Goal: Information Seeking & Learning: Learn about a topic

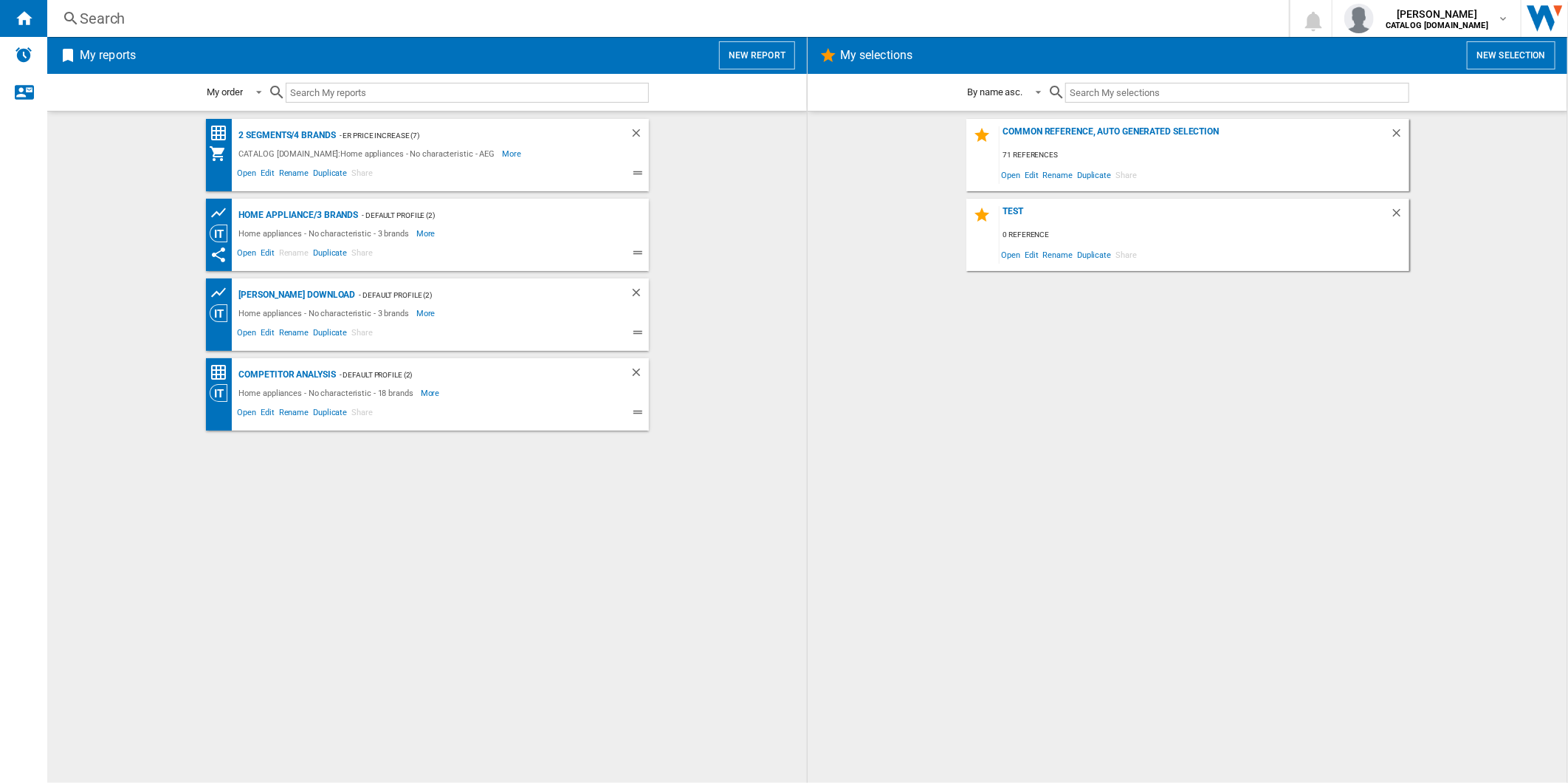
click at [779, 52] on button "New report" at bounding box center [756, 55] width 76 height 28
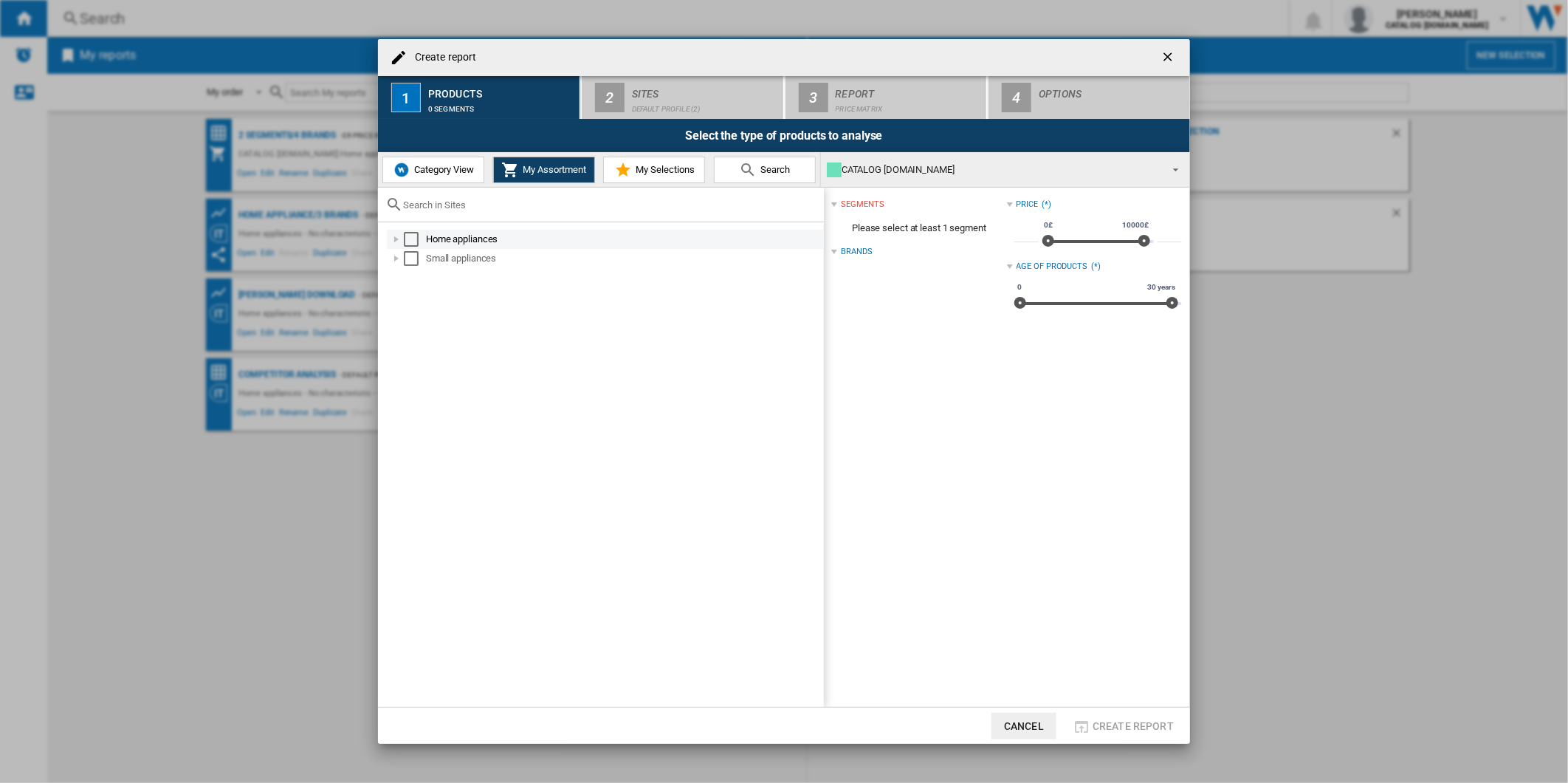
click at [410, 240] on div "Select" at bounding box center [411, 239] width 14 height 14
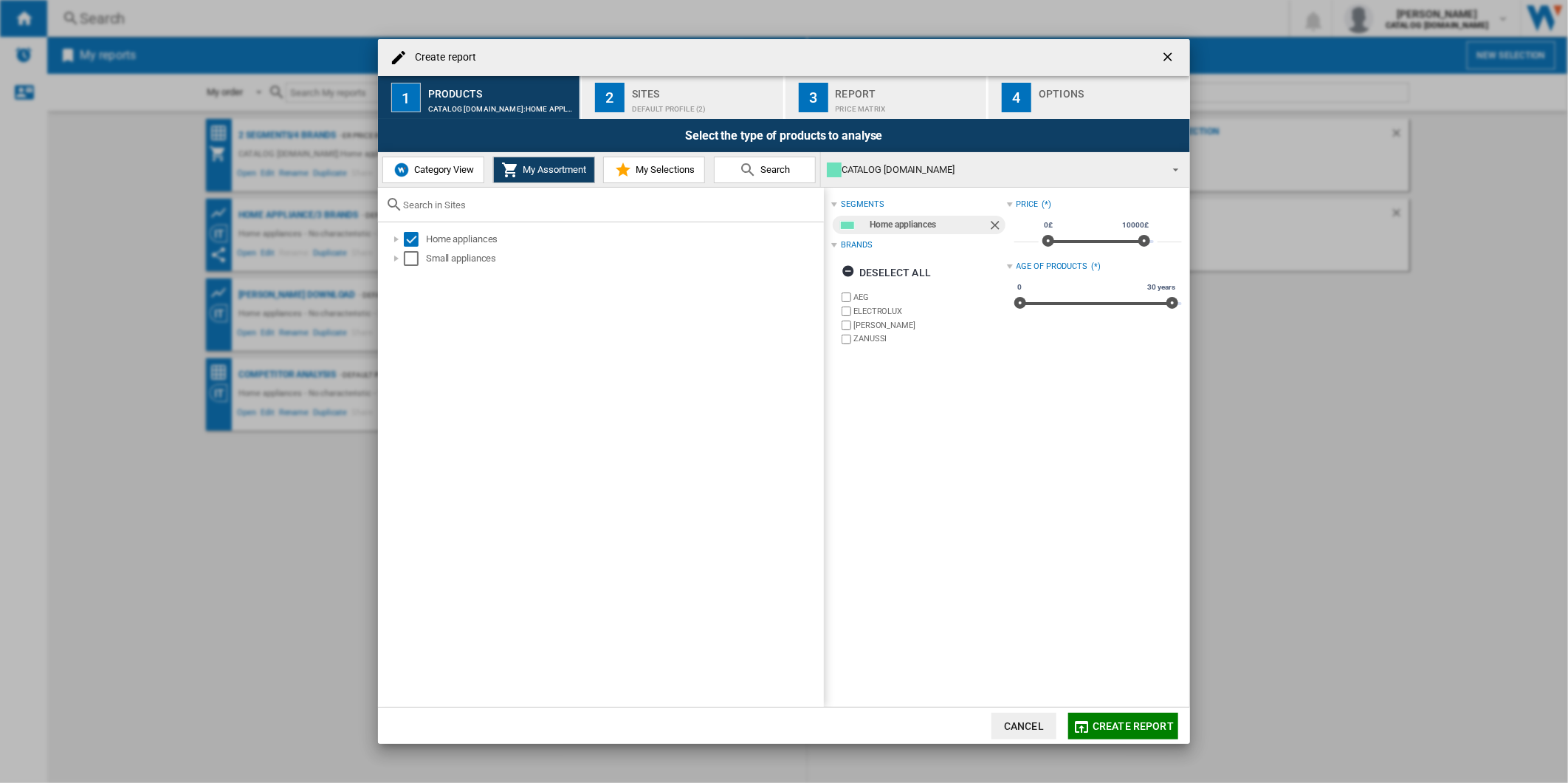
click at [864, 310] on label "ELECTROLUX" at bounding box center [929, 310] width 153 height 11
click at [862, 326] on label "[PERSON_NAME]" at bounding box center [929, 325] width 153 height 11
click at [860, 337] on label "ZANUSSI" at bounding box center [929, 339] width 153 height 11
click at [680, 100] on div "Default profile (2)" at bounding box center [704, 105] width 146 height 15
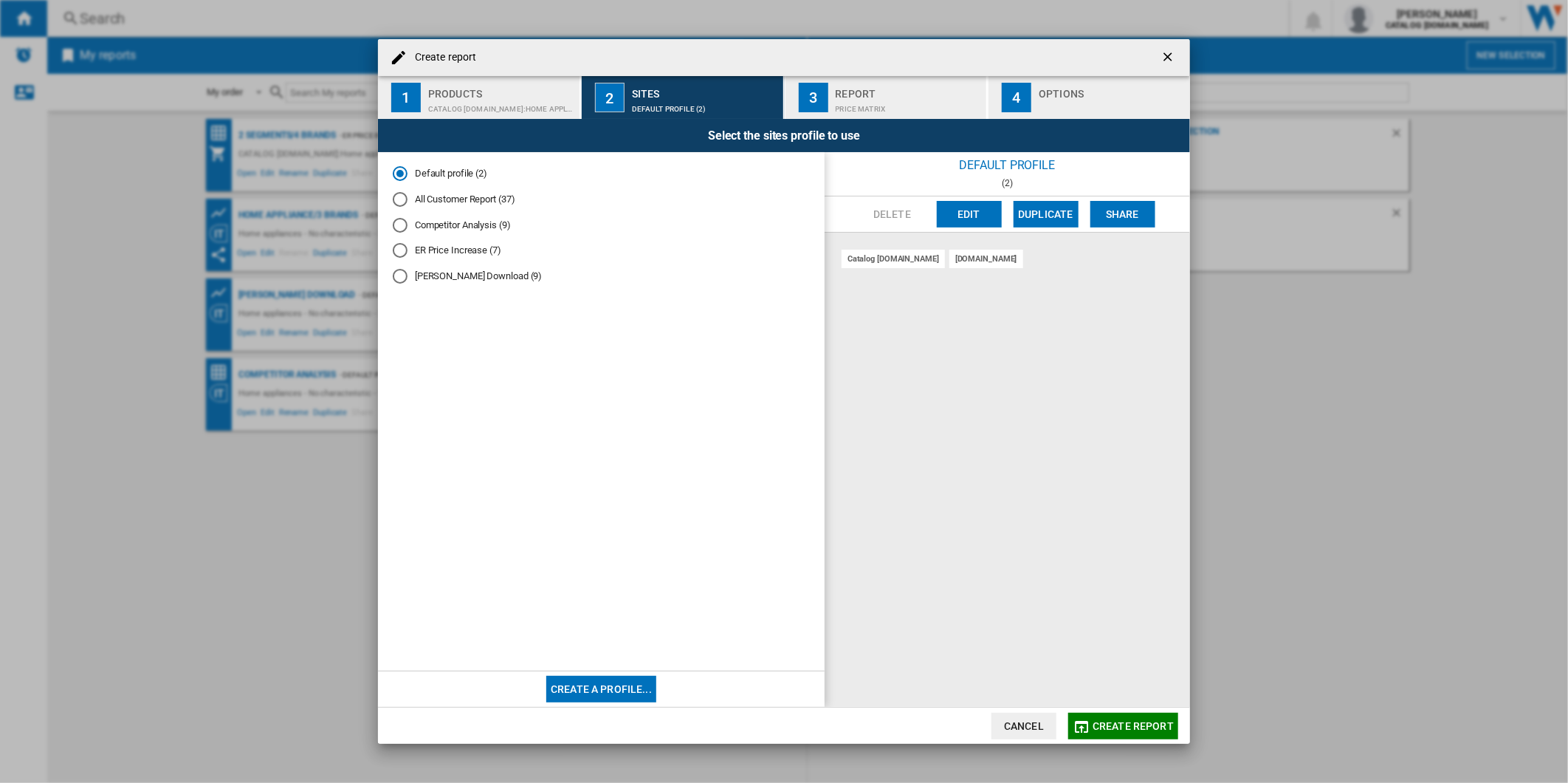
click at [873, 103] on div "Price Matrix" at bounding box center [908, 105] width 146 height 15
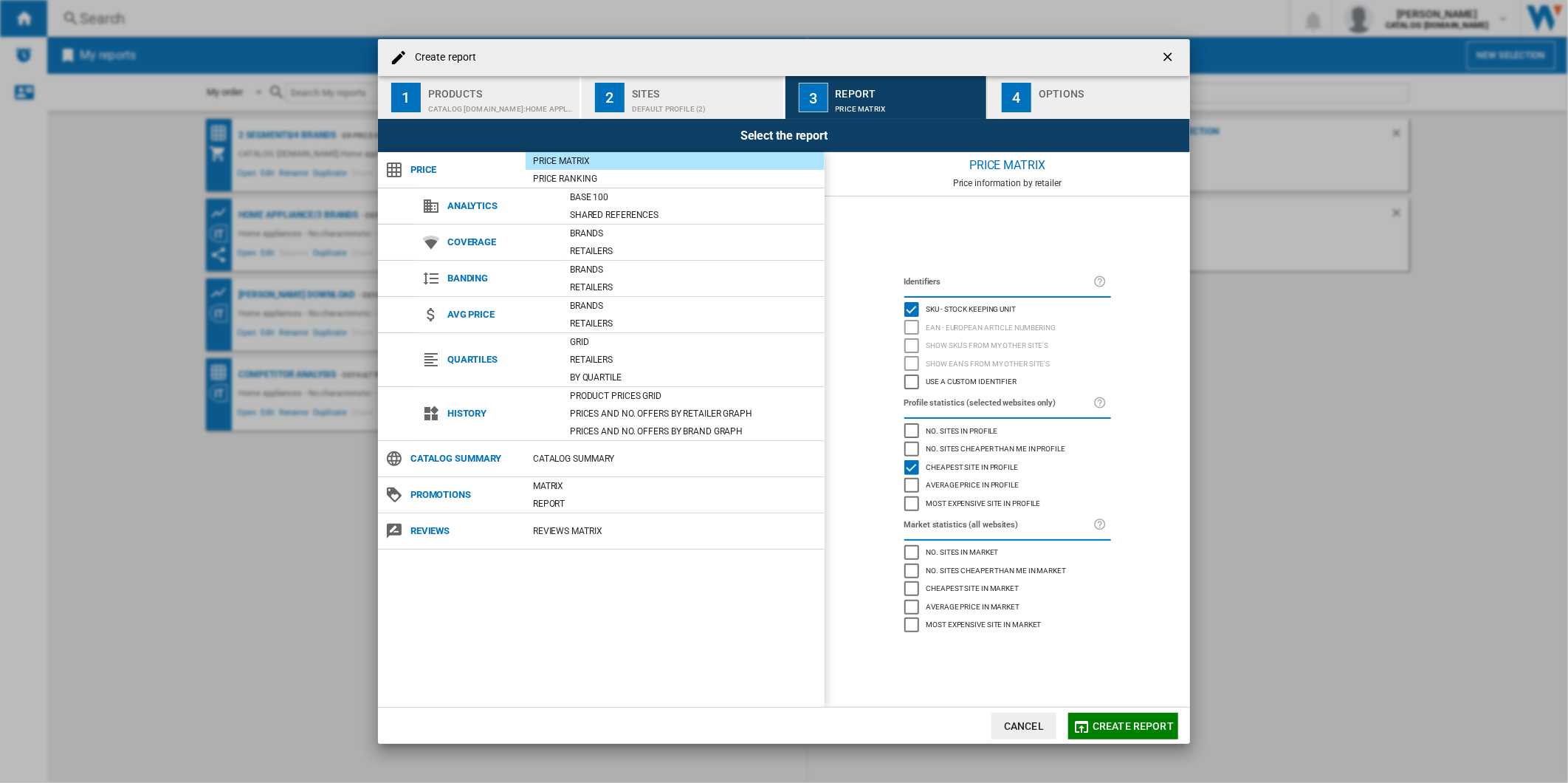
click at [1044, 91] on div "Options" at bounding box center [1111, 90] width 146 height 15
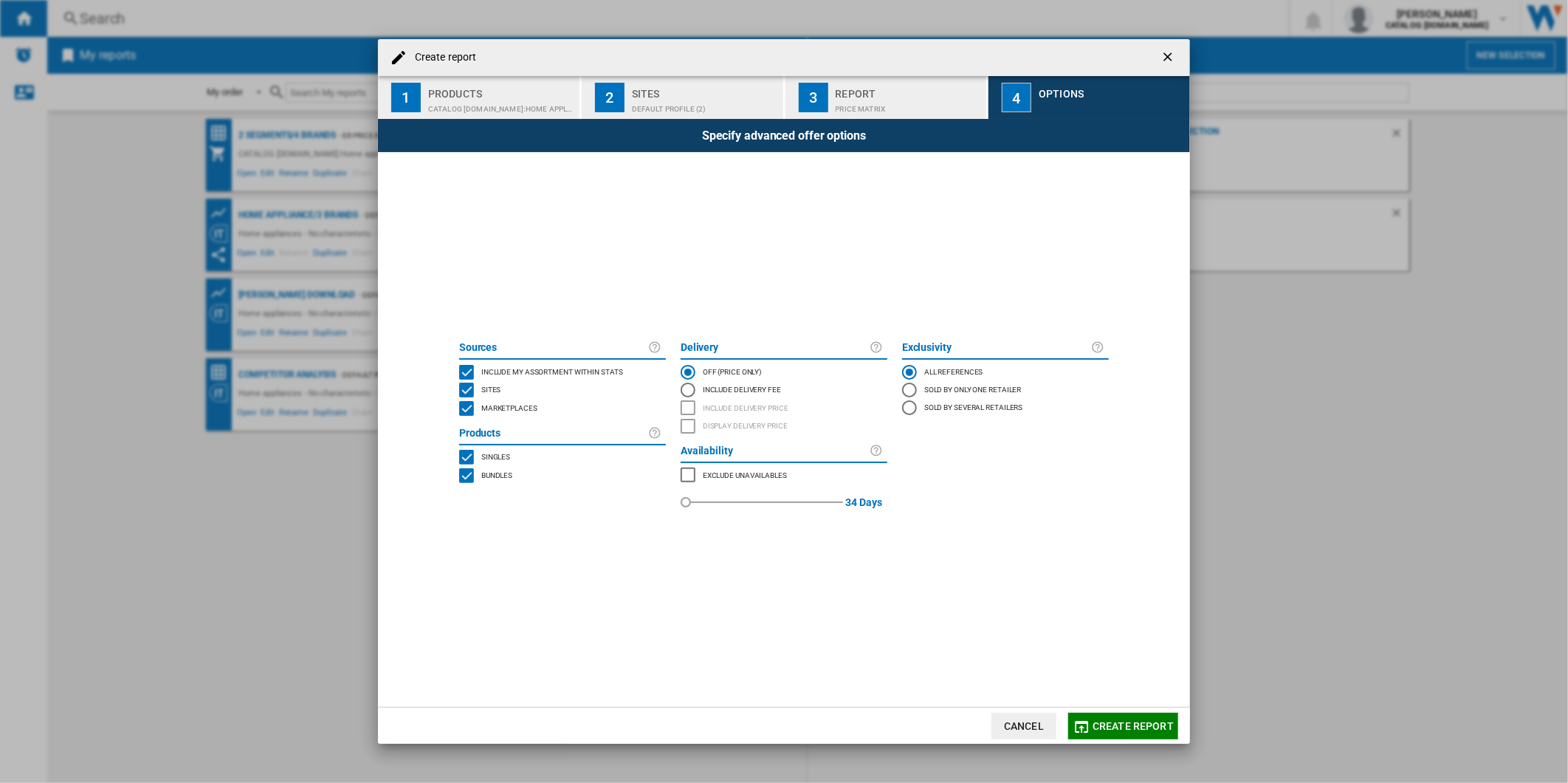
click at [1138, 725] on span "Create report" at bounding box center [1133, 726] width 81 height 12
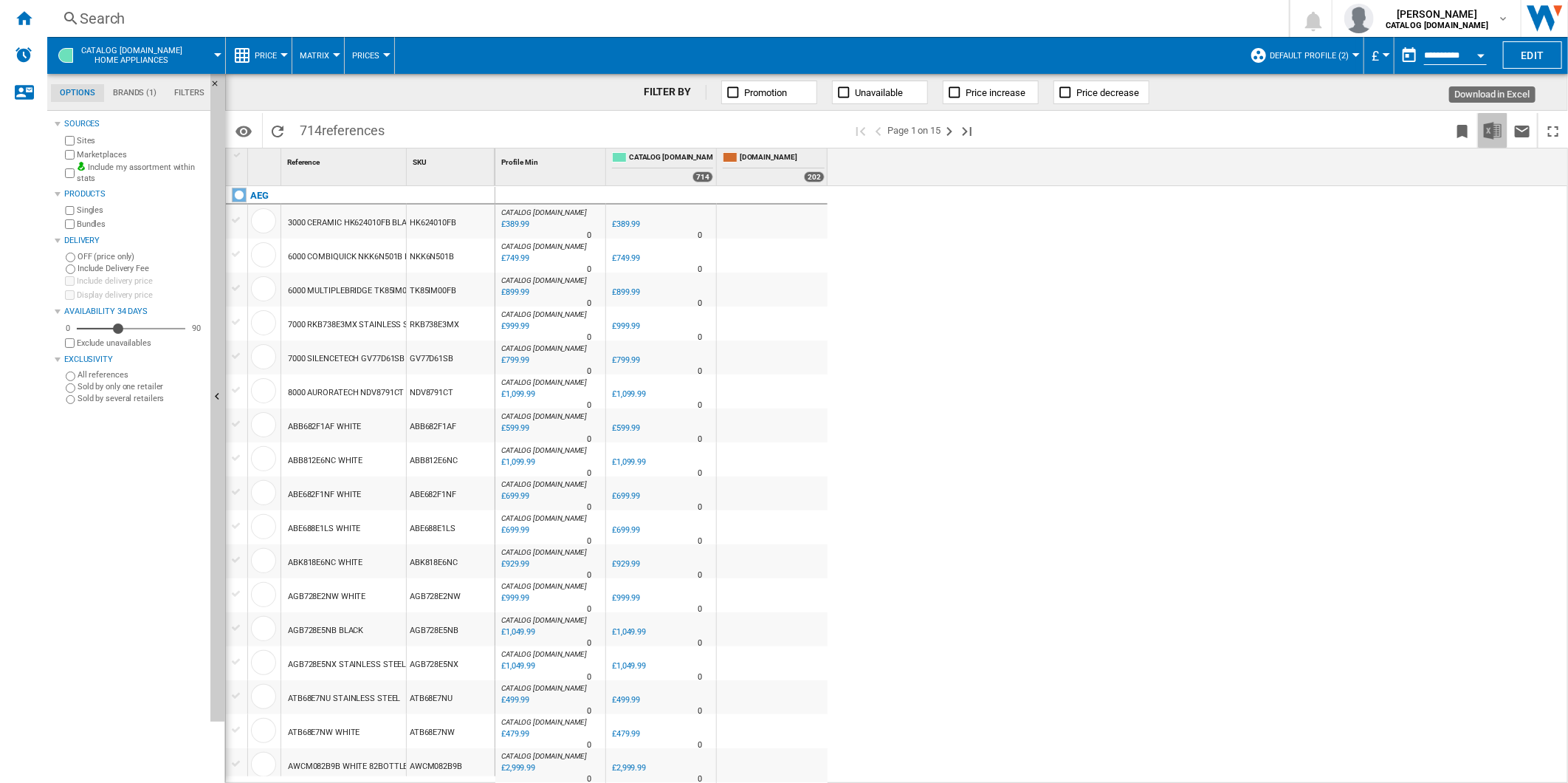
click at [1495, 130] on img "Download in Excel" at bounding box center [1493, 130] width 18 height 18
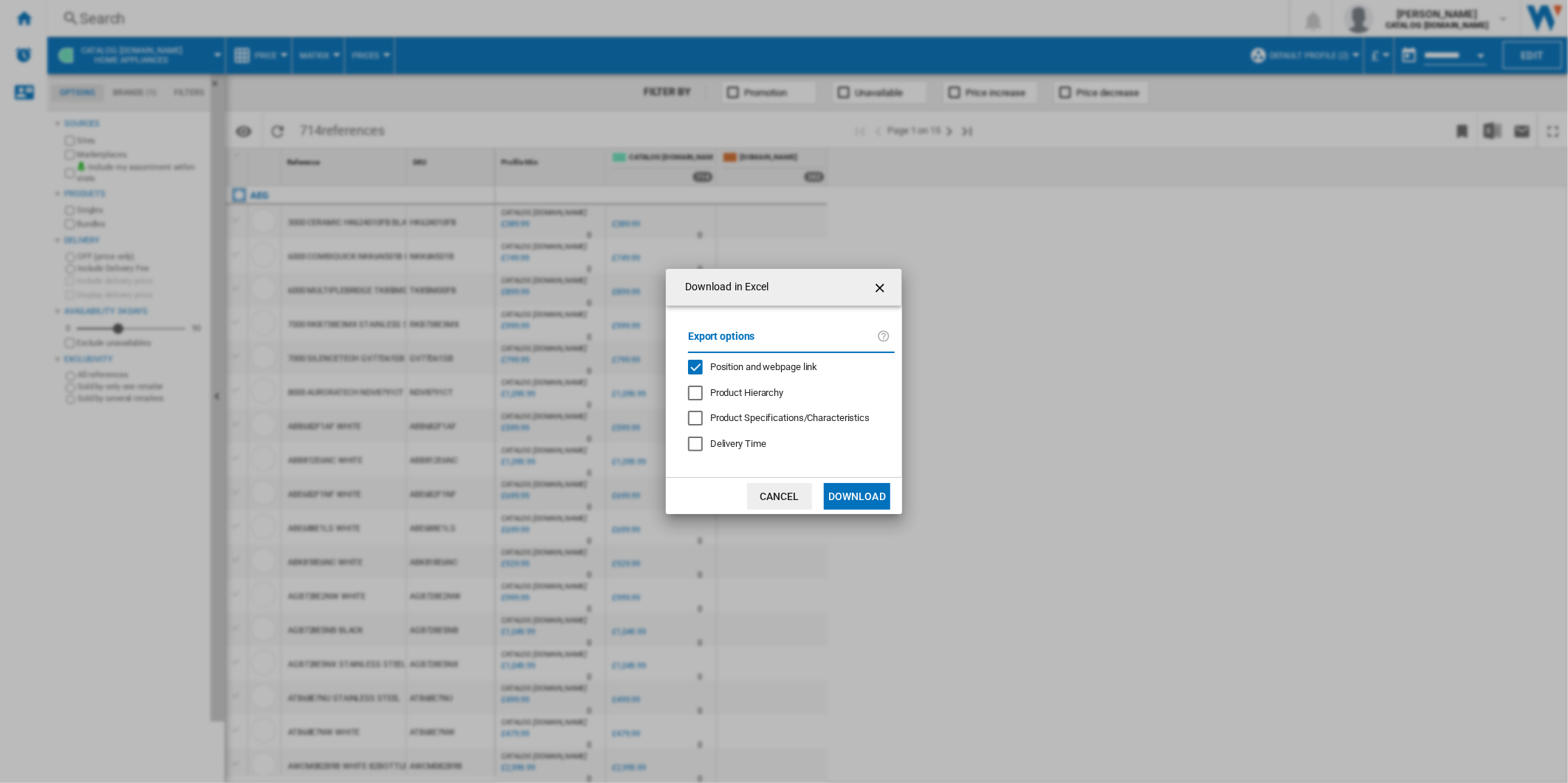
click at [753, 363] on span "Position and webpage link" at bounding box center [764, 366] width 107 height 11
click at [867, 498] on button "Download" at bounding box center [857, 496] width 67 height 26
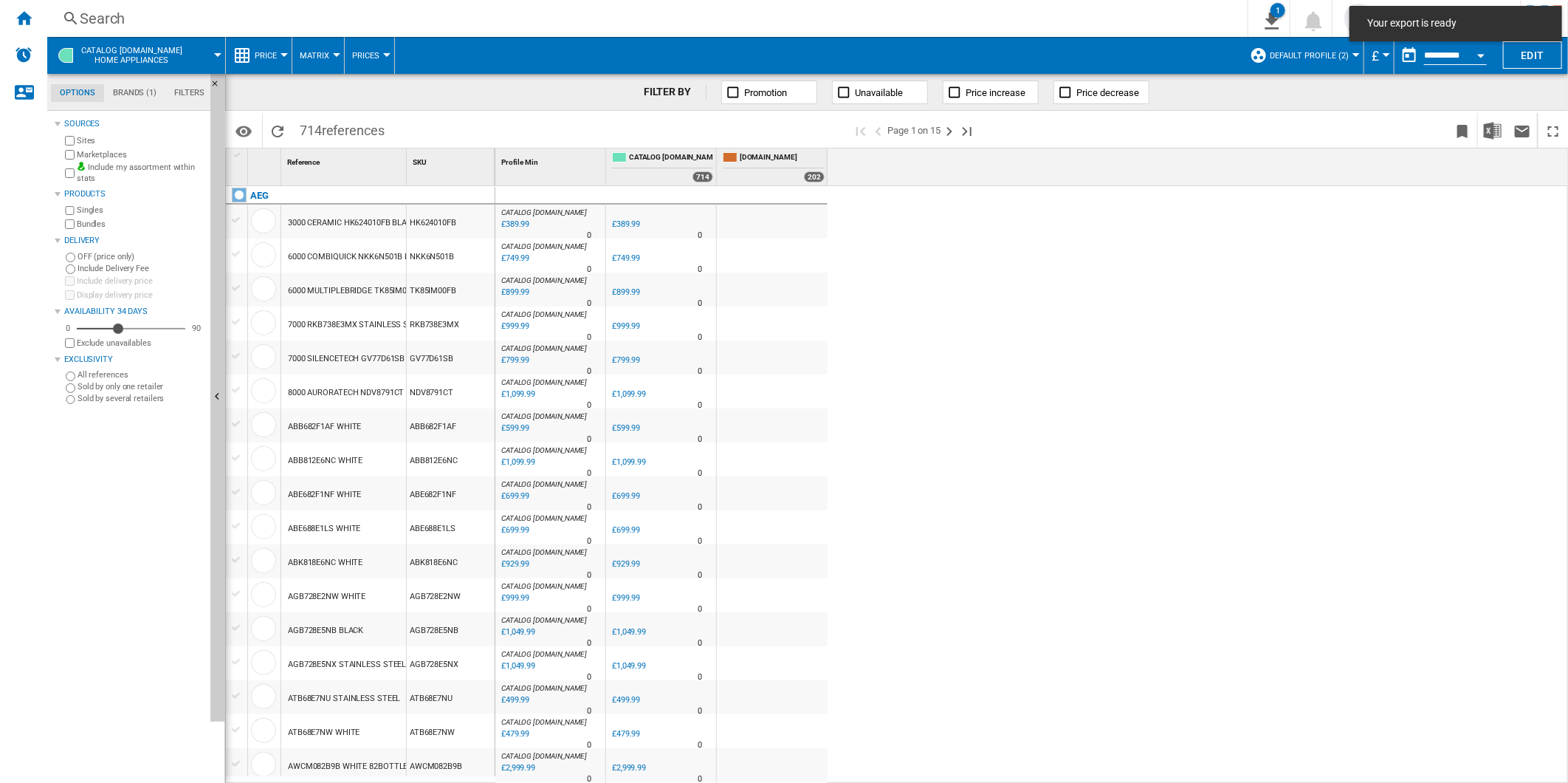
click at [1236, 317] on div "CATALOG ELECTROLUX.UK : 0.0 % £389.99 % N/A 0 CATALOG ELECTROLUX.UK : 0.0 % £38…" at bounding box center [1032, 484] width 1073 height 598
click at [1525, 63] on button "Edit" at bounding box center [1532, 55] width 59 height 27
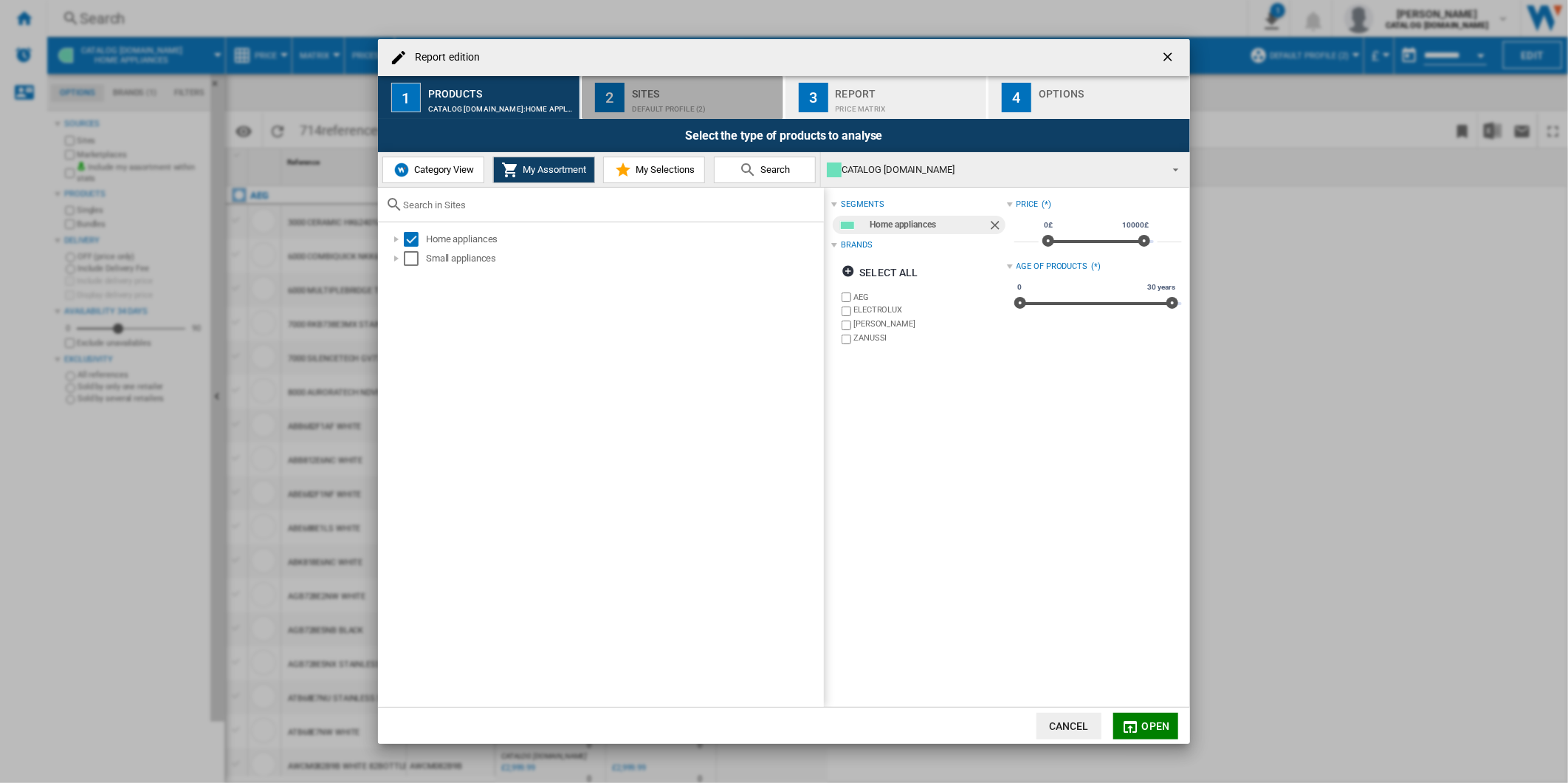
click at [676, 101] on div "Default profile (2)" at bounding box center [704, 105] width 146 height 15
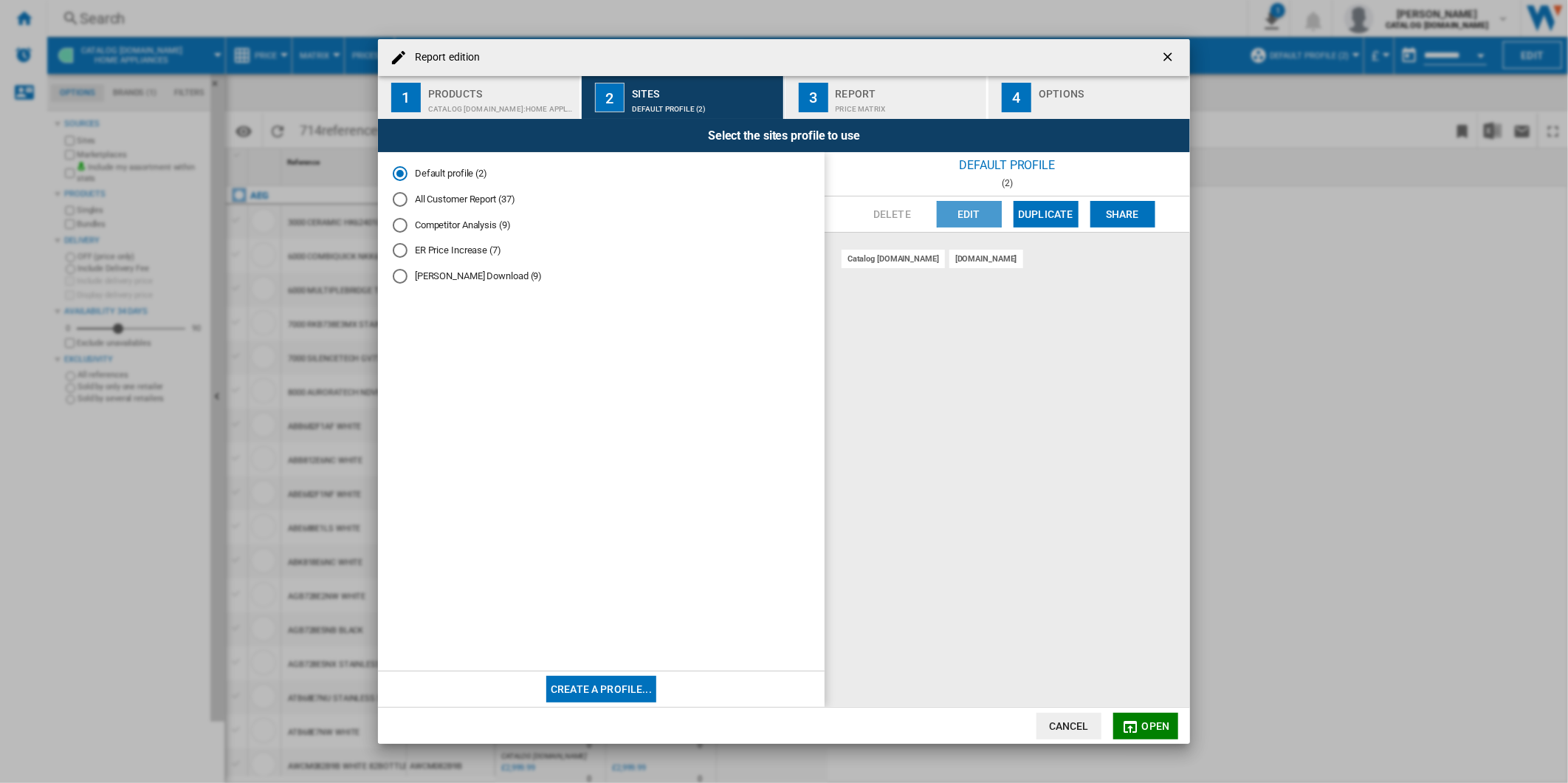
drag, startPoint x: 957, startPoint y: 217, endPoint x: 946, endPoint y: 282, distance: 65.9
click at [946, 282] on div "Default profile (2) Delete Edit Duplicate Share catalog electrolux.uk amazon.co…" at bounding box center [1007, 429] width 366 height 554
click at [1157, 50] on button "Report edition ..." at bounding box center [1169, 57] width 30 height 30
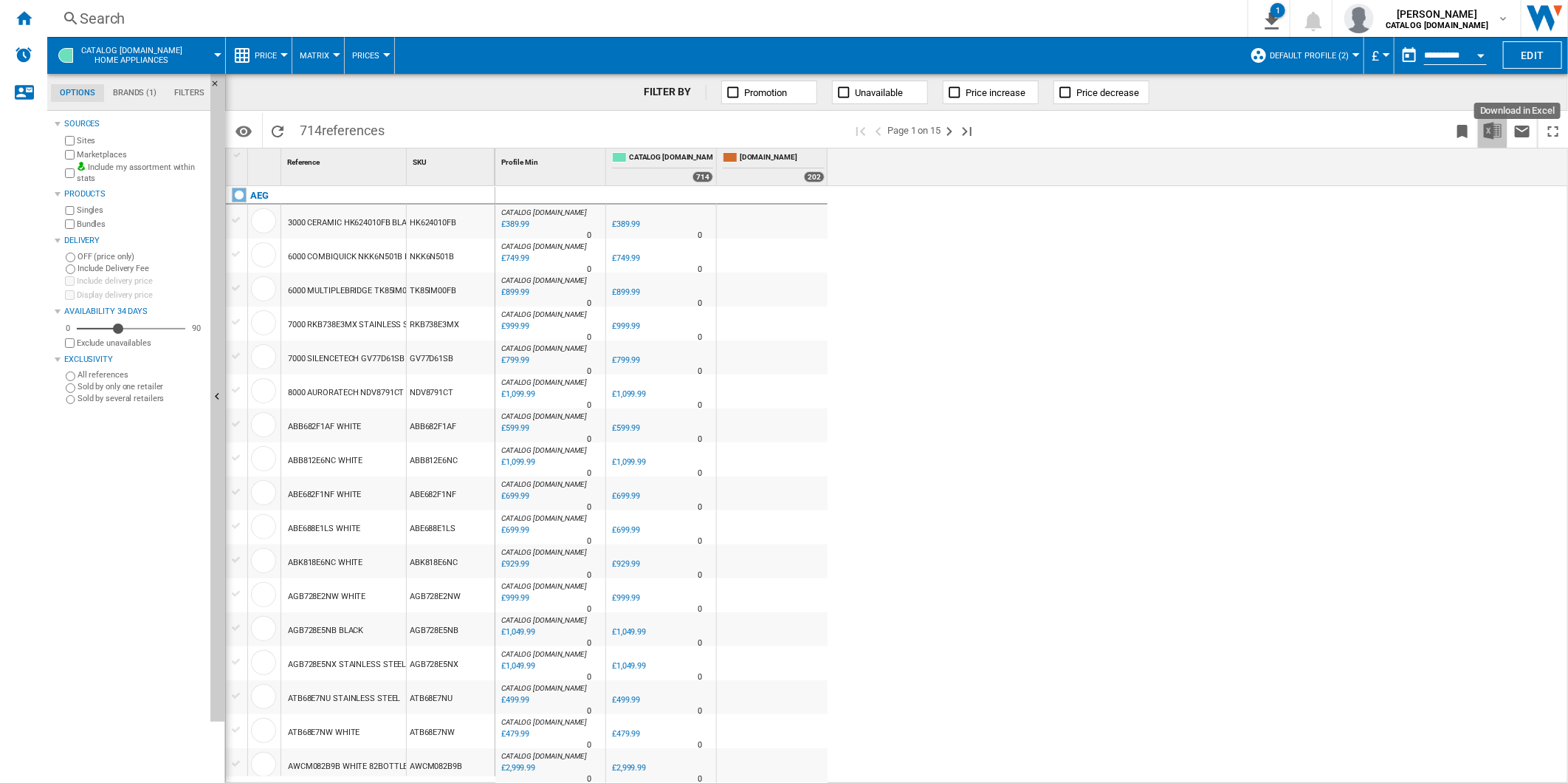
click at [1487, 117] on button "Download in Excel" at bounding box center [1493, 130] width 30 height 35
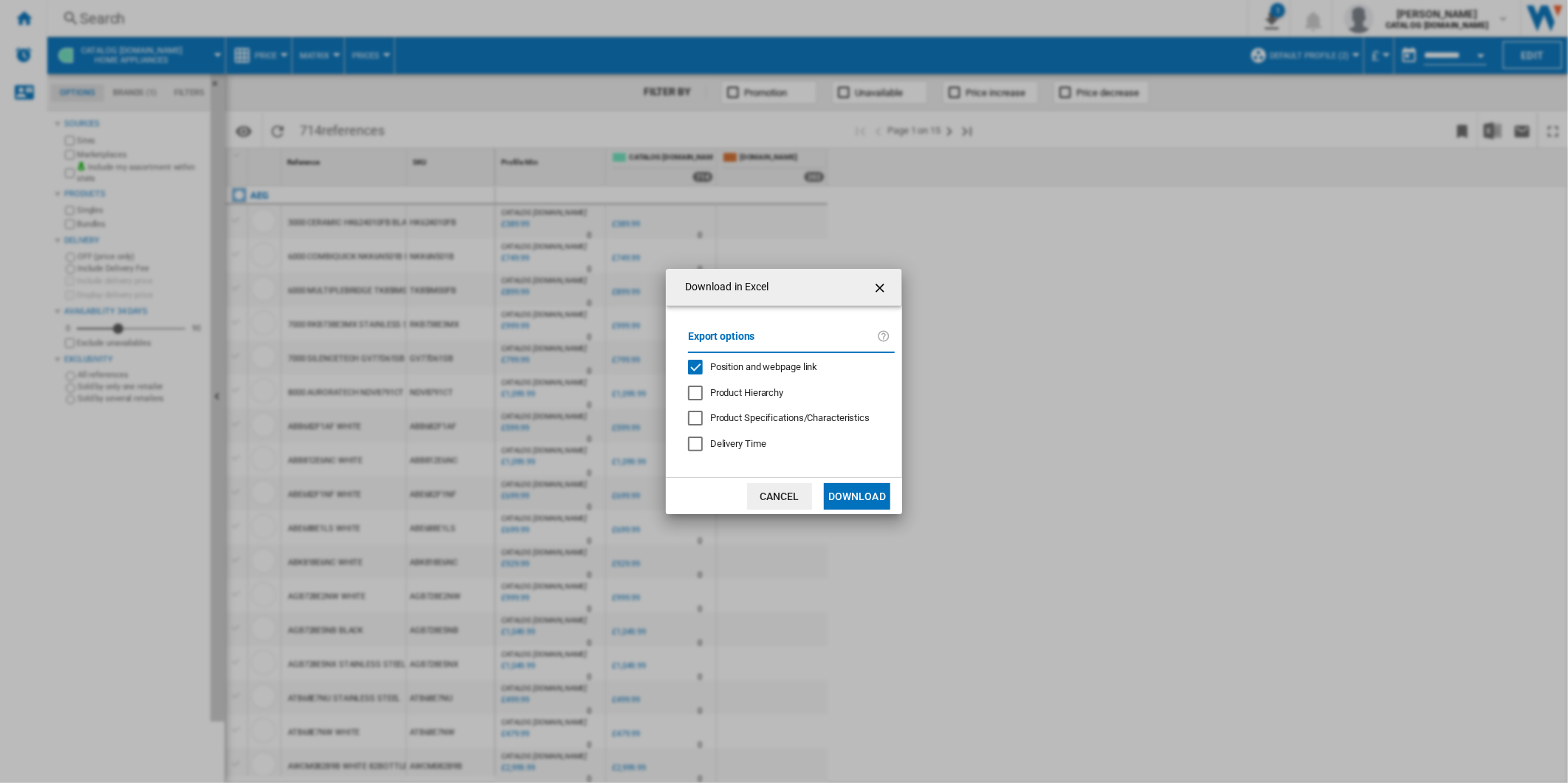
click at [731, 372] on span "Position and webpage link" at bounding box center [764, 366] width 107 height 11
click at [861, 492] on button "Download" at bounding box center [857, 496] width 67 height 26
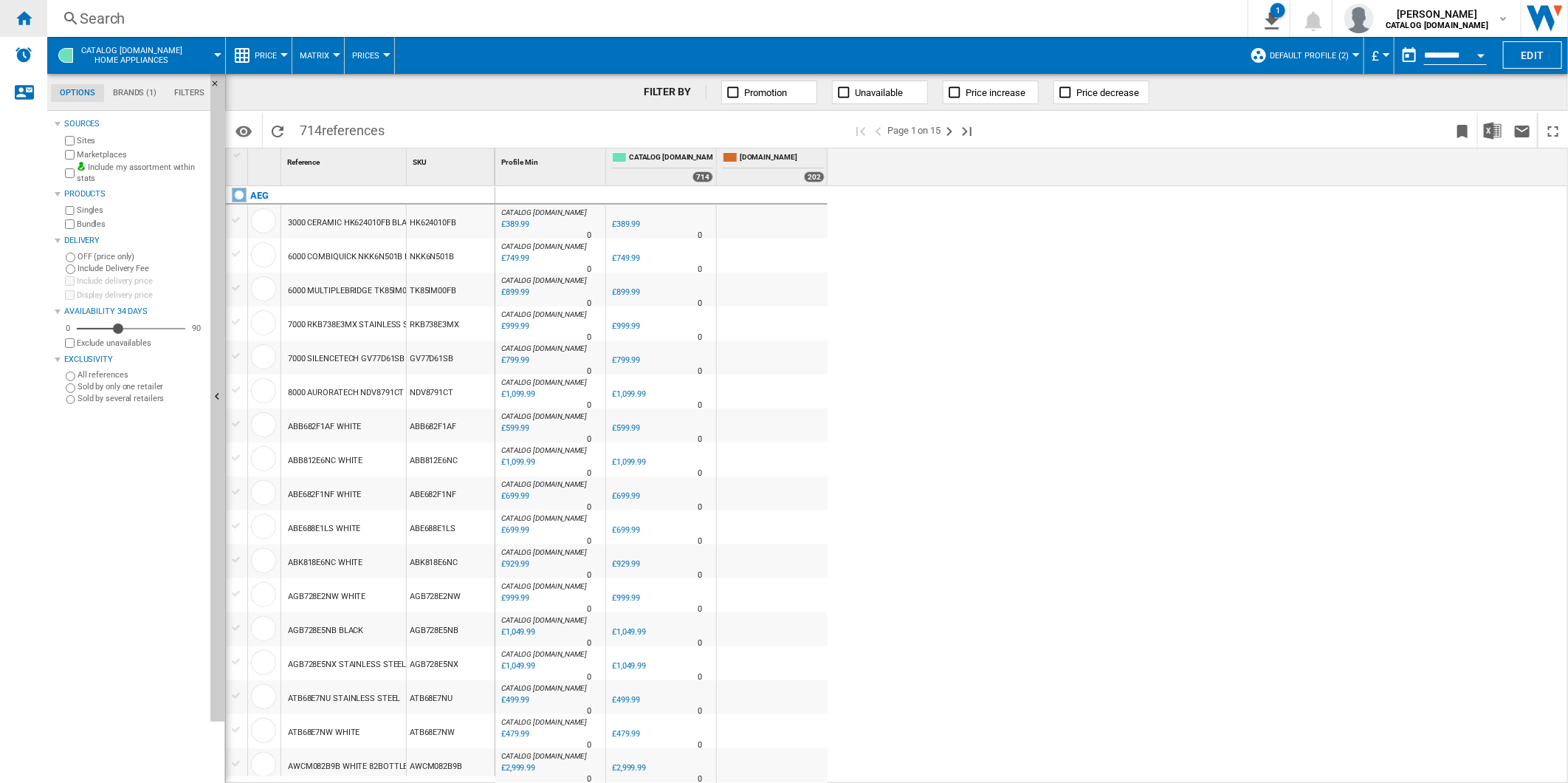
click at [32, 20] on div "Home" at bounding box center [23, 18] width 47 height 37
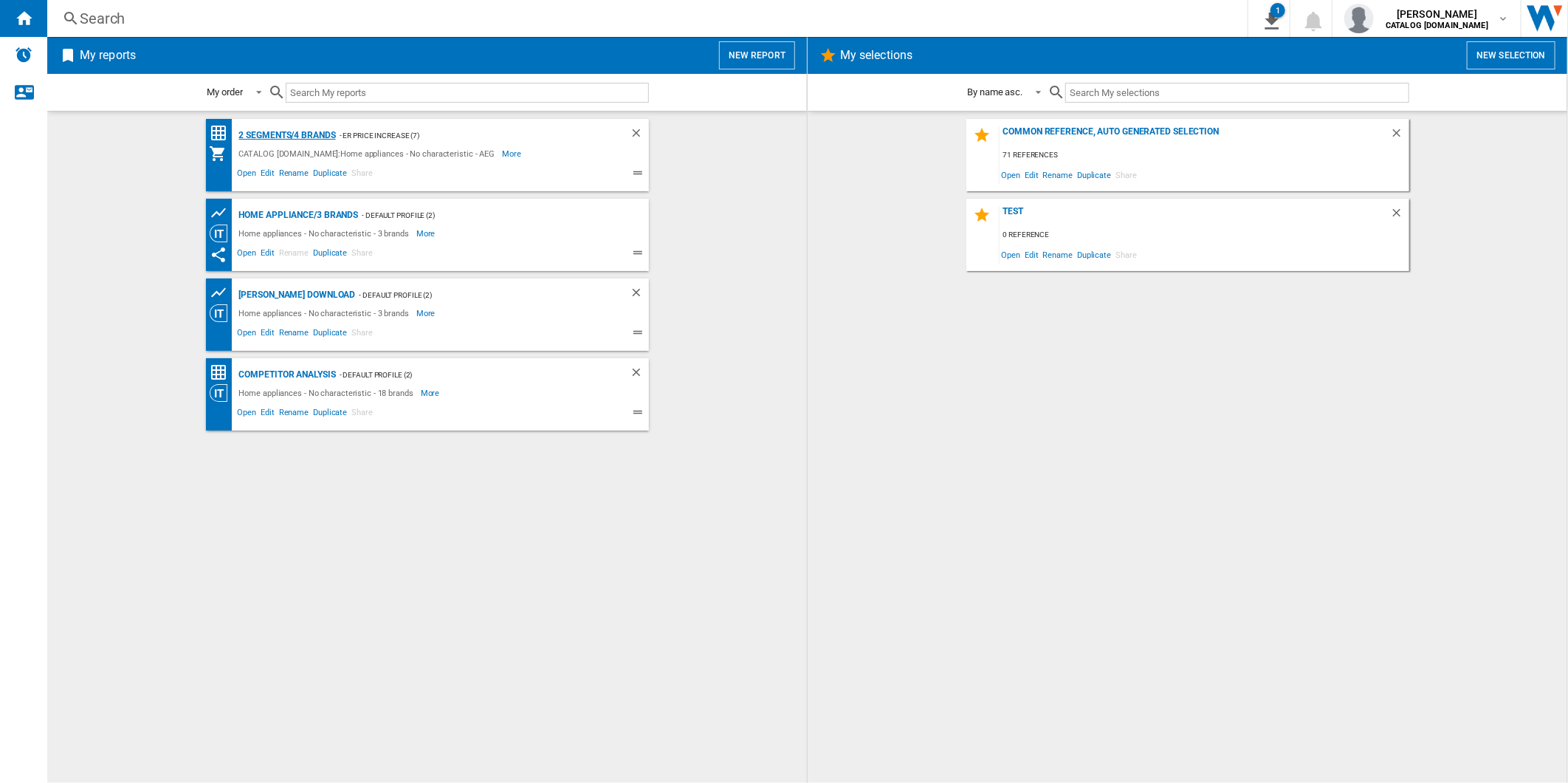
click at [291, 130] on div "2 segments/4 brands" at bounding box center [286, 136] width 101 height 19
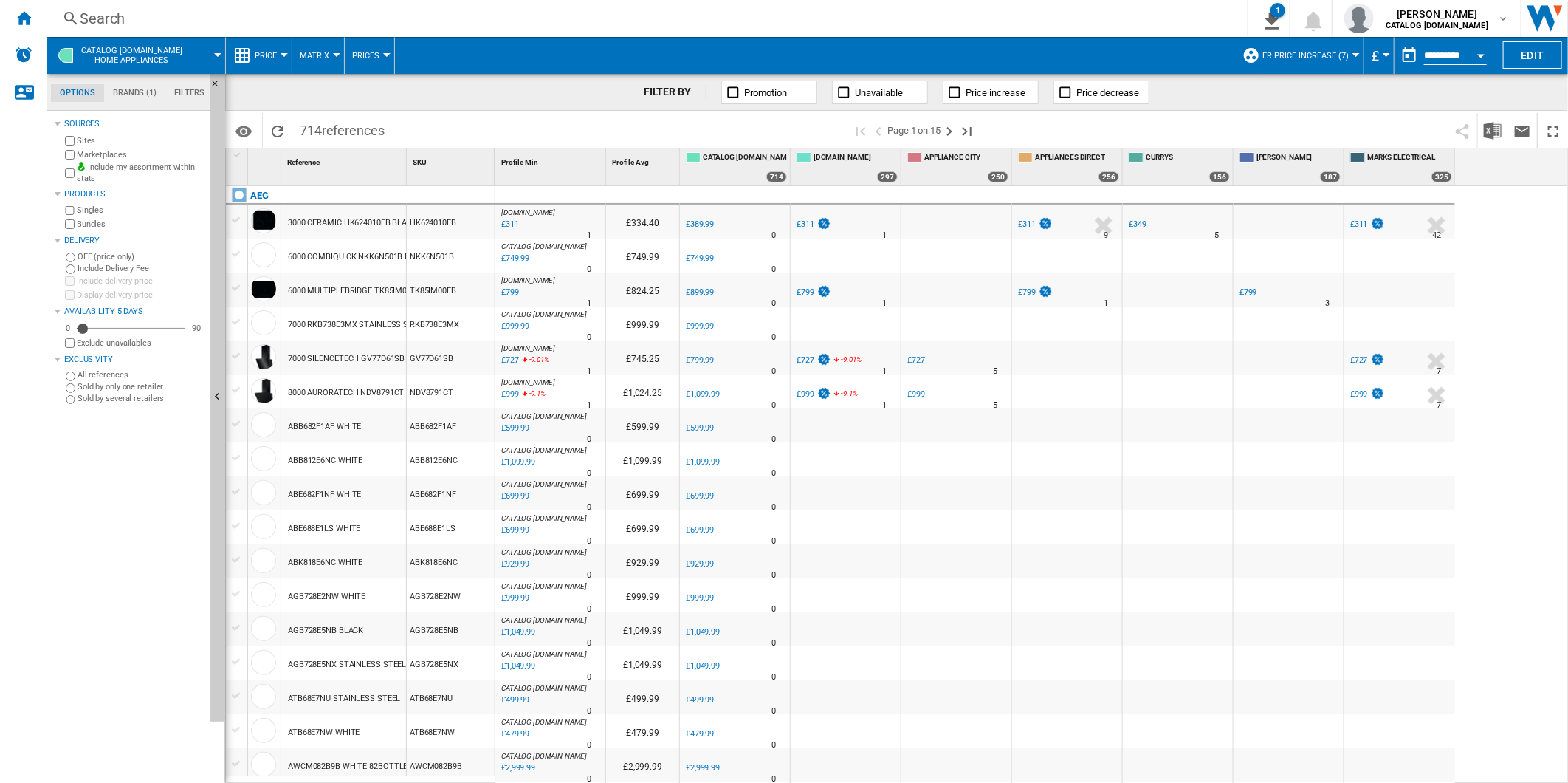
click at [1409, 59] on button "button" at bounding box center [1409, 55] width 30 height 30
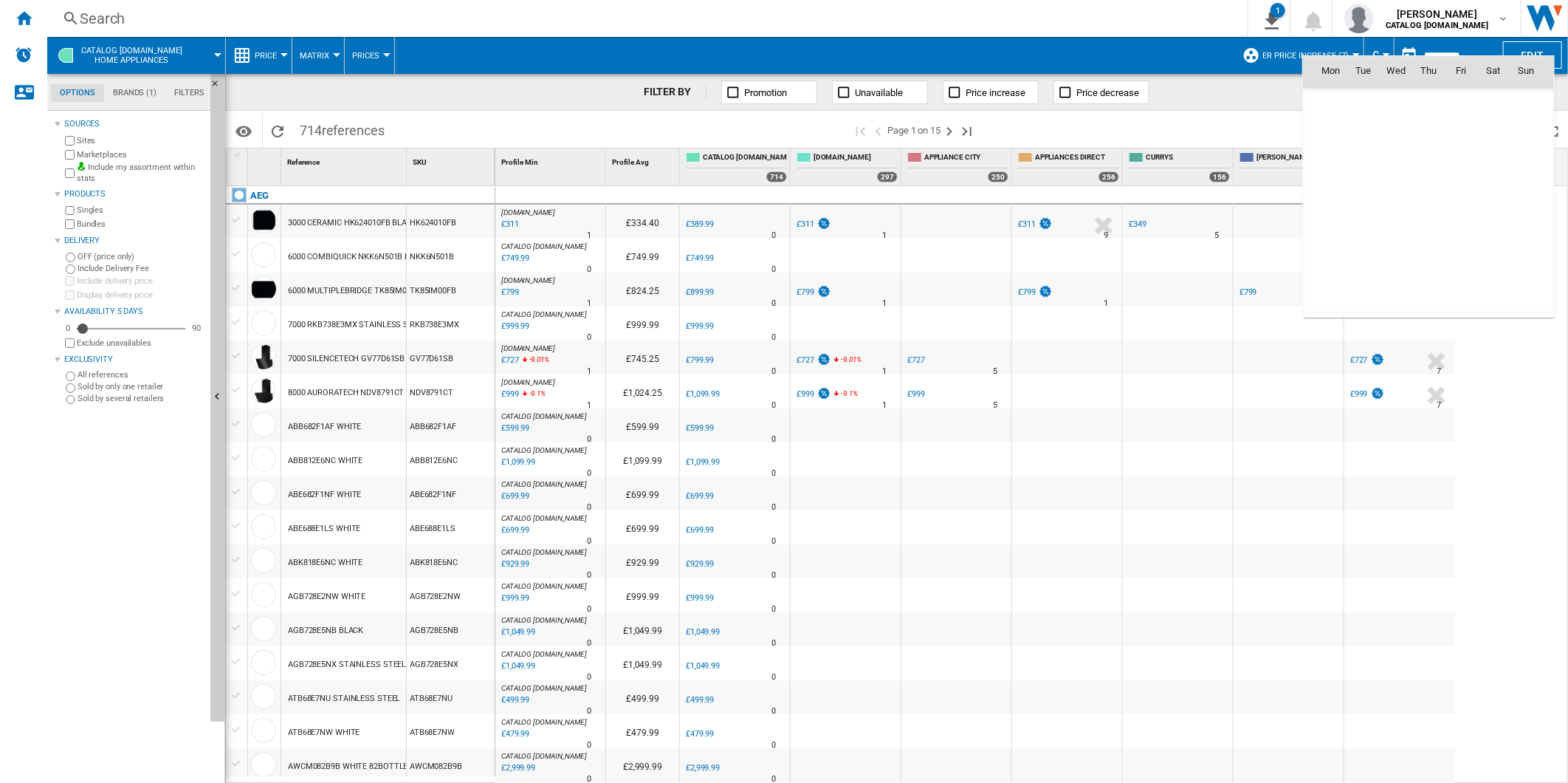
scroll to position [7046, 0]
click at [1322, 237] on span "25" at bounding box center [1331, 232] width 30 height 30
type input "**********"
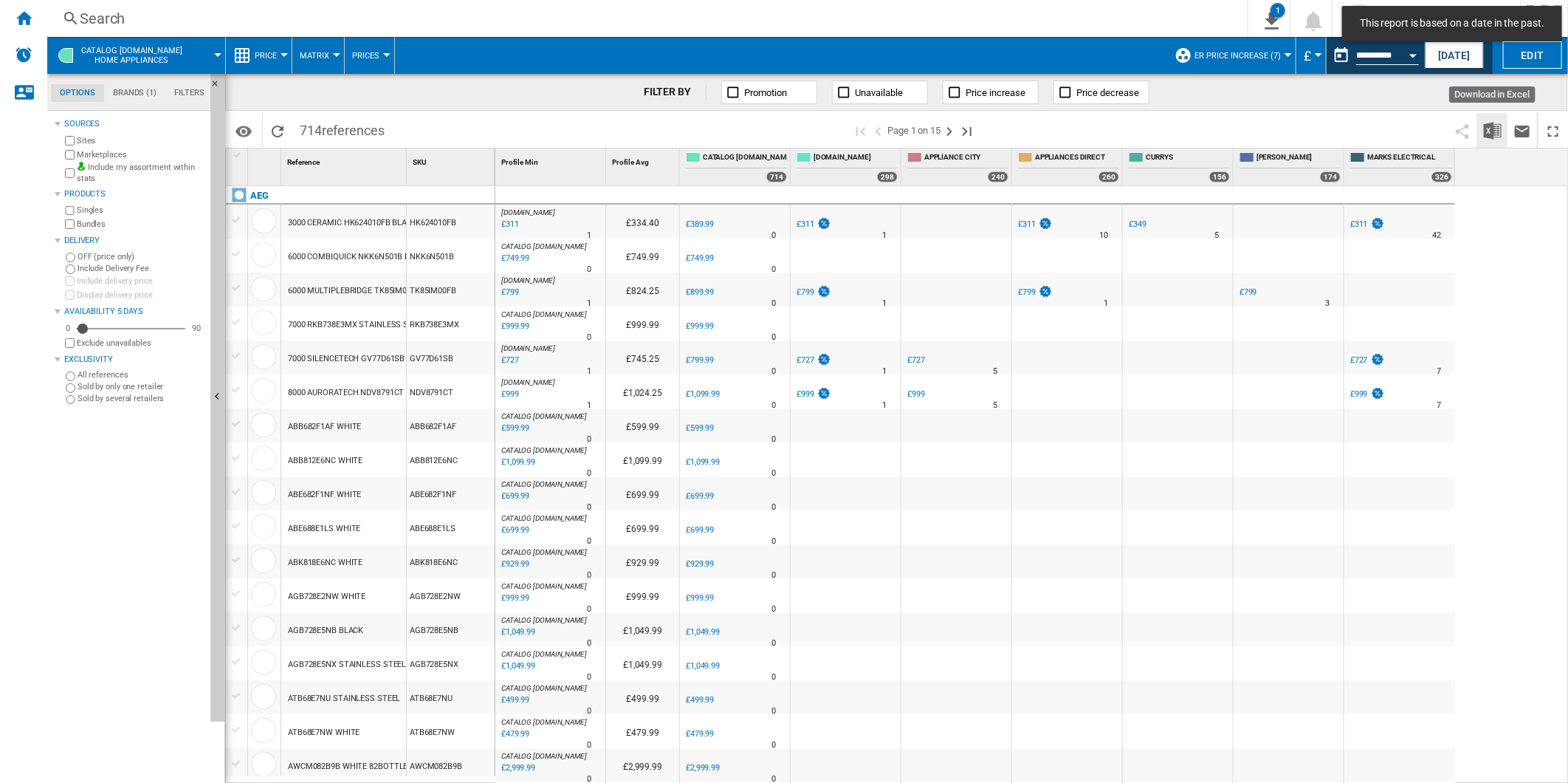
click at [1488, 124] on img "Download in Excel" at bounding box center [1493, 130] width 18 height 18
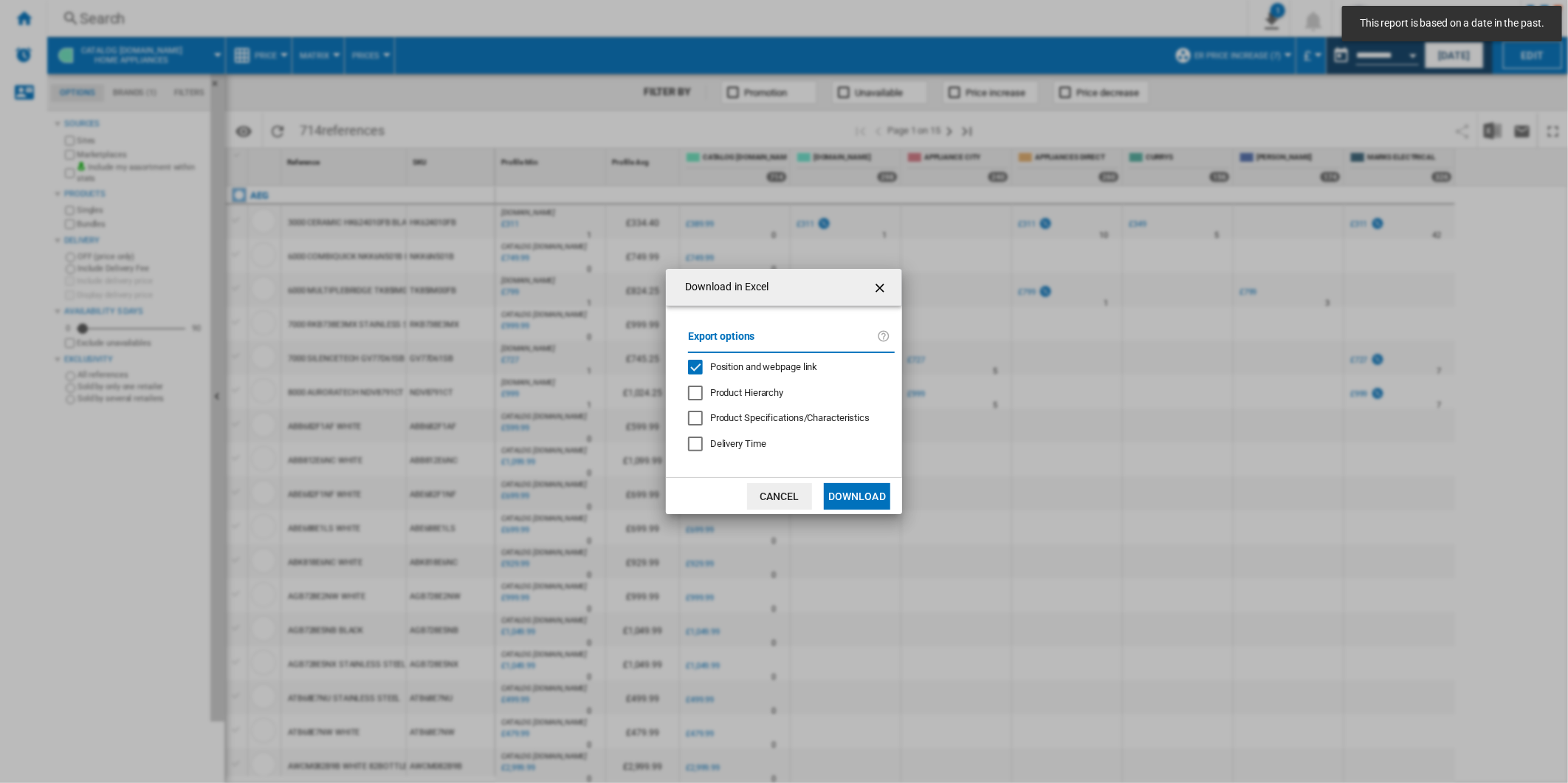
click at [809, 372] on span "Position and webpage link" at bounding box center [764, 366] width 107 height 11
click at [872, 493] on button "Download" at bounding box center [857, 496] width 67 height 26
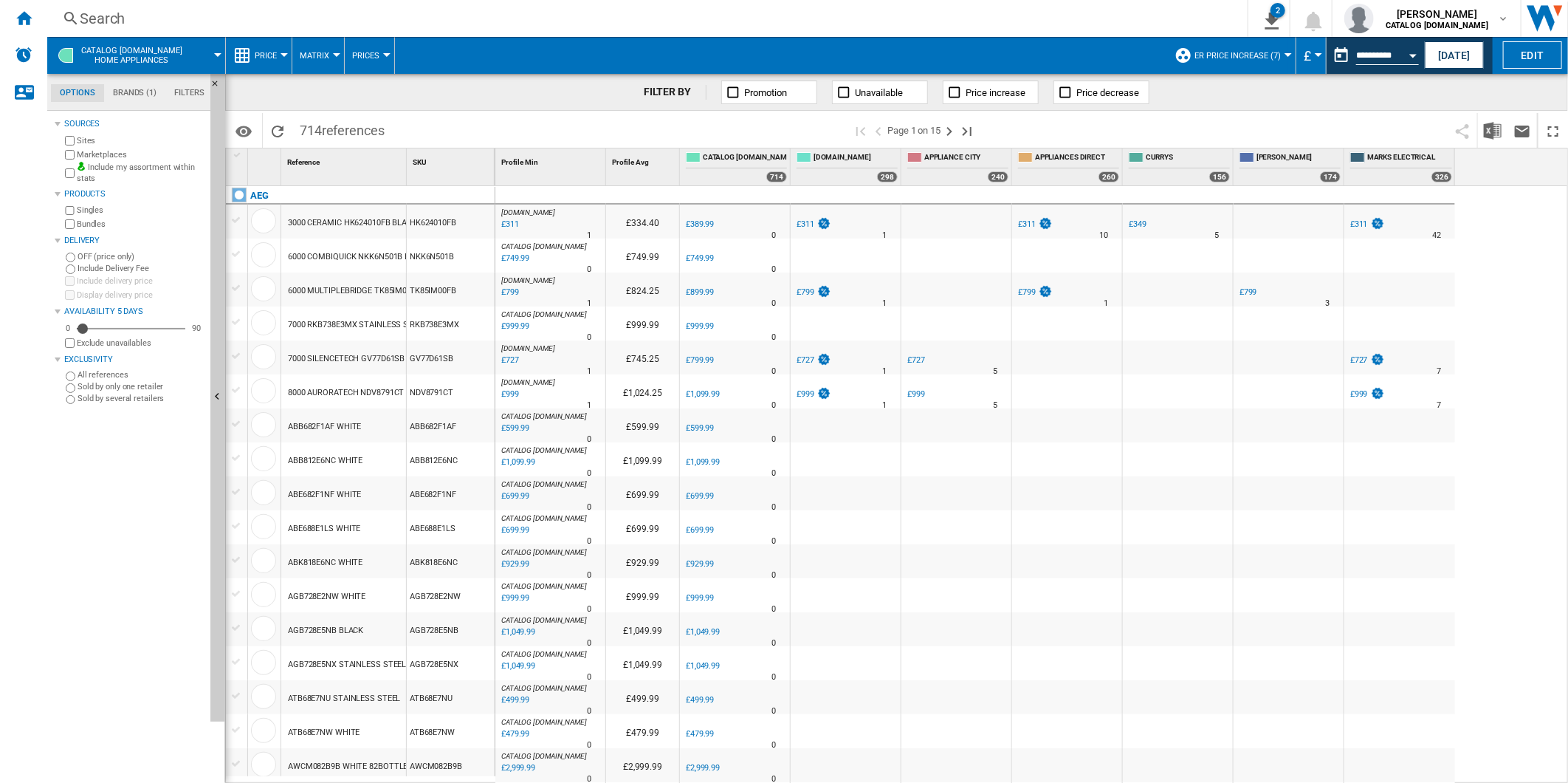
click at [1104, 123] on span at bounding box center [1218, 130] width 460 height 35
click at [1337, 61] on button "This report is based on a date in the past." at bounding box center [1341, 55] width 30 height 30
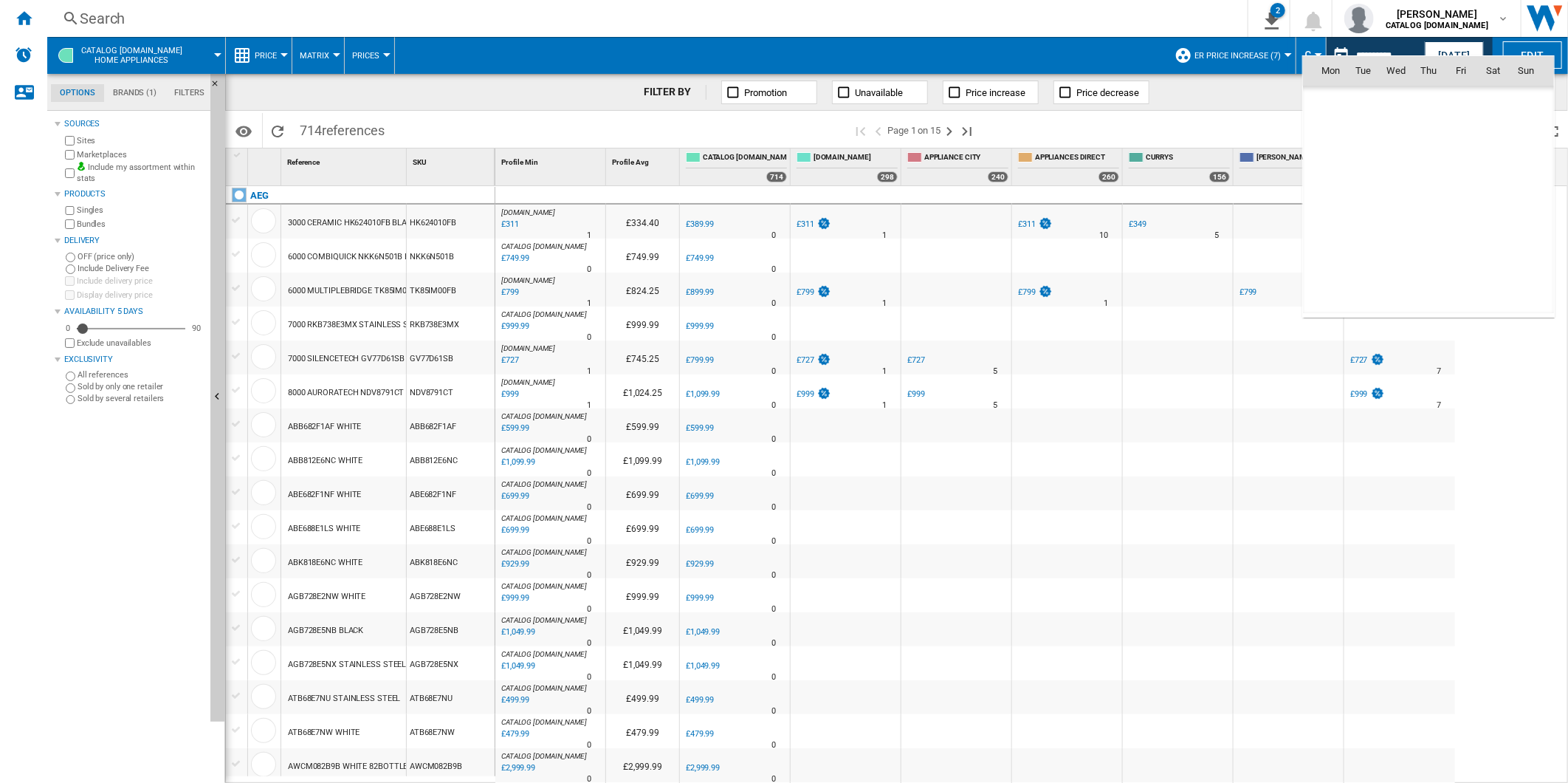
scroll to position [7046, 0]
click at [1368, 234] on span "26" at bounding box center [1363, 232] width 30 height 30
type input "**********"
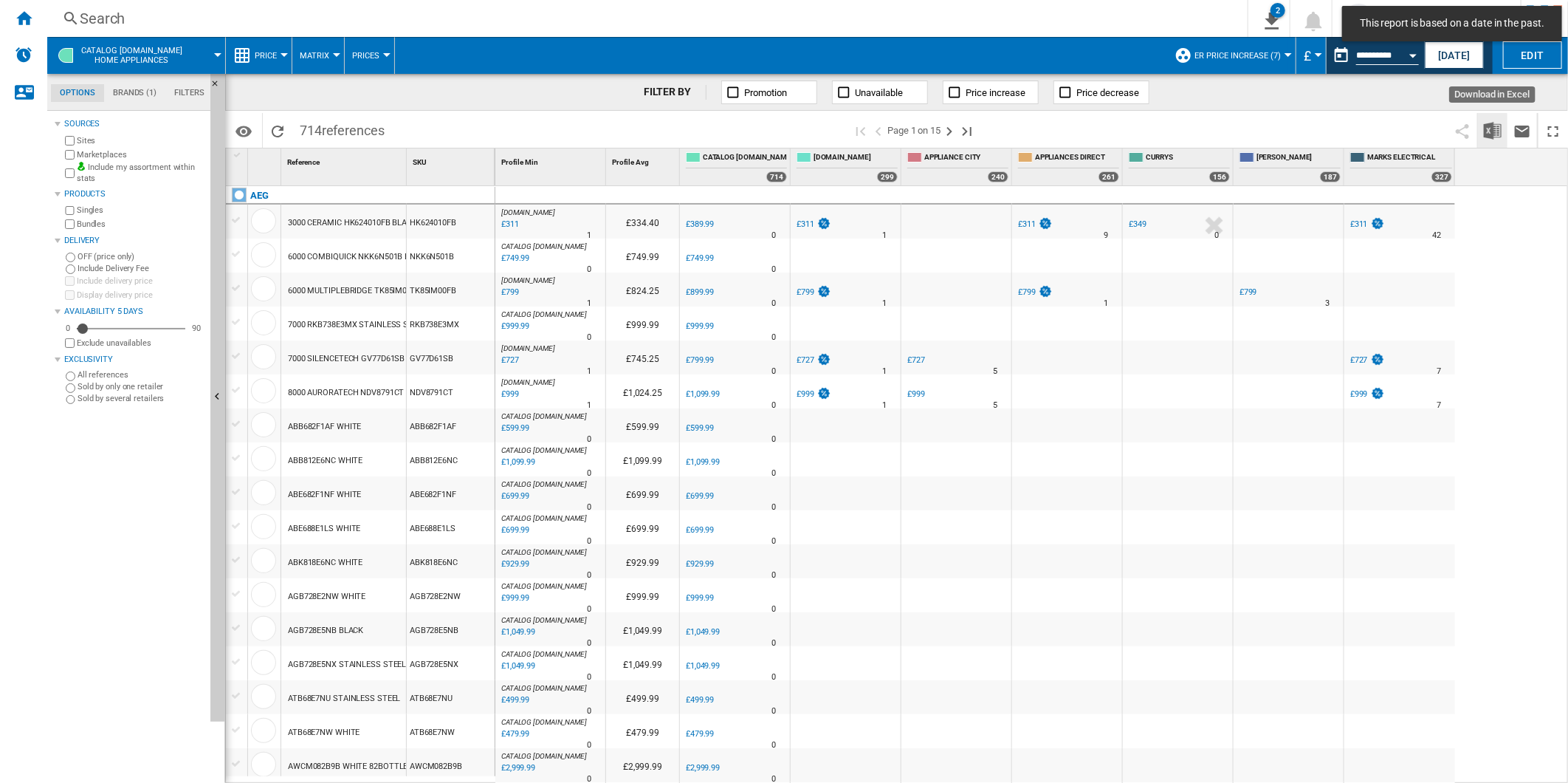
click at [1488, 130] on img "Download in Excel" at bounding box center [1493, 130] width 18 height 18
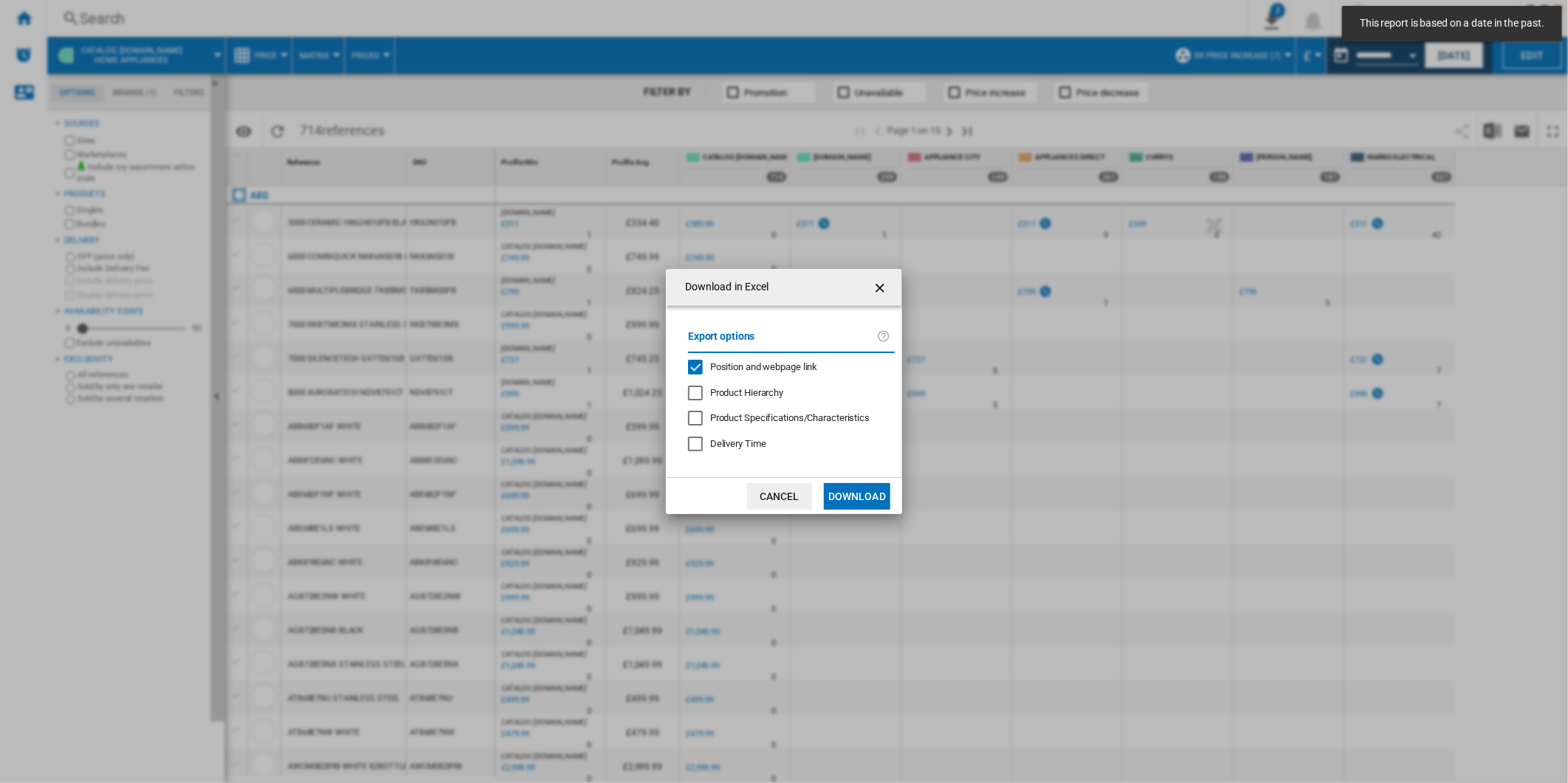
click at [786, 364] on span "Position and webpage link" at bounding box center [764, 366] width 107 height 11
click at [870, 490] on button "Download" at bounding box center [857, 496] width 67 height 26
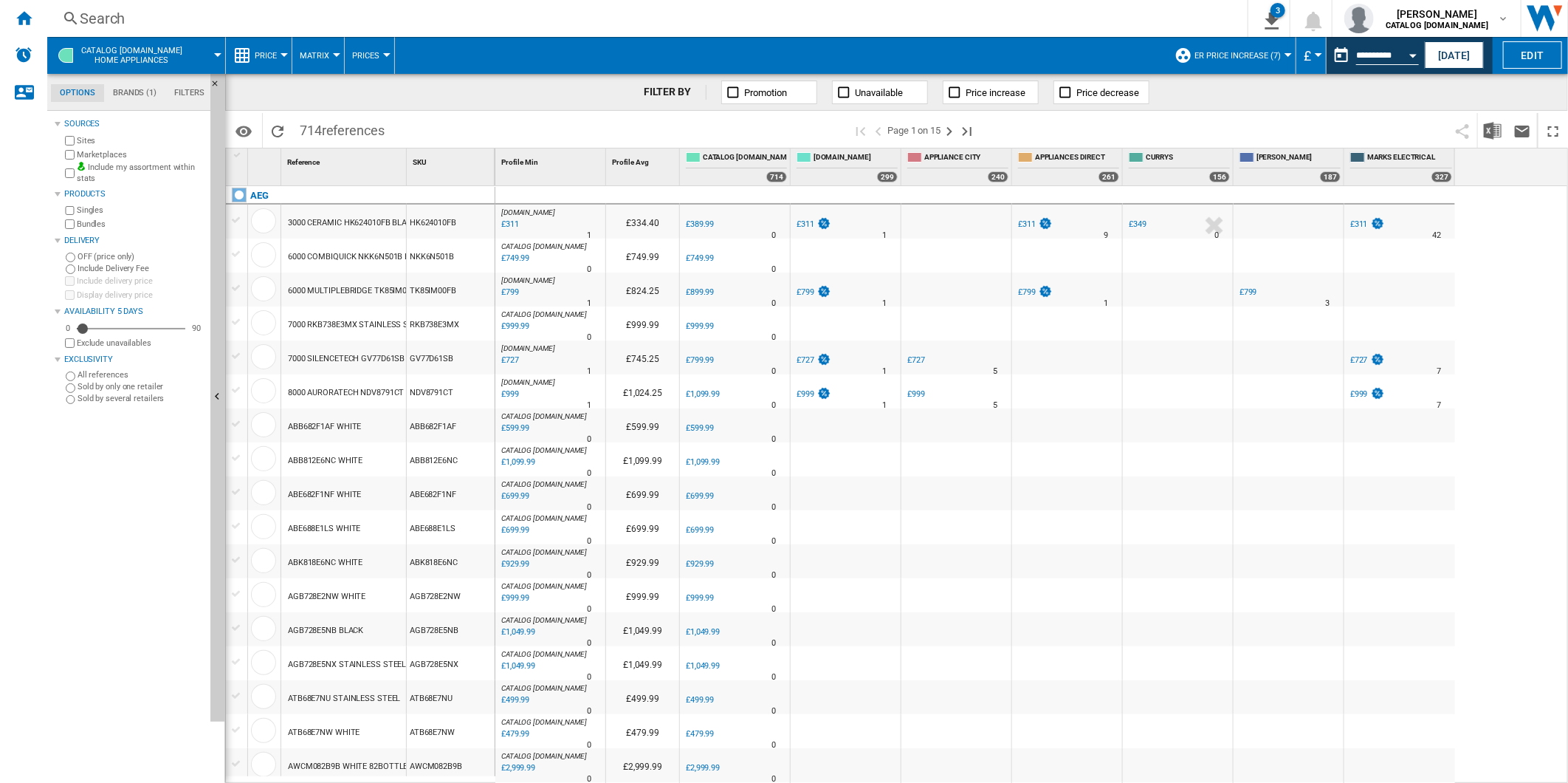
click at [1104, 124] on span at bounding box center [1218, 130] width 460 height 35
click at [1334, 62] on button "This report is based on a date in the past." at bounding box center [1341, 55] width 30 height 30
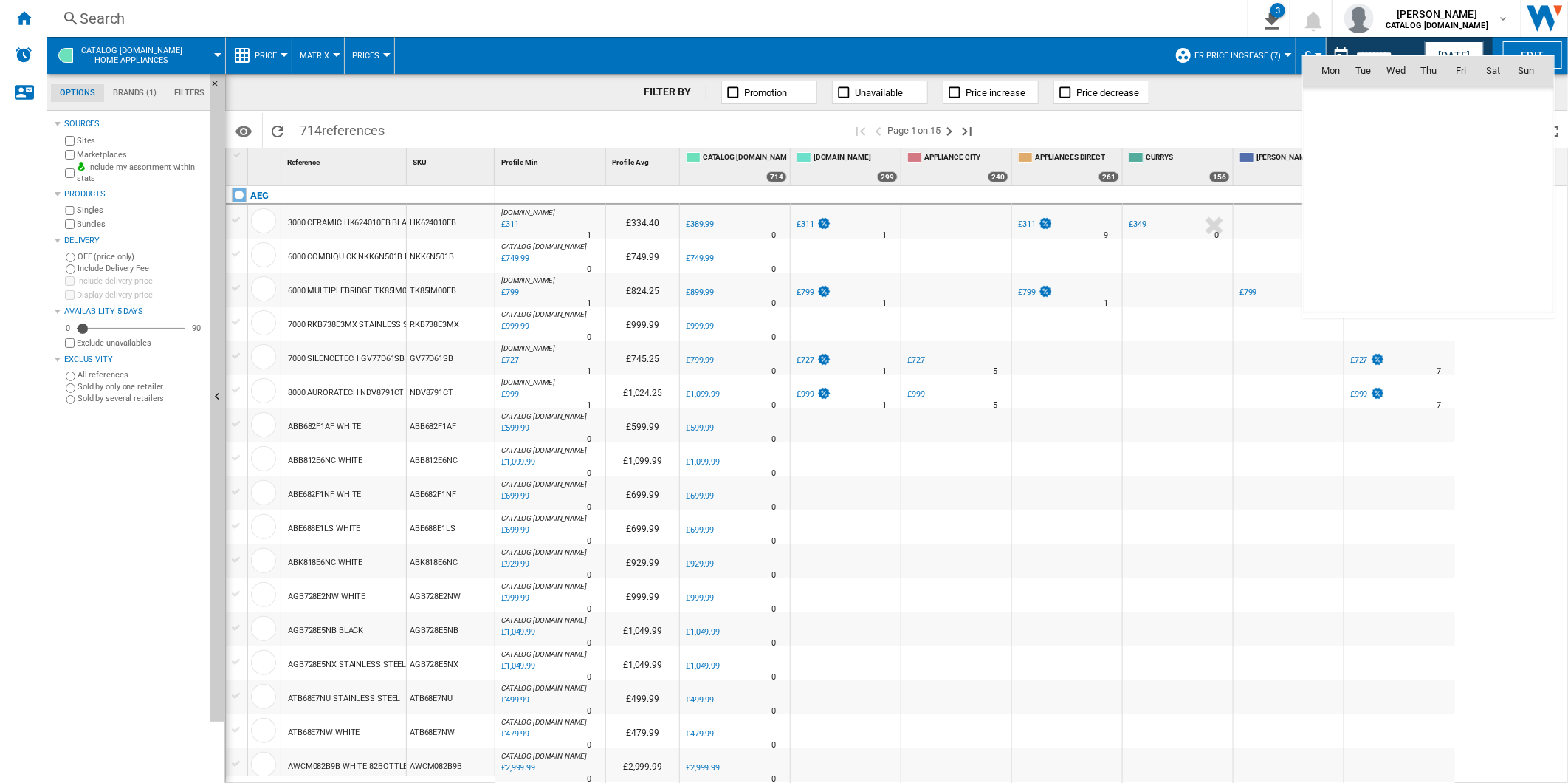
scroll to position [7046, 0]
click at [1403, 238] on span "27" at bounding box center [1396, 232] width 30 height 30
type input "**********"
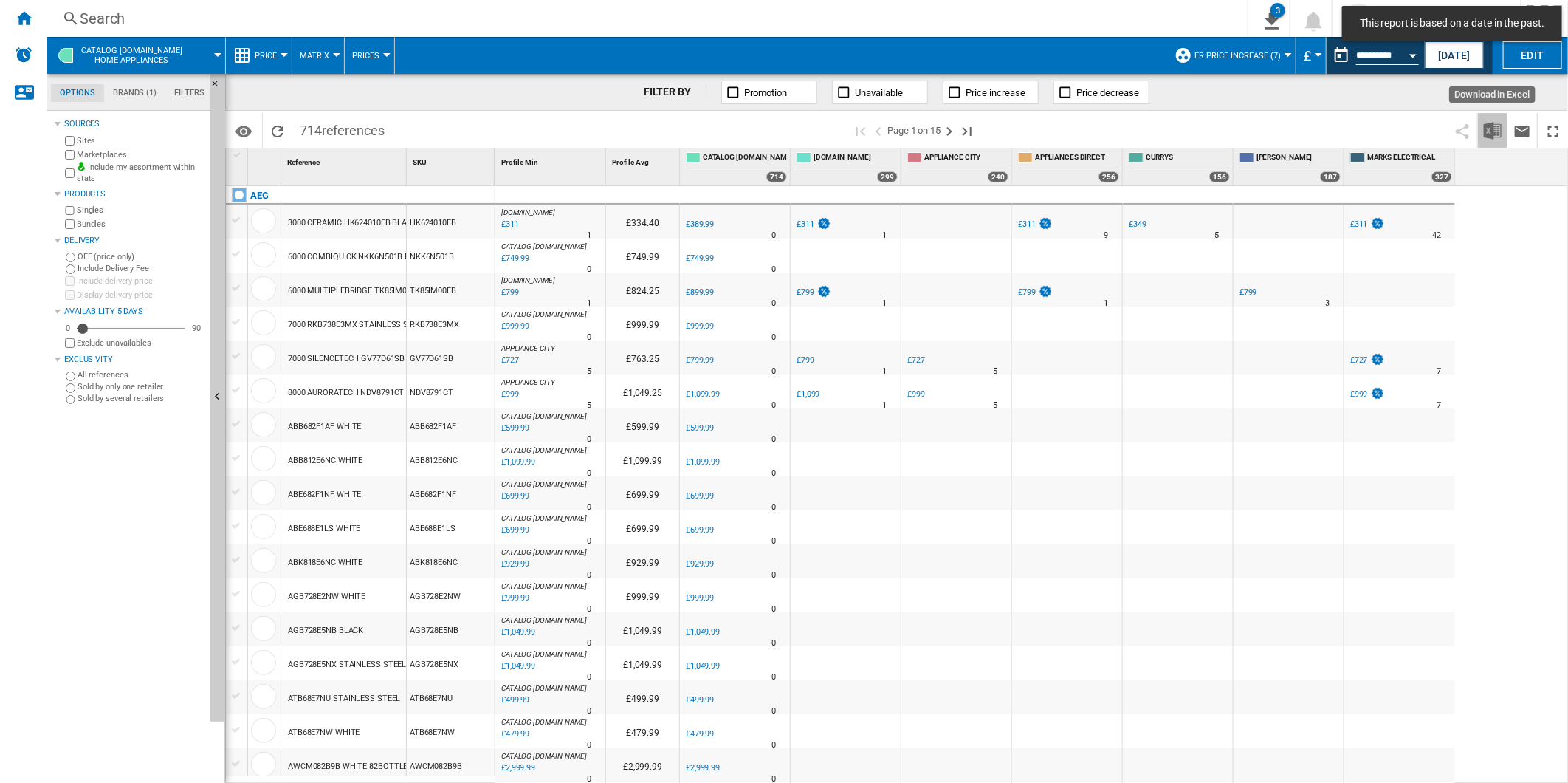
click at [1489, 130] on img "Download in Excel" at bounding box center [1493, 130] width 18 height 18
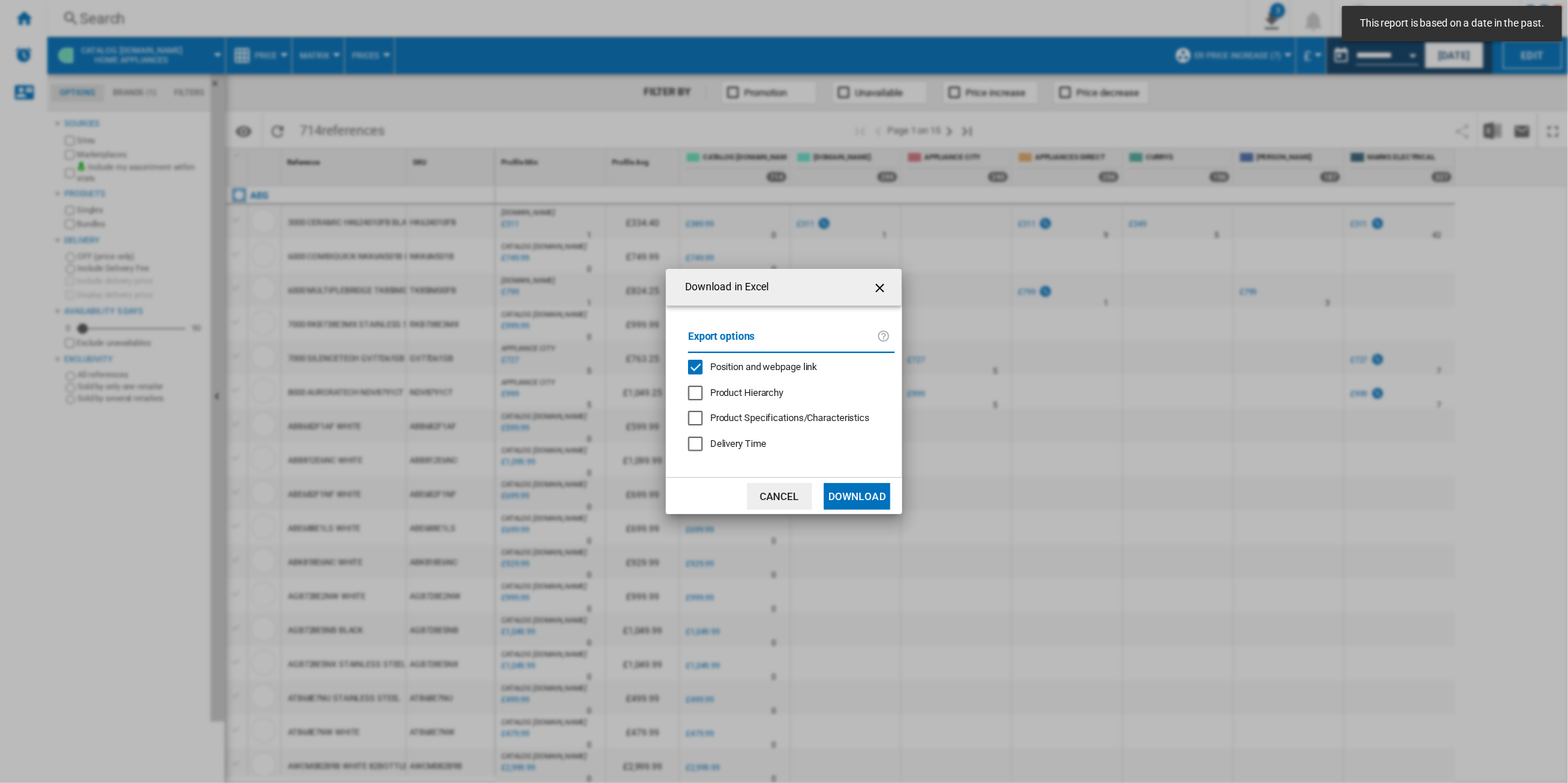
click at [725, 367] on span "Position and webpage link" at bounding box center [764, 366] width 107 height 11
click at [855, 498] on button "Download" at bounding box center [857, 496] width 67 height 26
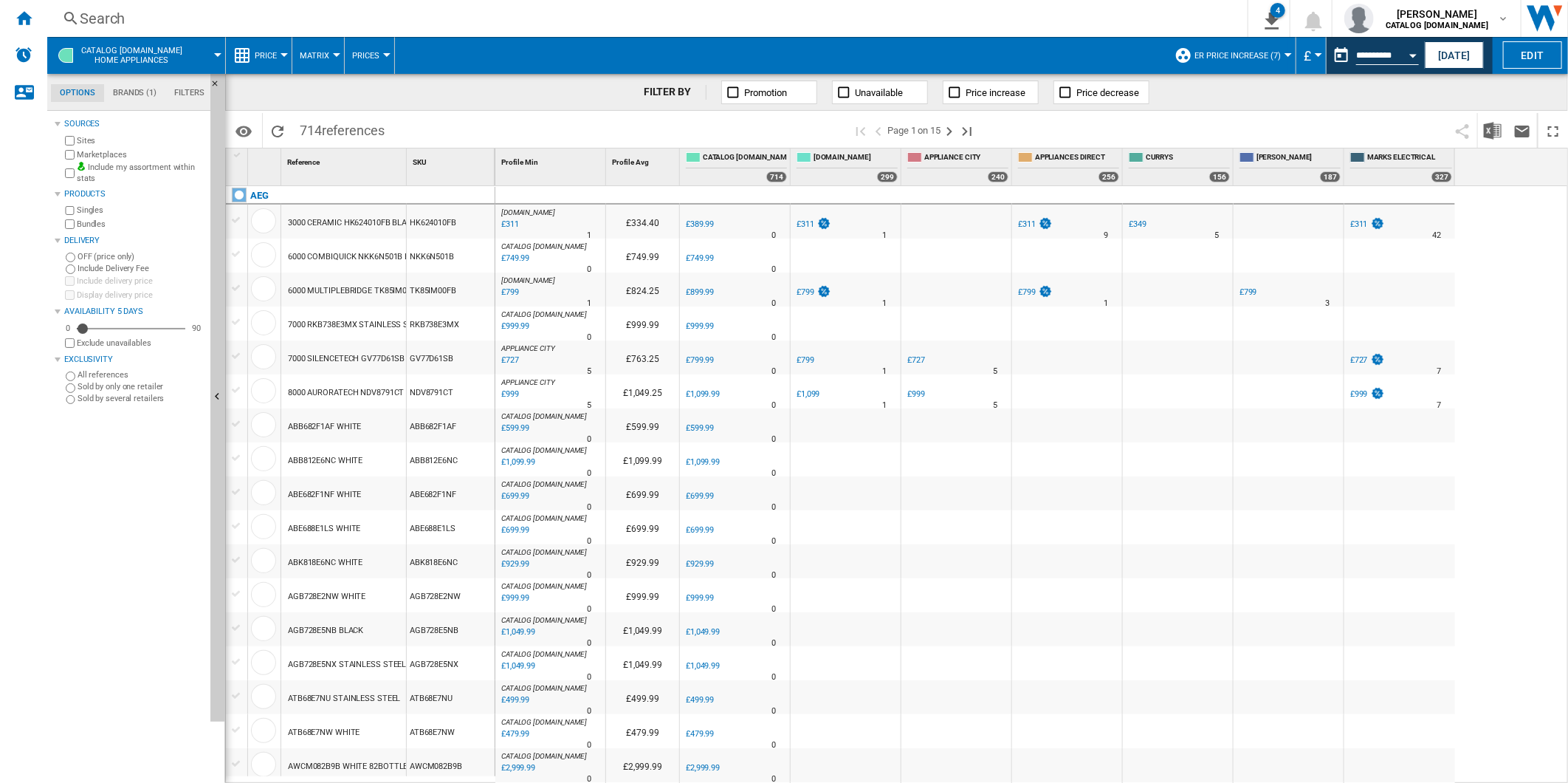
click at [1115, 124] on span at bounding box center [1218, 130] width 460 height 35
click at [1333, 55] on button "This report is based on a date in the past." at bounding box center [1341, 55] width 30 height 30
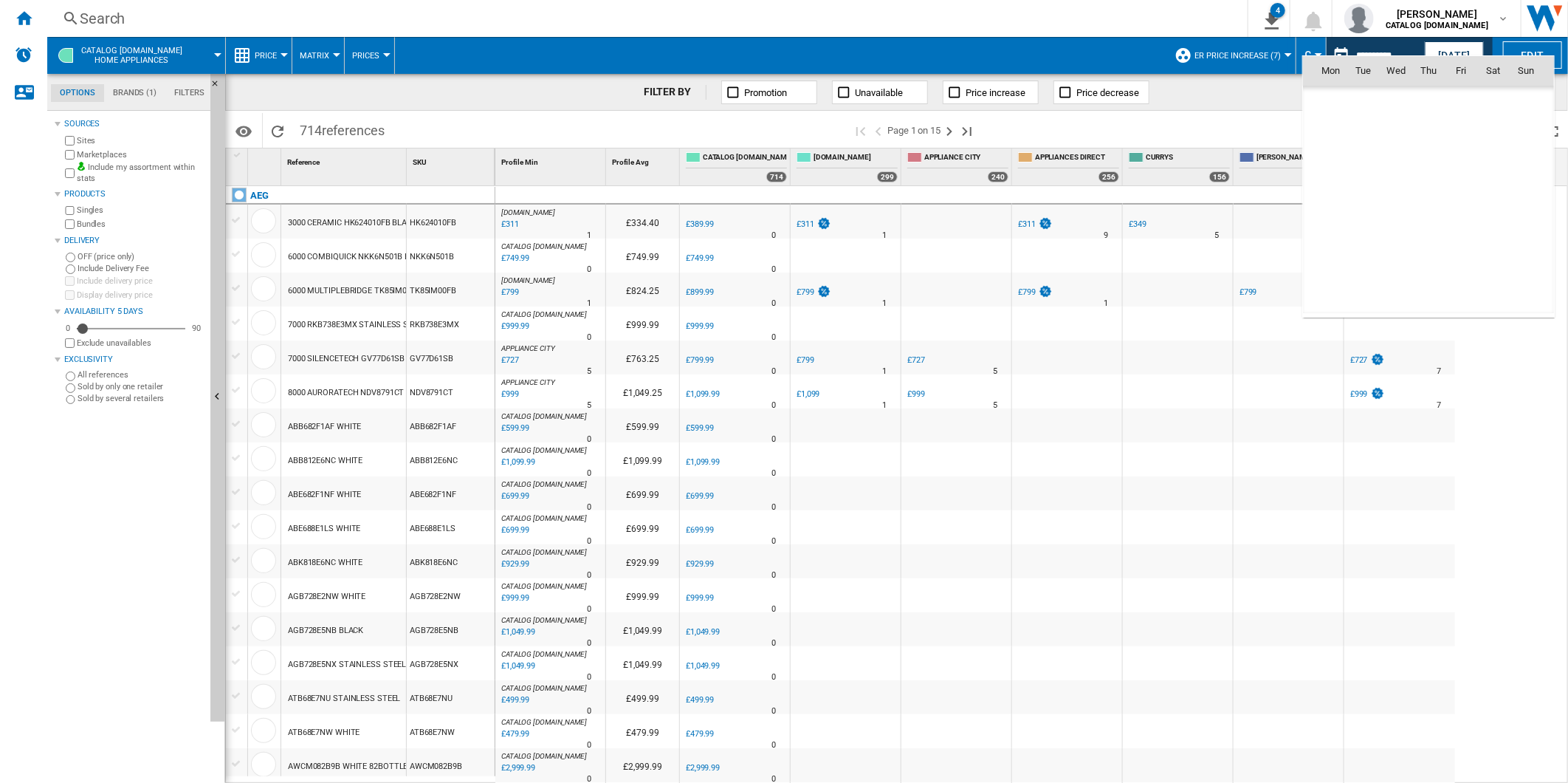
scroll to position [7046, 0]
click at [1432, 224] on span "28" at bounding box center [1428, 232] width 30 height 30
type input "**********"
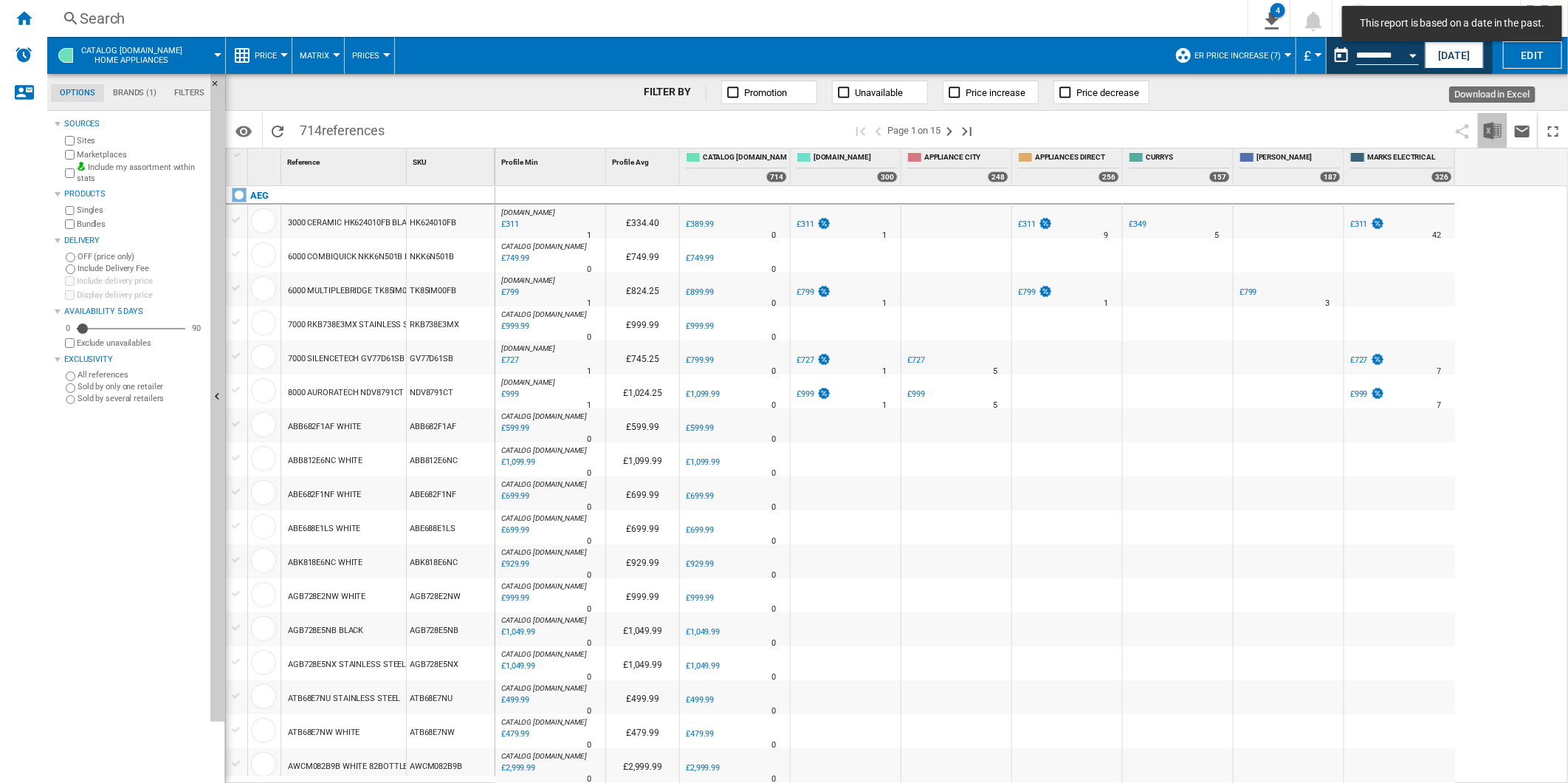
click at [1495, 130] on img "Download in Excel" at bounding box center [1493, 130] width 18 height 18
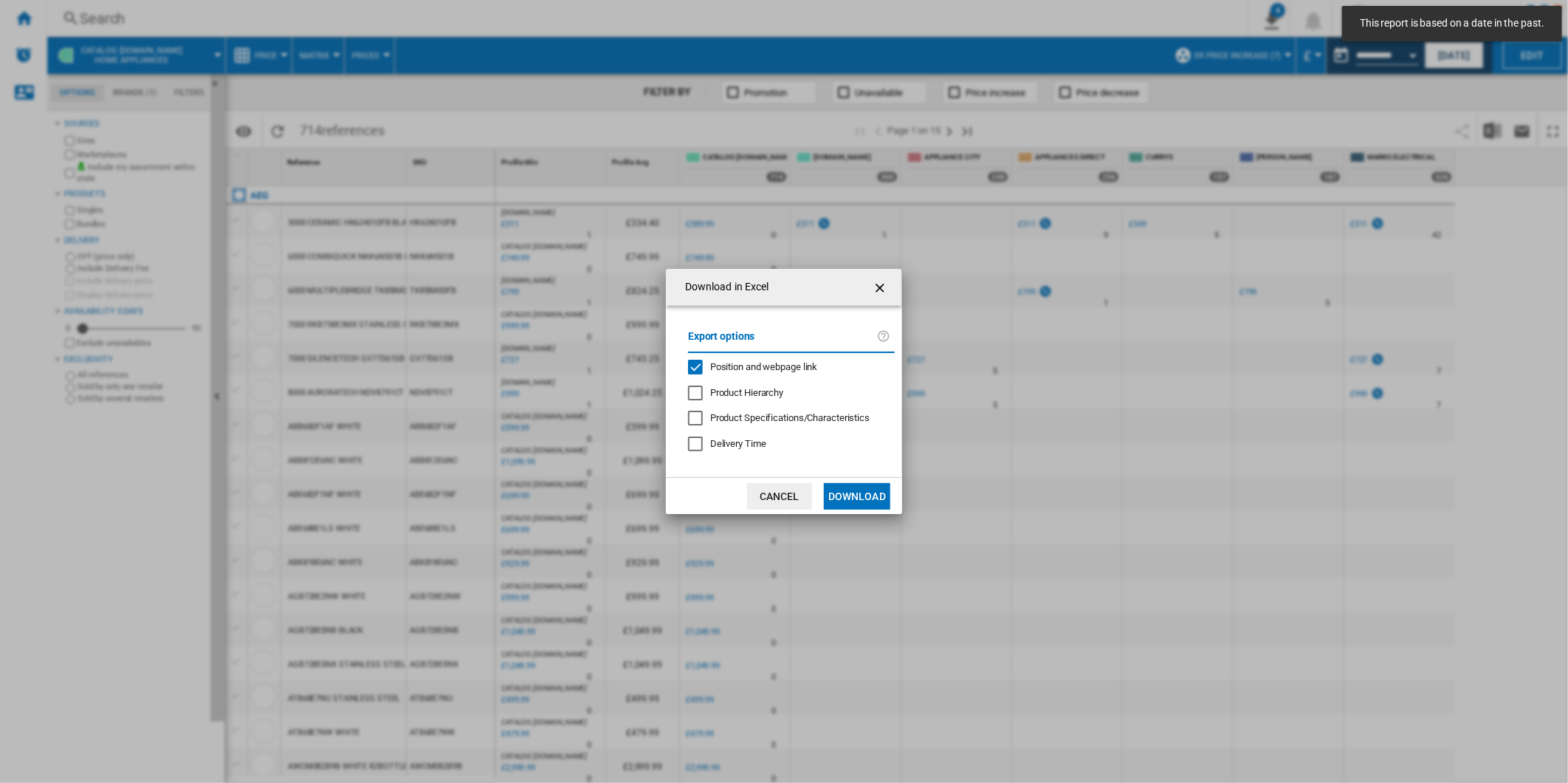
click at [749, 363] on span "Position and webpage link" at bounding box center [764, 366] width 107 height 11
click at [858, 486] on button "Download" at bounding box center [857, 496] width 67 height 26
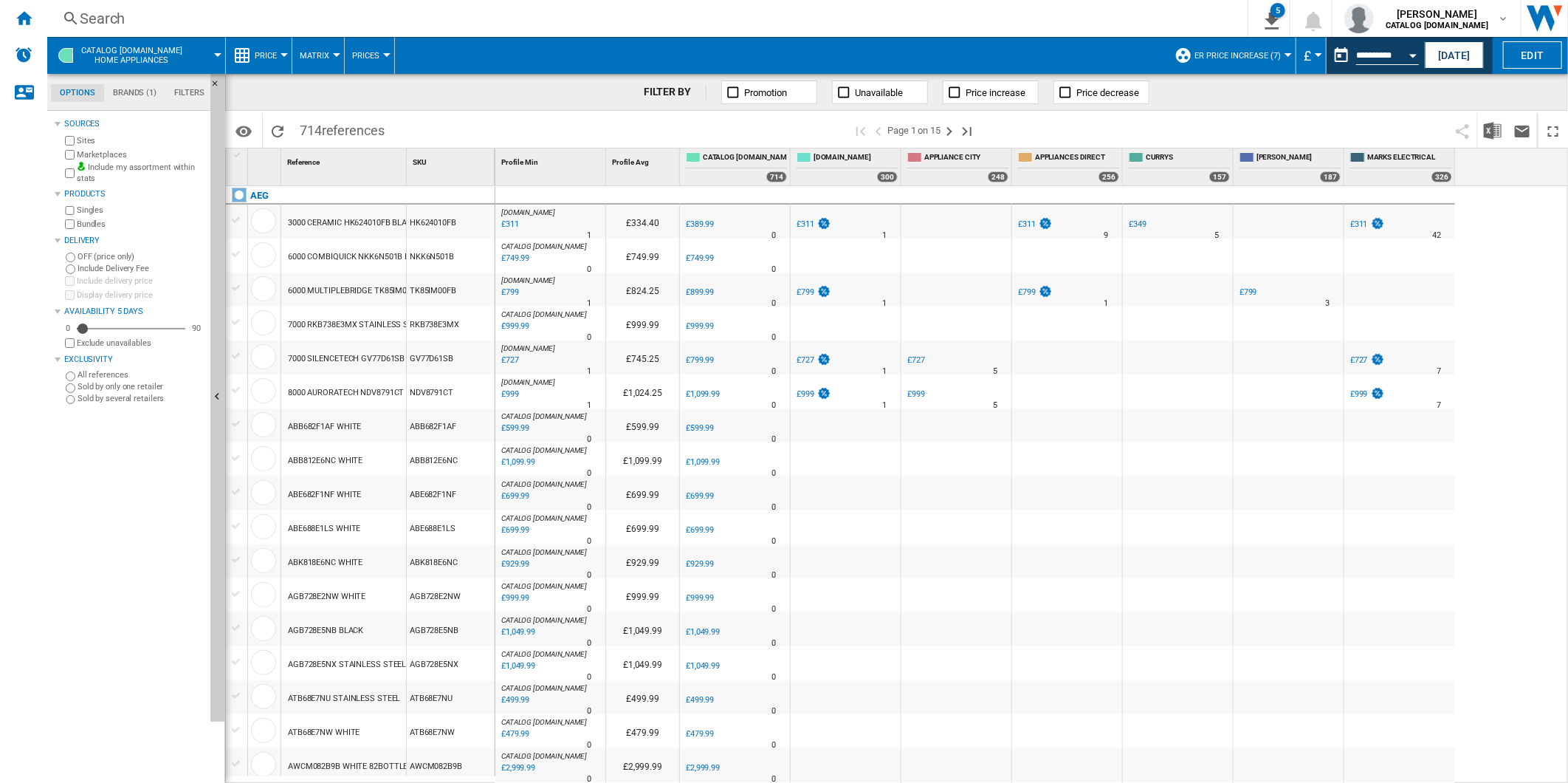
click at [1105, 131] on span at bounding box center [1218, 130] width 460 height 35
click at [1266, 52] on span "ER Price Increase (7)" at bounding box center [1237, 55] width 86 height 9
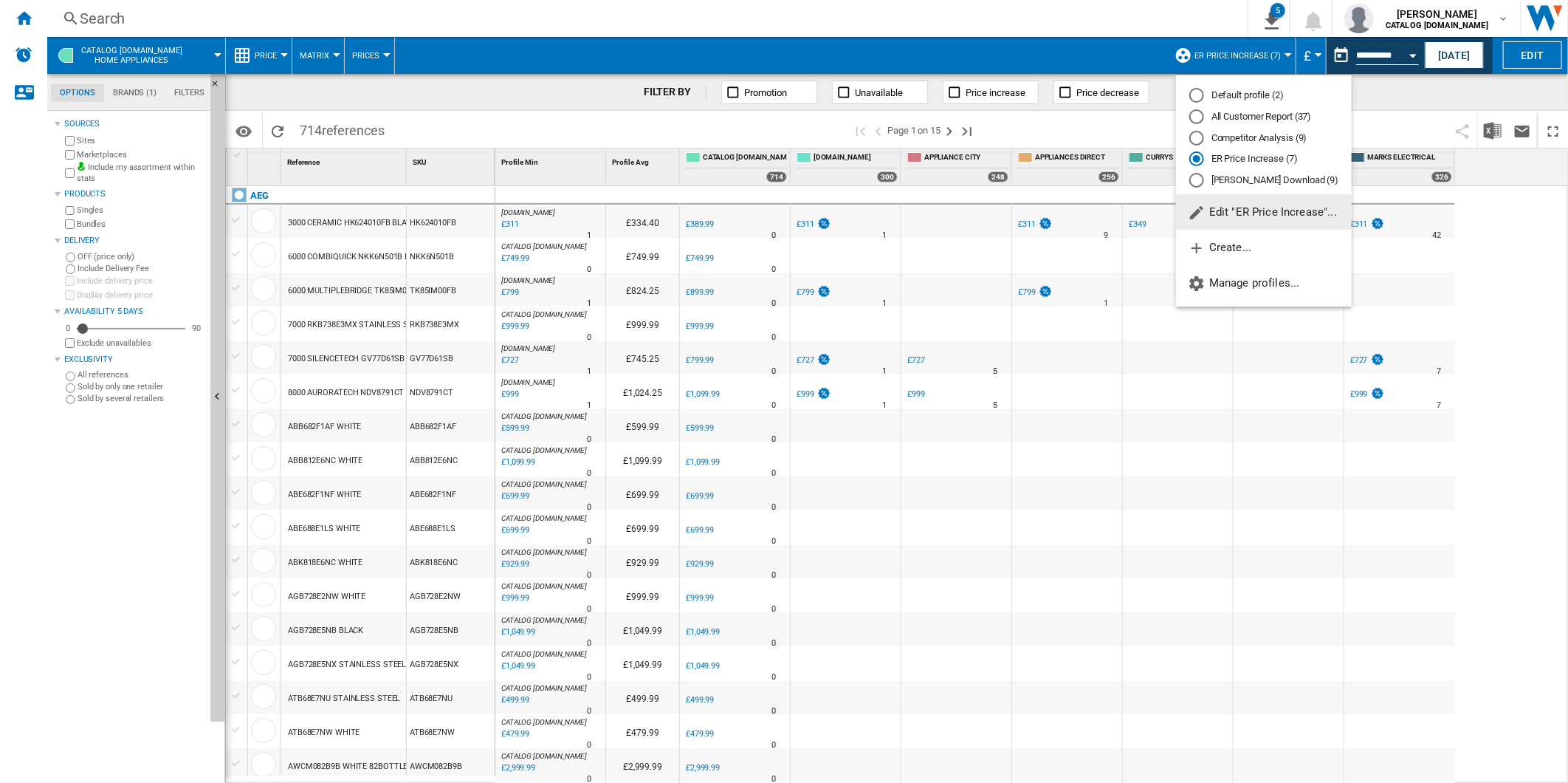
click at [1246, 114] on md-radio-button "All Customer Report (37)" at bounding box center [1264, 117] width 149 height 14
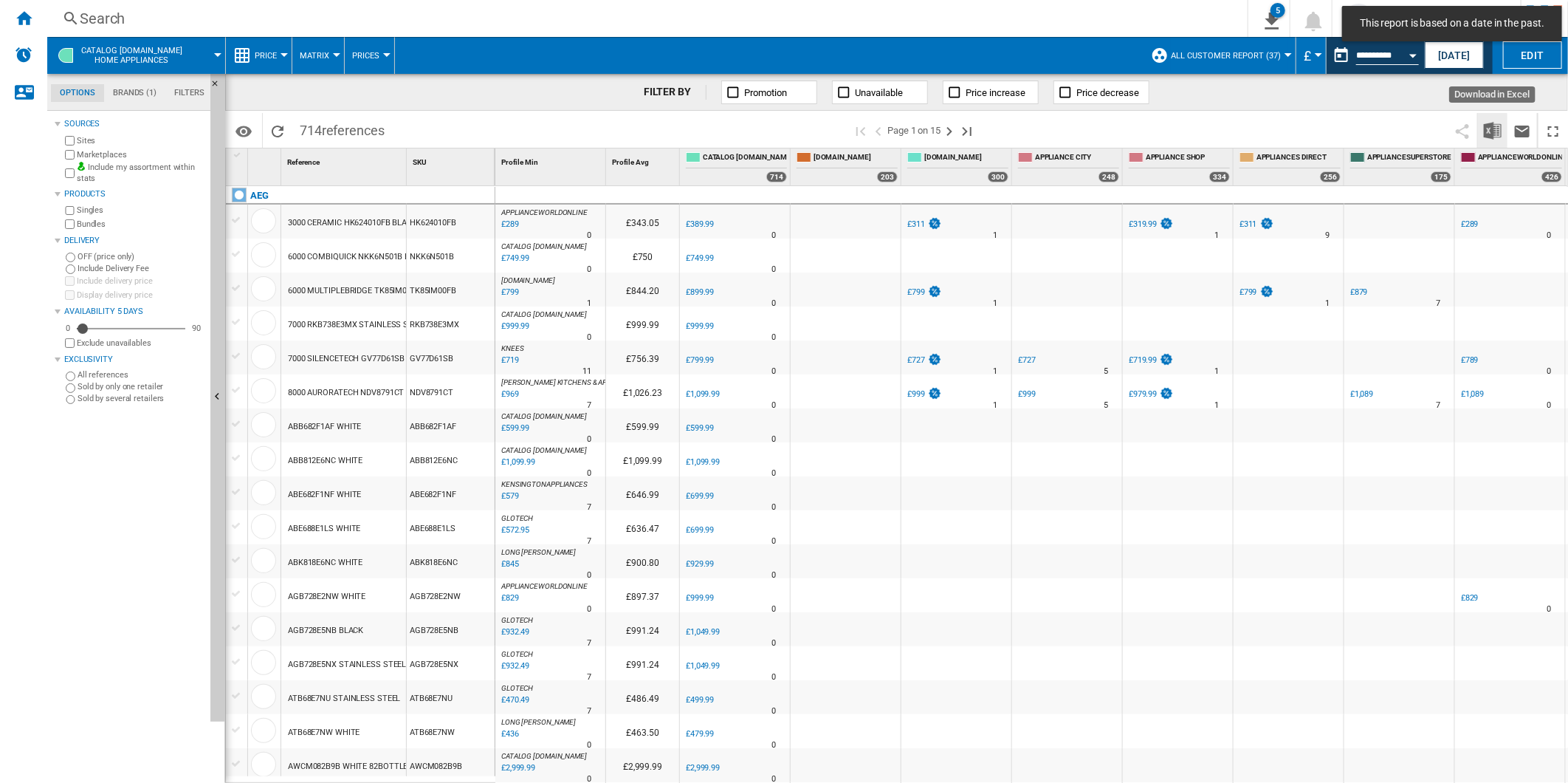
click at [1490, 130] on img "Download in Excel" at bounding box center [1493, 130] width 18 height 18
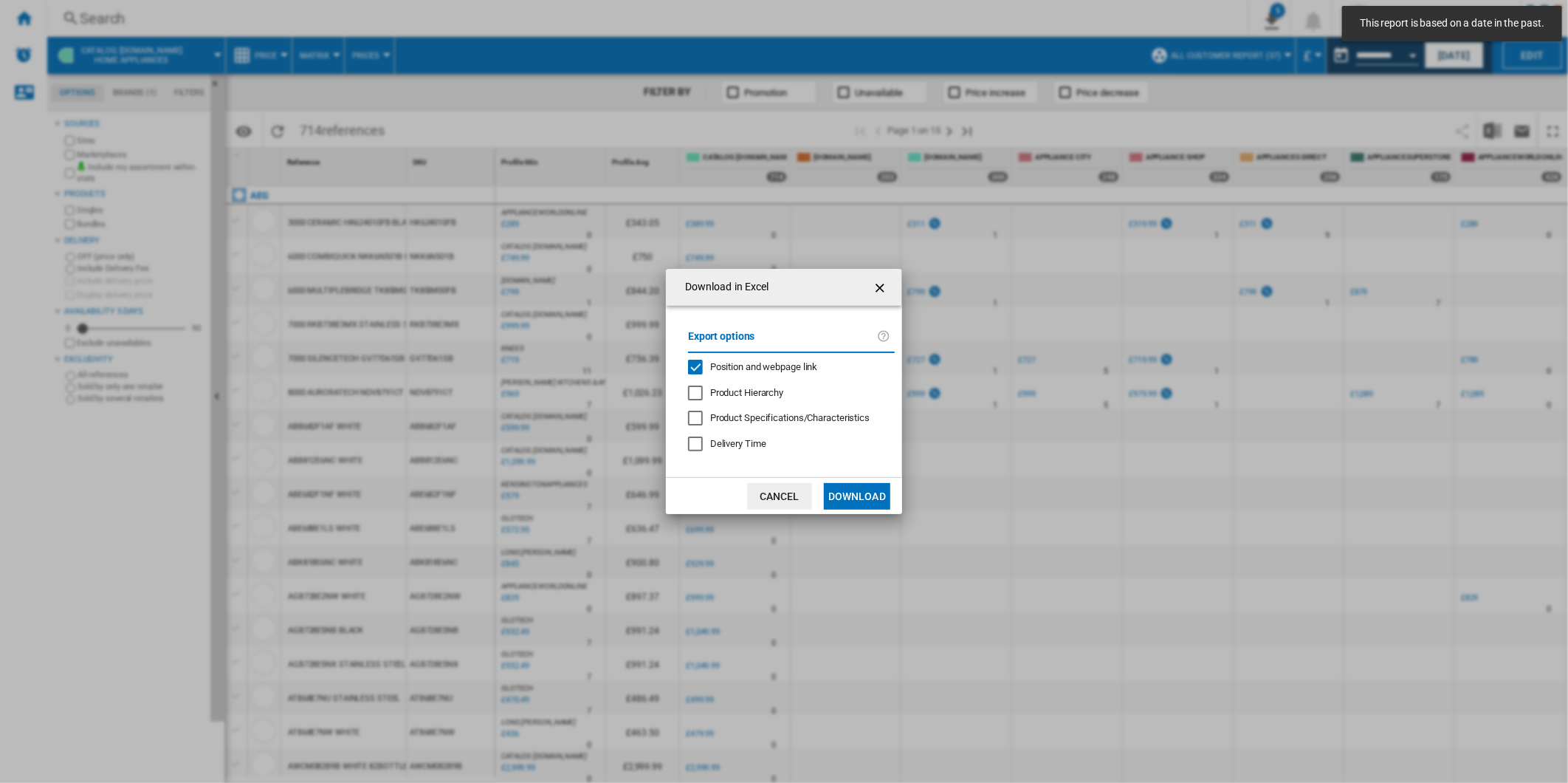
click at [802, 367] on span "Position and webpage link" at bounding box center [764, 366] width 107 height 11
click at [850, 495] on button "Download" at bounding box center [857, 496] width 67 height 26
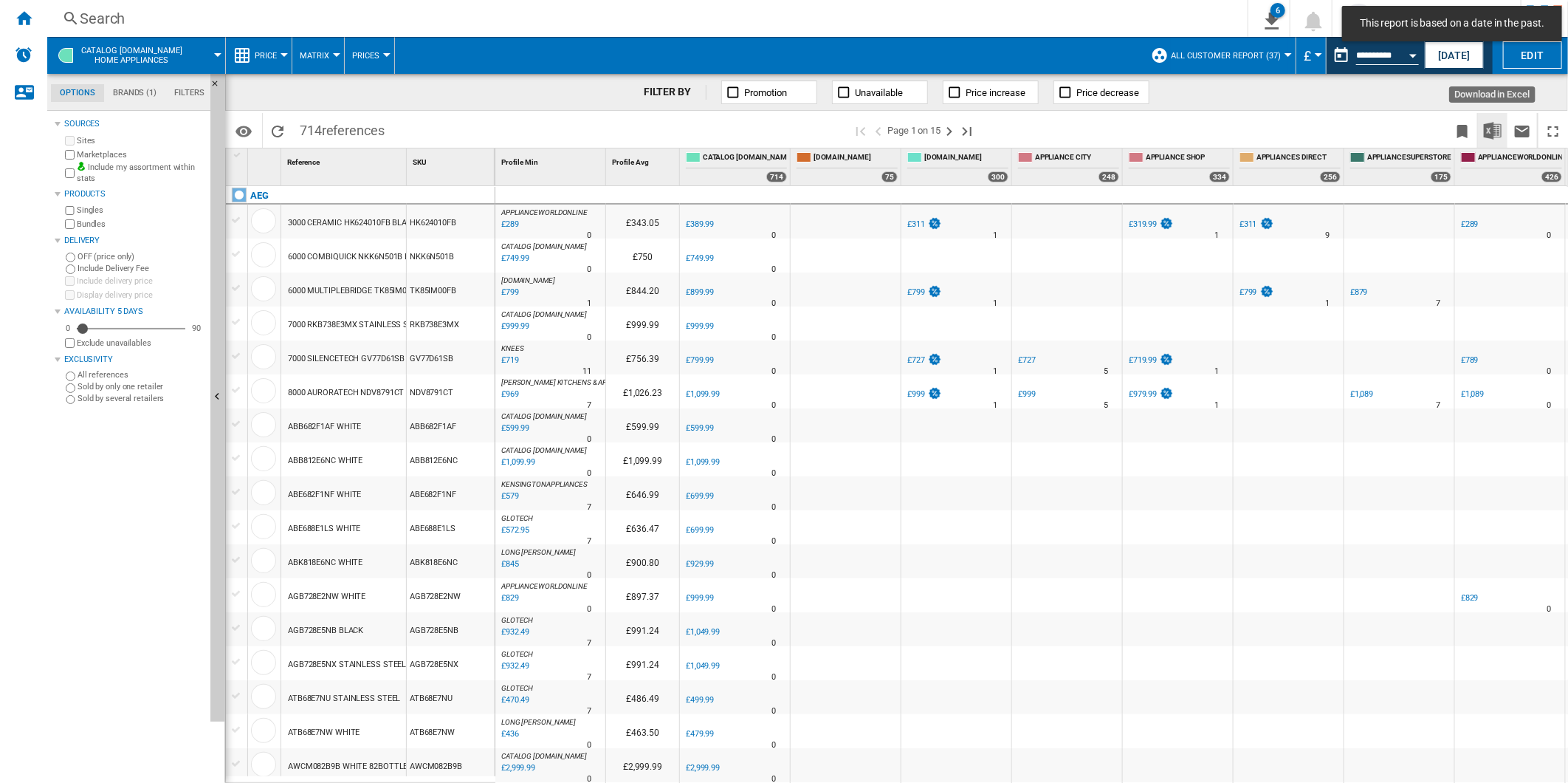
click at [1490, 128] on img "Download in Excel" at bounding box center [1493, 130] width 18 height 18
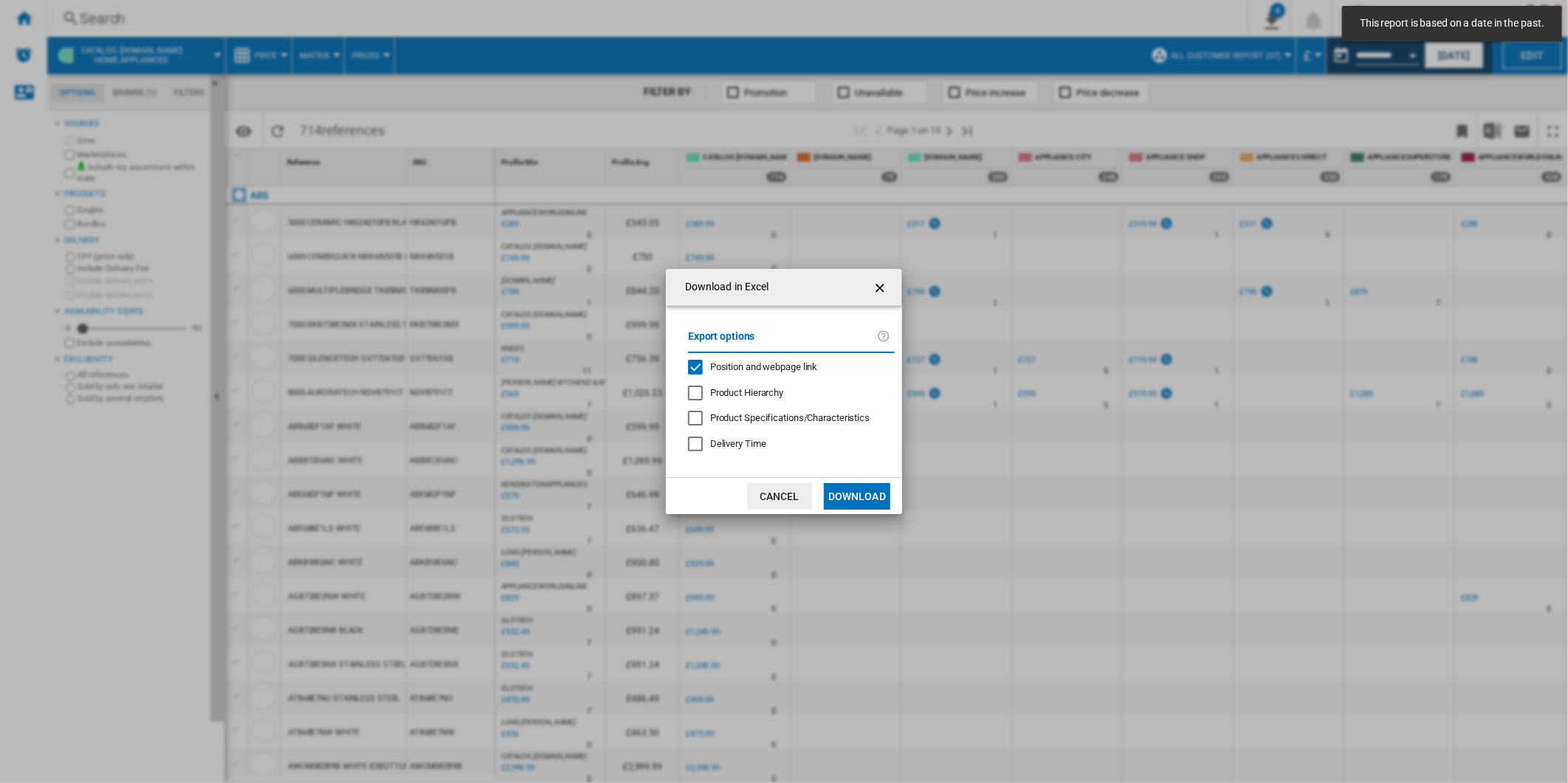
click at [778, 369] on span "Position and webpage link" at bounding box center [764, 366] width 107 height 11
click at [858, 495] on button "Download" at bounding box center [857, 496] width 67 height 26
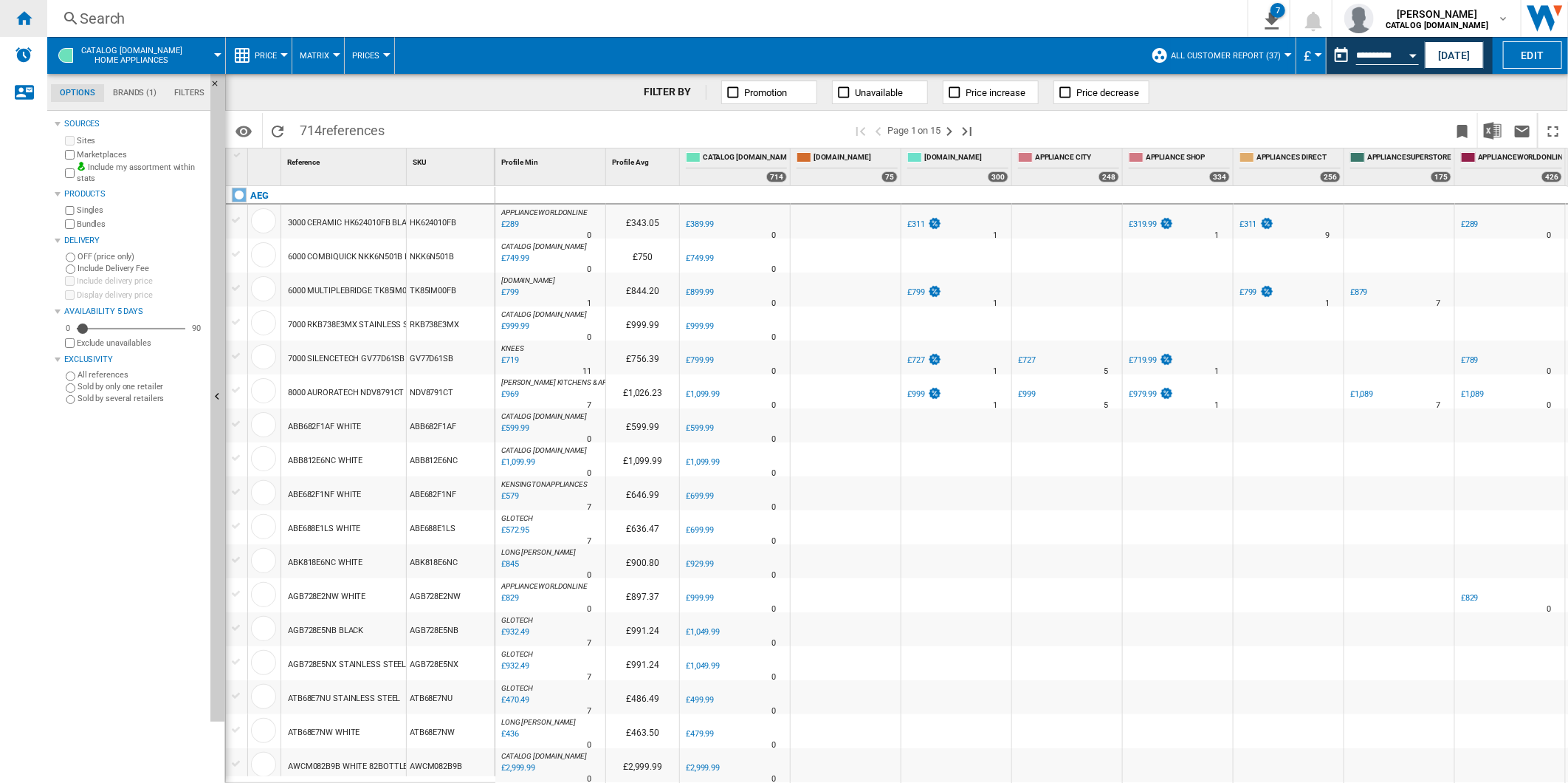
drag, startPoint x: 16, startPoint y: 20, endPoint x: 43, endPoint y: 27, distance: 27.9
click at [16, 20] on ng-md-icon "Home" at bounding box center [23, 17] width 18 height 18
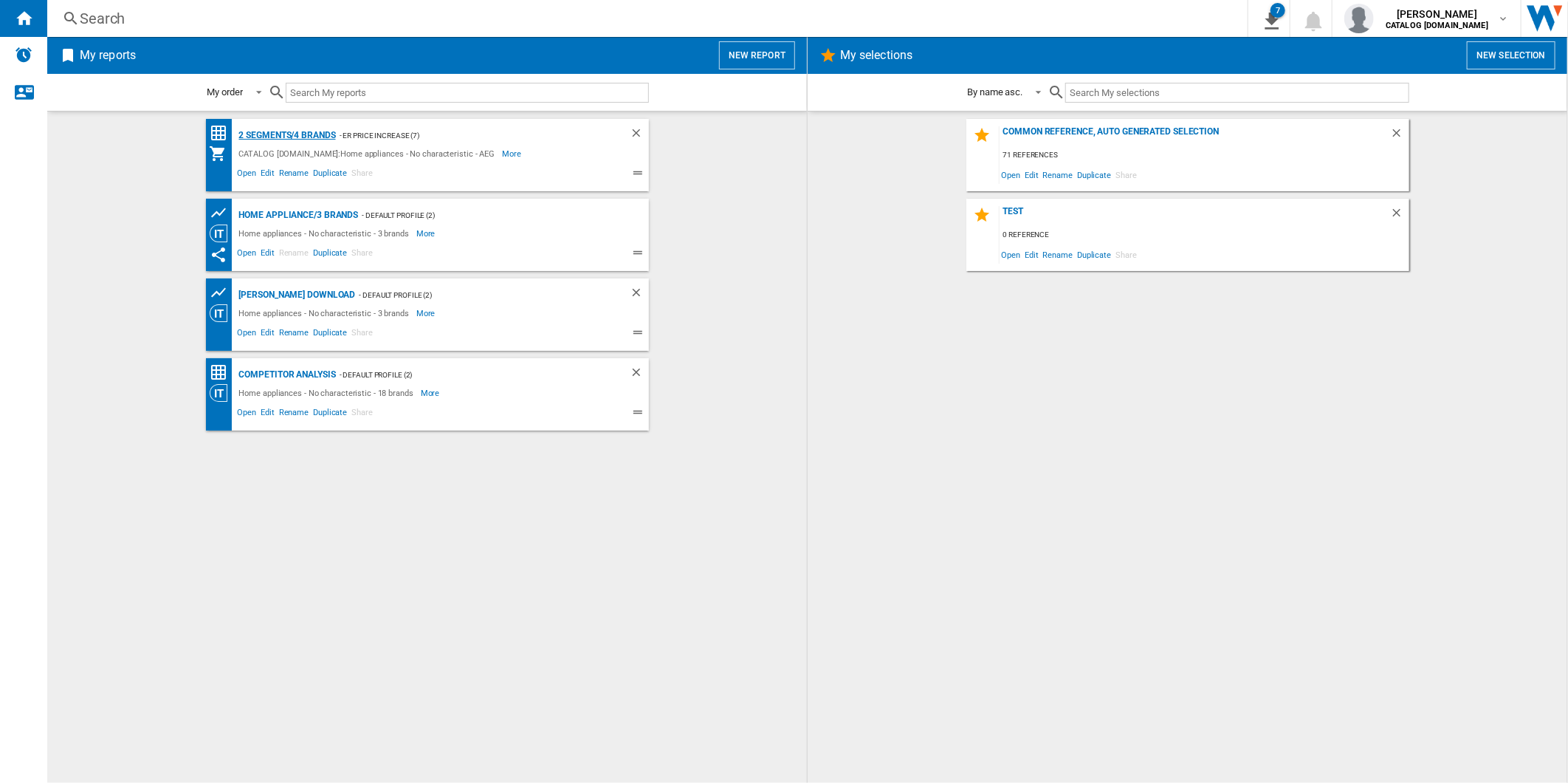
click at [311, 135] on div "2 segments/4 brands" at bounding box center [286, 136] width 101 height 19
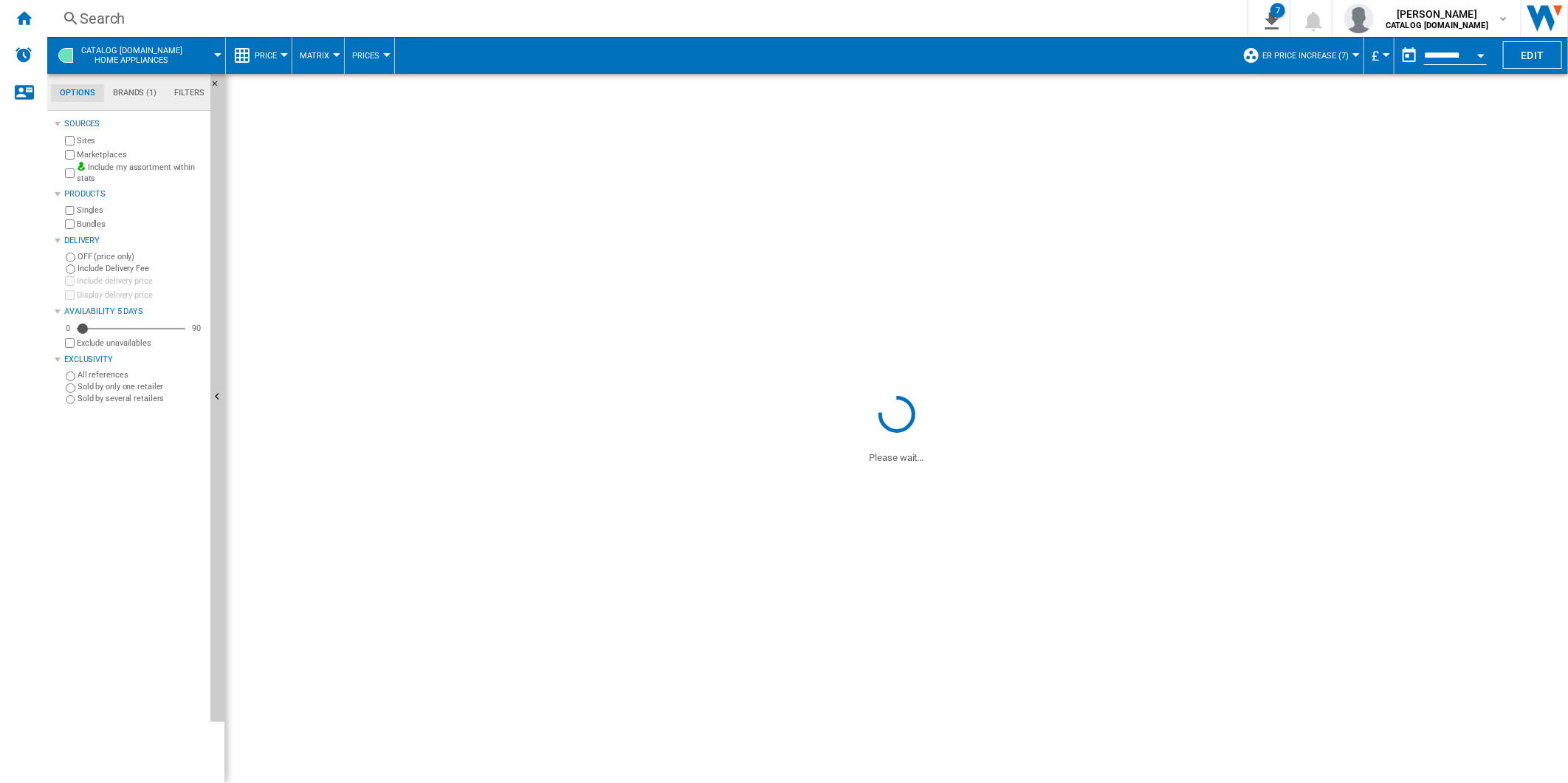
click at [1273, 56] on span "ER Price Increase (7)" at bounding box center [1305, 55] width 86 height 9
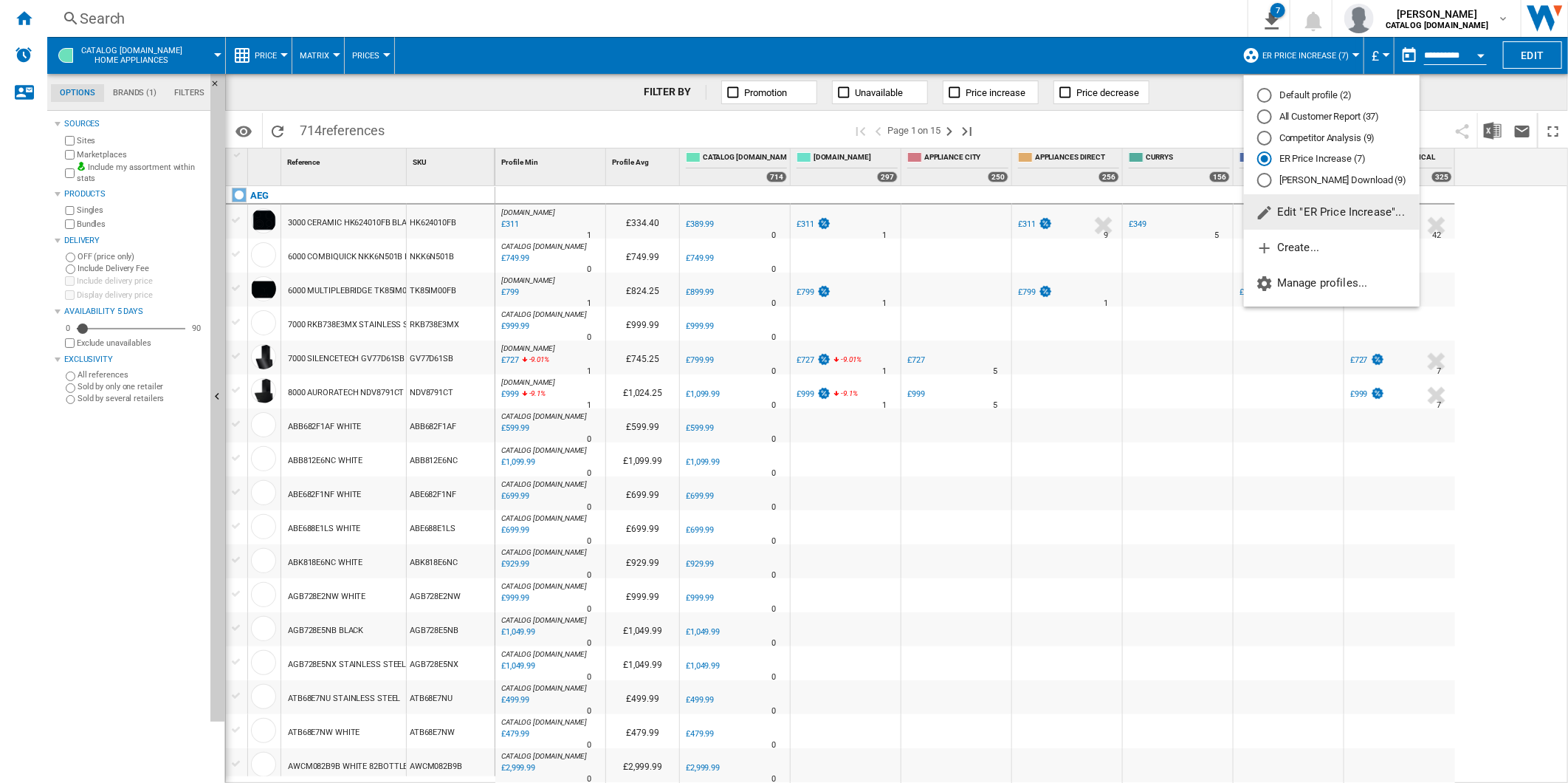
click at [1289, 119] on md-radio-button "All Customer Report (37)" at bounding box center [1332, 117] width 149 height 14
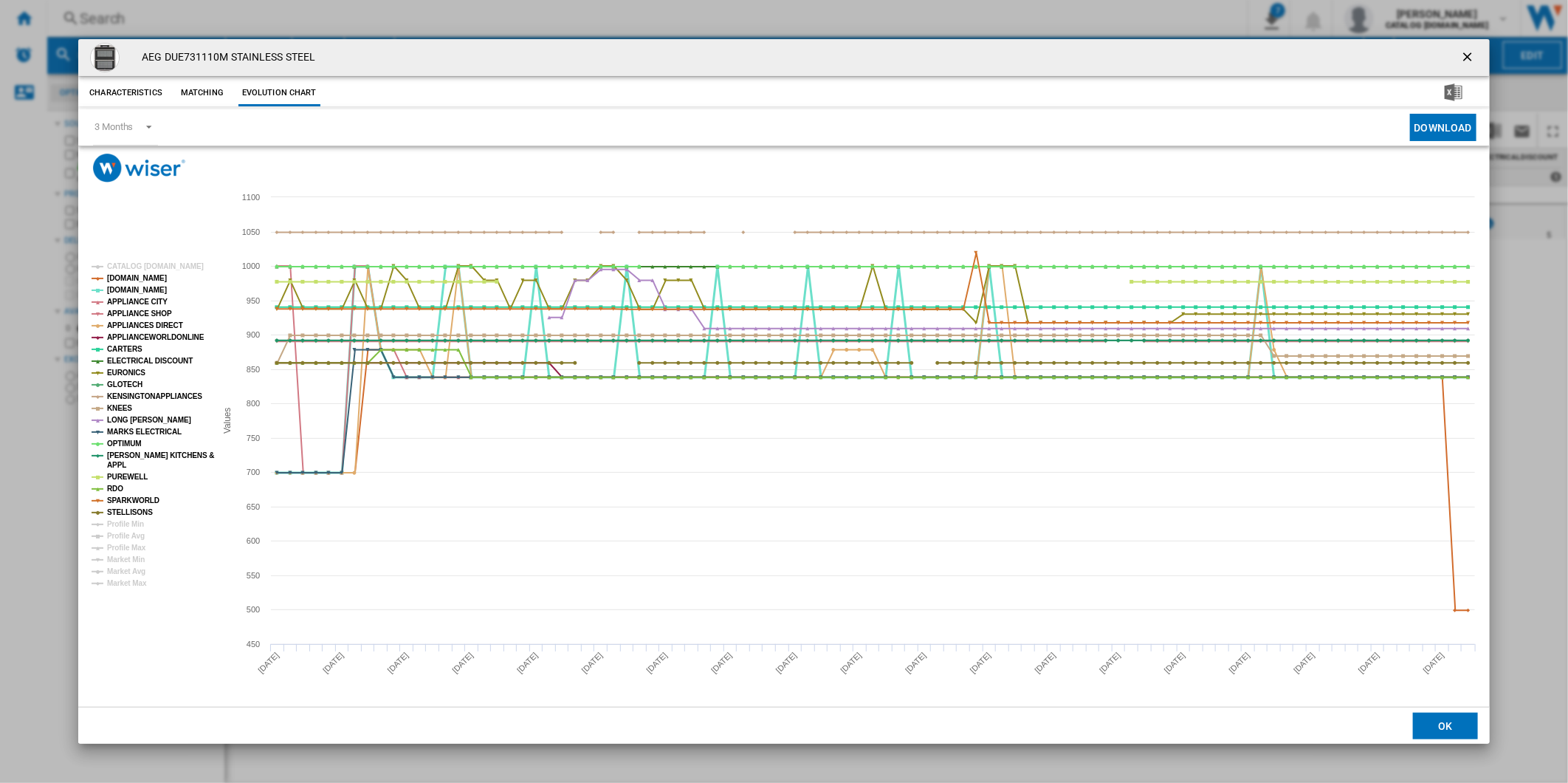
click at [130, 292] on tspan "[DOMAIN_NAME]" at bounding box center [137, 290] width 60 height 9
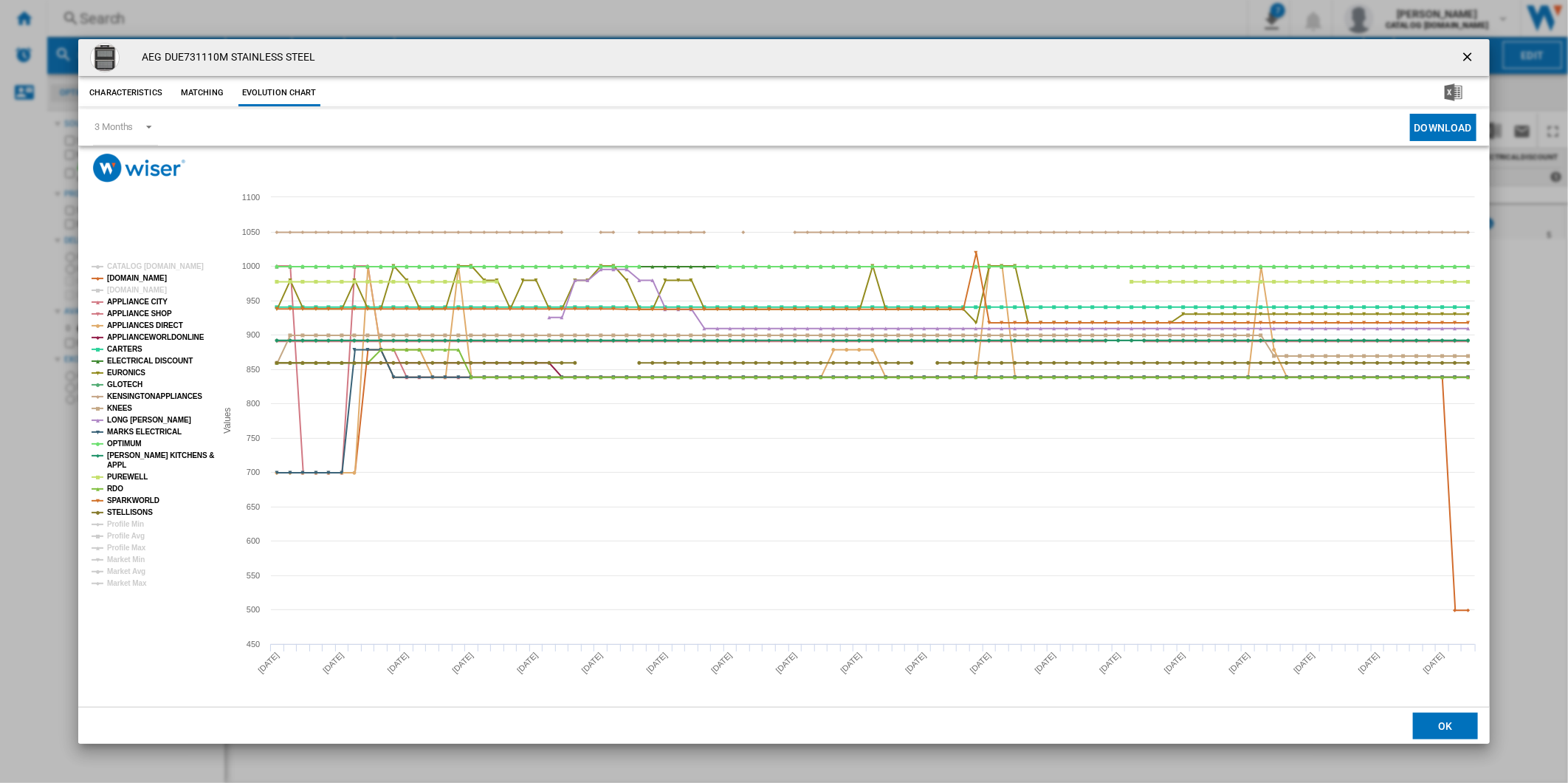
click at [130, 292] on tspan "[DOMAIN_NAME]" at bounding box center [137, 290] width 60 height 9
click at [134, 301] on tspan "APPLIANCE CITY" at bounding box center [137, 302] width 61 height 9
click at [144, 313] on tspan "APPLIANCE SHOP" at bounding box center [140, 314] width 65 height 9
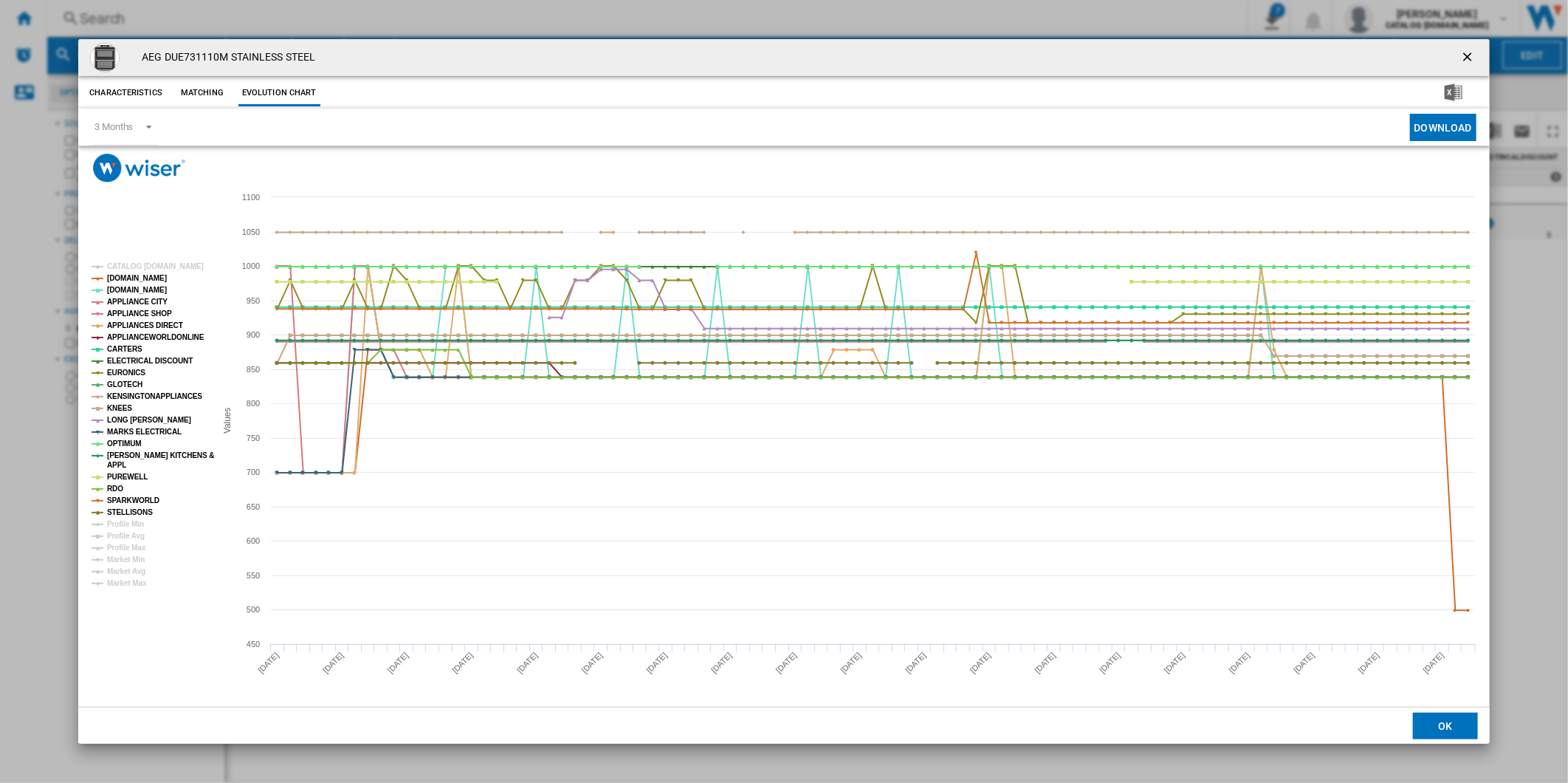
click at [144, 313] on tspan "APPLIANCE SHOP" at bounding box center [140, 314] width 65 height 9
click at [146, 325] on tspan "APPLIANCES DIRECT" at bounding box center [145, 326] width 76 height 9
click at [146, 337] on tspan "APPLIANCEWORLDONLINE" at bounding box center [156, 338] width 97 height 9
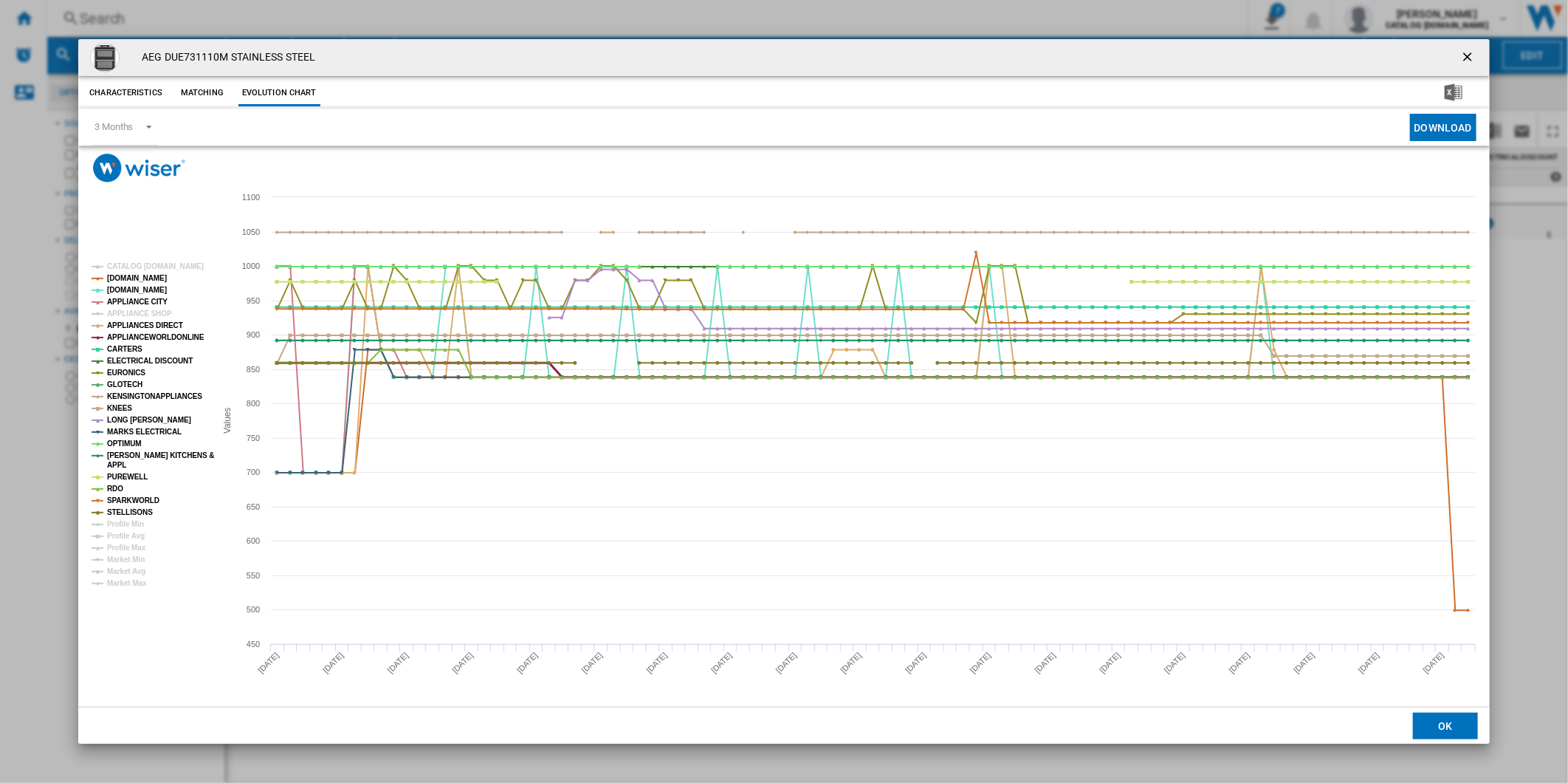
click at [150, 335] on tspan "APPLIANCEWORLDONLINE" at bounding box center [156, 338] width 97 height 9
click at [133, 347] on tspan "CARTERS" at bounding box center [125, 349] width 36 height 9
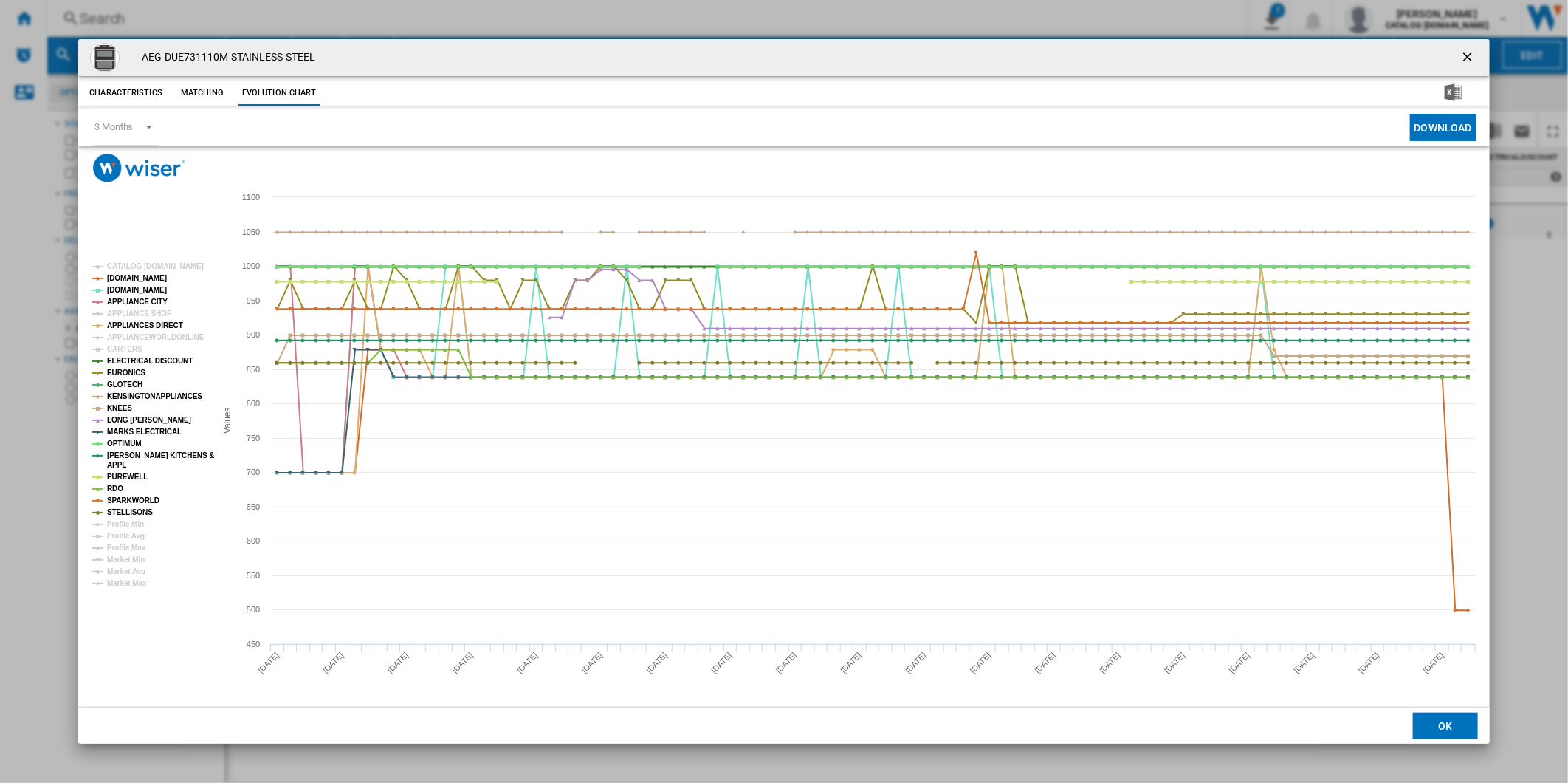
click at [133, 358] on tspan "ELECTRICAL DISCOUNT" at bounding box center [150, 361] width 85 height 9
click at [130, 368] on tspan "EURONICS" at bounding box center [126, 373] width 38 height 9
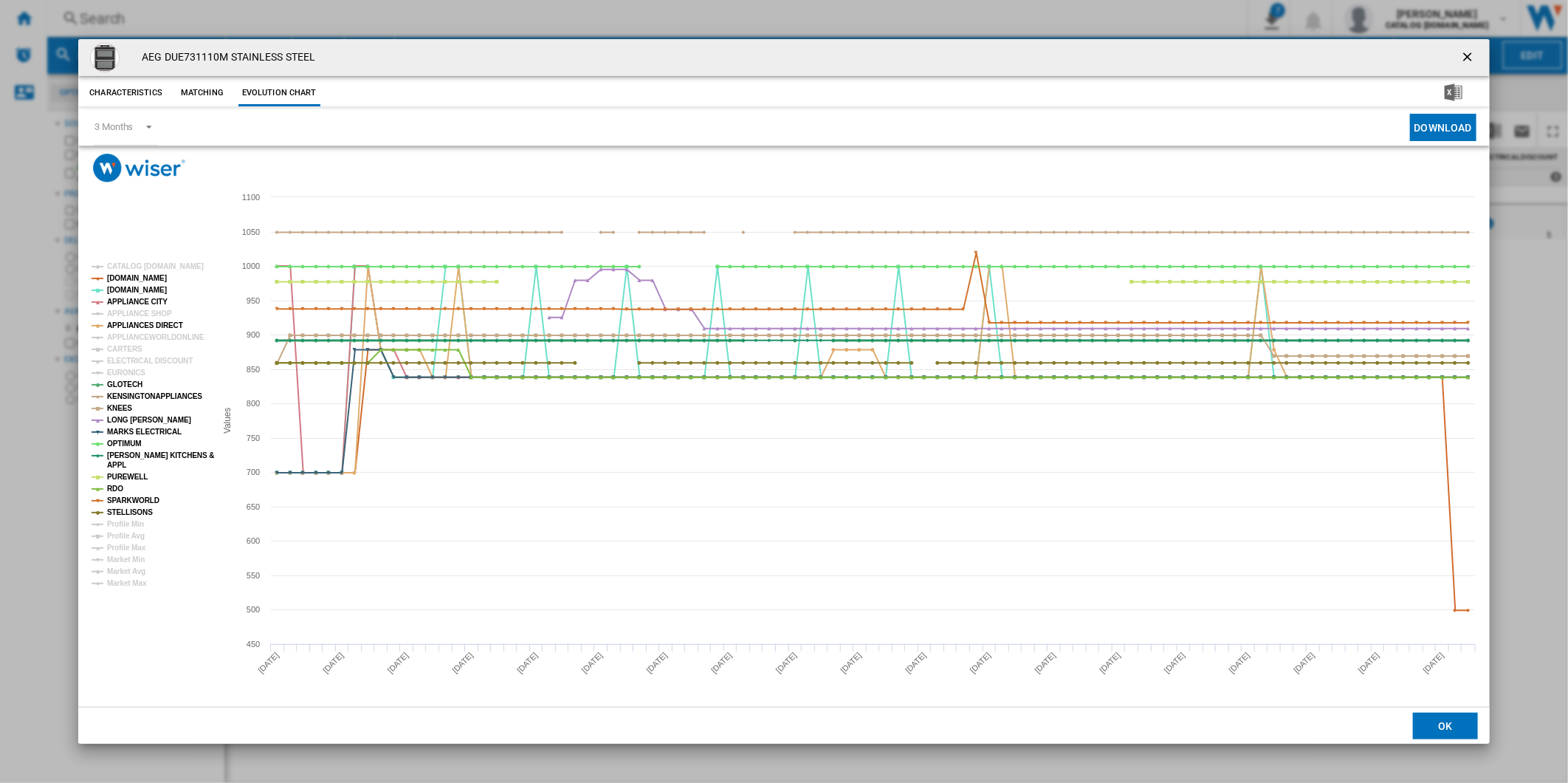
click at [130, 381] on tspan "GLOTECH" at bounding box center [125, 385] width 36 height 9
click at [130, 395] on tspan "KENSINGTONAPPLIANCES" at bounding box center [155, 397] width 95 height 9
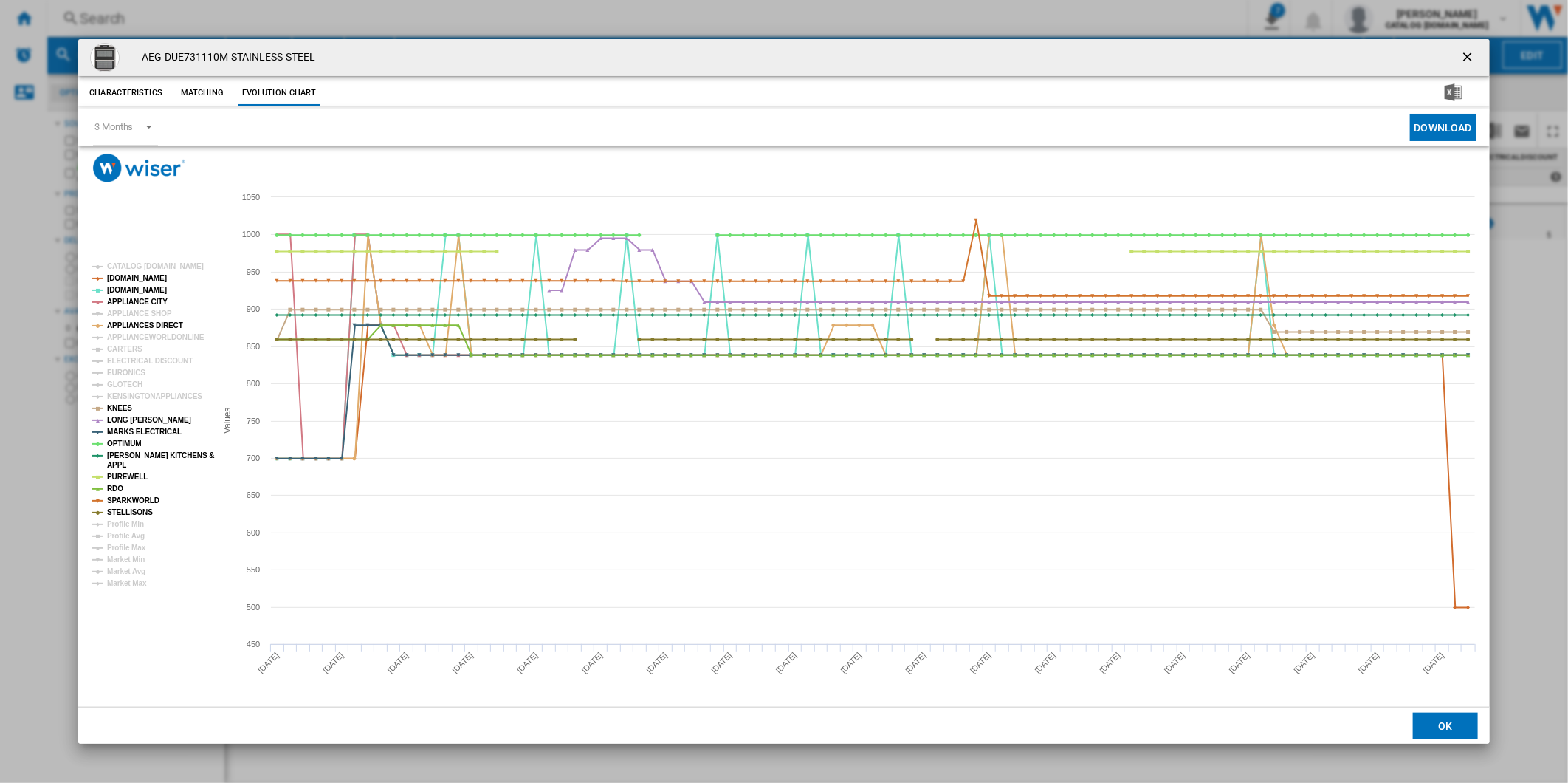
click at [130, 395] on tspan "KENSINGTONAPPLIANCES" at bounding box center [155, 397] width 95 height 9
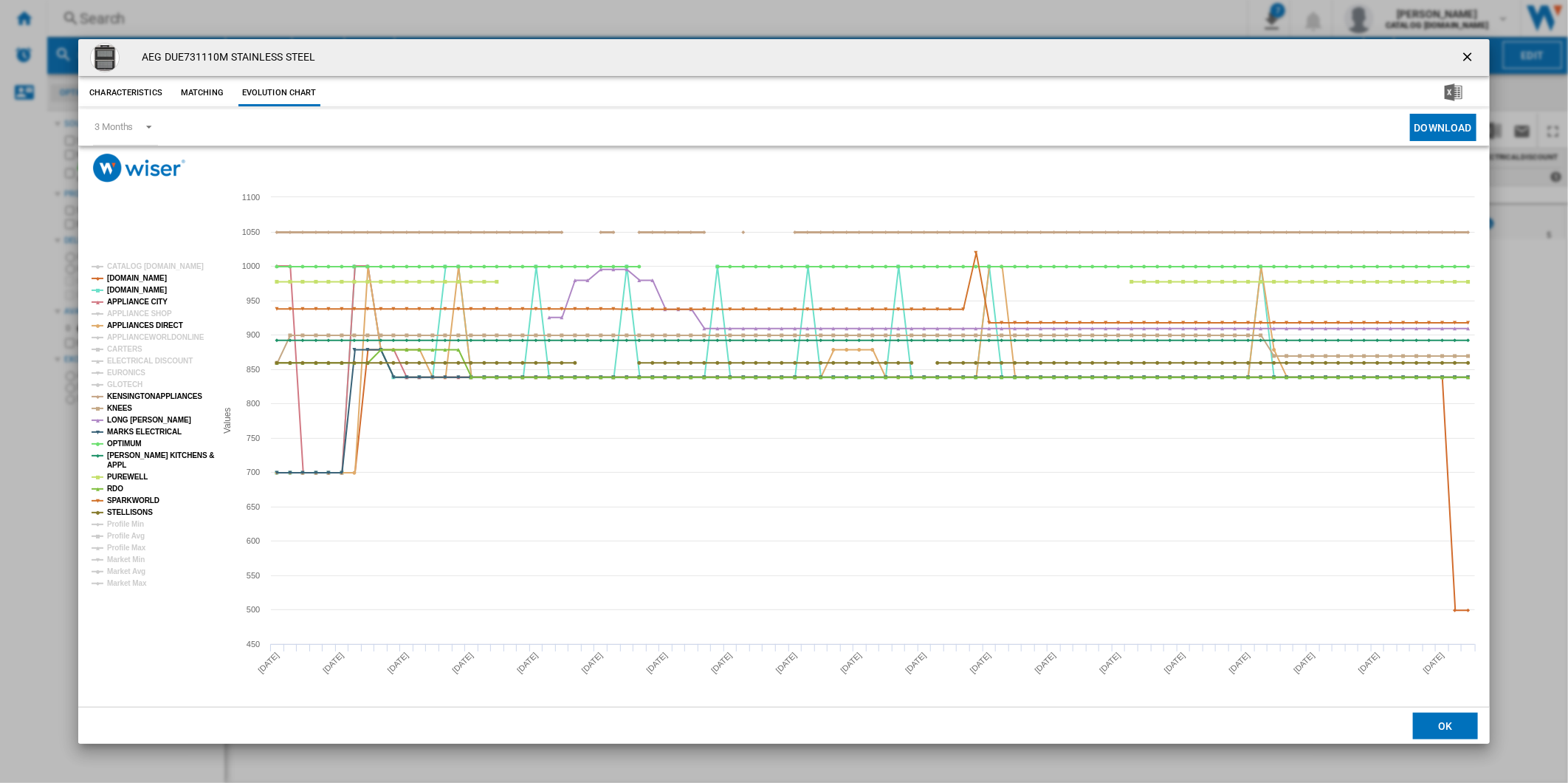
click at [130, 395] on tspan "KENSINGTONAPPLIANCES" at bounding box center [155, 397] width 95 height 9
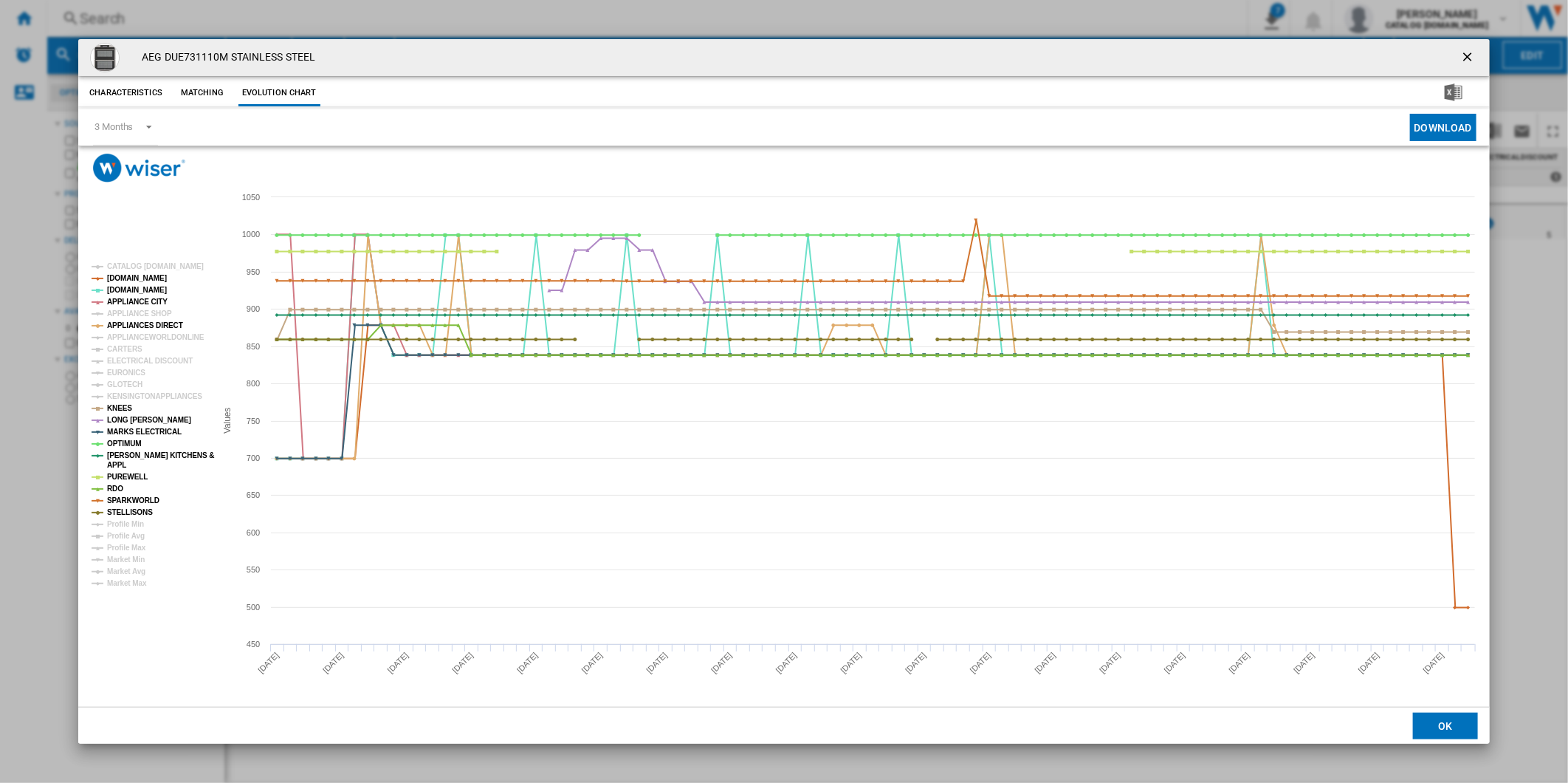
click at [130, 395] on tspan "KENSINGTONAPPLIANCES" at bounding box center [155, 397] width 95 height 9
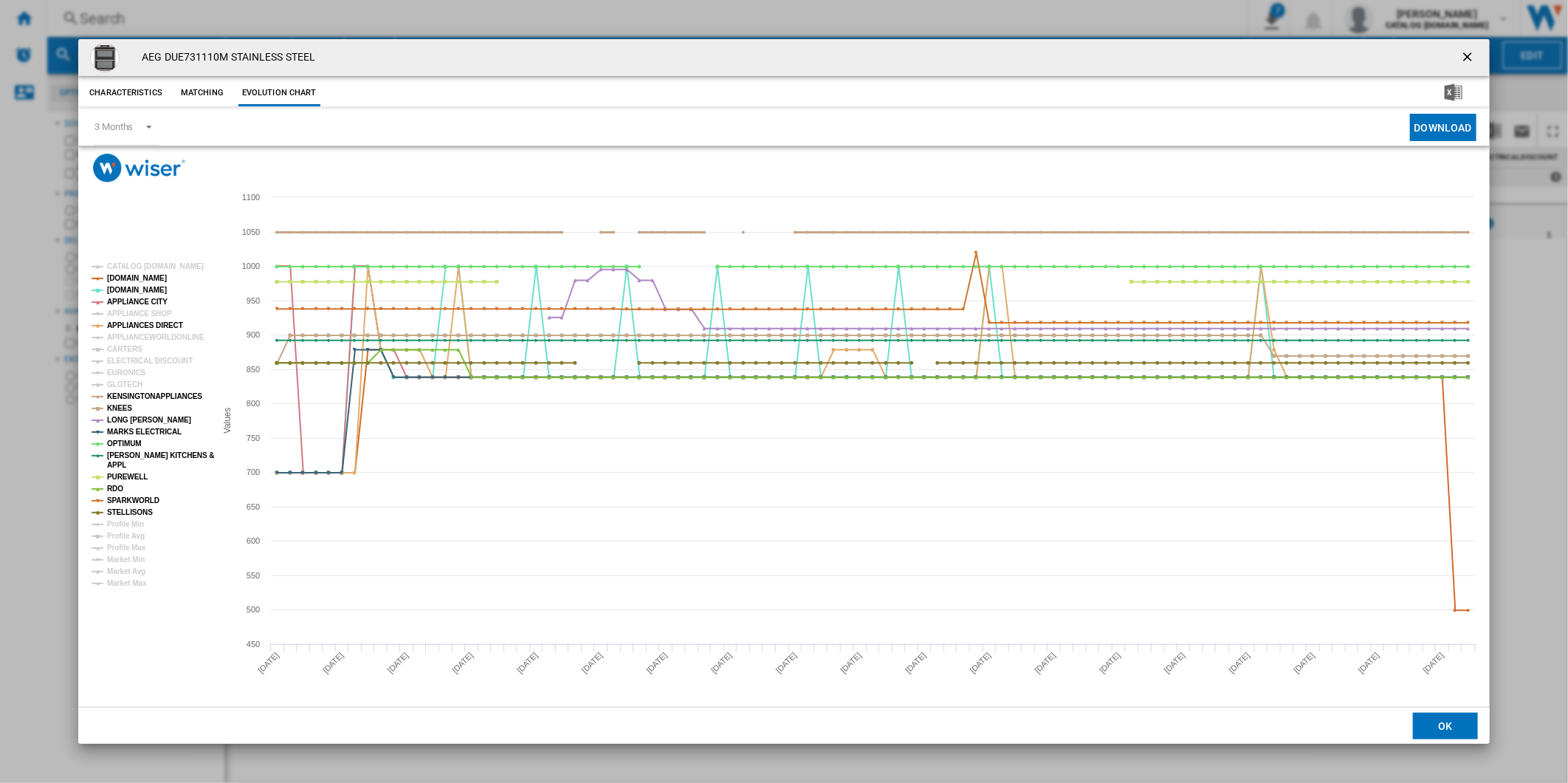
click at [130, 395] on tspan "KENSINGTONAPPLIANCES" at bounding box center [155, 397] width 95 height 9
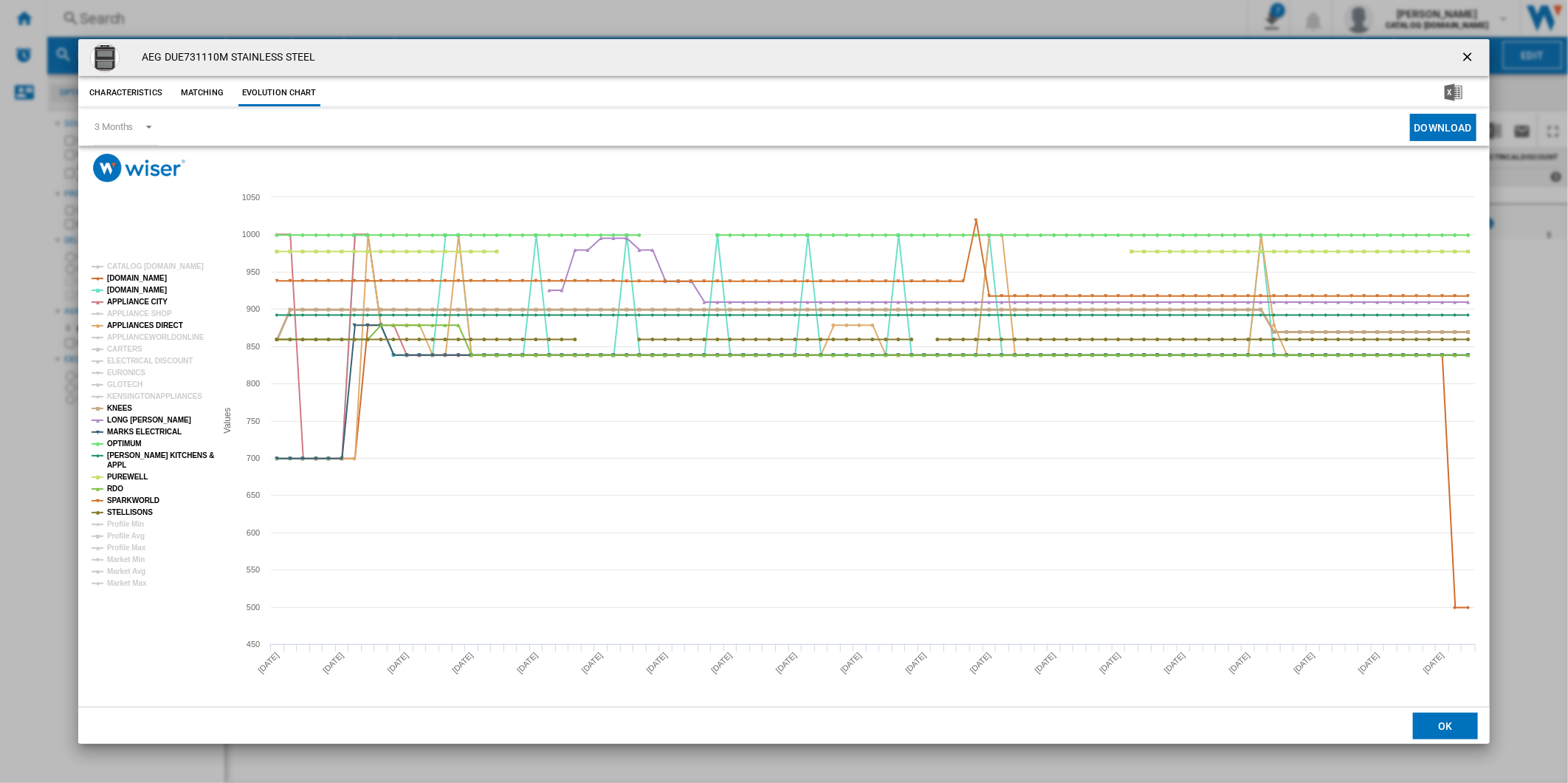
click at [126, 410] on tspan "KNEES" at bounding box center [119, 409] width 25 height 9
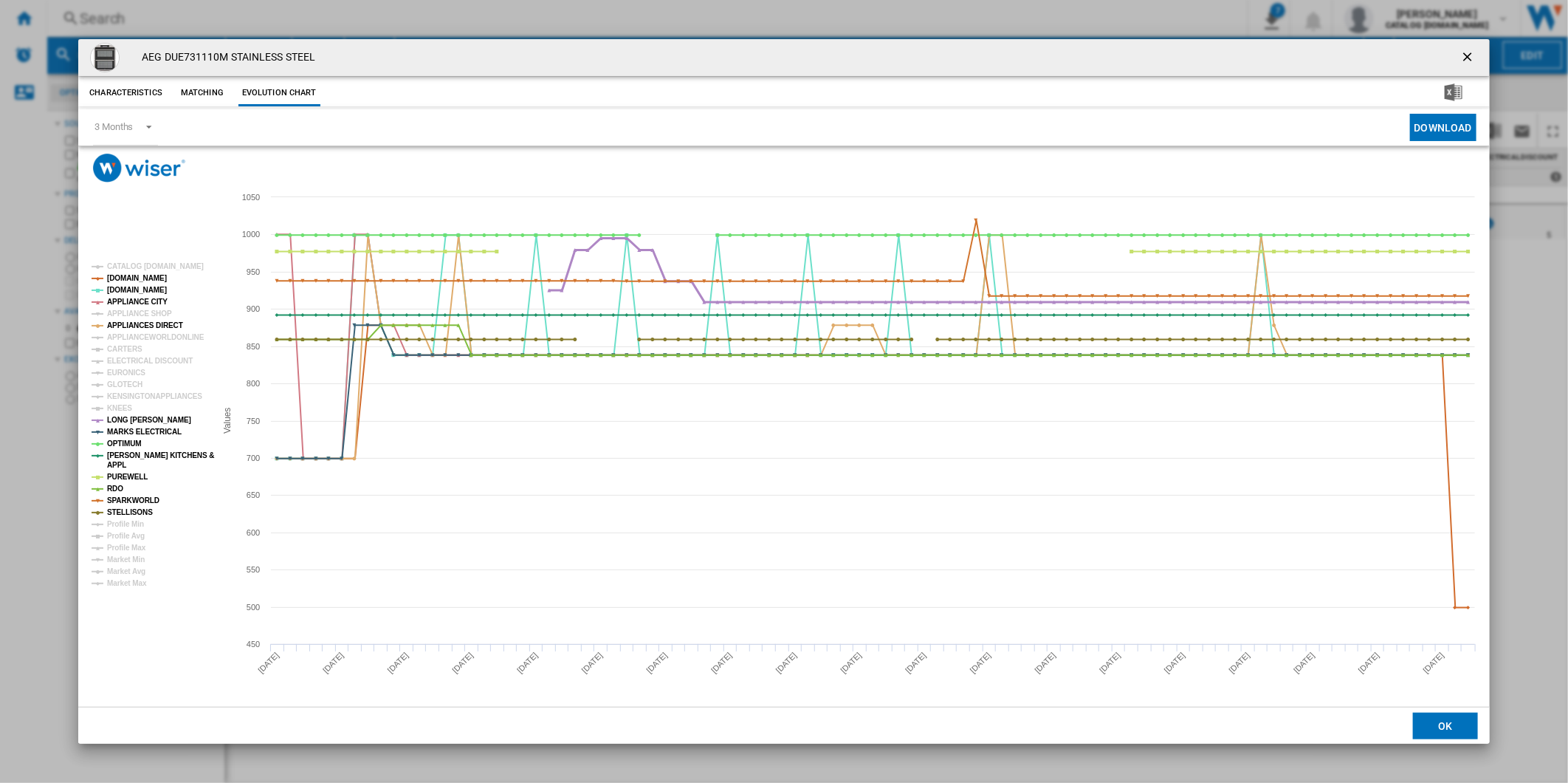
click at [130, 419] on tspan "LONG [PERSON_NAME]" at bounding box center [149, 420] width 84 height 9
click at [136, 429] on tspan "MARKS ELECTRICAL" at bounding box center [144, 432] width 74 height 9
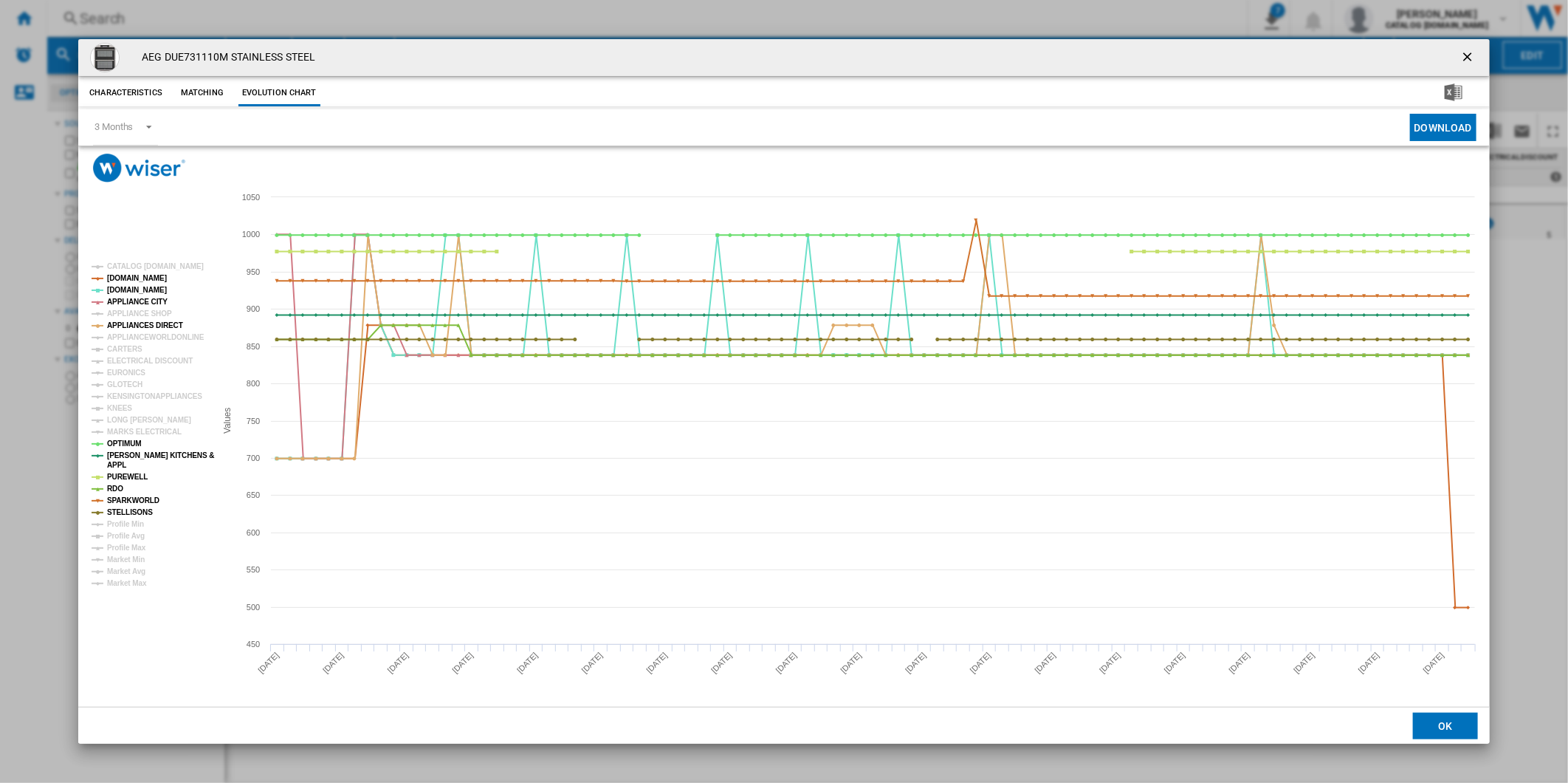
click at [136, 429] on tspan "MARKS ELECTRICAL" at bounding box center [144, 432] width 74 height 9
click at [124, 442] on tspan "OPTIMUM" at bounding box center [124, 444] width 35 height 9
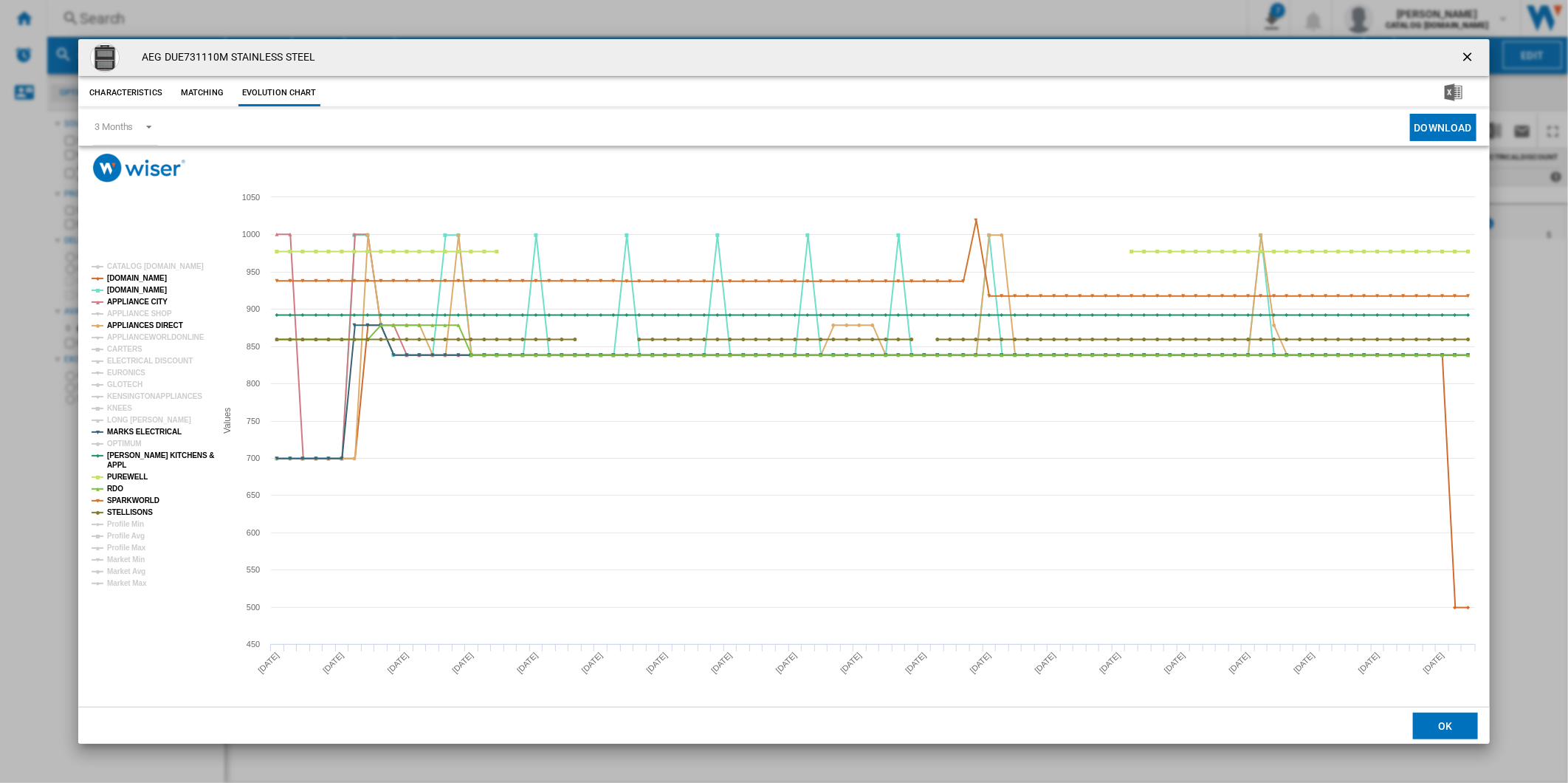
click at [124, 442] on tspan "OPTIMUM" at bounding box center [124, 444] width 35 height 9
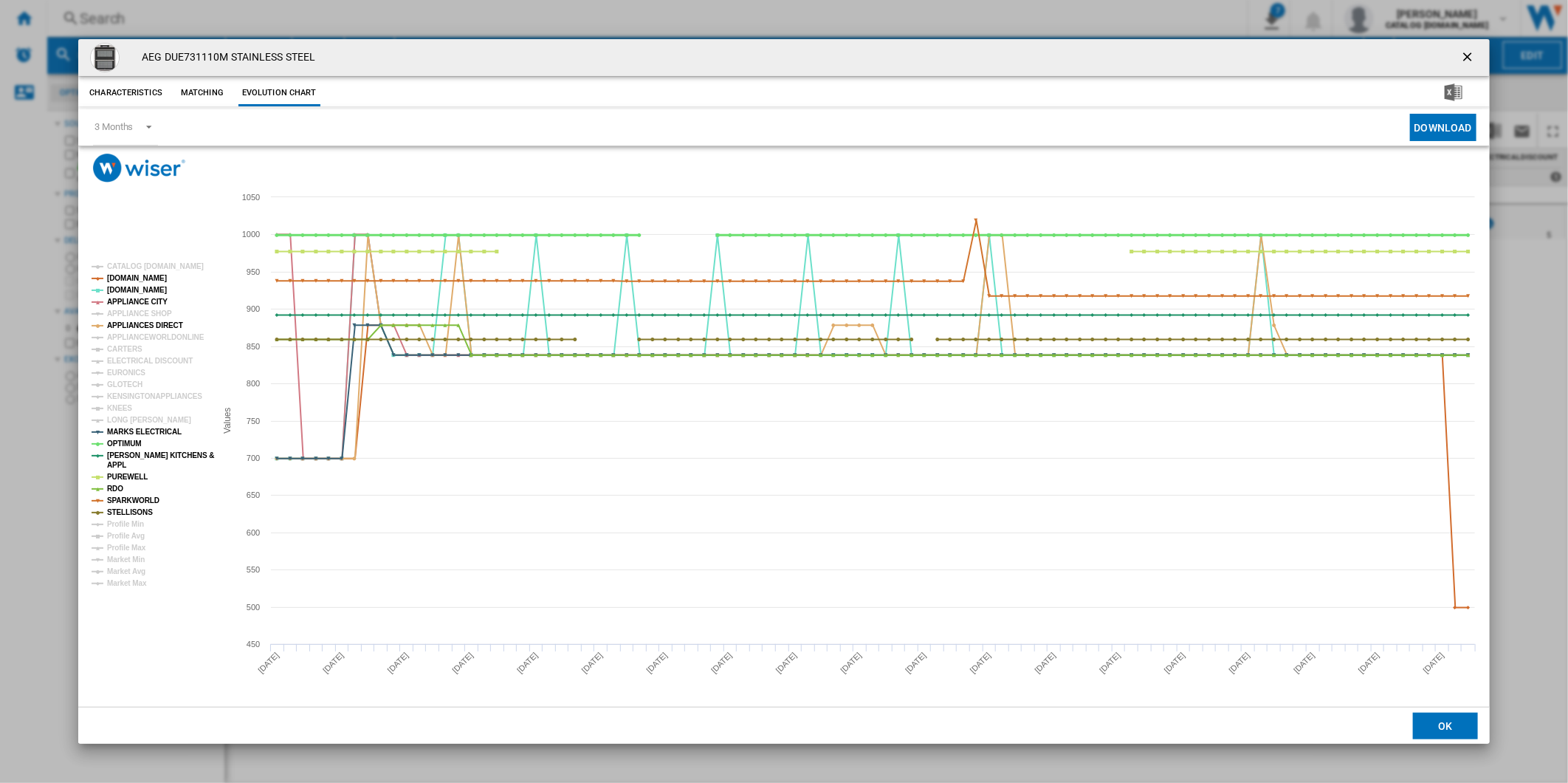
click at [124, 442] on tspan "OPTIMUM" at bounding box center [124, 444] width 35 height 9
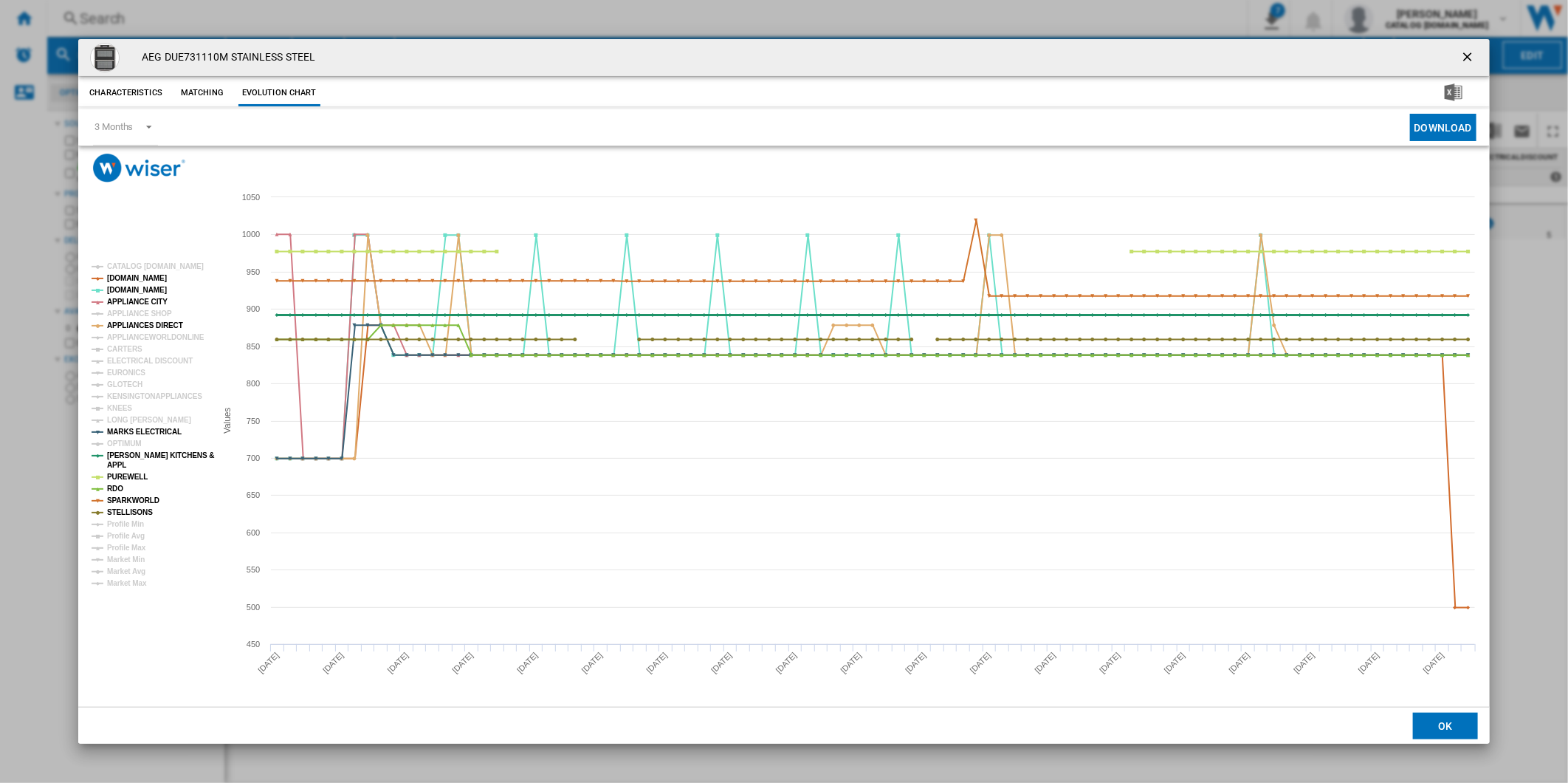
click at [129, 454] on tspan "[PERSON_NAME] KITCHENS &" at bounding box center [161, 455] width 107 height 9
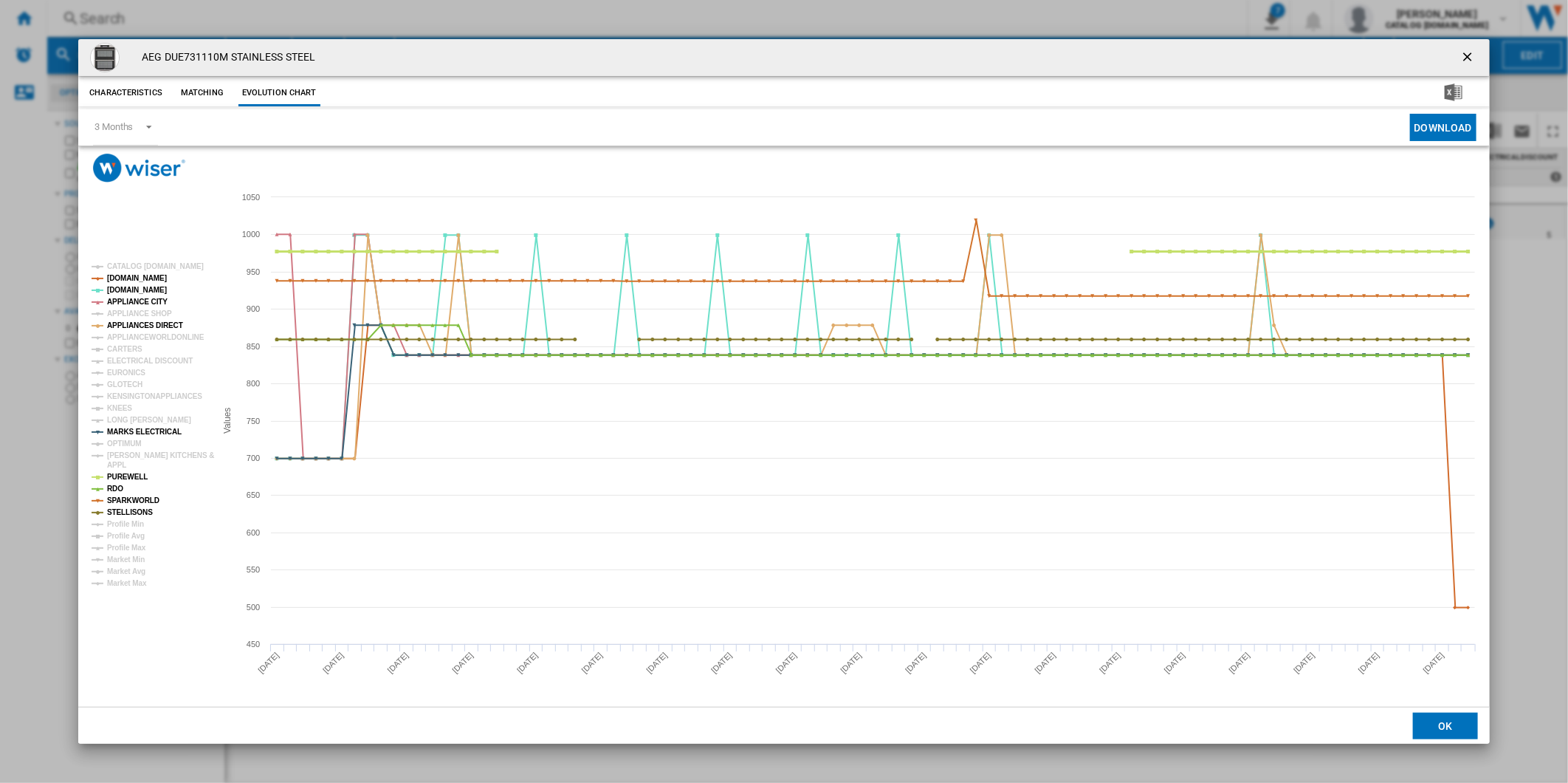
click at [124, 474] on tspan "PUREWELL" at bounding box center [128, 477] width 41 height 9
click at [122, 499] on tspan "SPARKWORLD" at bounding box center [133, 501] width 52 height 9
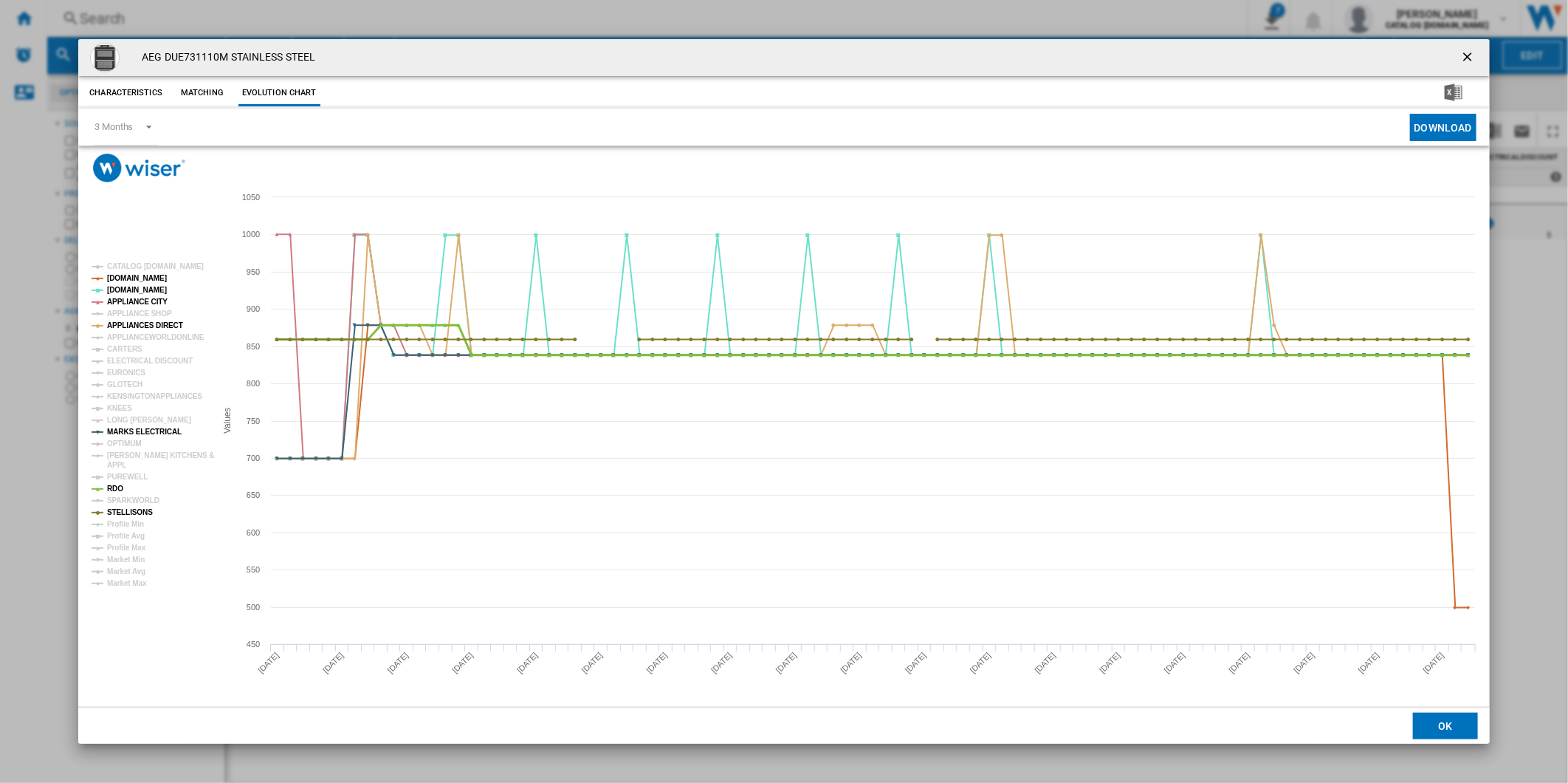
click at [113, 489] on tspan "RDO" at bounding box center [115, 489] width 16 height 9
click at [136, 512] on tspan "STELLISONS" at bounding box center [130, 513] width 46 height 9
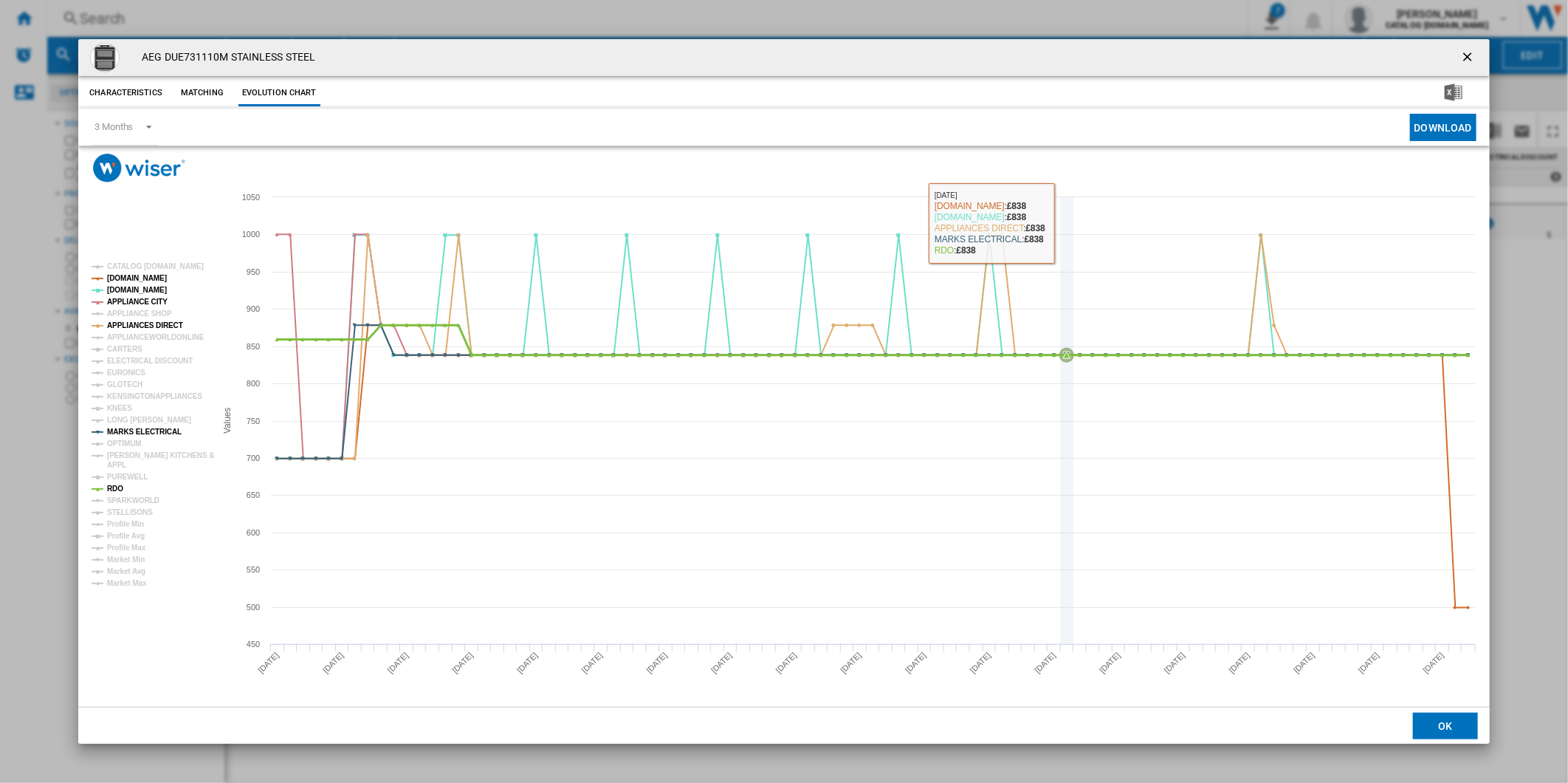
drag, startPoint x: 709, startPoint y: 171, endPoint x: 1073, endPoint y: 207, distance: 365.8
click at [1073, 207] on div "Please wait... Created with Highcharts 5.0.14 Values 700 800 900 1000 650 750 8…" at bounding box center [784, 426] width 1412 height 560
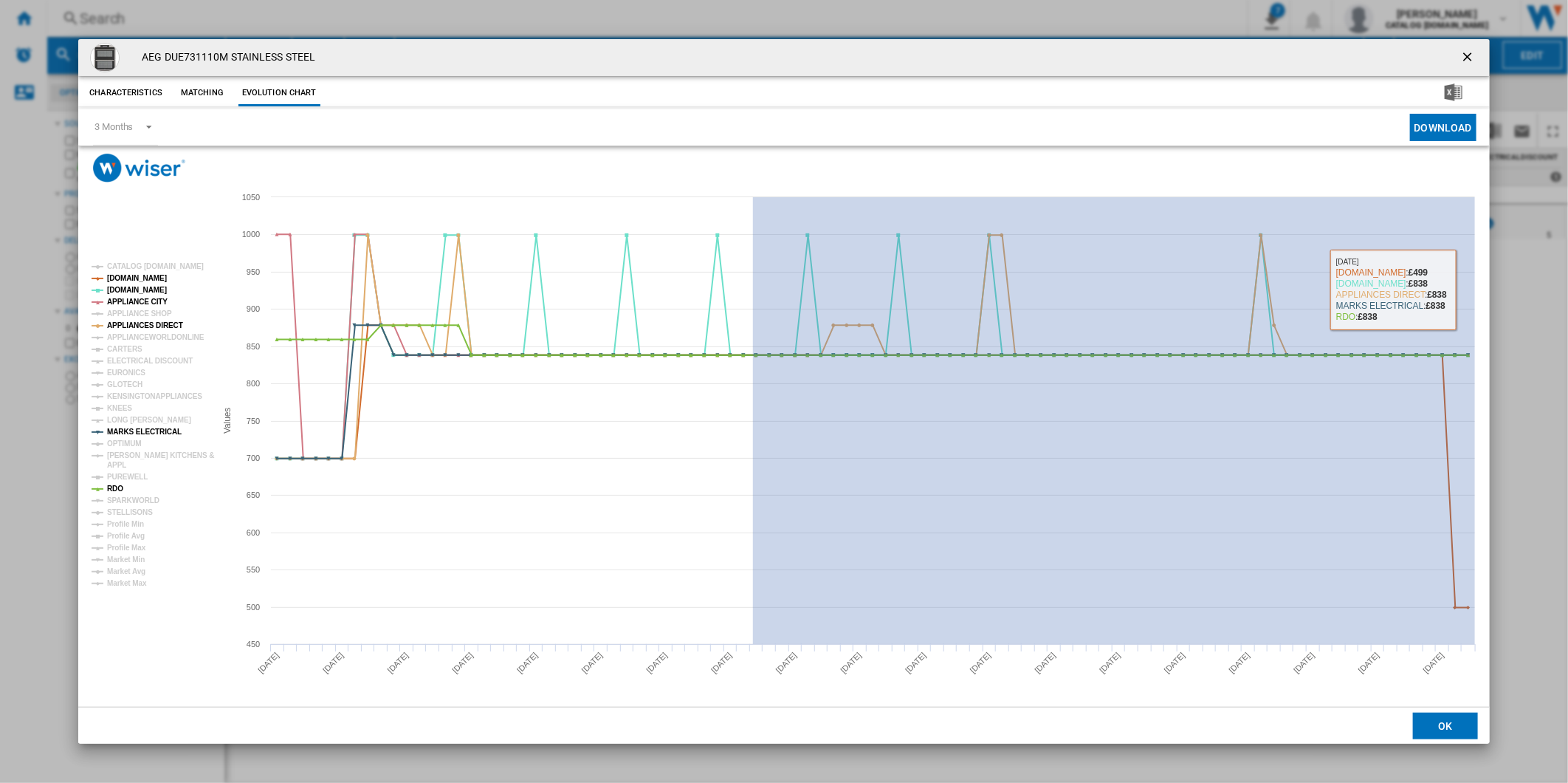
drag, startPoint x: 753, startPoint y: 233, endPoint x: 1540, endPoint y: 288, distance: 788.9
click at [1540, 288] on div "AEG DUE731110M STAINLESS STEEL Characteristics Matching Evolution chart price £…" at bounding box center [784, 392] width 1568 height 783
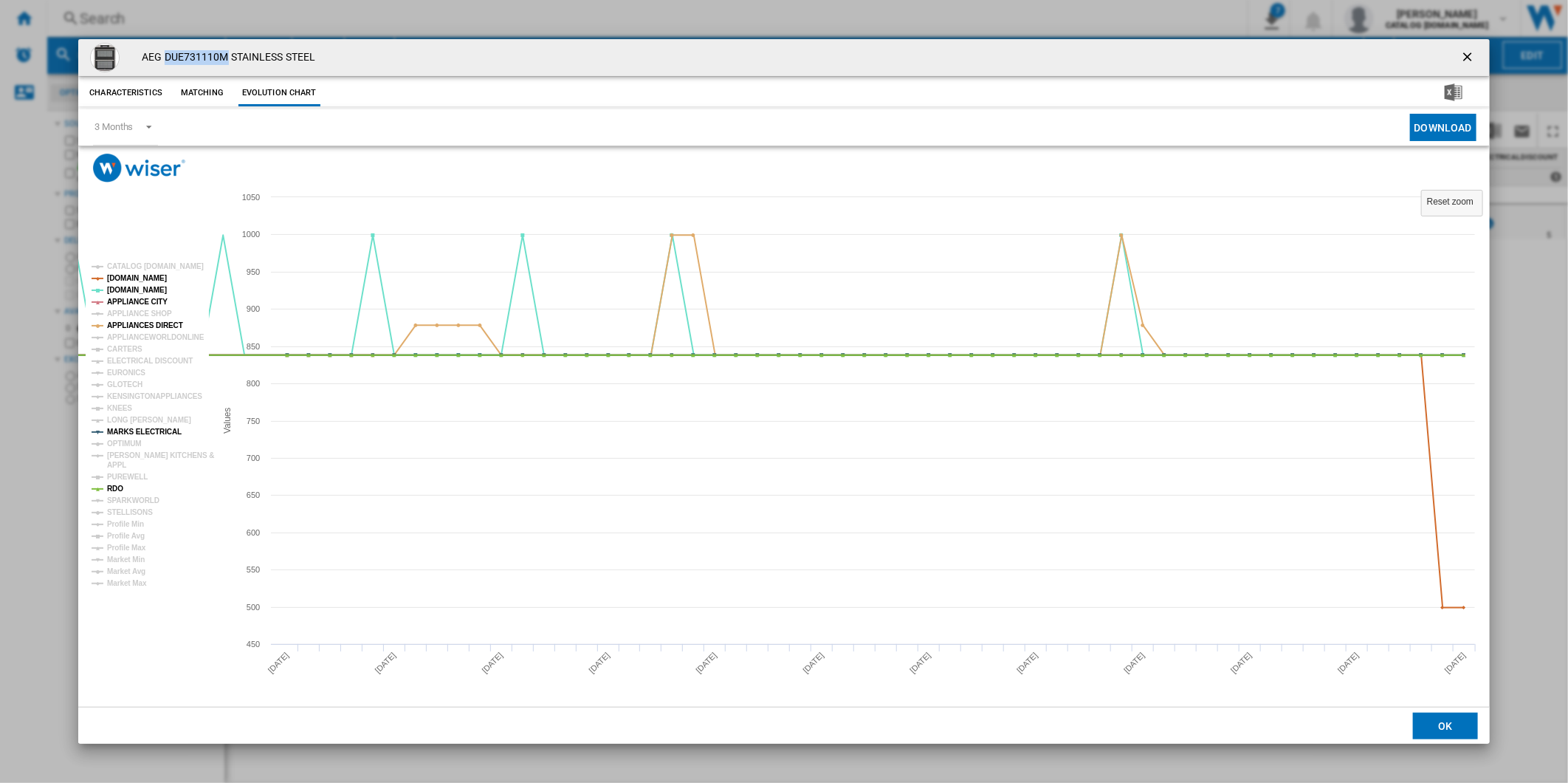
drag, startPoint x: 223, startPoint y: 55, endPoint x: 166, endPoint y: 61, distance: 57.3
click at [166, 61] on h4 "AEG DUE731110M STAINLESS STEEL" at bounding box center [225, 57] width 181 height 14
copy h4 "DUE731110M"
click at [1461, 52] on ng-md-icon "getI18NText('BUTTONS.CLOSE_DIALOG')" at bounding box center [1469, 58] width 18 height 18
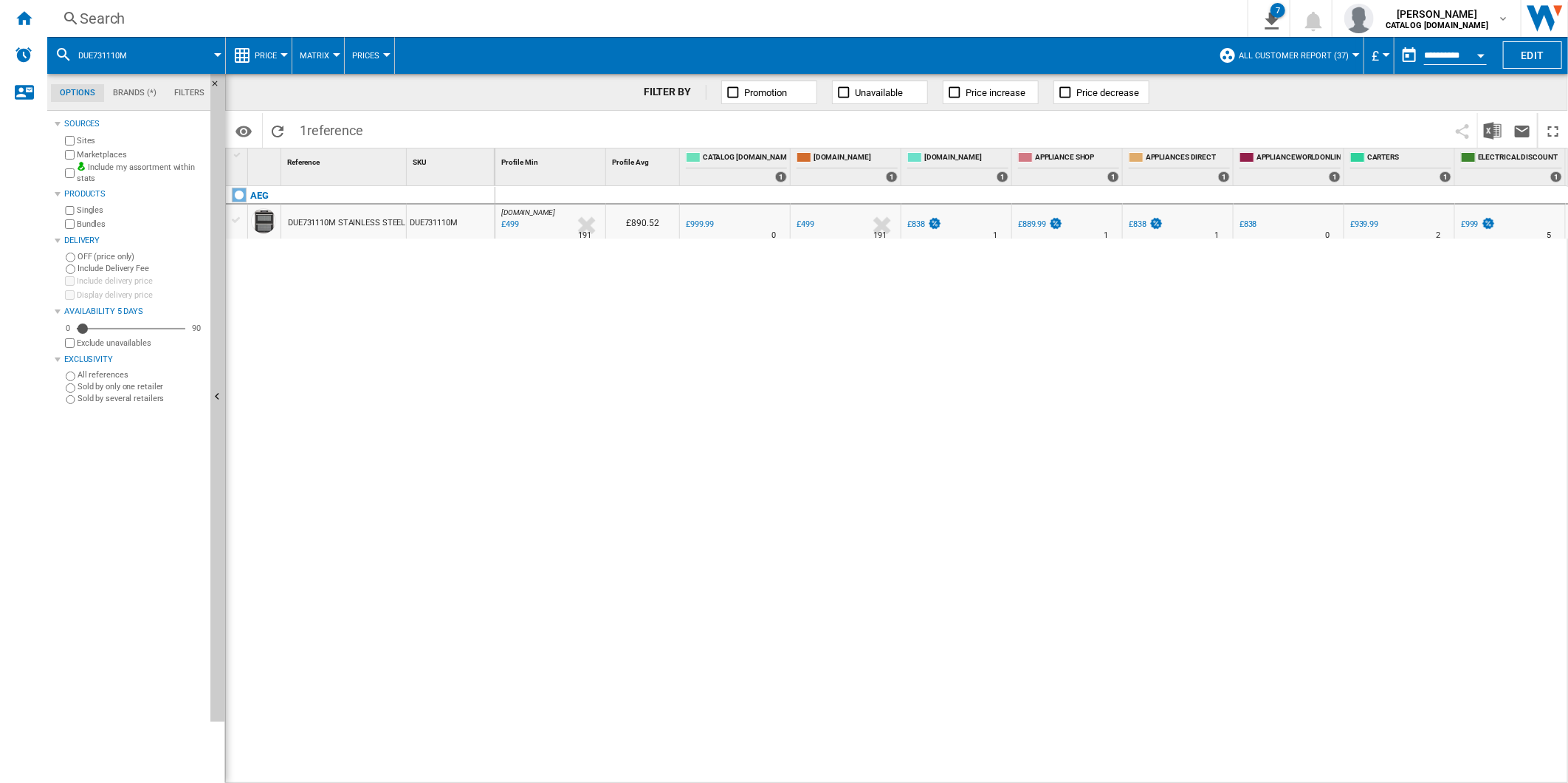
click at [877, 26] on div "Search" at bounding box center [645, 19] width 1130 height 20
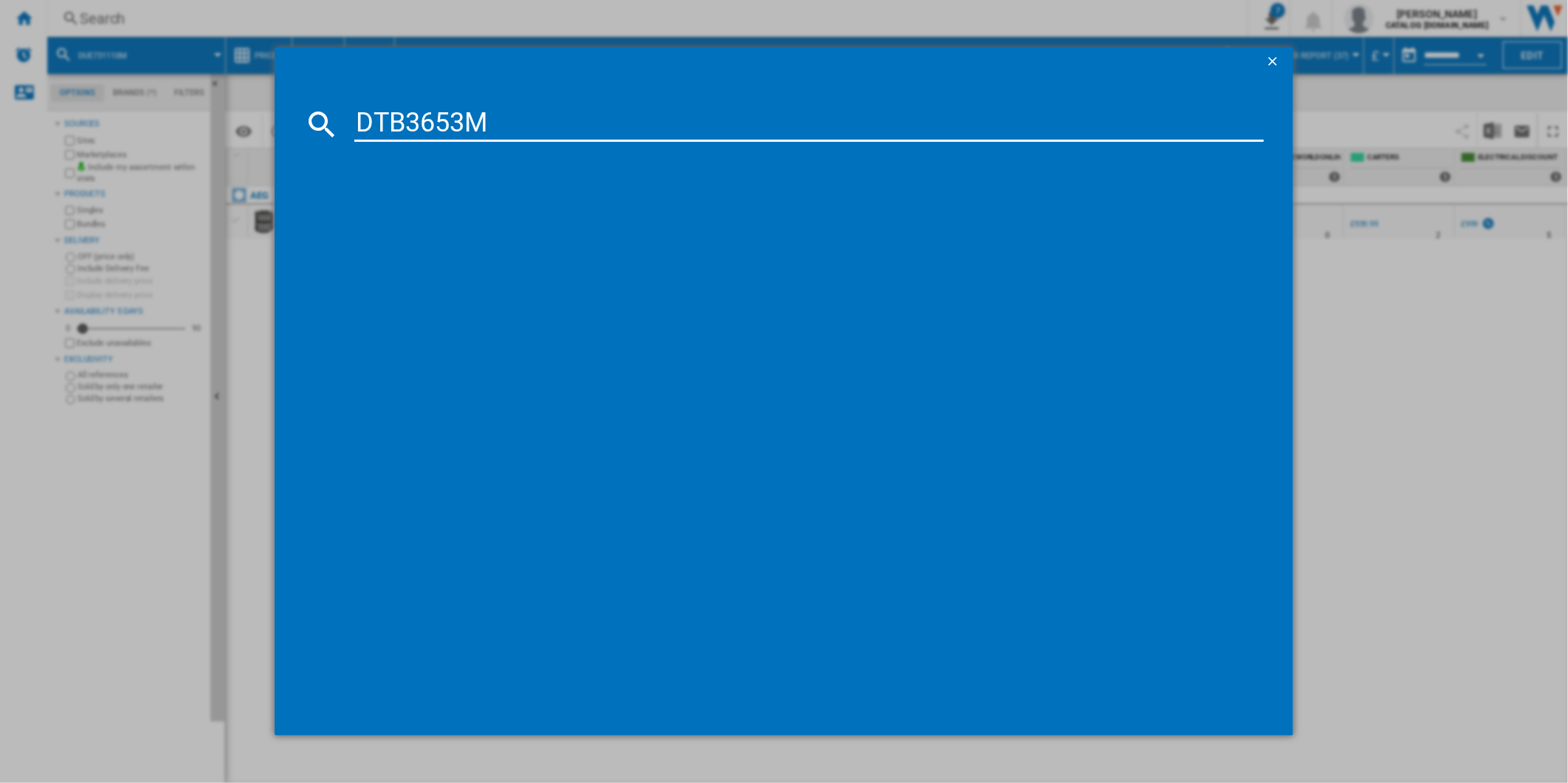
type input "DTB3653M"
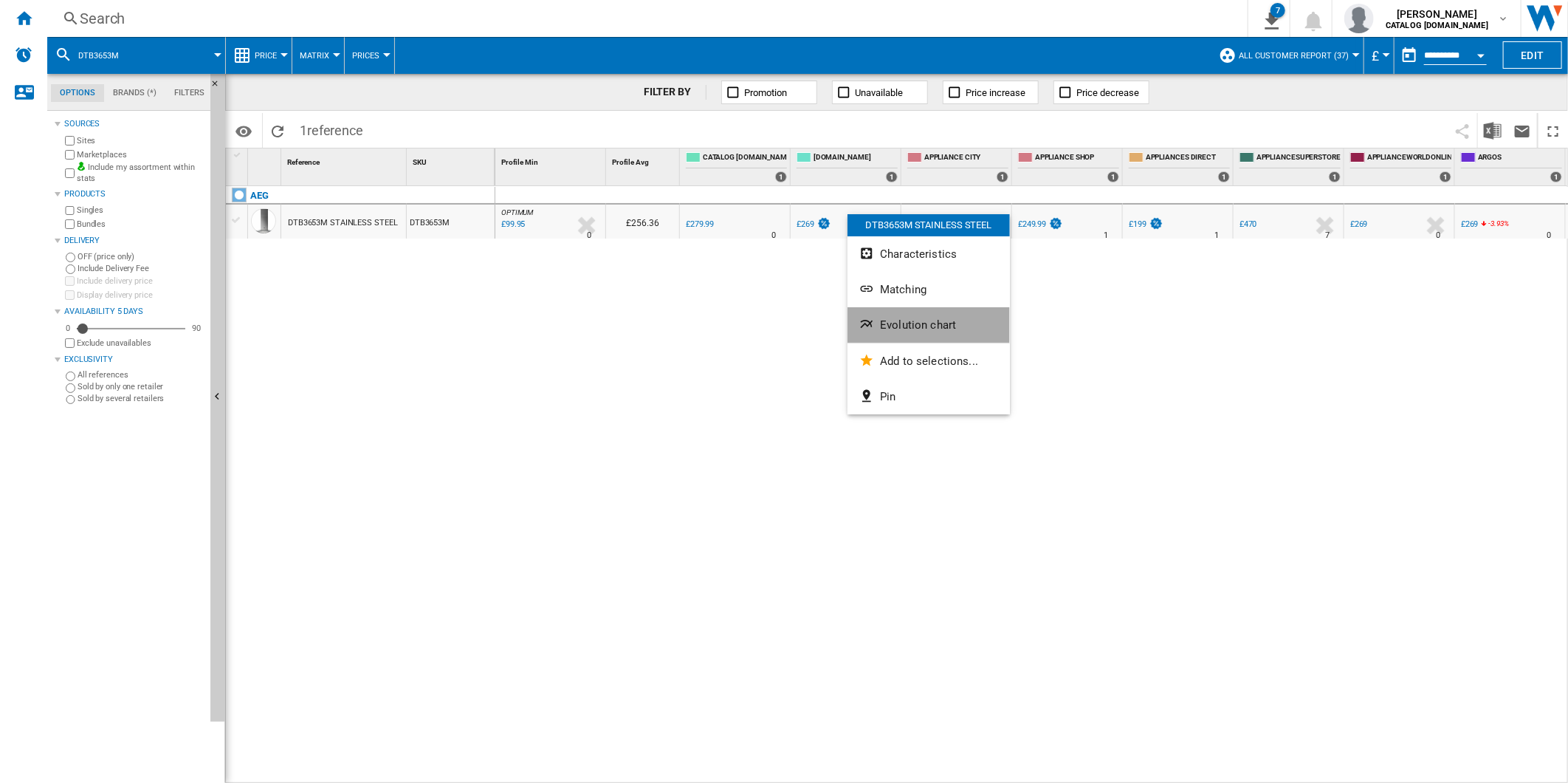
click at [913, 322] on span "Evolution chart" at bounding box center [917, 325] width 76 height 14
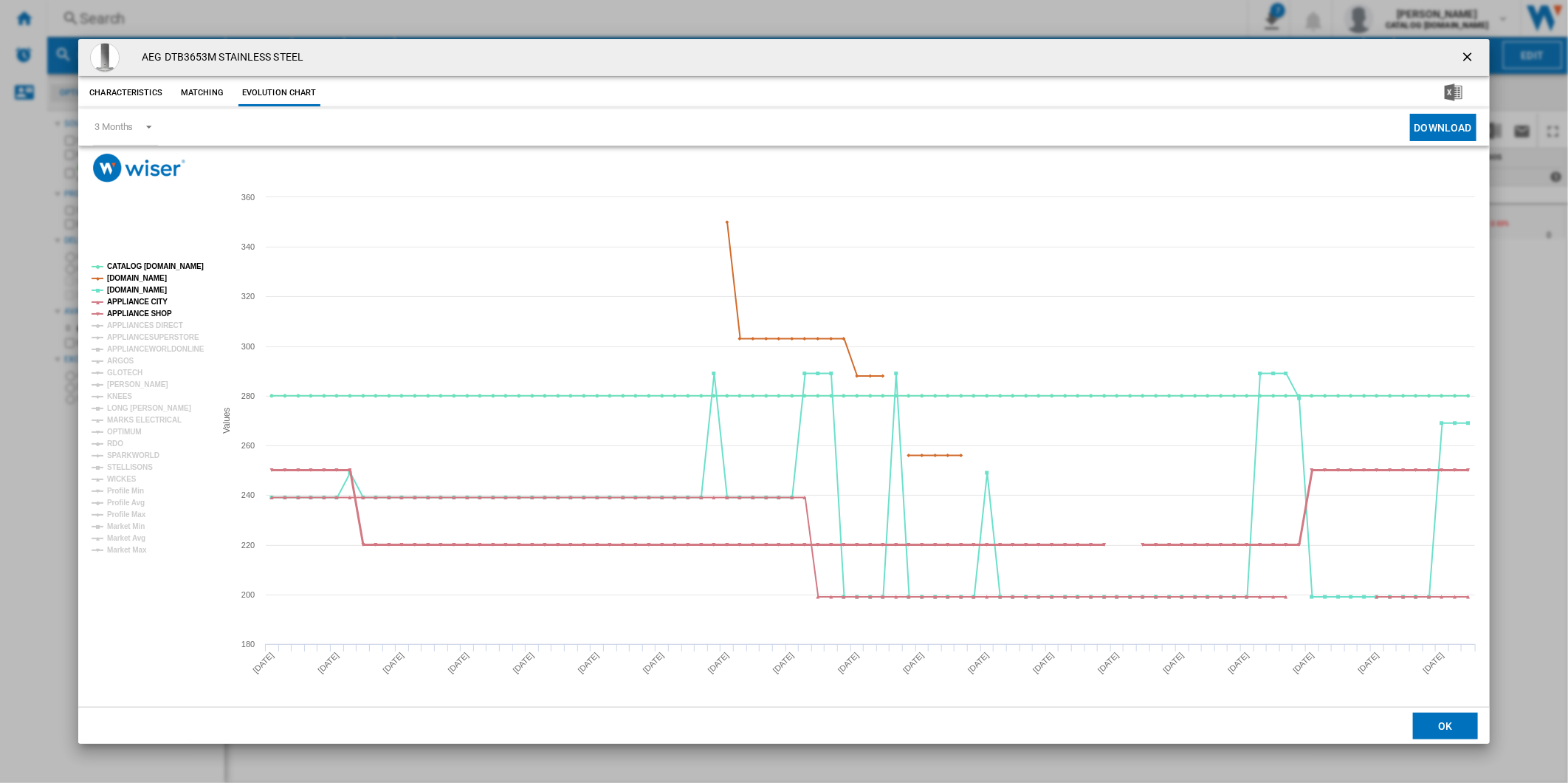
click at [149, 314] on tspan "APPLIANCE SHOP" at bounding box center [140, 314] width 65 height 9
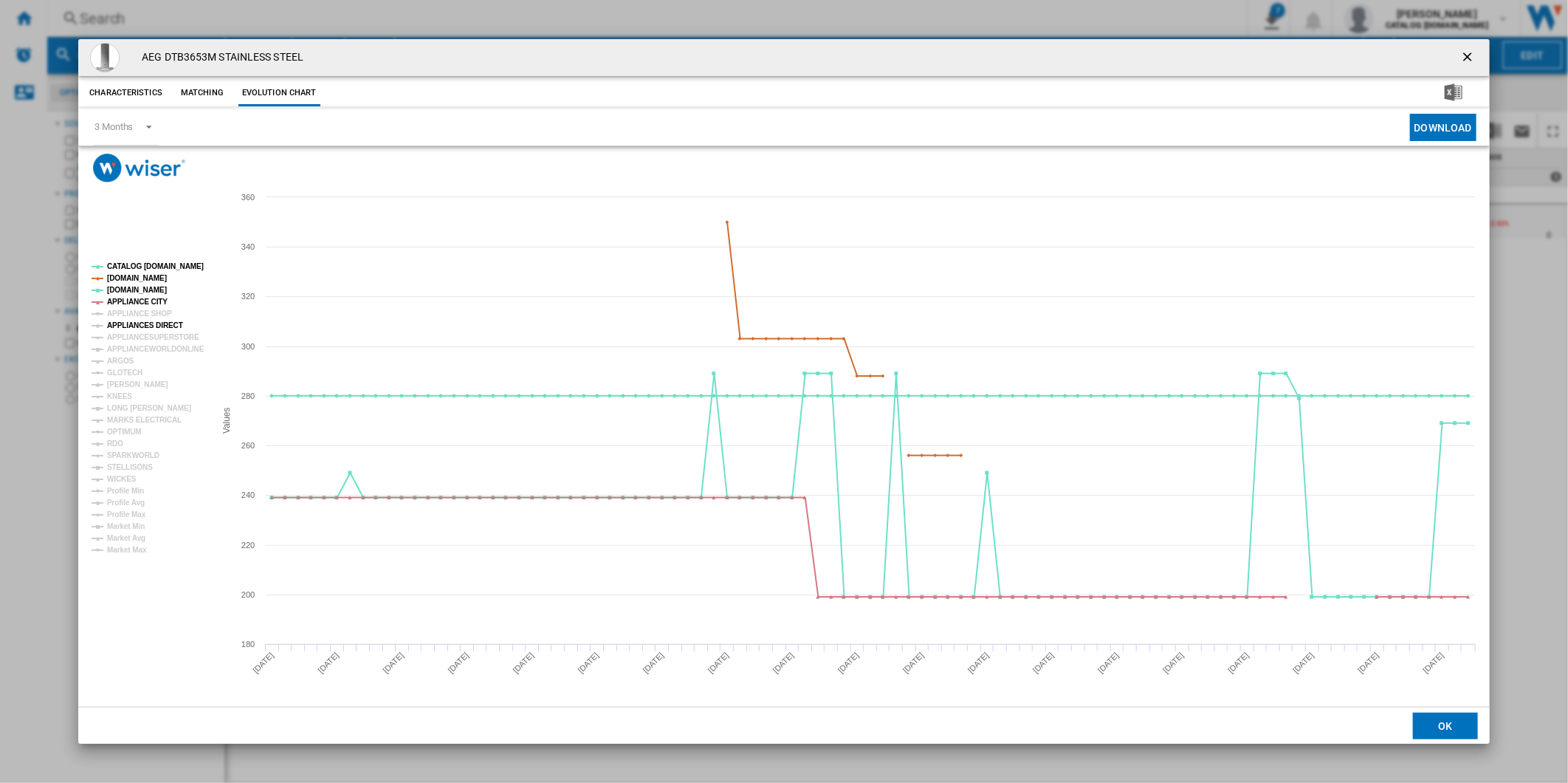
click at [150, 325] on tspan "APPLIANCES DIRECT" at bounding box center [145, 326] width 76 height 9
click at [149, 334] on tspan "APPLIANCESUPERSTORE" at bounding box center [153, 338] width 92 height 9
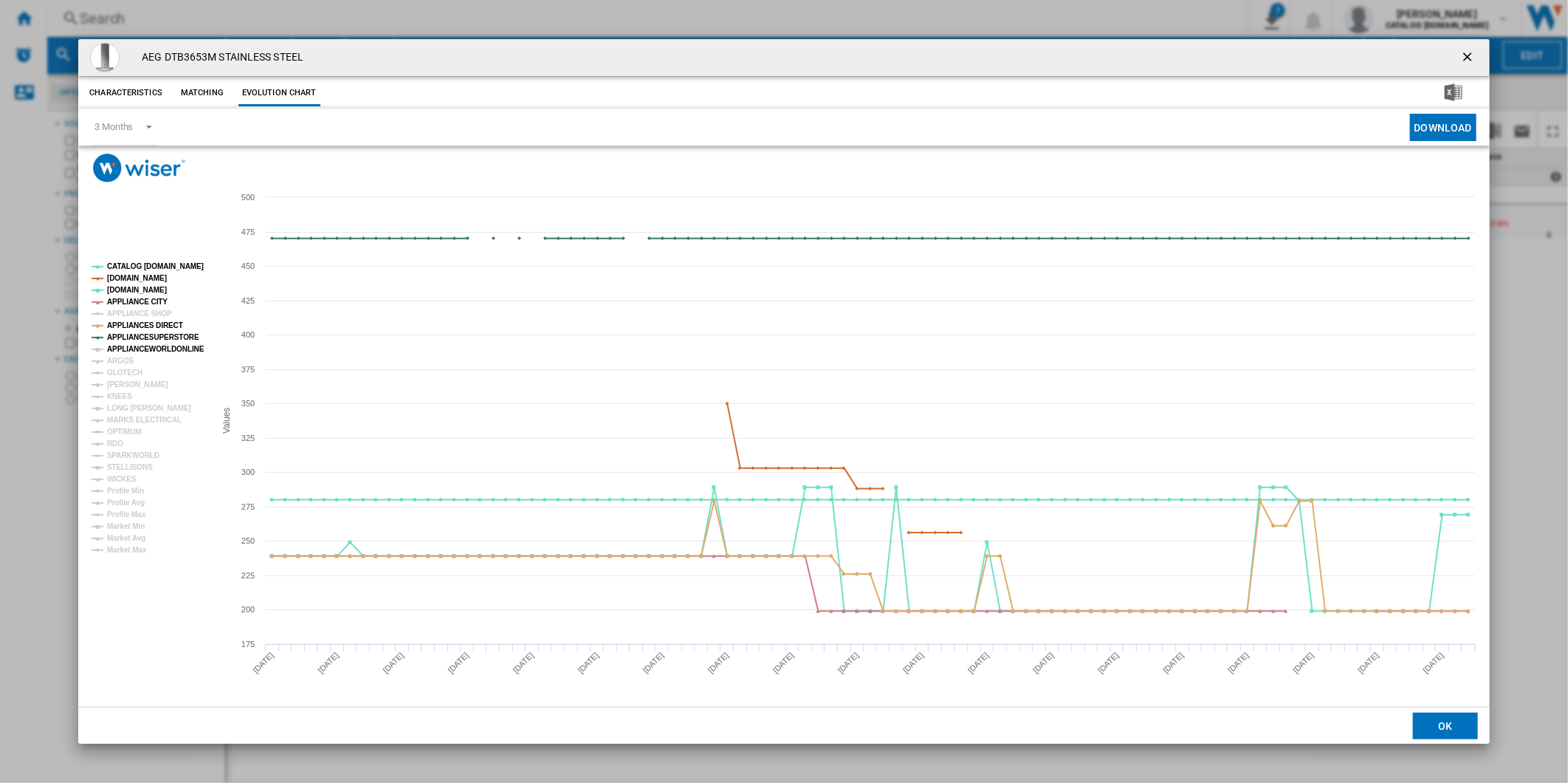
click at [143, 339] on tspan "APPLIANCESUPERSTORE" at bounding box center [153, 338] width 92 height 9
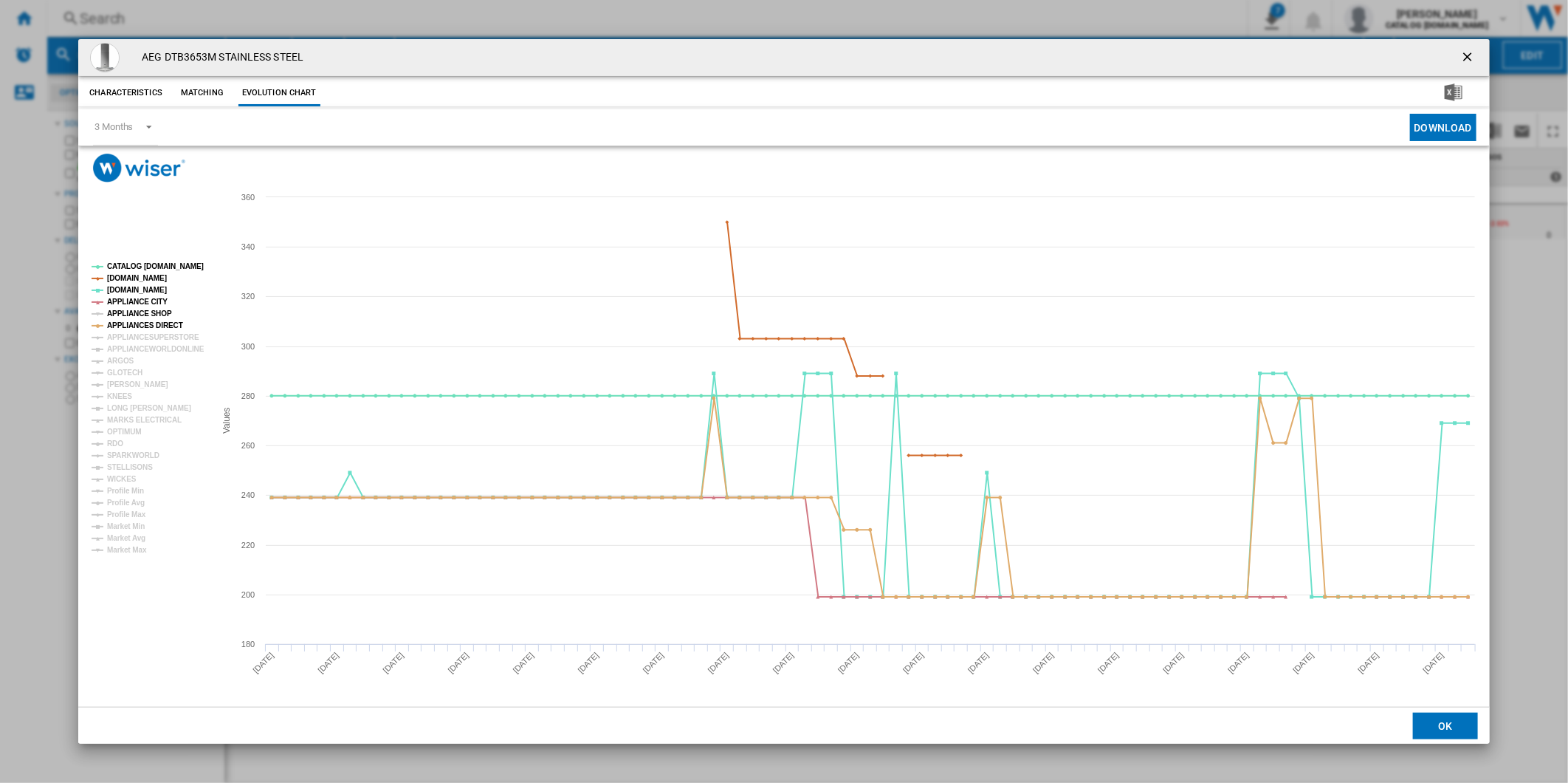
click at [141, 310] on tspan "APPLIANCE SHOP" at bounding box center [140, 314] width 65 height 9
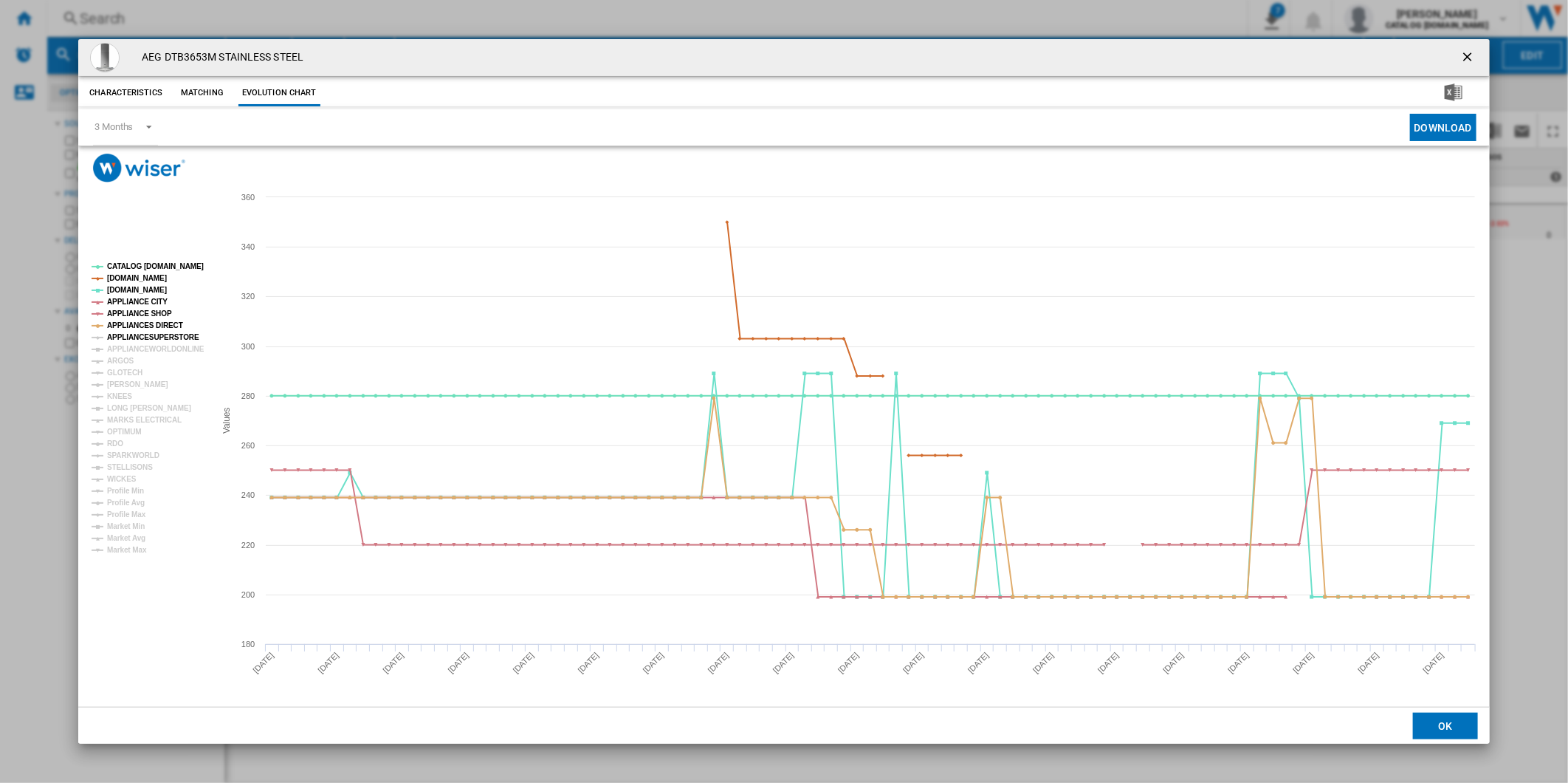
click at [141, 341] on tspan "APPLIANCESUPERSTORE" at bounding box center [153, 338] width 92 height 9
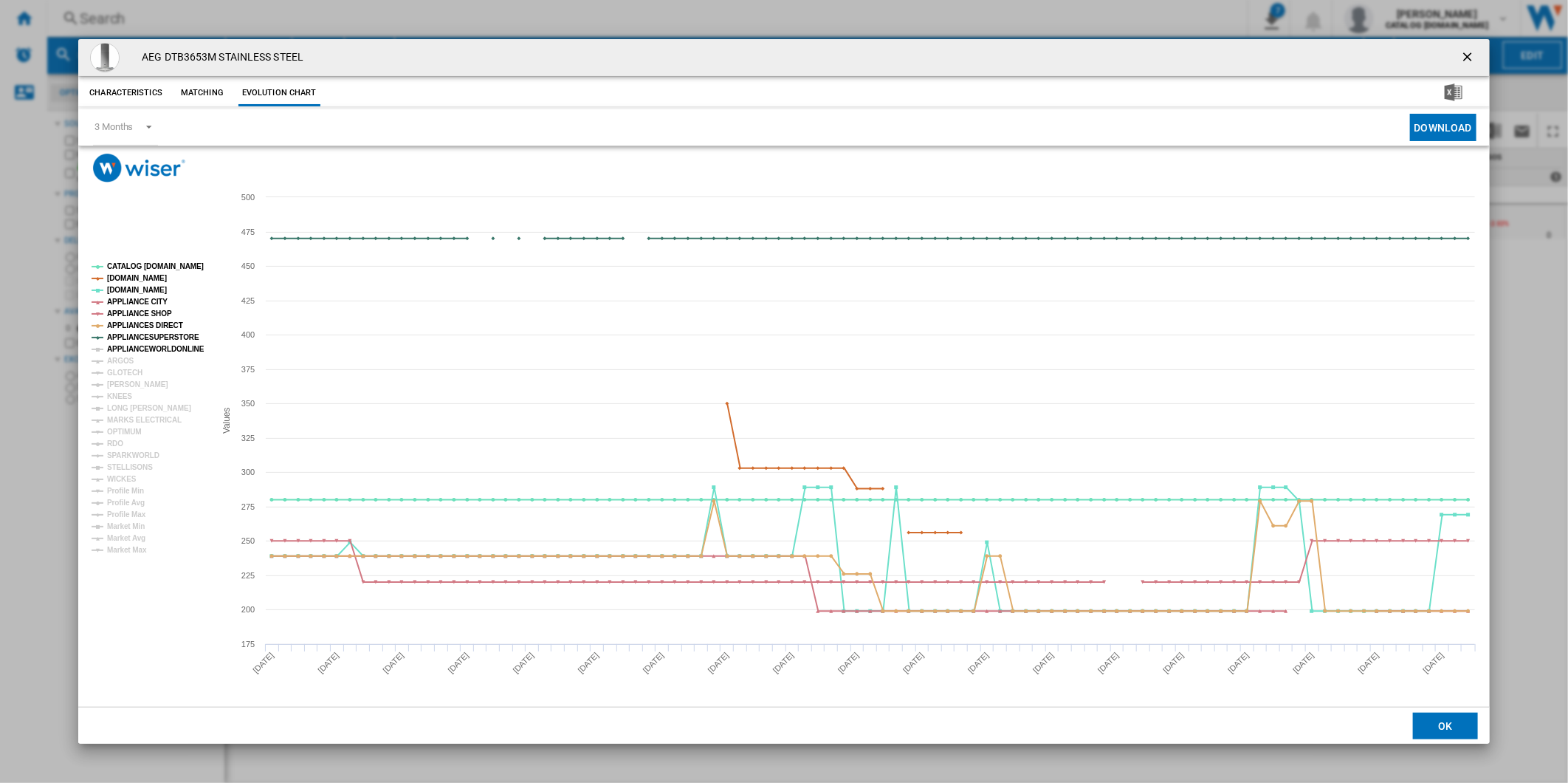
click at [141, 350] on tspan "APPLIANCEWORLDONLINE" at bounding box center [156, 349] width 97 height 9
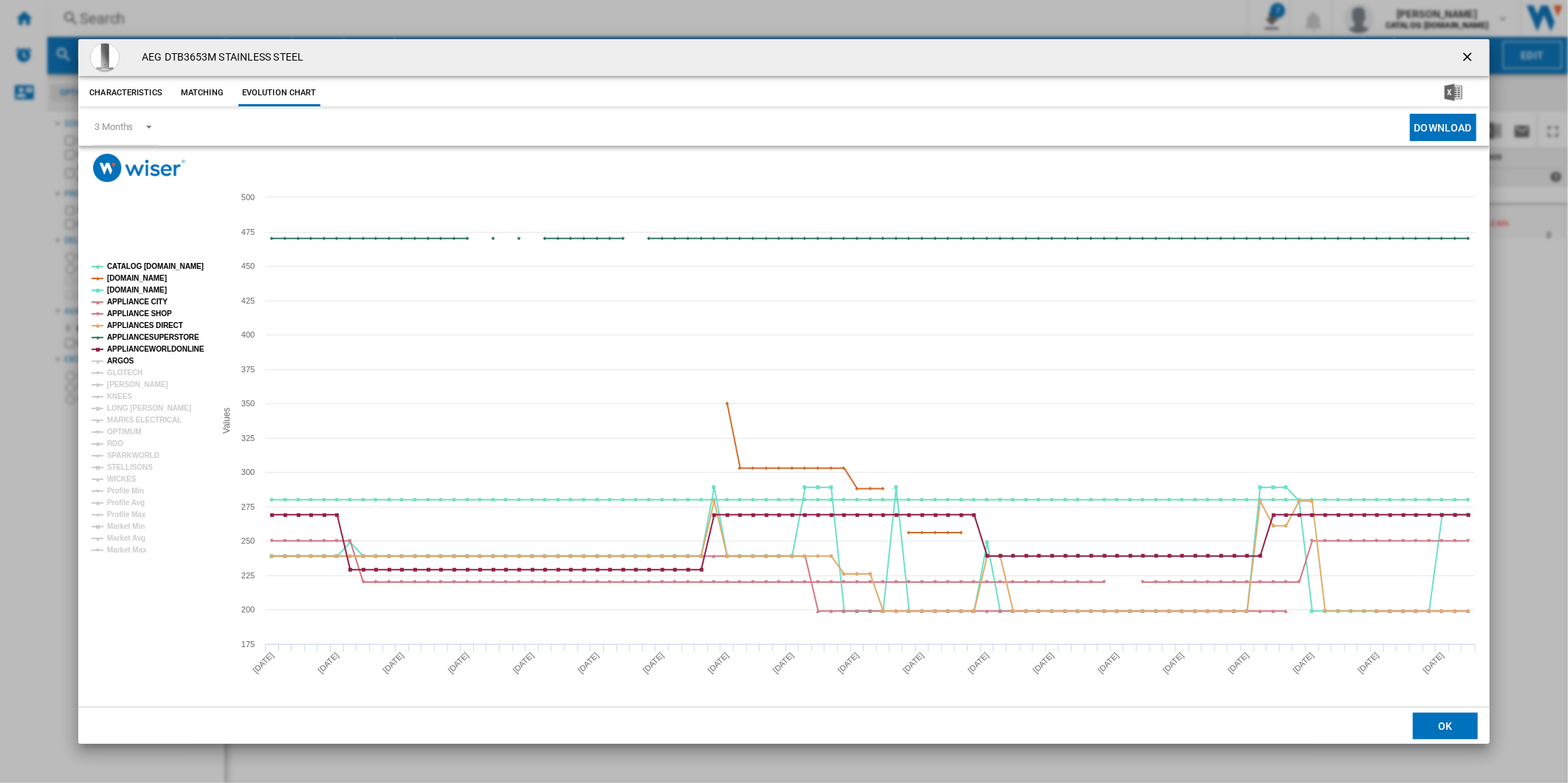
click at [123, 360] on tspan "ARGOS" at bounding box center [121, 361] width 27 height 9
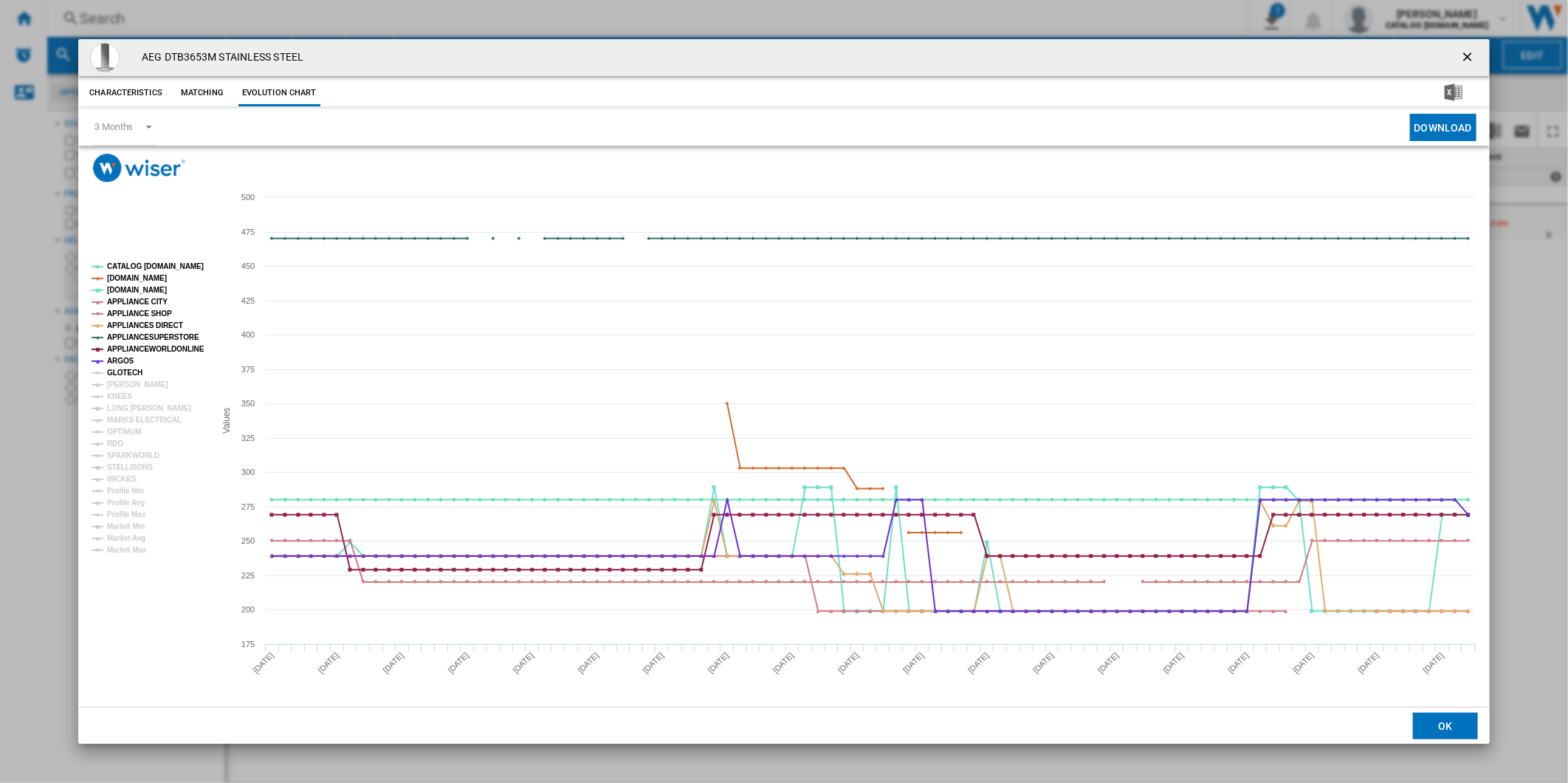
click at [124, 372] on tspan "GLOTECH" at bounding box center [125, 373] width 36 height 9
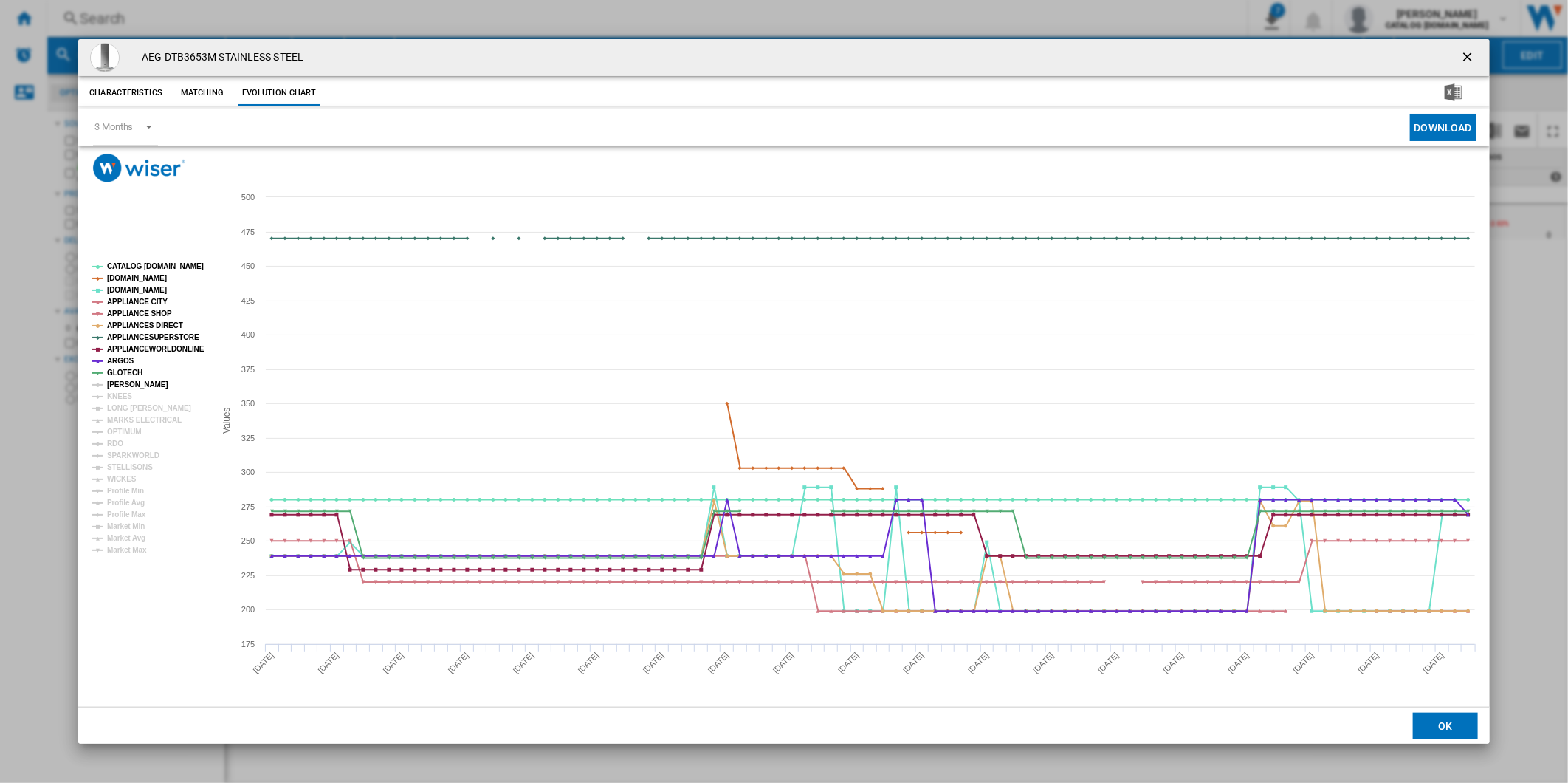
click at [123, 386] on tspan "[PERSON_NAME]" at bounding box center [138, 385] width 61 height 9
drag, startPoint x: 119, startPoint y: 394, endPoint x: 120, endPoint y: 412, distance: 18.0
click at [117, 395] on tspan "KNEES" at bounding box center [119, 397] width 25 height 9
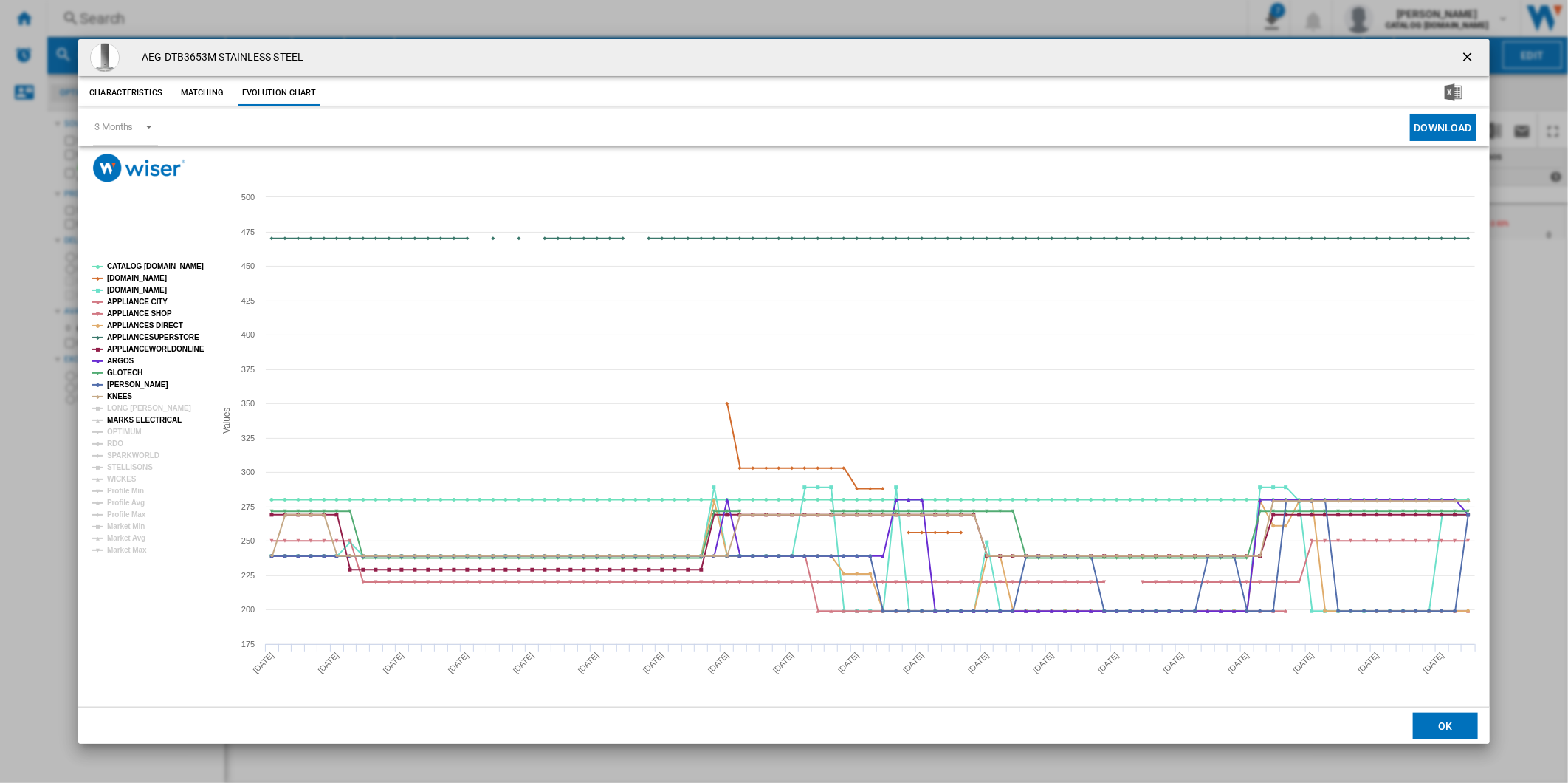
click at [121, 416] on tspan "MARKS ELECTRICAL" at bounding box center [144, 420] width 74 height 9
click at [128, 409] on tspan "LONG [PERSON_NAME]" at bounding box center [149, 409] width 84 height 9
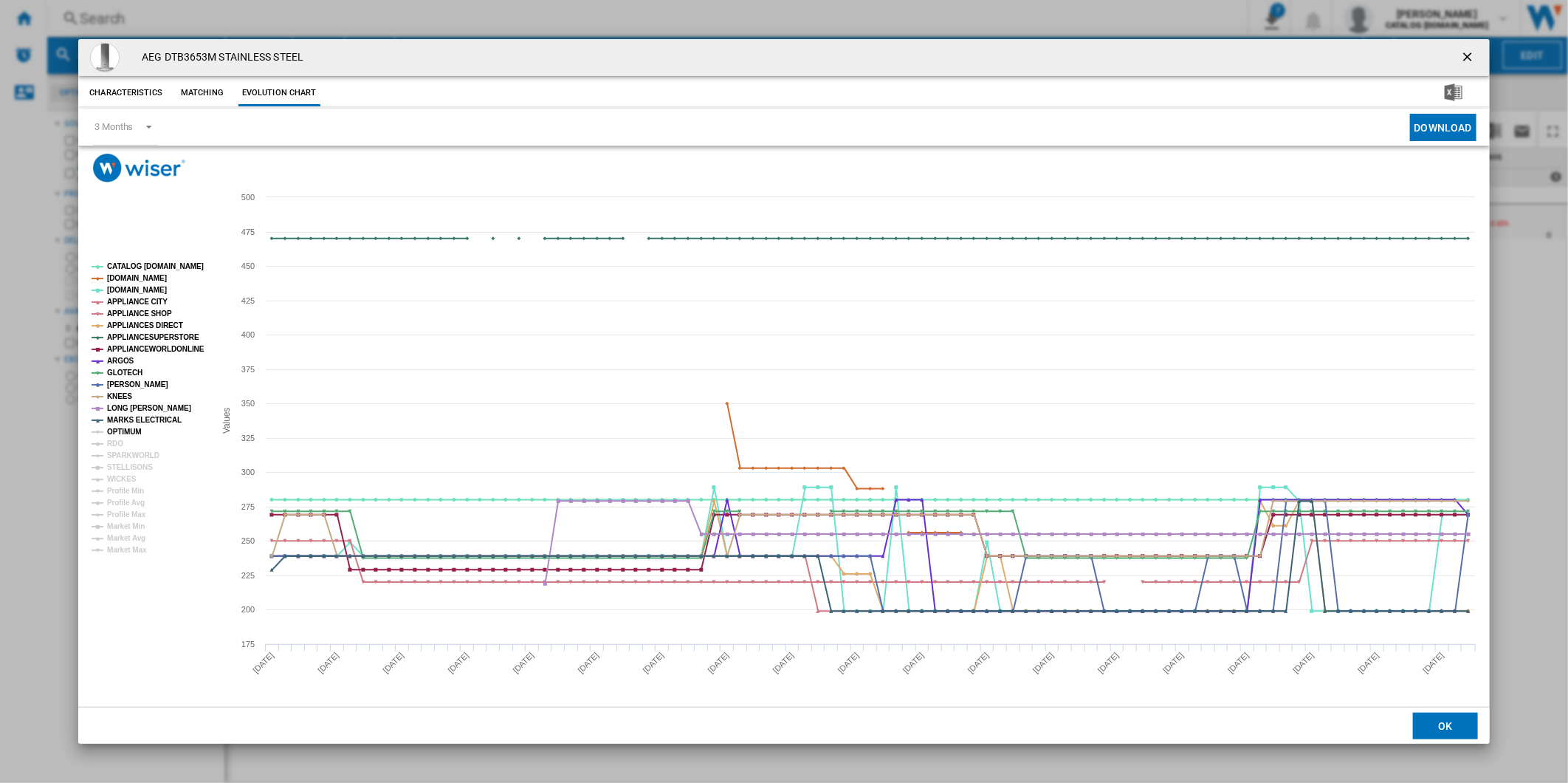
click at [121, 431] on tspan "OPTIMUM" at bounding box center [124, 432] width 35 height 9
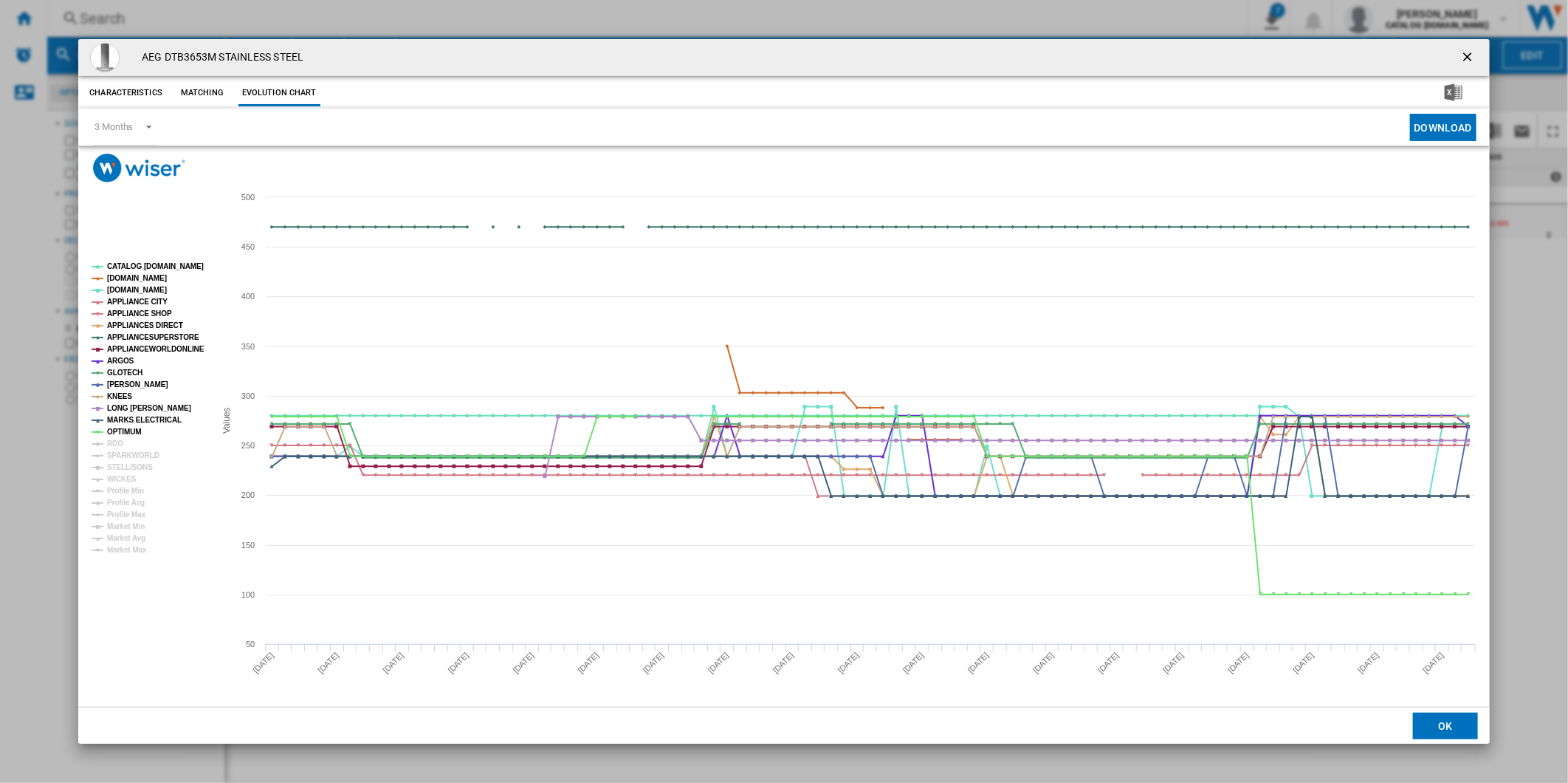
click at [115, 444] on tspan "RDO" at bounding box center [115, 444] width 16 height 9
click at [124, 455] on tspan "SPARKWORLD" at bounding box center [133, 455] width 52 height 9
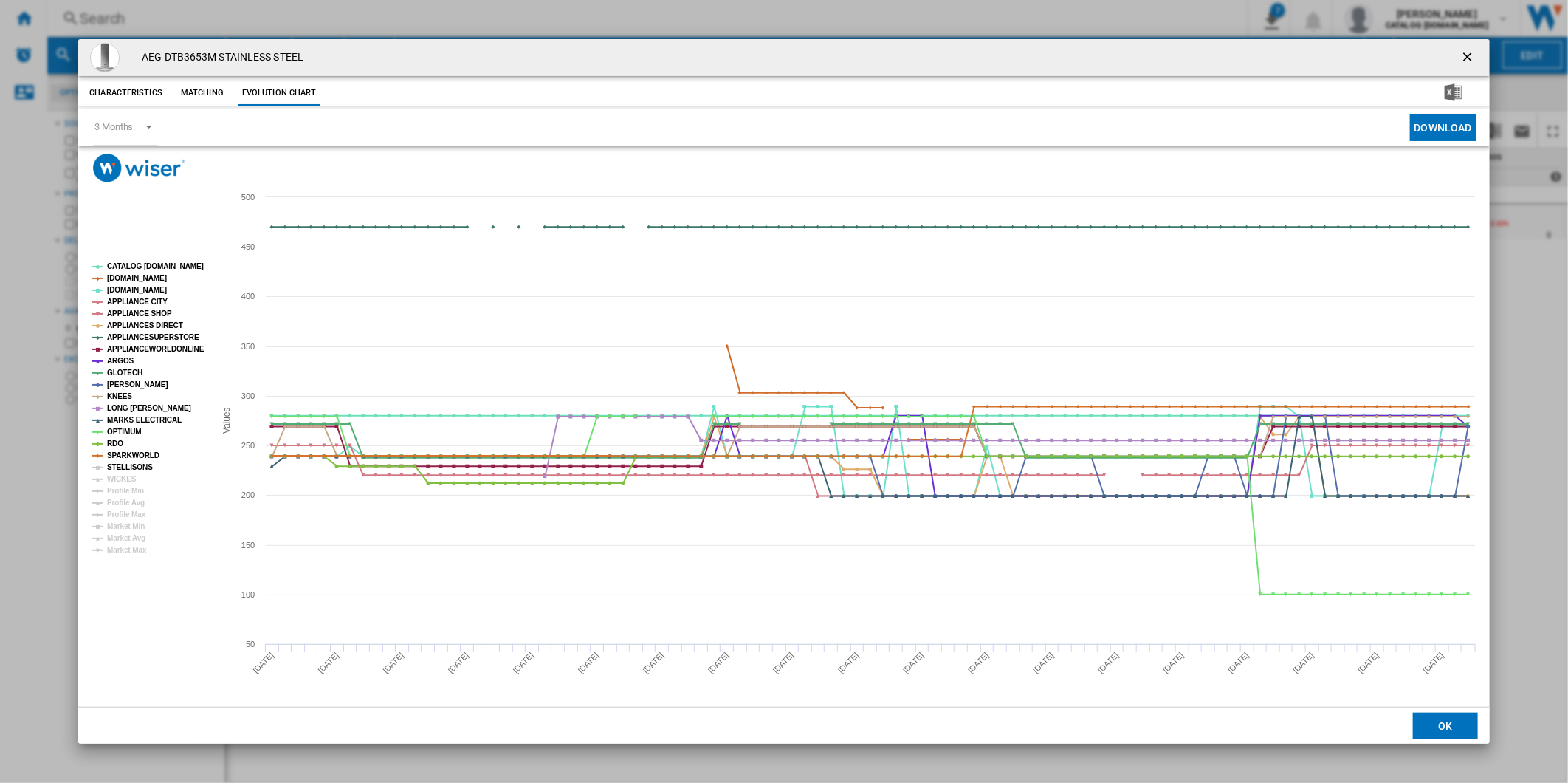
click at [124, 468] on tspan "STELLISONS" at bounding box center [130, 467] width 46 height 9
click at [122, 477] on tspan "WICKES" at bounding box center [122, 479] width 30 height 9
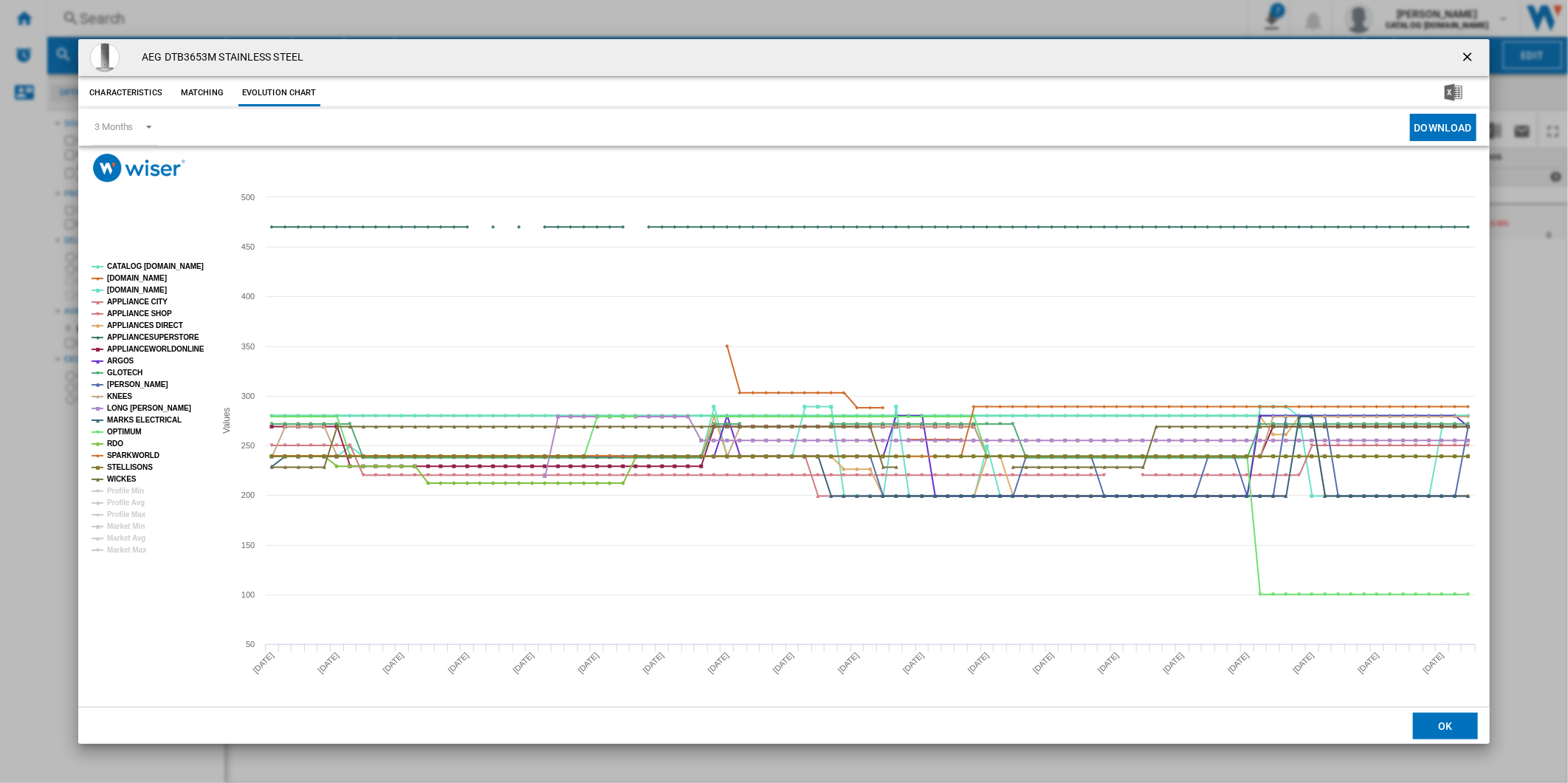
click at [151, 264] on tspan "CATALOG [DOMAIN_NAME]" at bounding box center [155, 266] width 96 height 9
click at [141, 278] on tspan "[DOMAIN_NAME]" at bounding box center [137, 278] width 60 height 9
click at [127, 291] on tspan "[DOMAIN_NAME]" at bounding box center [137, 290] width 60 height 9
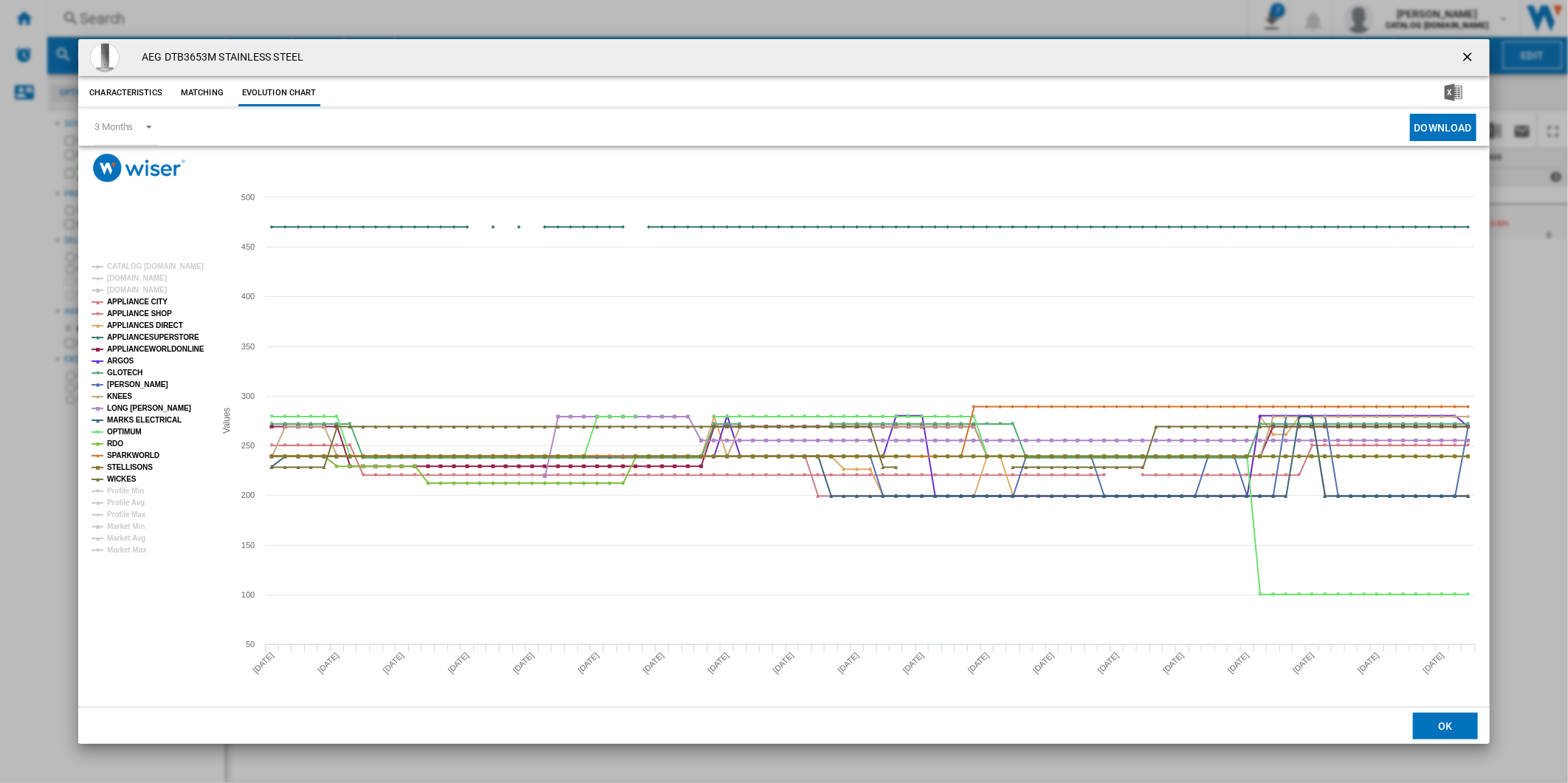
click at [127, 291] on tspan "[DOMAIN_NAME]" at bounding box center [137, 290] width 60 height 9
click at [123, 304] on tspan "APPLIANCE CITY" at bounding box center [137, 302] width 61 height 9
click at [123, 315] on tspan "APPLIANCE SHOP" at bounding box center [140, 314] width 65 height 9
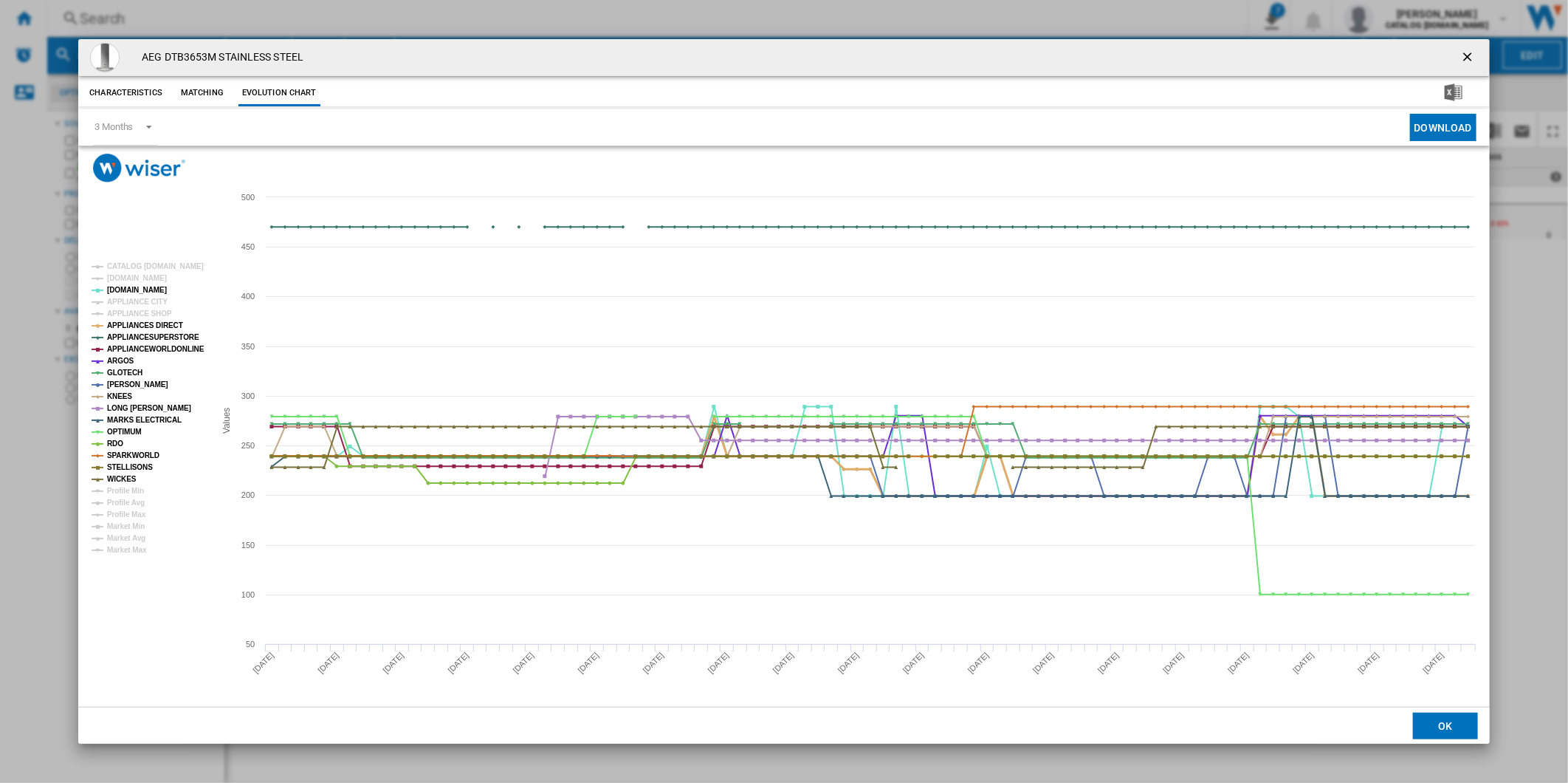
click at [125, 327] on tspan "APPLIANCES DIRECT" at bounding box center [145, 326] width 76 height 9
click at [128, 335] on tspan "APPLIANCESUPERSTORE" at bounding box center [153, 338] width 92 height 9
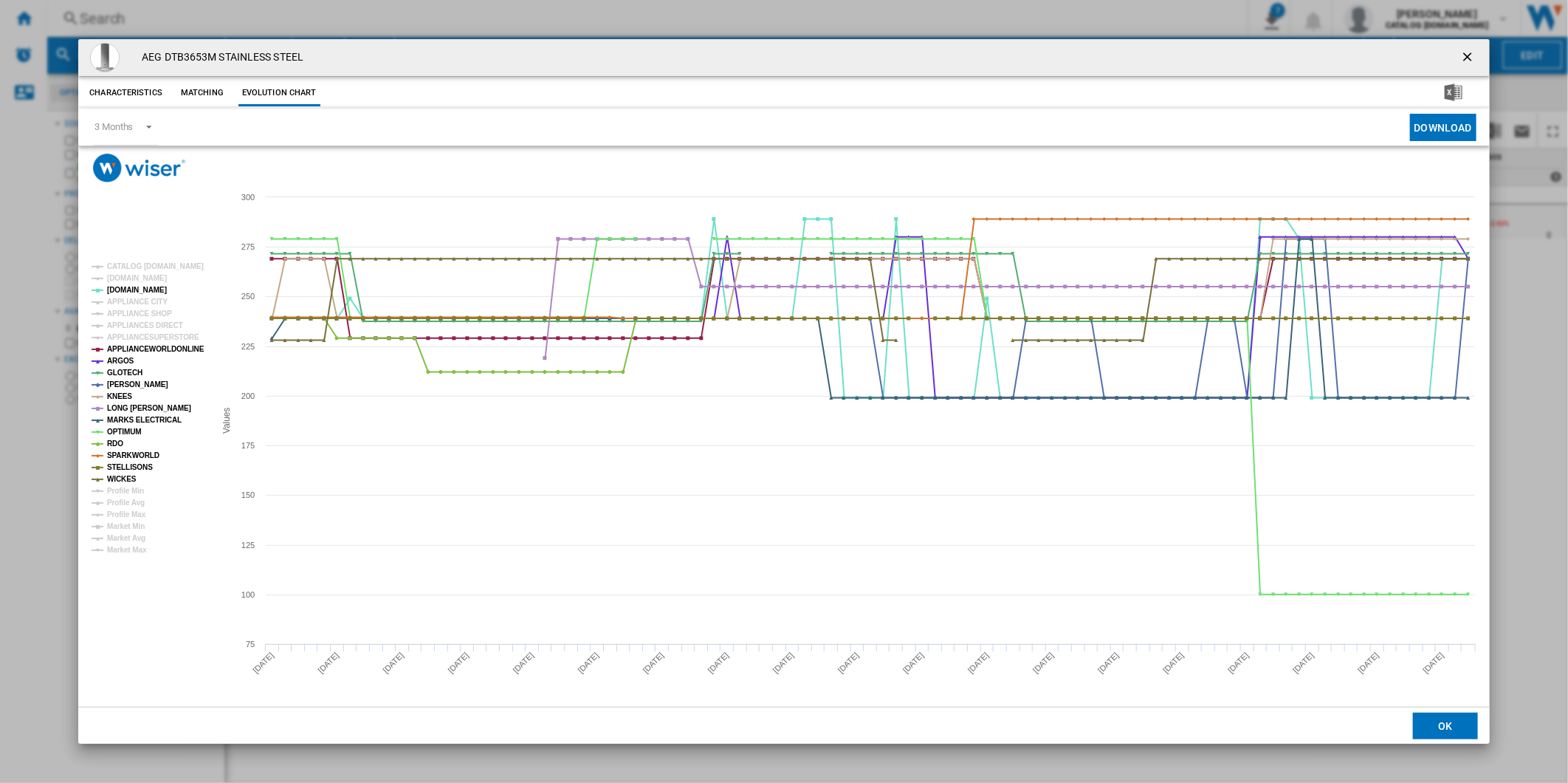
click at [128, 335] on tspan "APPLIANCESUPERSTORE" at bounding box center [153, 338] width 92 height 9
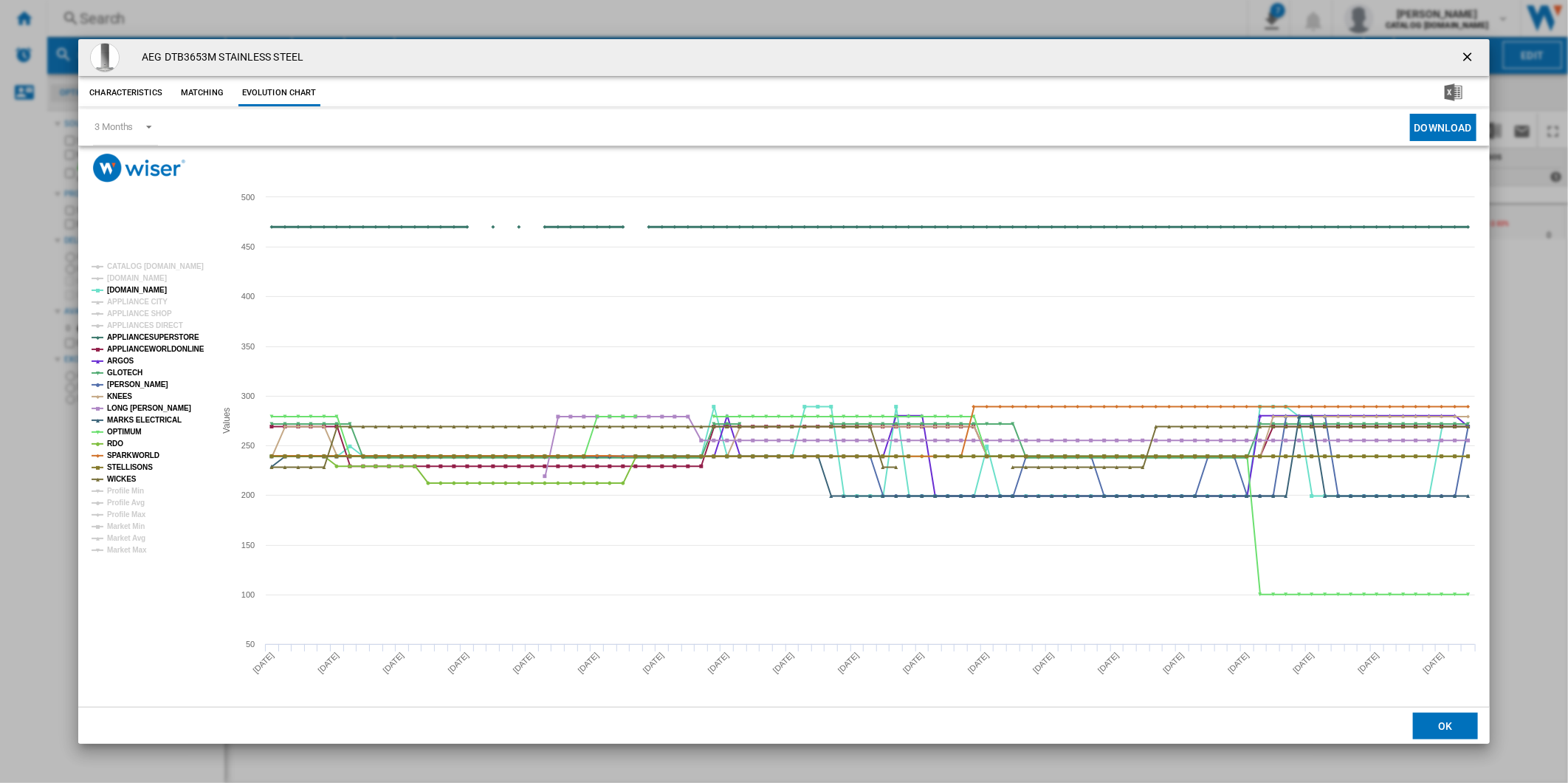
click at [128, 335] on tspan "APPLIANCESUPERSTORE" at bounding box center [153, 338] width 92 height 9
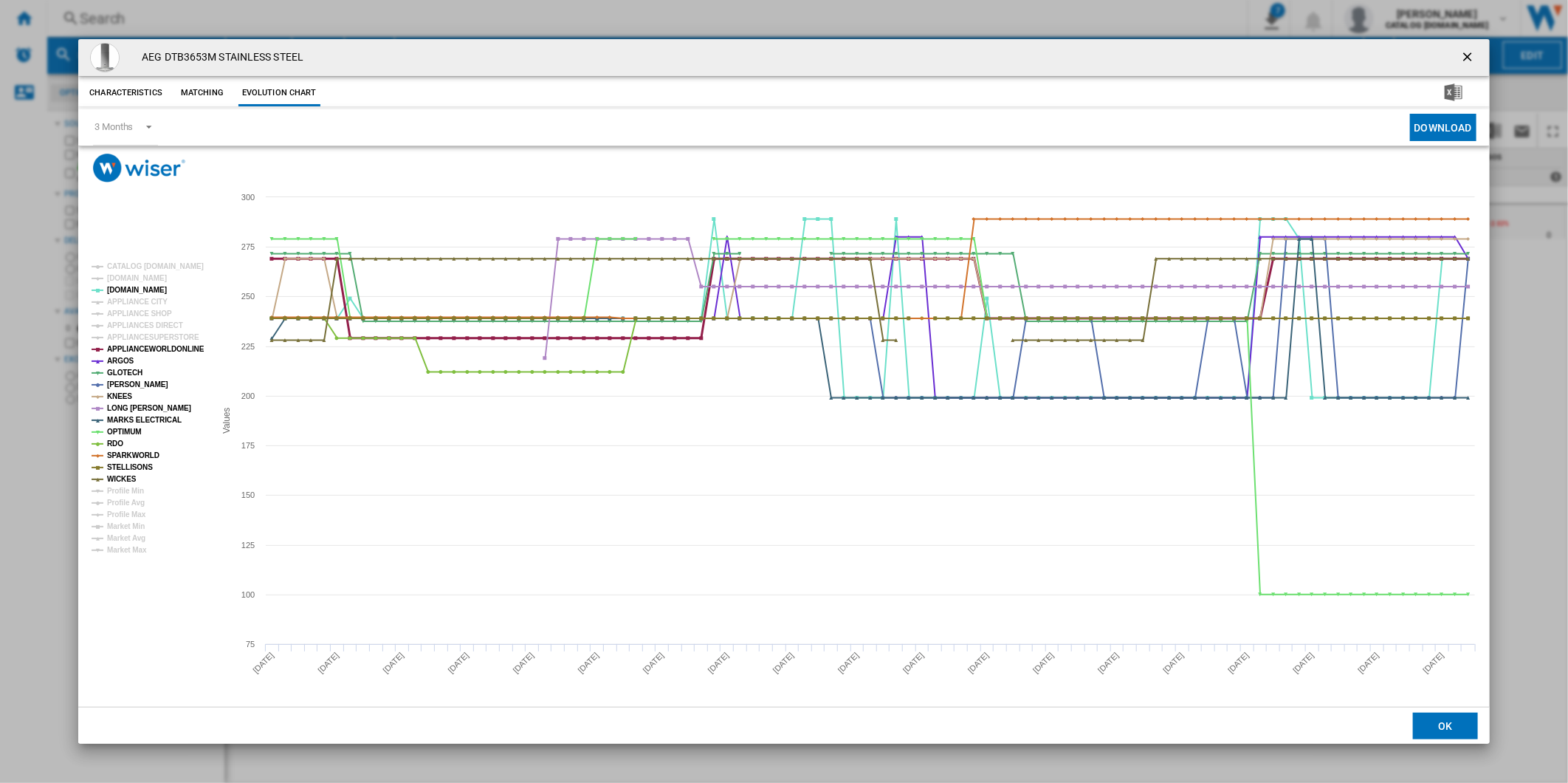
click at [129, 350] on tspan "APPLIANCEWORLDONLINE" at bounding box center [156, 349] width 97 height 9
click at [124, 362] on tspan "ARGOS" at bounding box center [121, 361] width 27 height 9
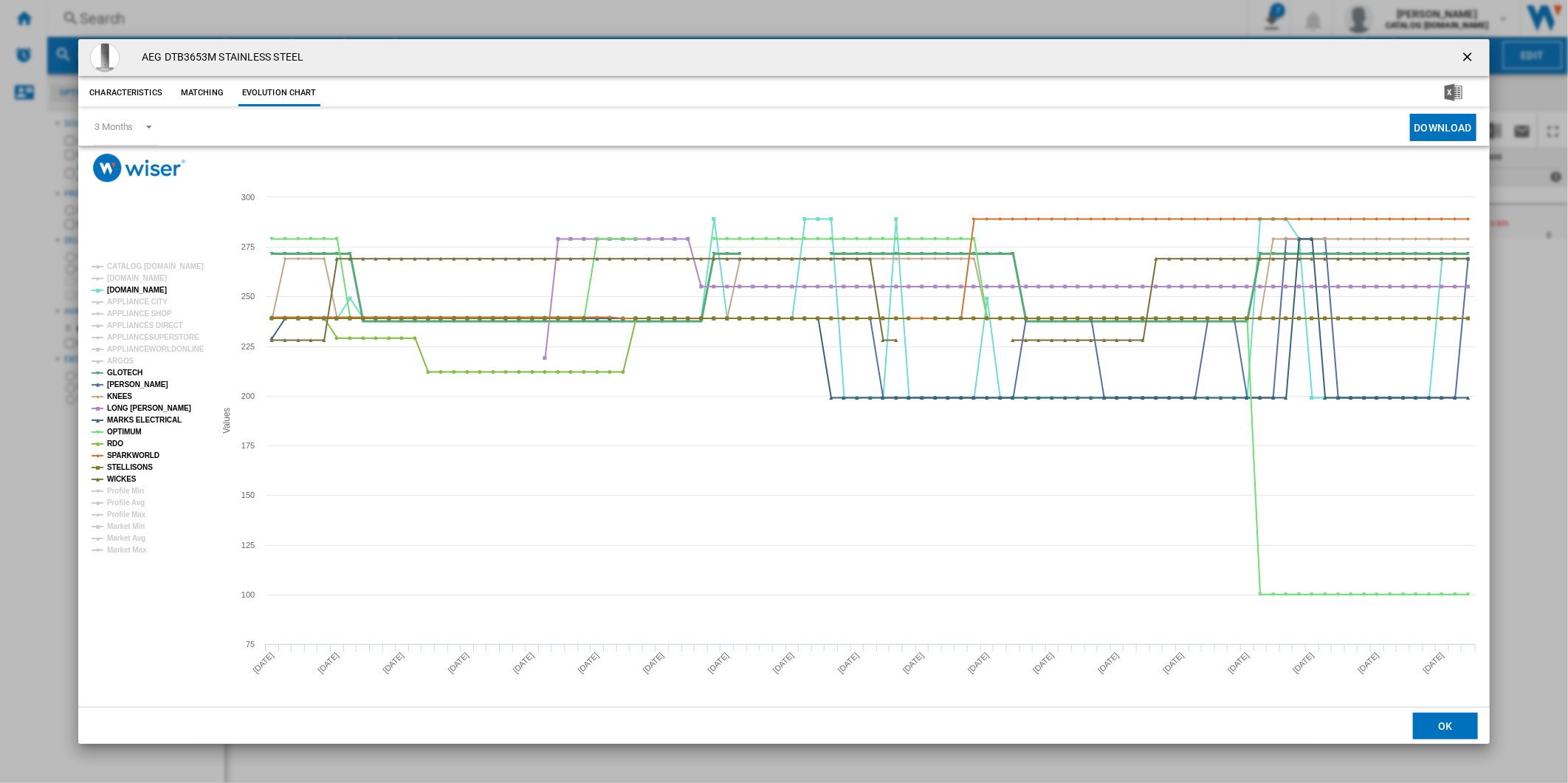
click at [124, 372] on tspan "GLOTECH" at bounding box center [125, 373] width 36 height 9
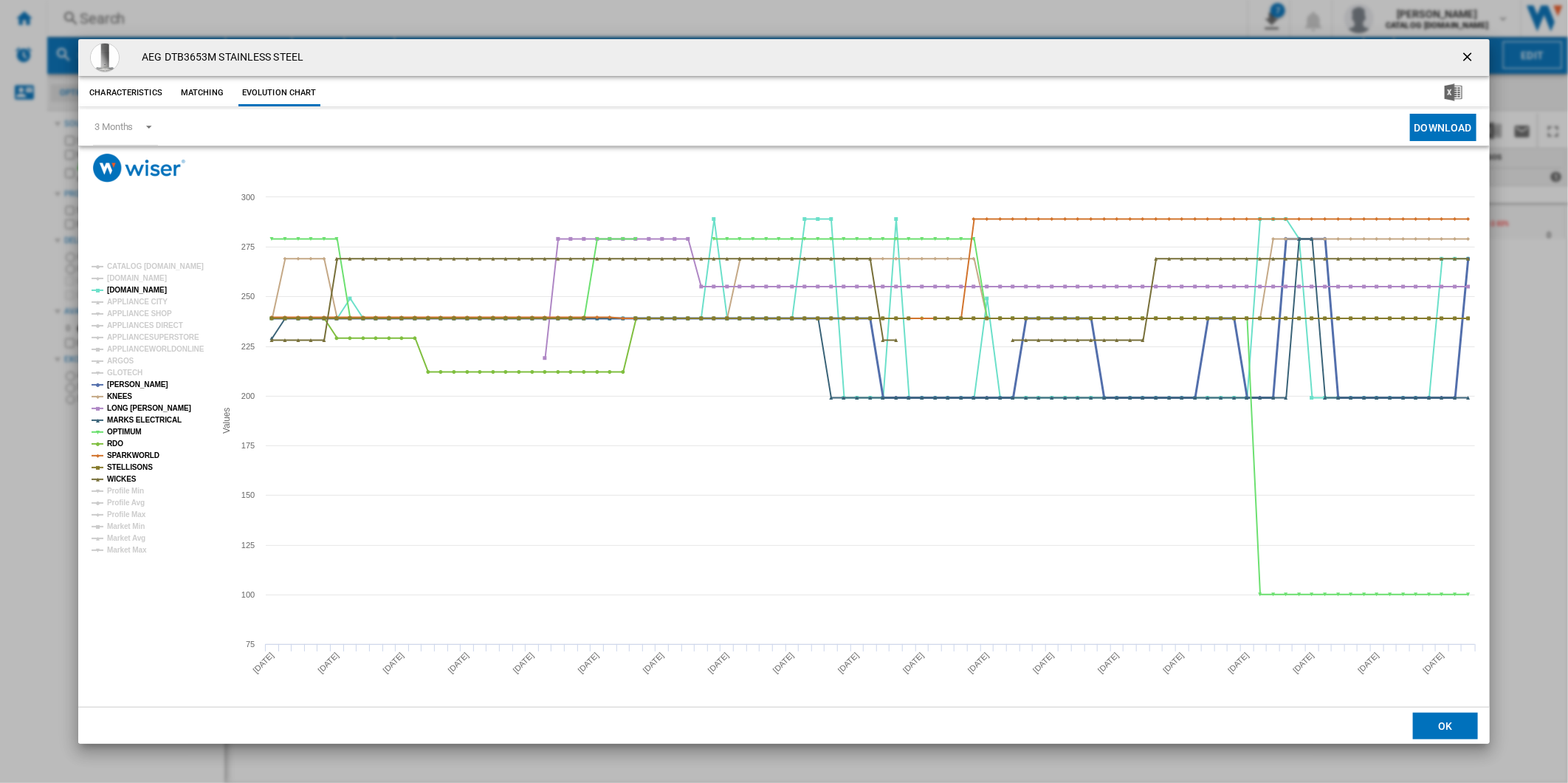
click at [124, 386] on tspan "[PERSON_NAME]" at bounding box center [138, 385] width 61 height 9
click at [126, 386] on tspan "[PERSON_NAME]" at bounding box center [138, 385] width 61 height 9
click at [123, 393] on tspan "KNEES" at bounding box center [119, 397] width 25 height 9
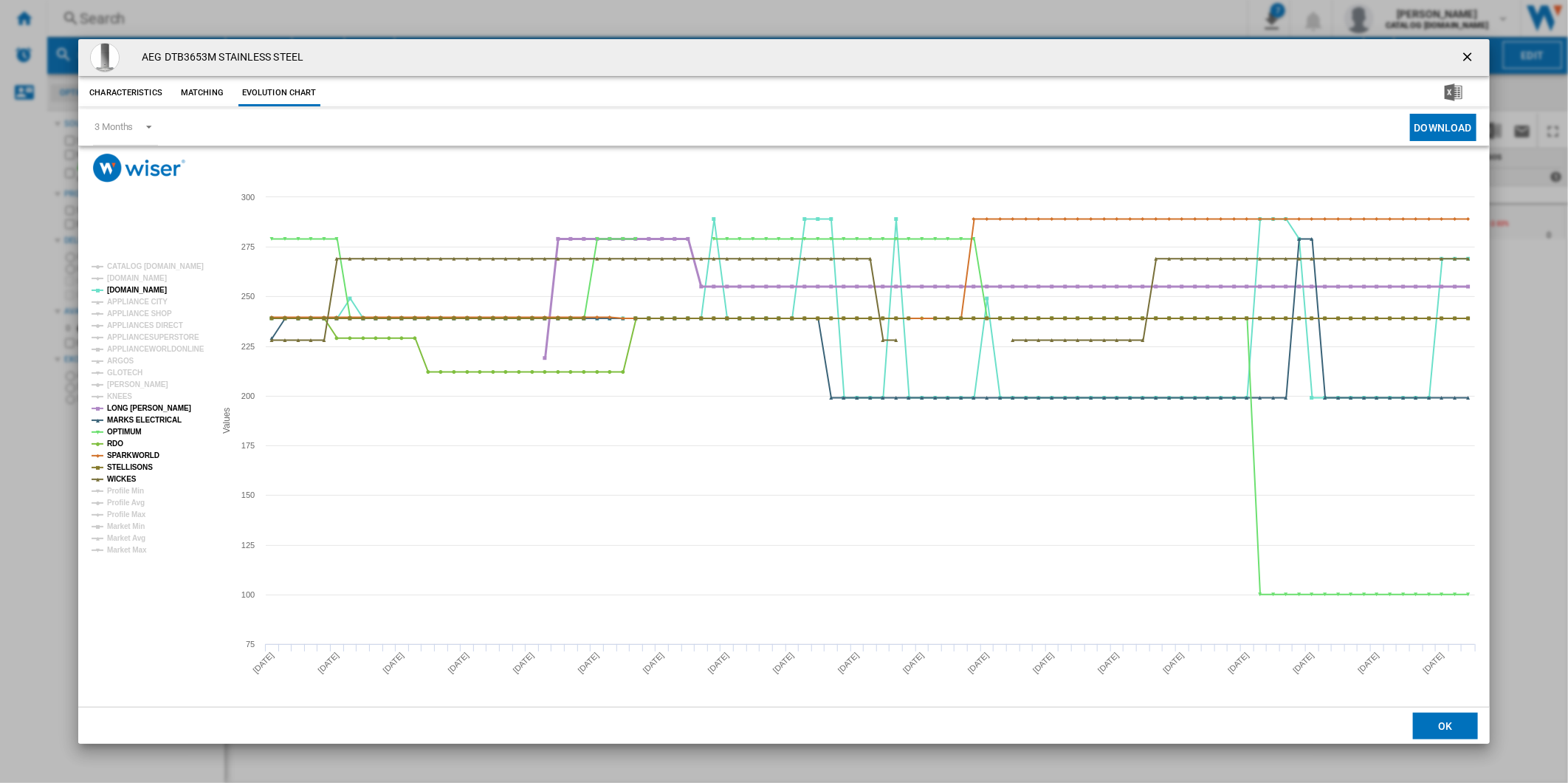
click at [123, 406] on tspan "LONG [PERSON_NAME]" at bounding box center [149, 409] width 84 height 9
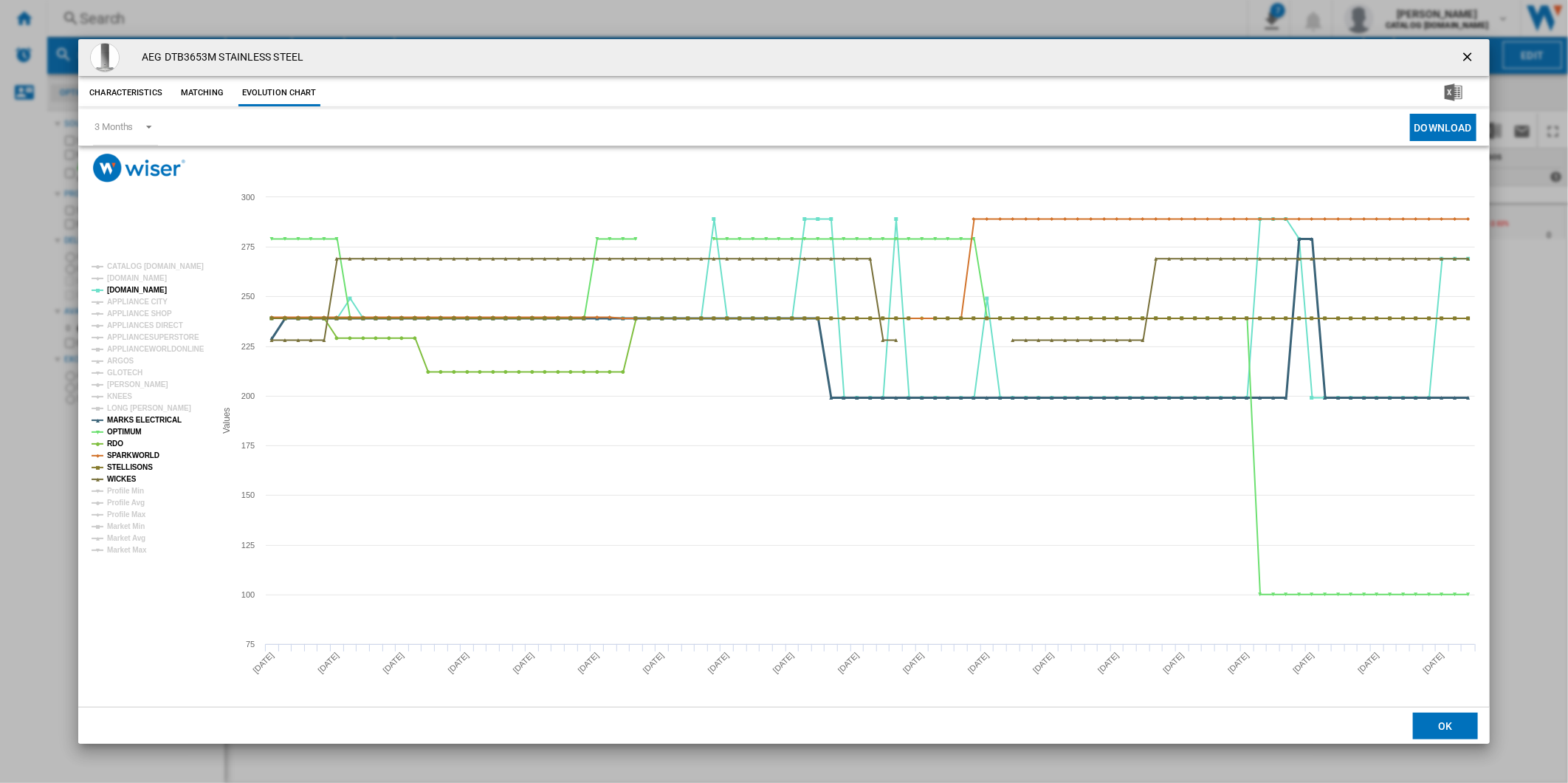
click at [129, 417] on tspan "MARKS ELECTRICAL" at bounding box center [144, 420] width 74 height 9
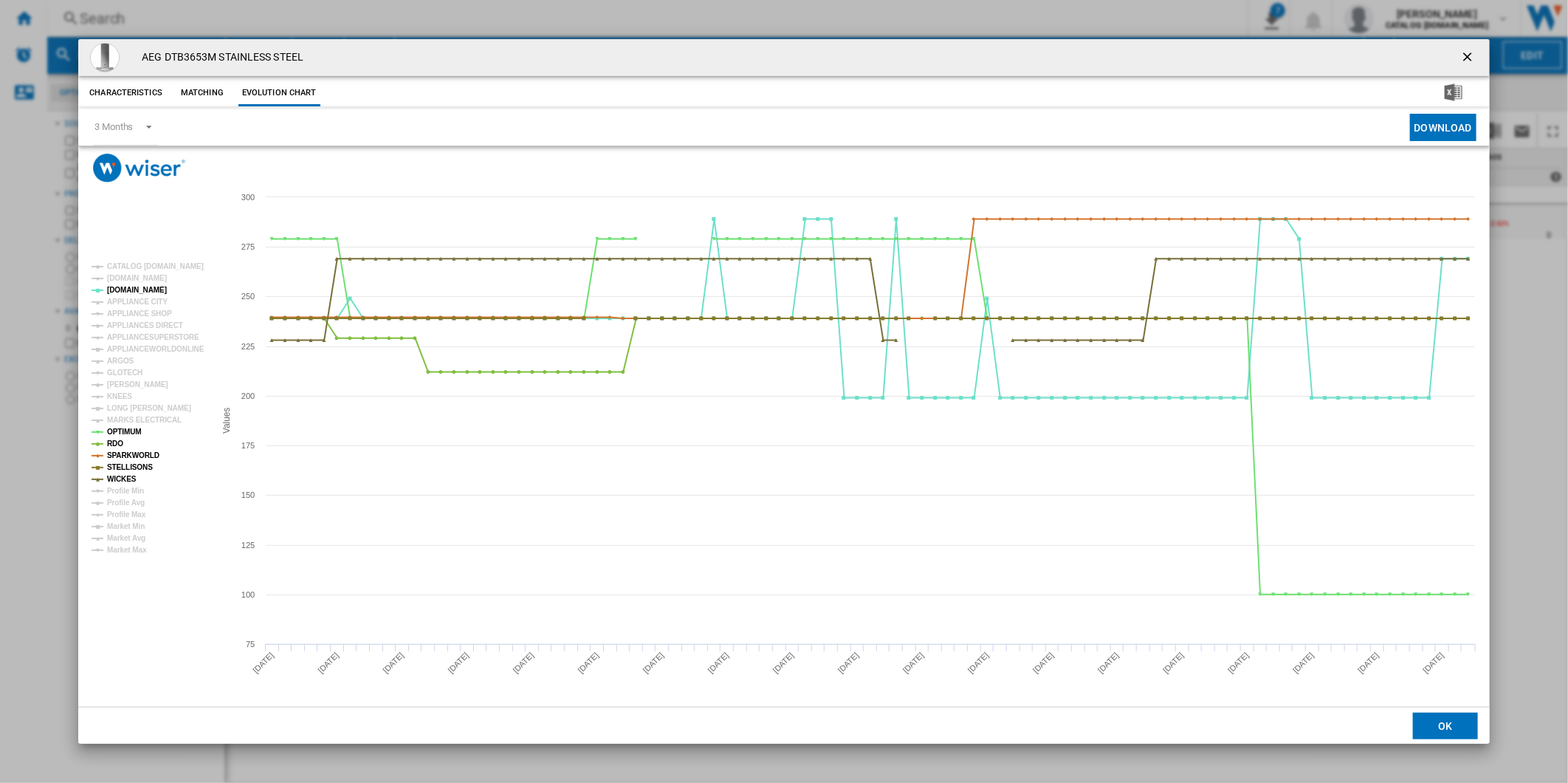
click at [129, 417] on tspan "MARKS ELECTRICAL" at bounding box center [144, 420] width 74 height 9
click at [128, 433] on tspan "OPTIMUM" at bounding box center [124, 432] width 35 height 9
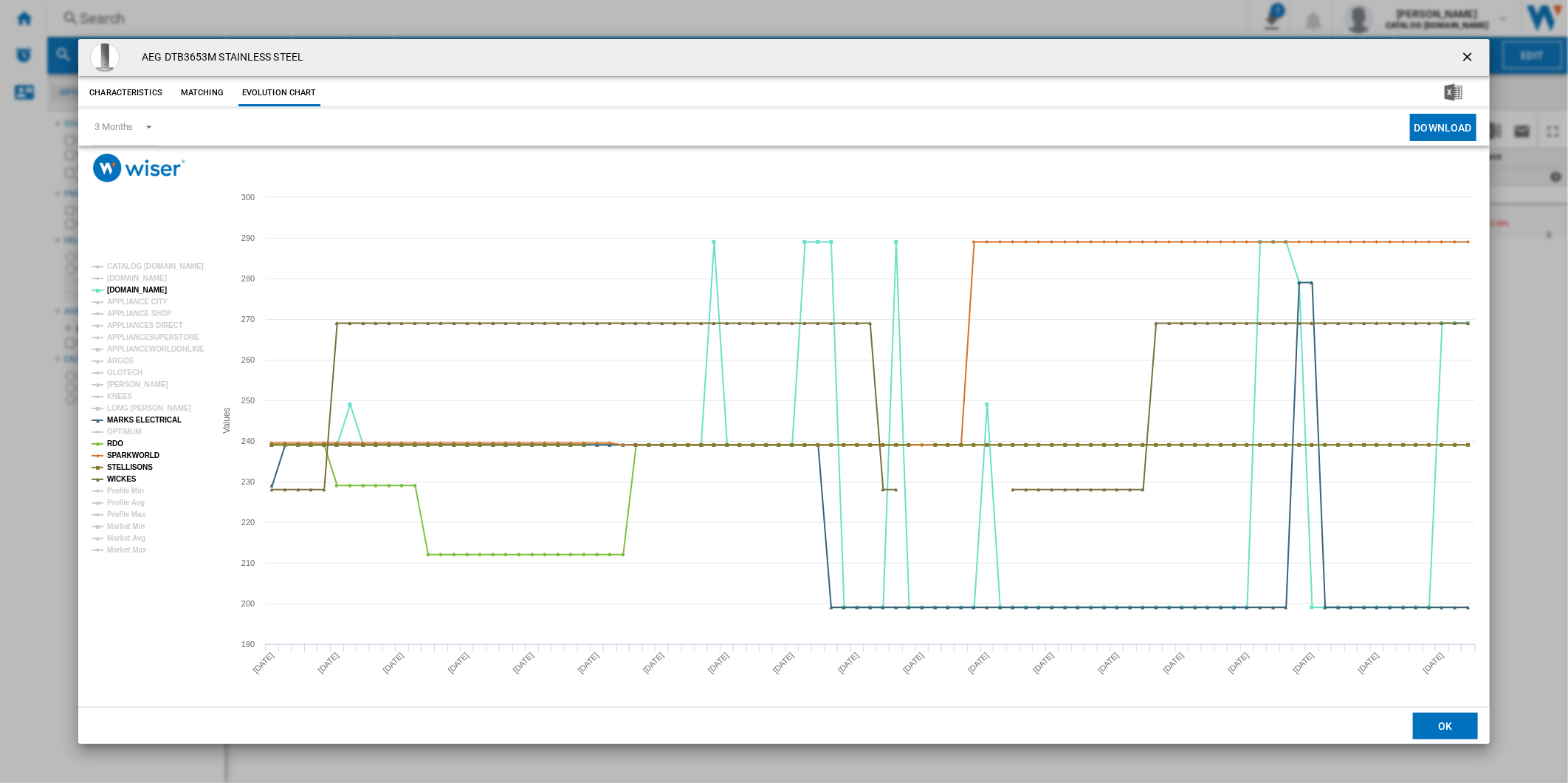
click at [128, 433] on tspan "OPTIMUM" at bounding box center [124, 432] width 35 height 9
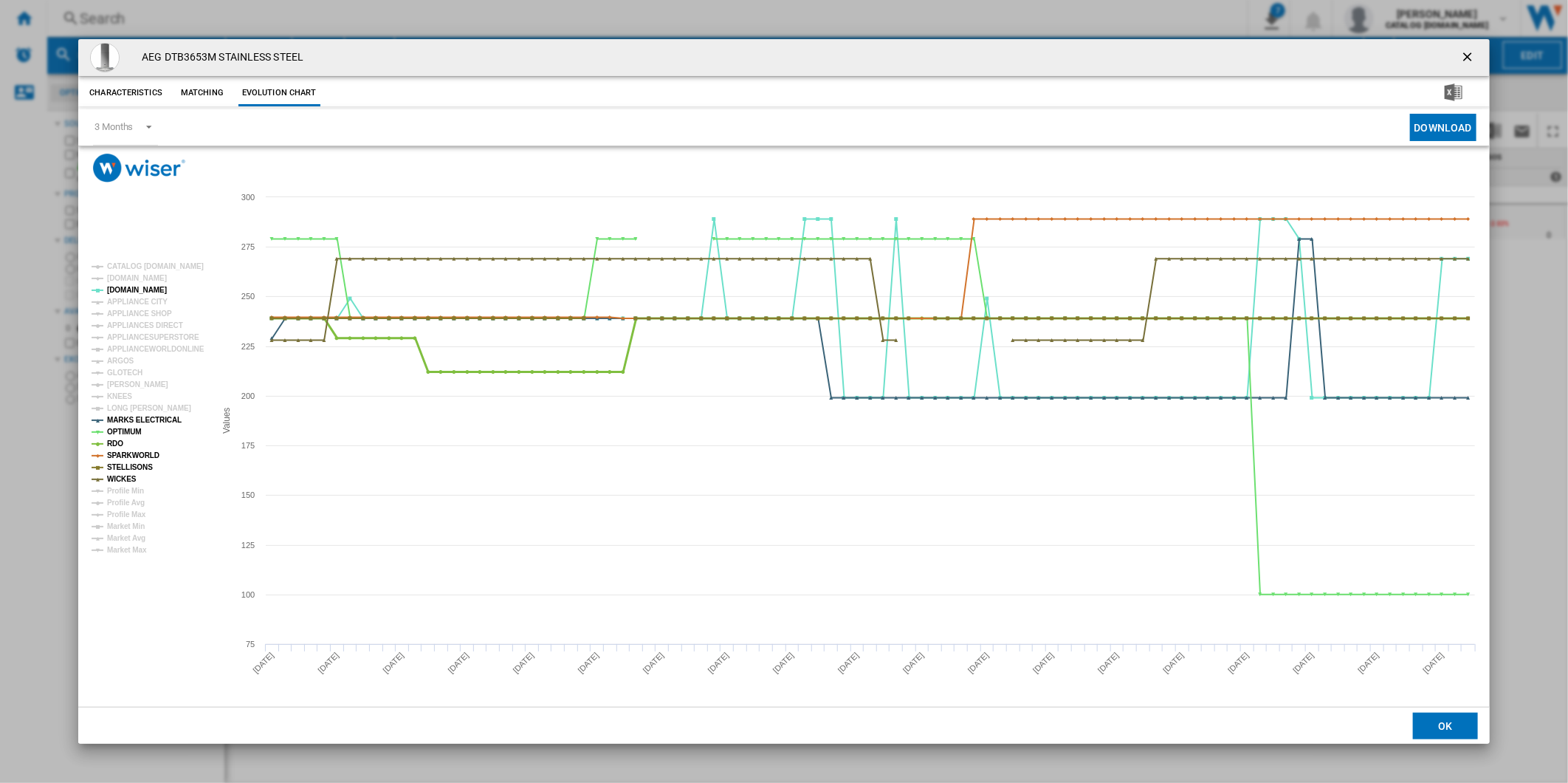
click at [117, 441] on tspan "RDO" at bounding box center [115, 444] width 16 height 9
click at [111, 447] on tspan "RDO" at bounding box center [115, 444] width 16 height 9
click at [130, 455] on tspan "SPARKWORLD" at bounding box center [133, 455] width 52 height 9
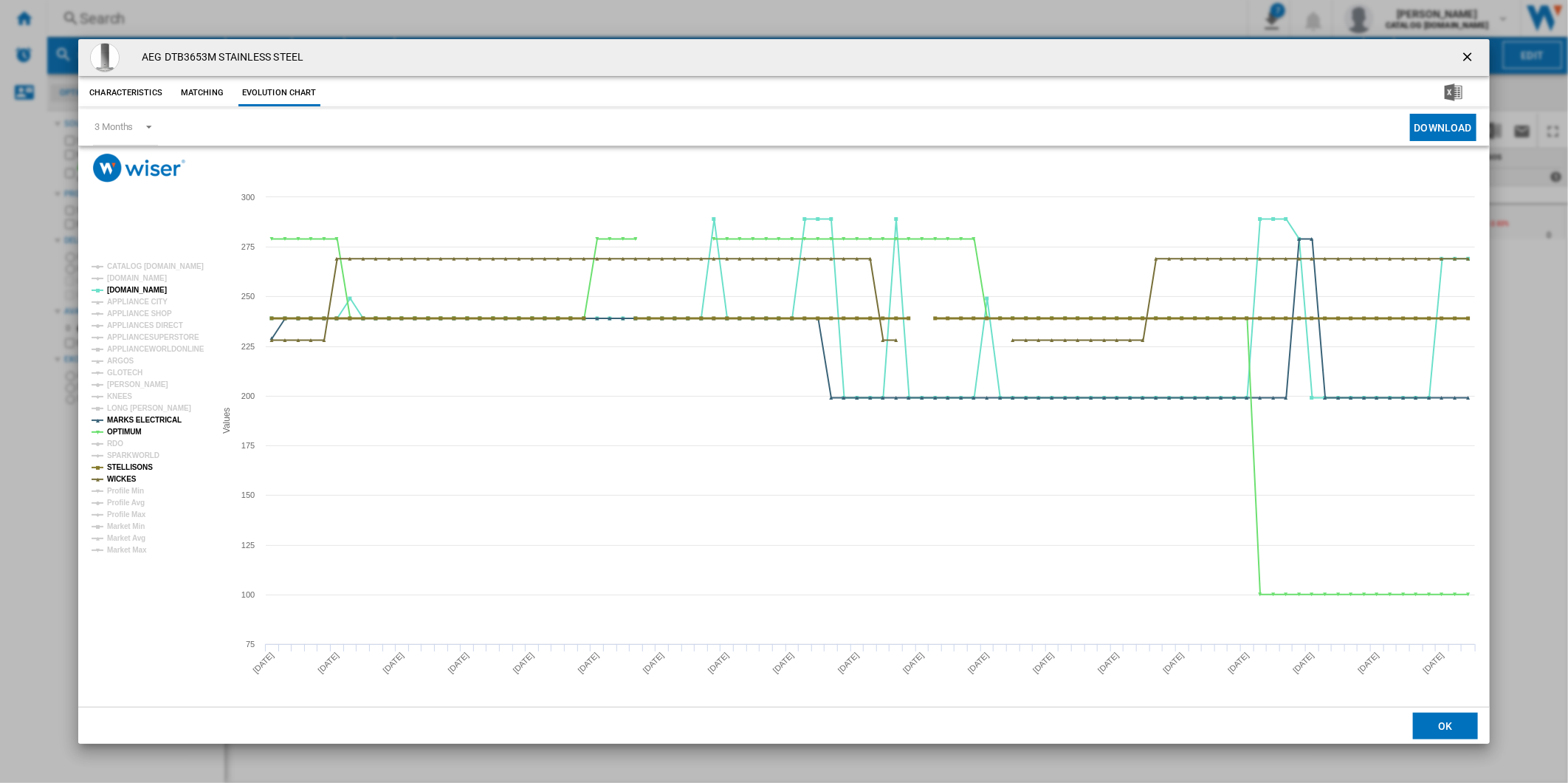
click at [131, 464] on tspan "STELLISONS" at bounding box center [130, 467] width 46 height 9
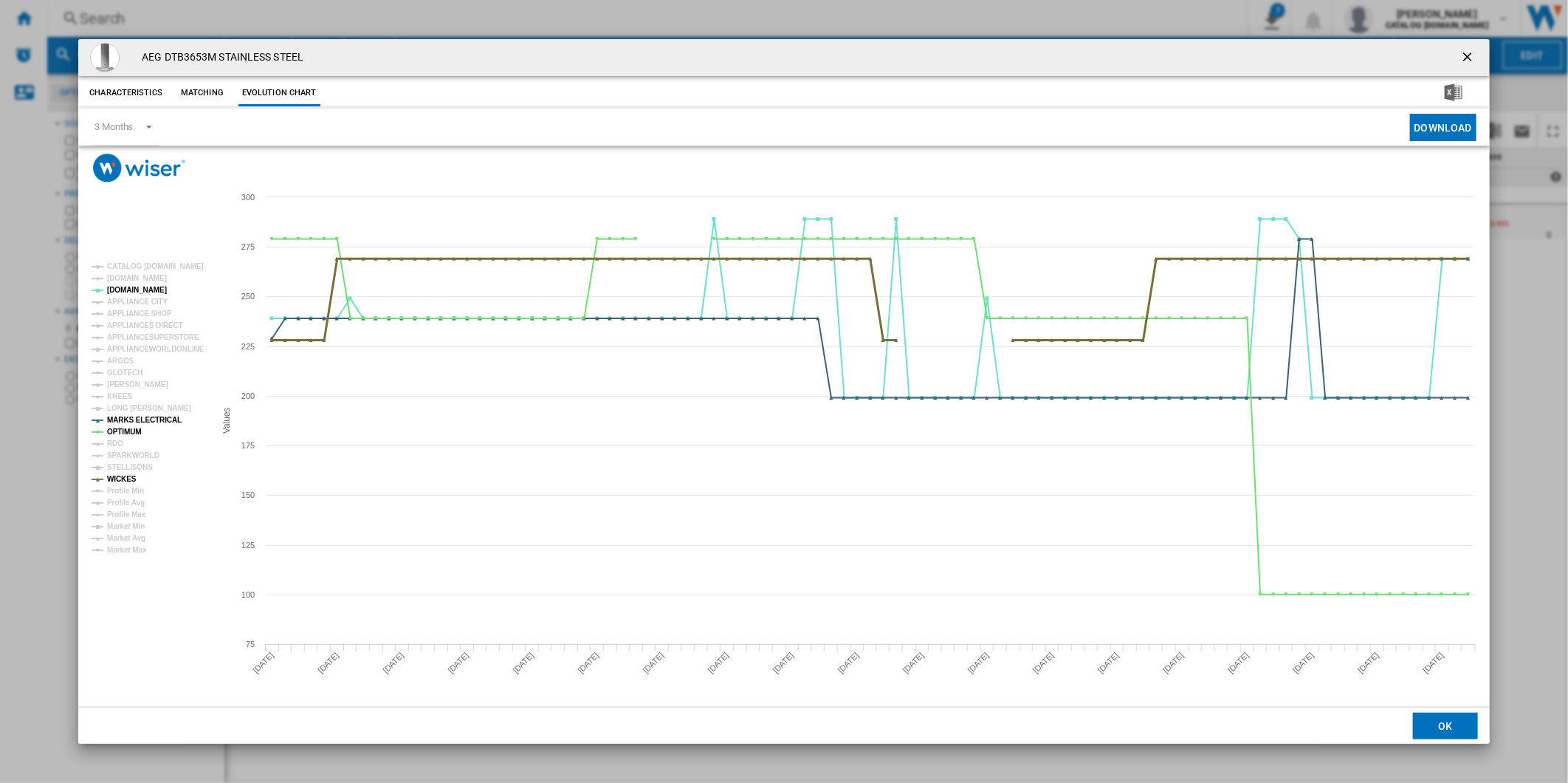
click at [125, 477] on tspan "WICKES" at bounding box center [122, 479] width 30 height 9
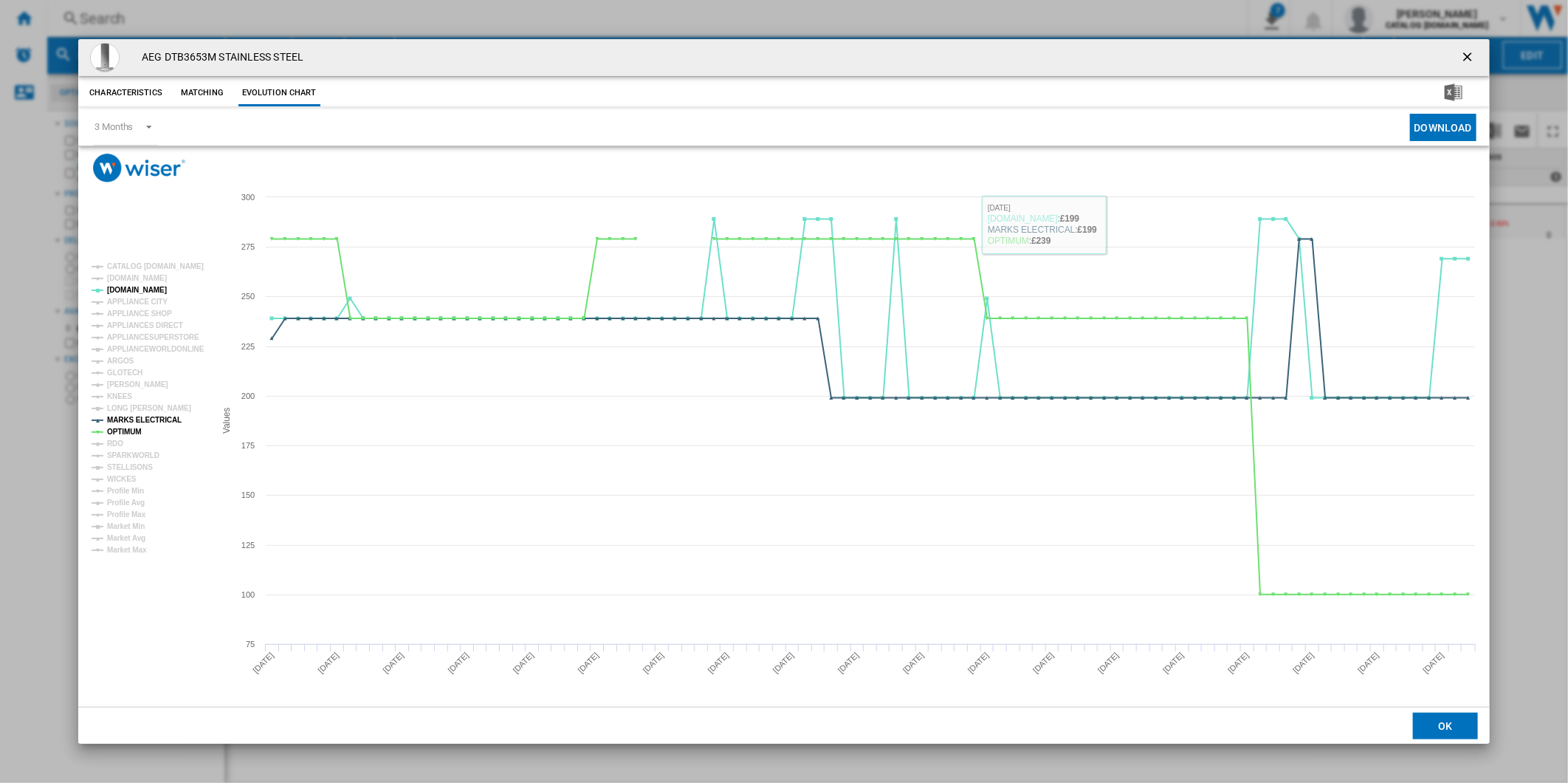
click at [1473, 52] on ng-md-icon "getI18NText('BUTTONS.CLOSE_DIALOG')" at bounding box center [1469, 58] width 18 height 18
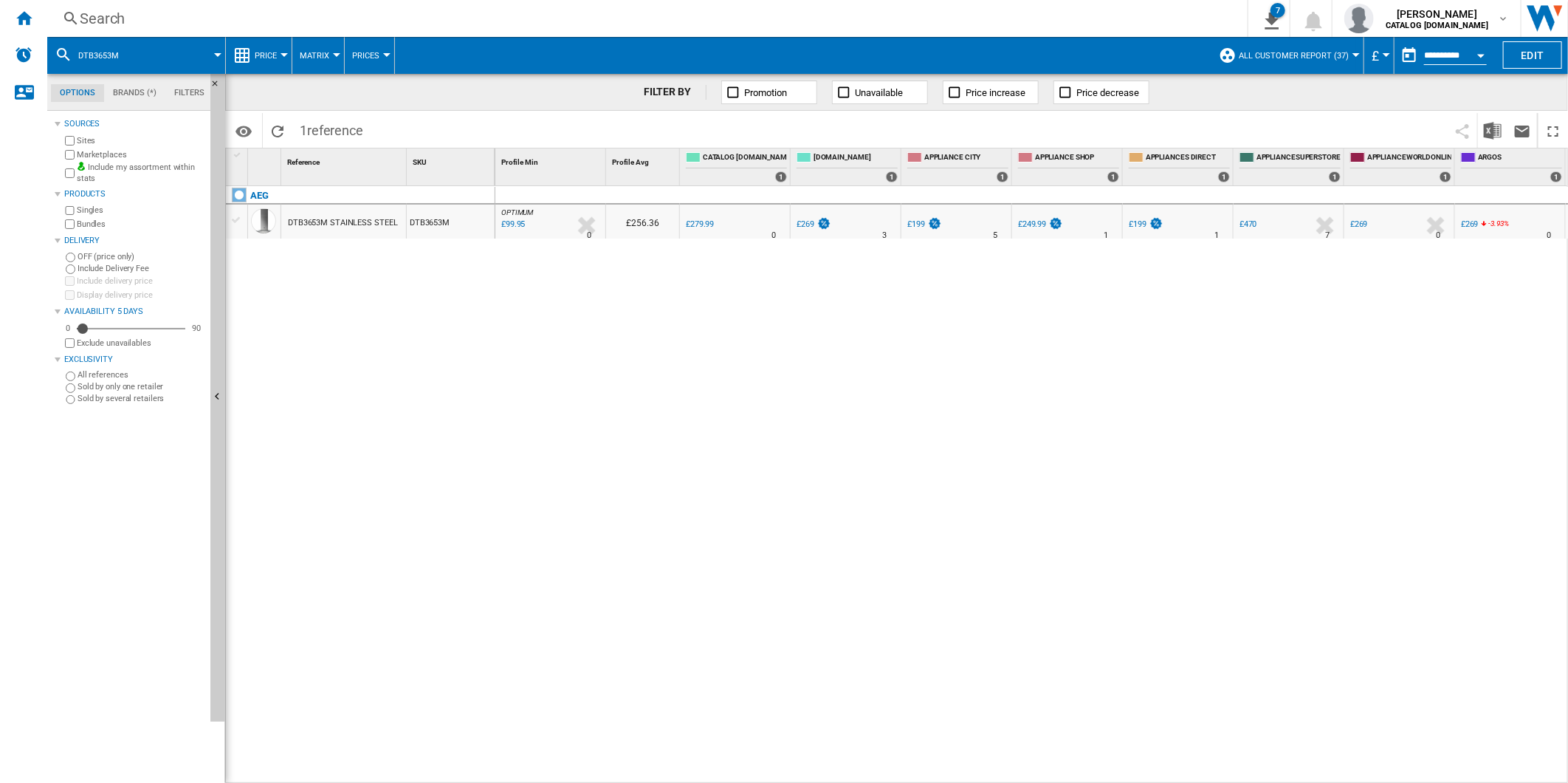
click at [561, 26] on div "Search" at bounding box center [645, 19] width 1130 height 20
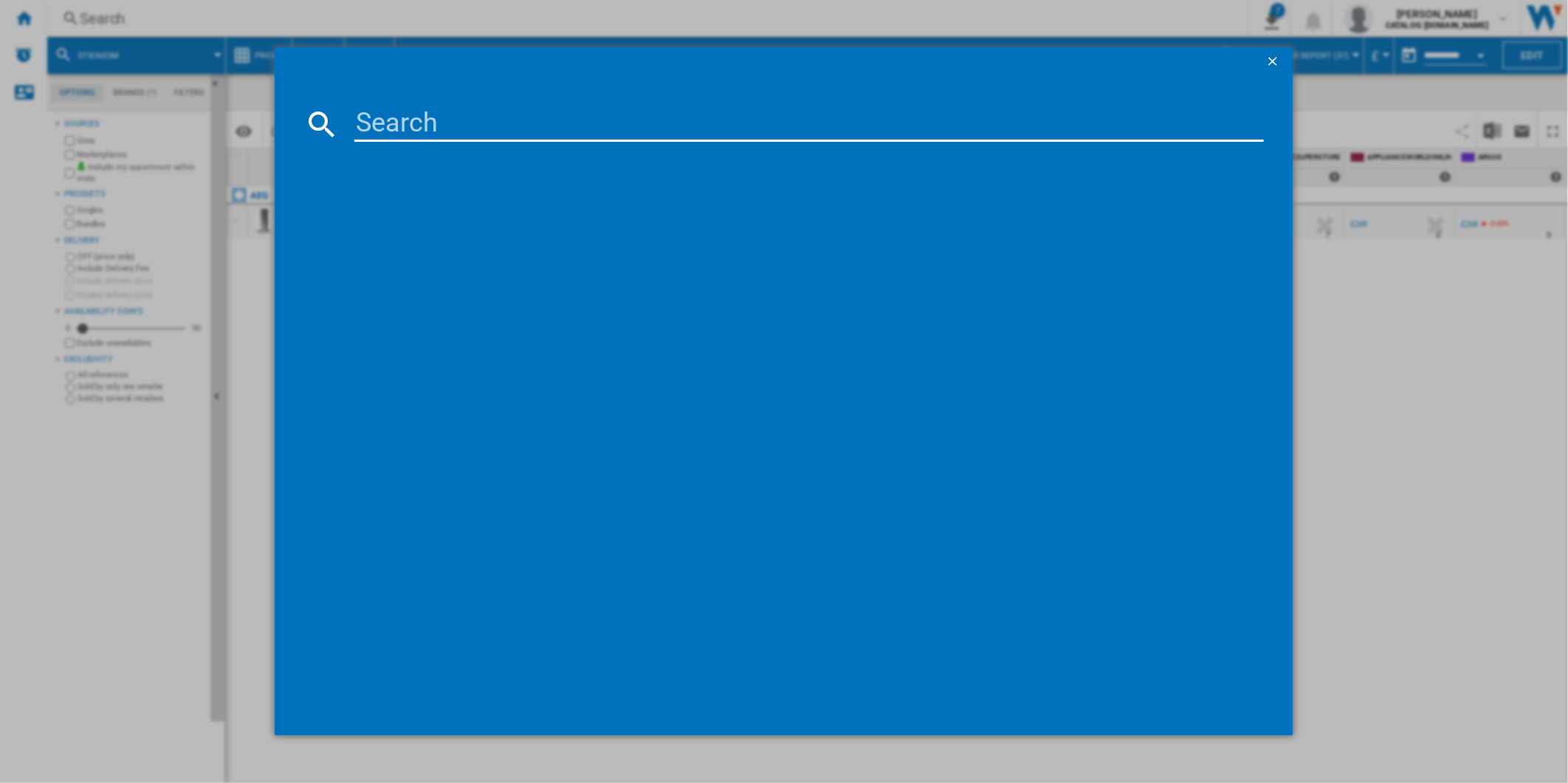
drag, startPoint x: 586, startPoint y: 116, endPoint x: 574, endPoint y: 123, distance: 13.9
click at [578, 121] on input at bounding box center [810, 125] width 911 height 36
paste input "DUE731110M"
type input "DUE731110M"
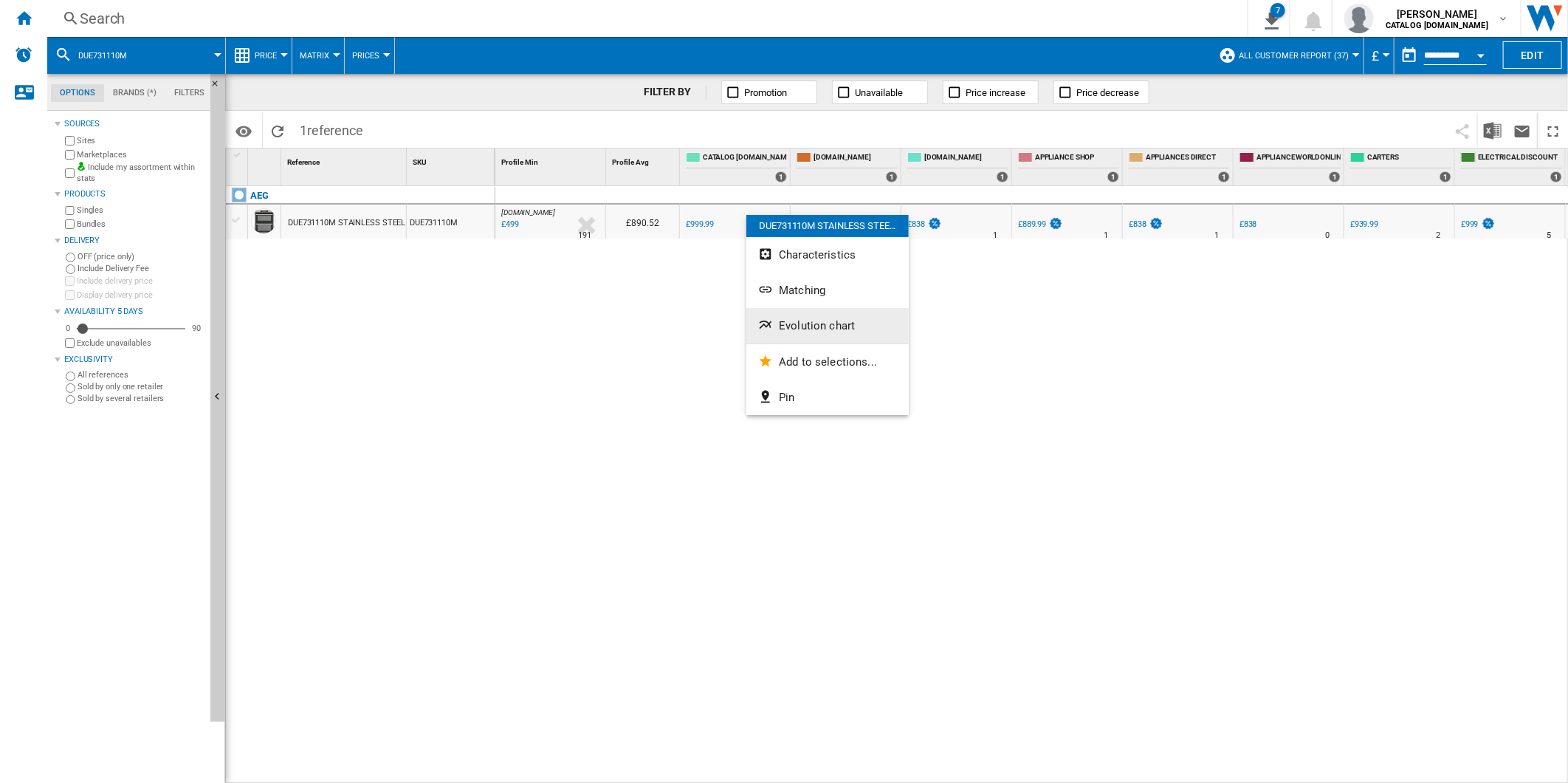
click at [819, 321] on span "Evolution chart" at bounding box center [817, 326] width 76 height 14
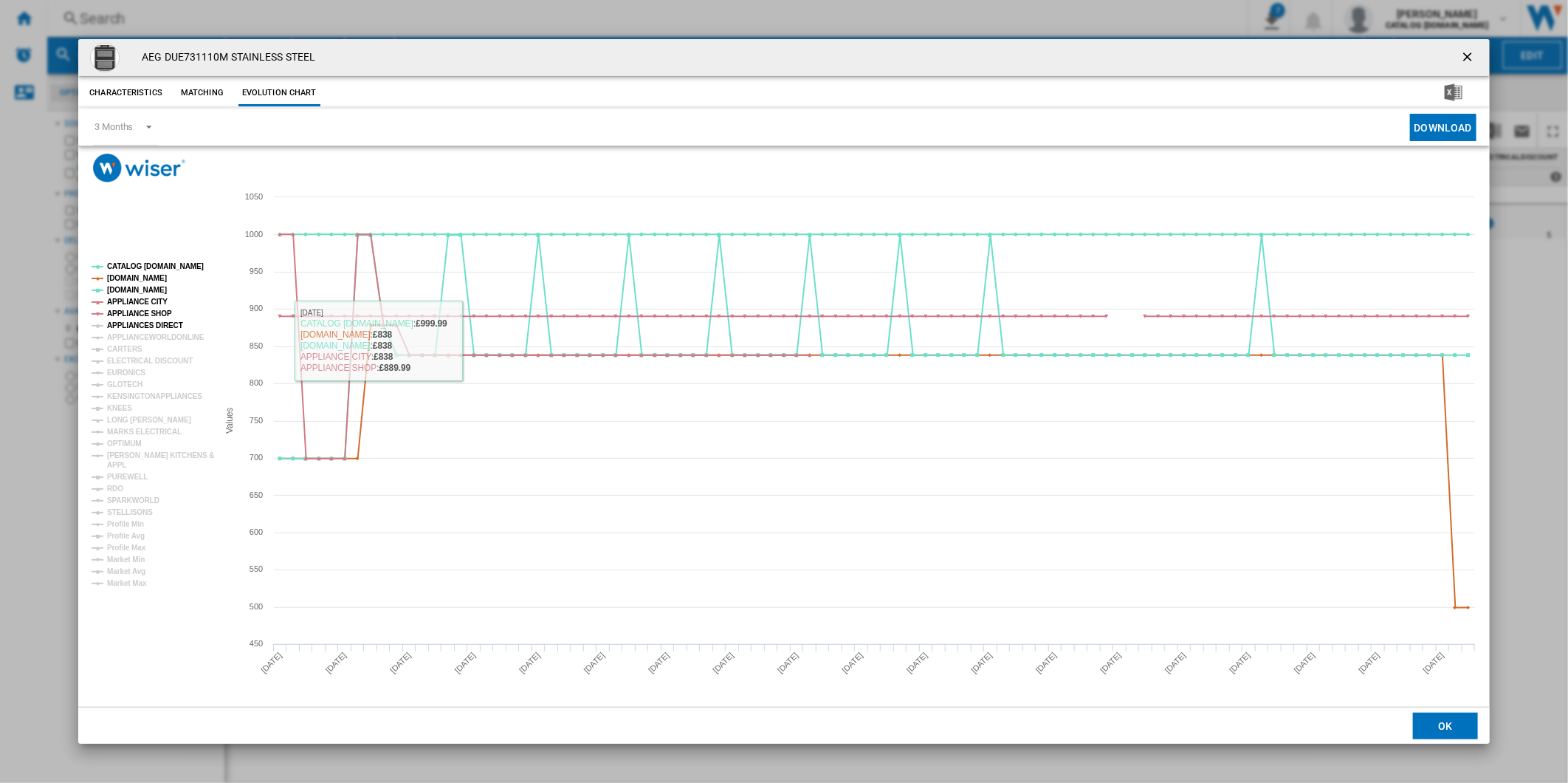
click at [146, 322] on tspan "APPLIANCES DIRECT" at bounding box center [145, 326] width 76 height 9
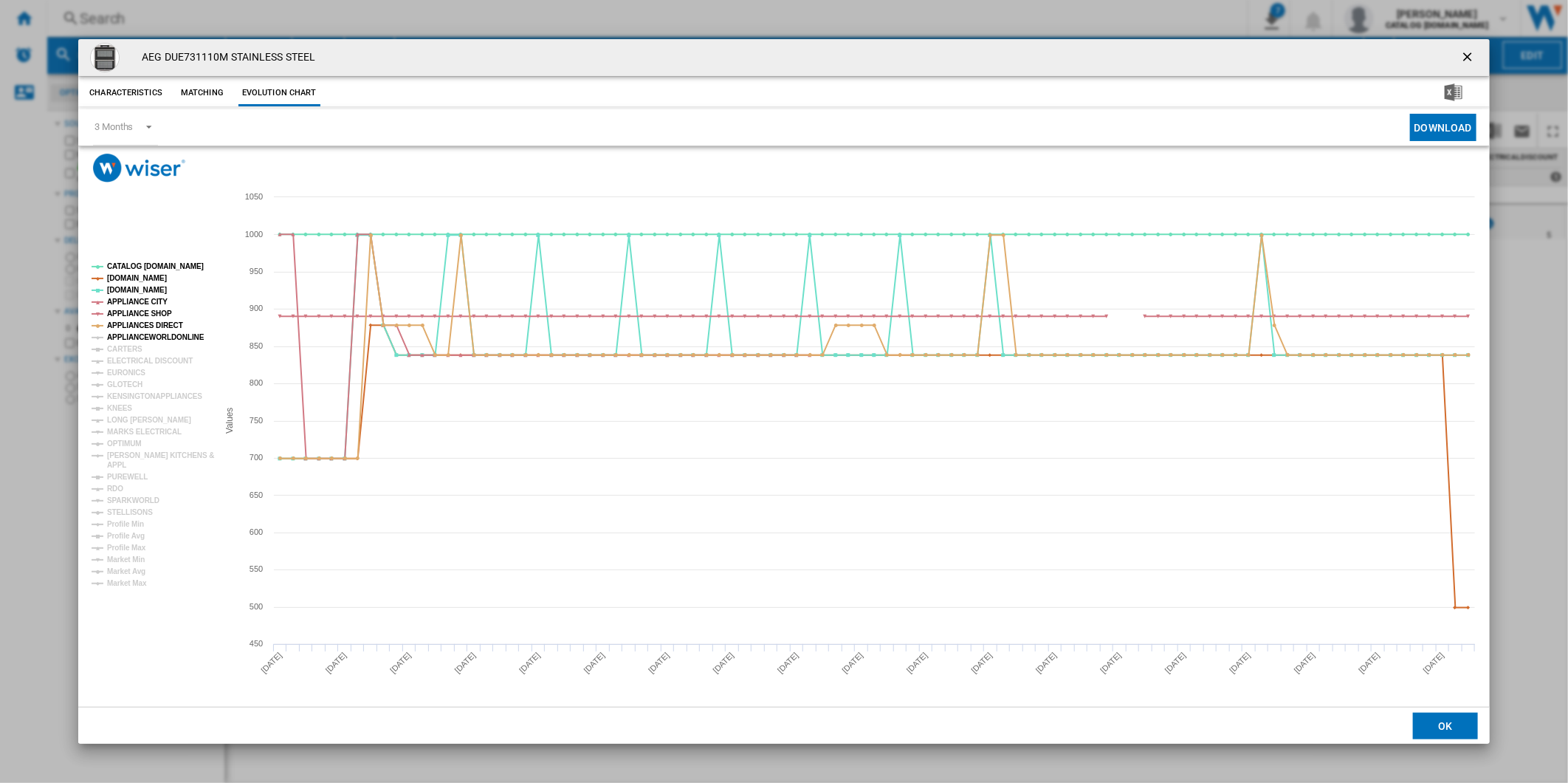
click at [145, 335] on tspan "APPLIANCEWORLDONLINE" at bounding box center [156, 338] width 97 height 9
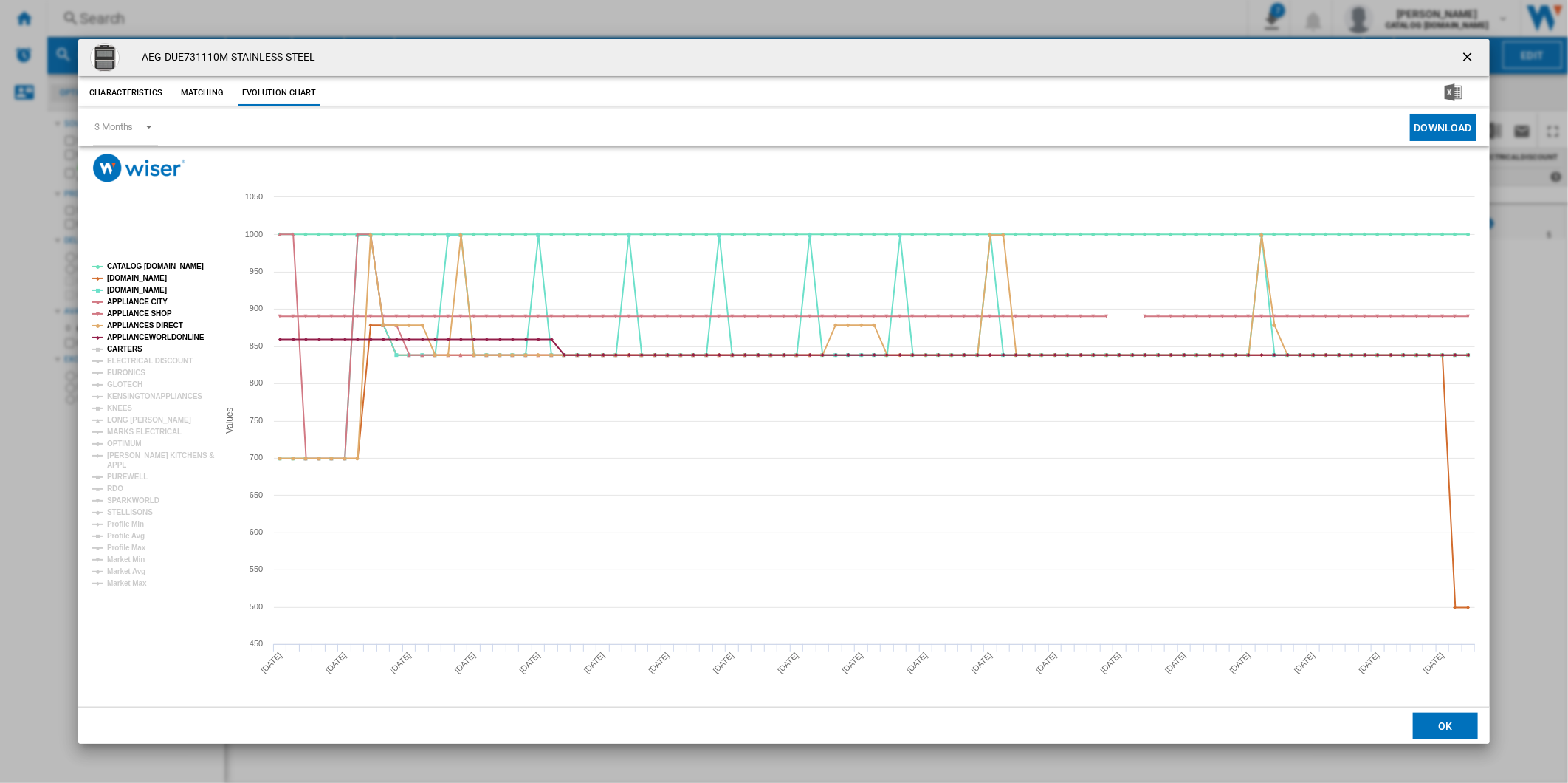
click at [125, 345] on tspan "CARTERS" at bounding box center [125, 349] width 36 height 9
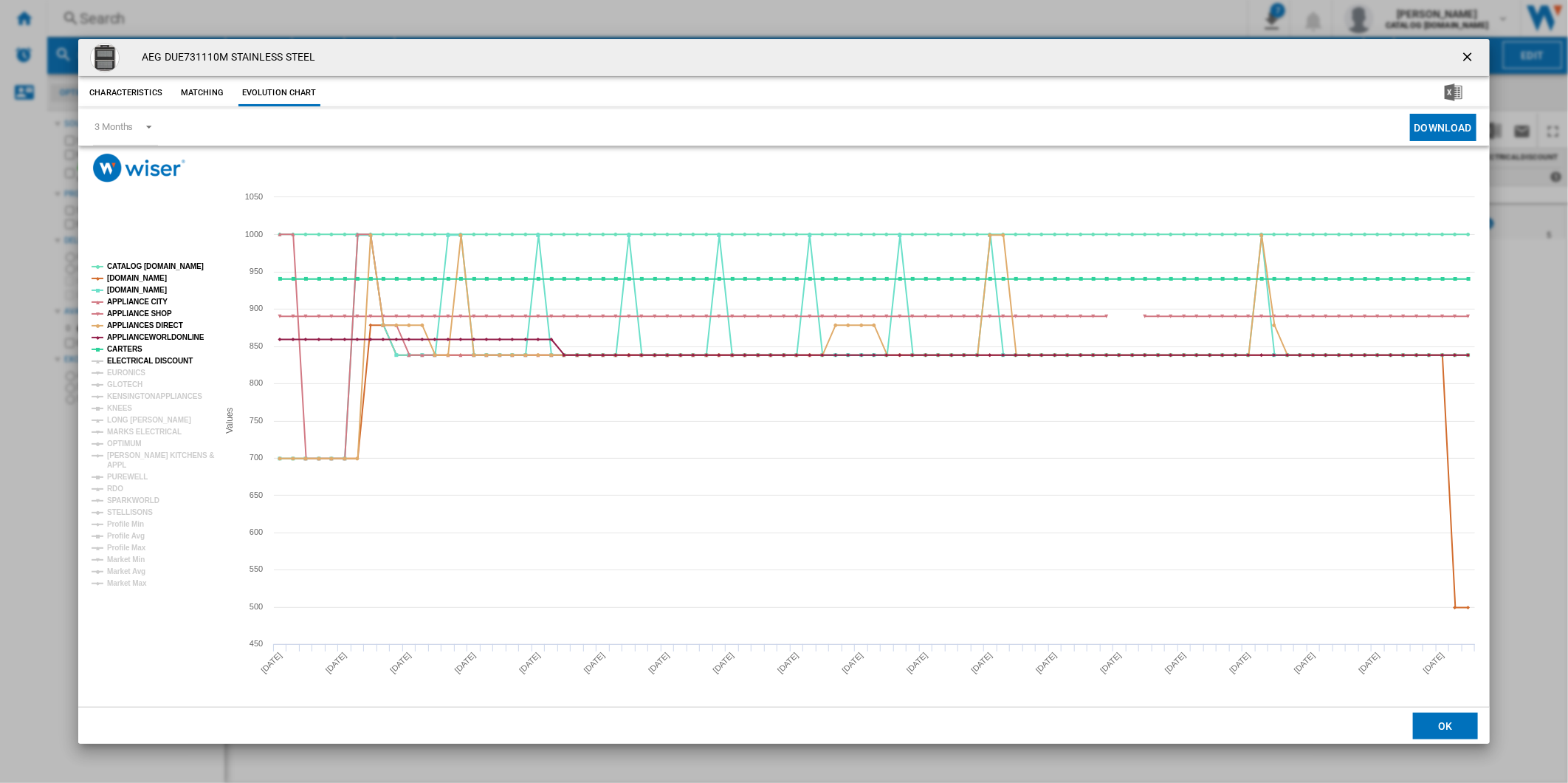
click at [134, 359] on tspan "ELECTRICAL DISCOUNT" at bounding box center [150, 361] width 85 height 9
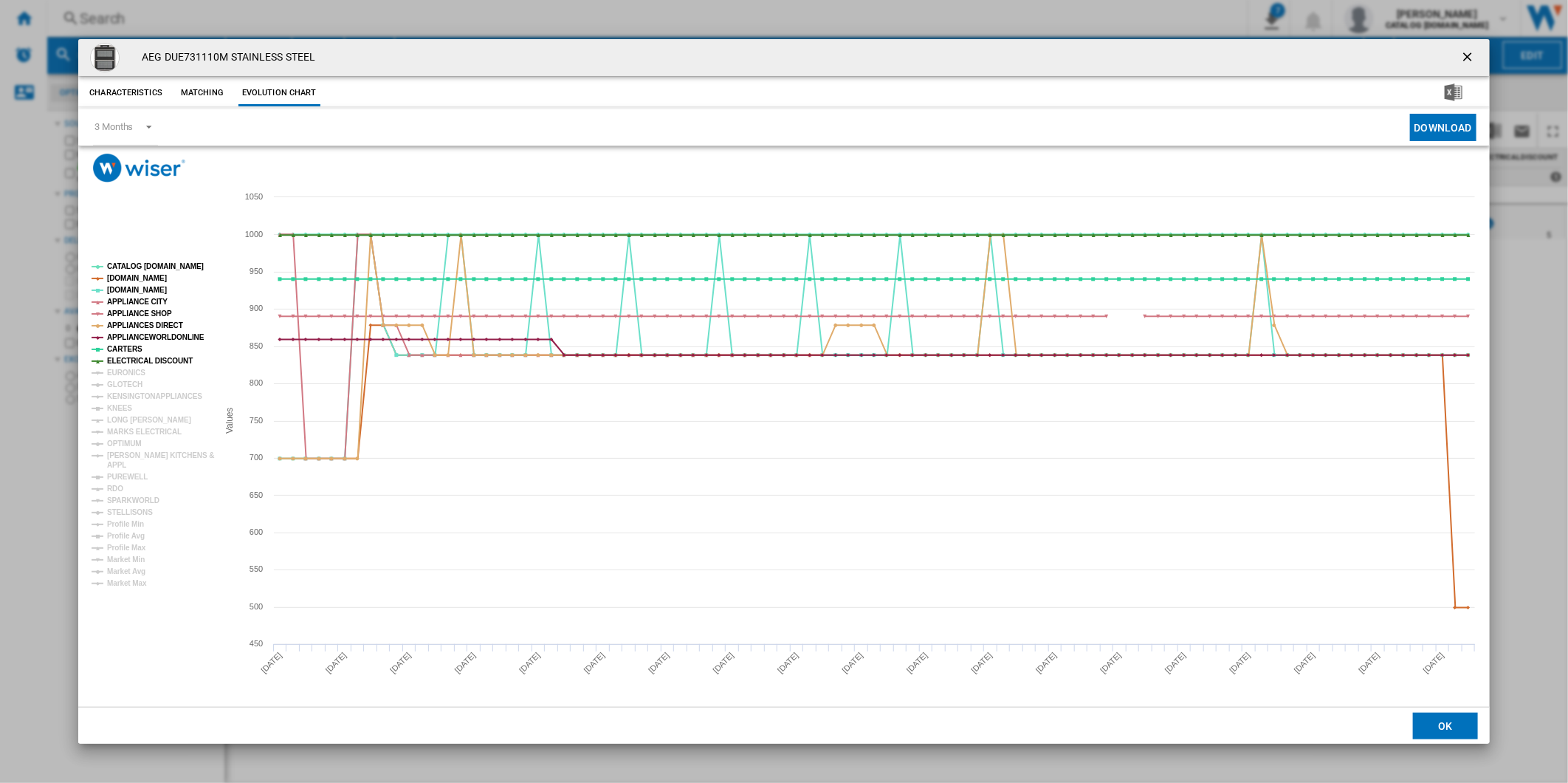
click at [130, 372] on tspan "EURONICS" at bounding box center [126, 373] width 38 height 9
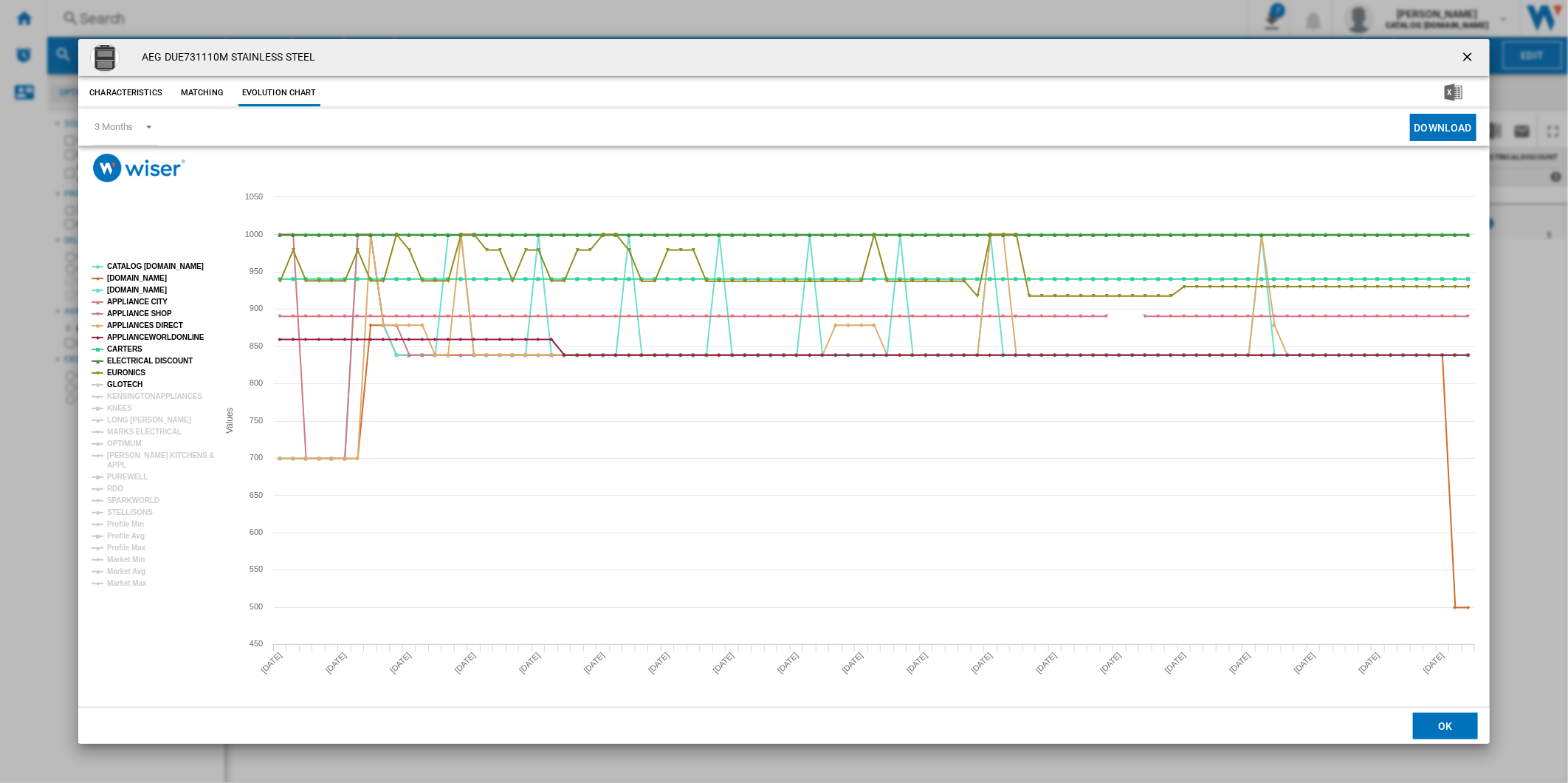
click at [130, 386] on tspan "GLOTECH" at bounding box center [125, 385] width 36 height 9
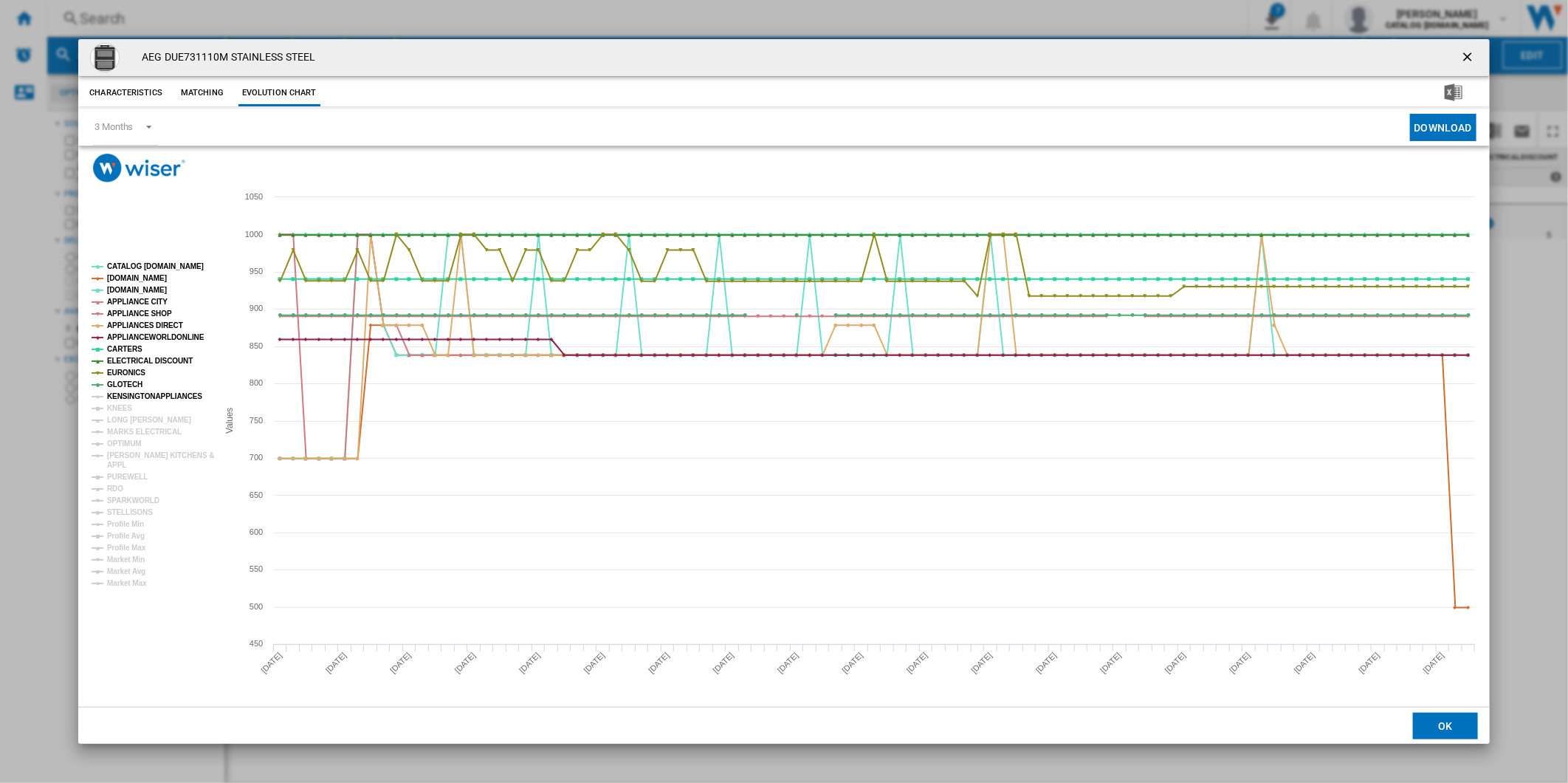
click at [133, 399] on tspan "KENSINGTONAPPLIANCES" at bounding box center [155, 397] width 95 height 9
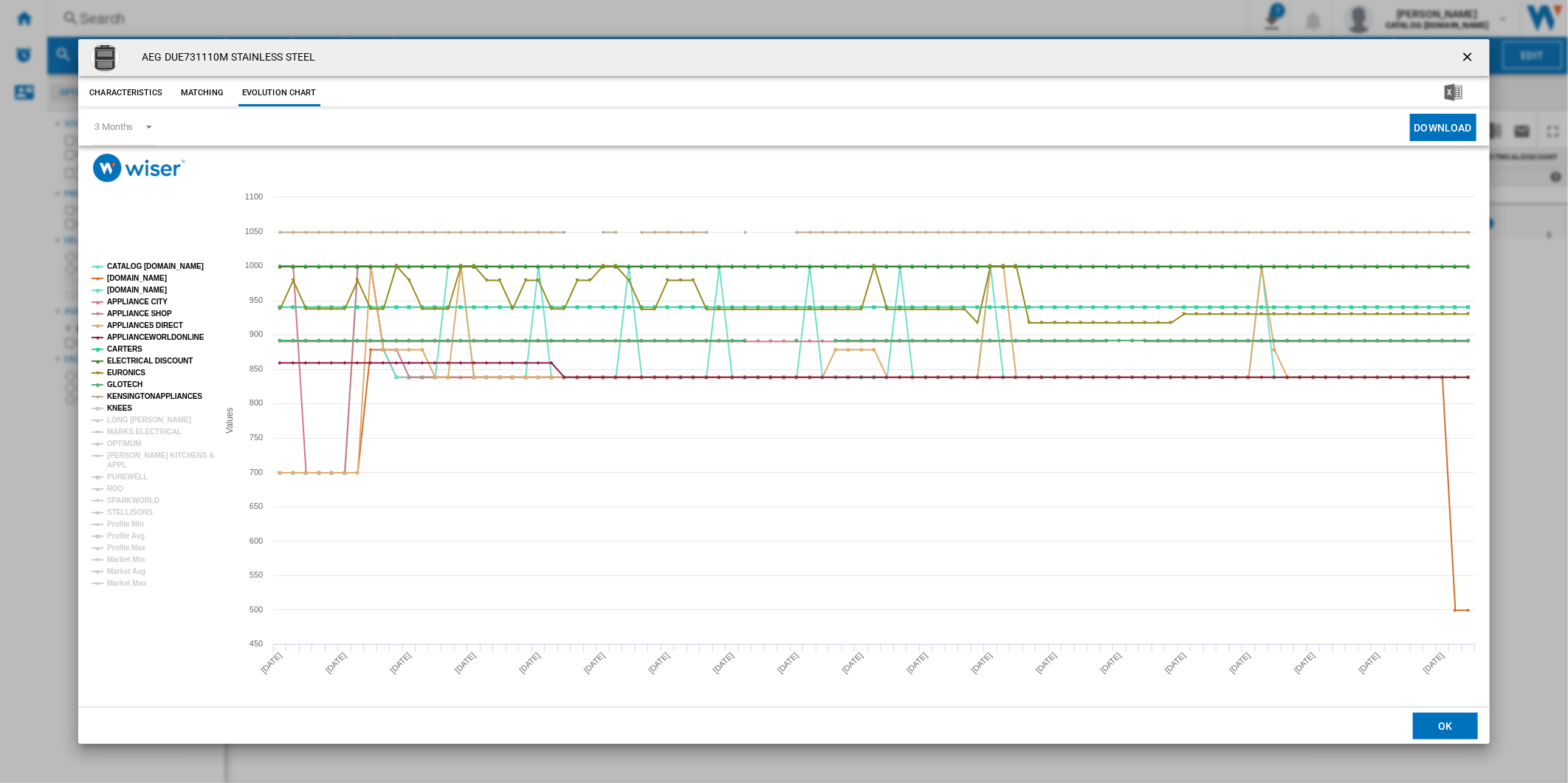
drag, startPoint x: 125, startPoint y: 409, endPoint x: 126, endPoint y: 424, distance: 15.0
click at [125, 415] on g "CATALOG [DOMAIN_NAME] [DOMAIN_NAME] [DOMAIN_NAME] APPLIANCE CITY APPLIANCE SHOP…" at bounding box center [153, 424] width 123 height 325
click at [127, 424] on tspan "LONG [PERSON_NAME]" at bounding box center [149, 420] width 84 height 9
drag, startPoint x: 119, startPoint y: 411, endPoint x: 134, endPoint y: 424, distance: 19.8
click at [119, 412] on tspan "KNEES" at bounding box center [119, 409] width 25 height 9
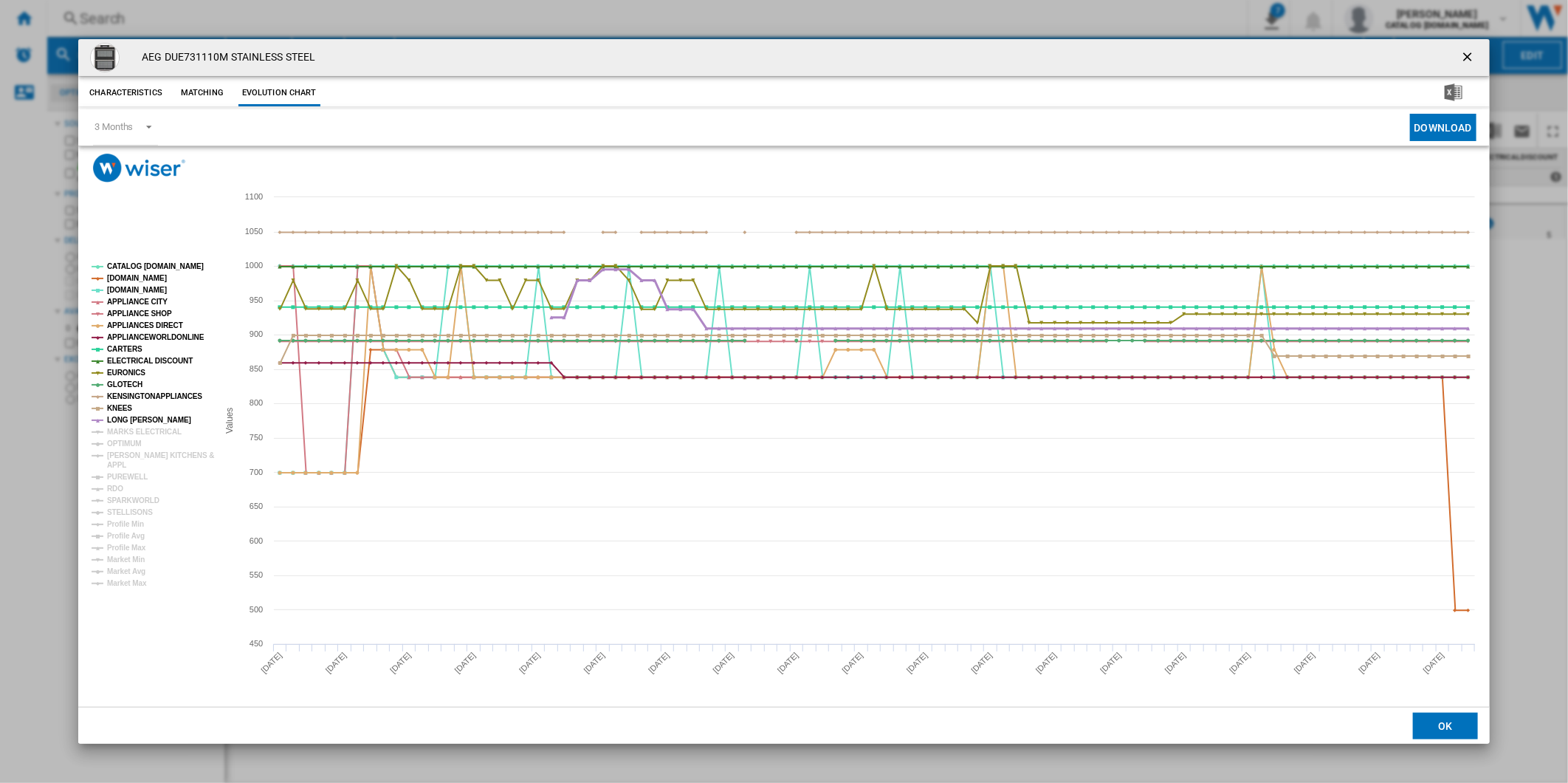
click at [134, 427] on tspan "MARKS ELECTRICAL" at bounding box center [144, 432] width 74 height 9
click at [124, 439] on tspan "OPTIMUM" at bounding box center [124, 444] width 35 height 9
click at [128, 460] on tspan "[PERSON_NAME] KITCHENS &" at bounding box center [161, 455] width 107 height 9
click at [120, 481] on tspan "PUREWELL" at bounding box center [128, 477] width 41 height 9
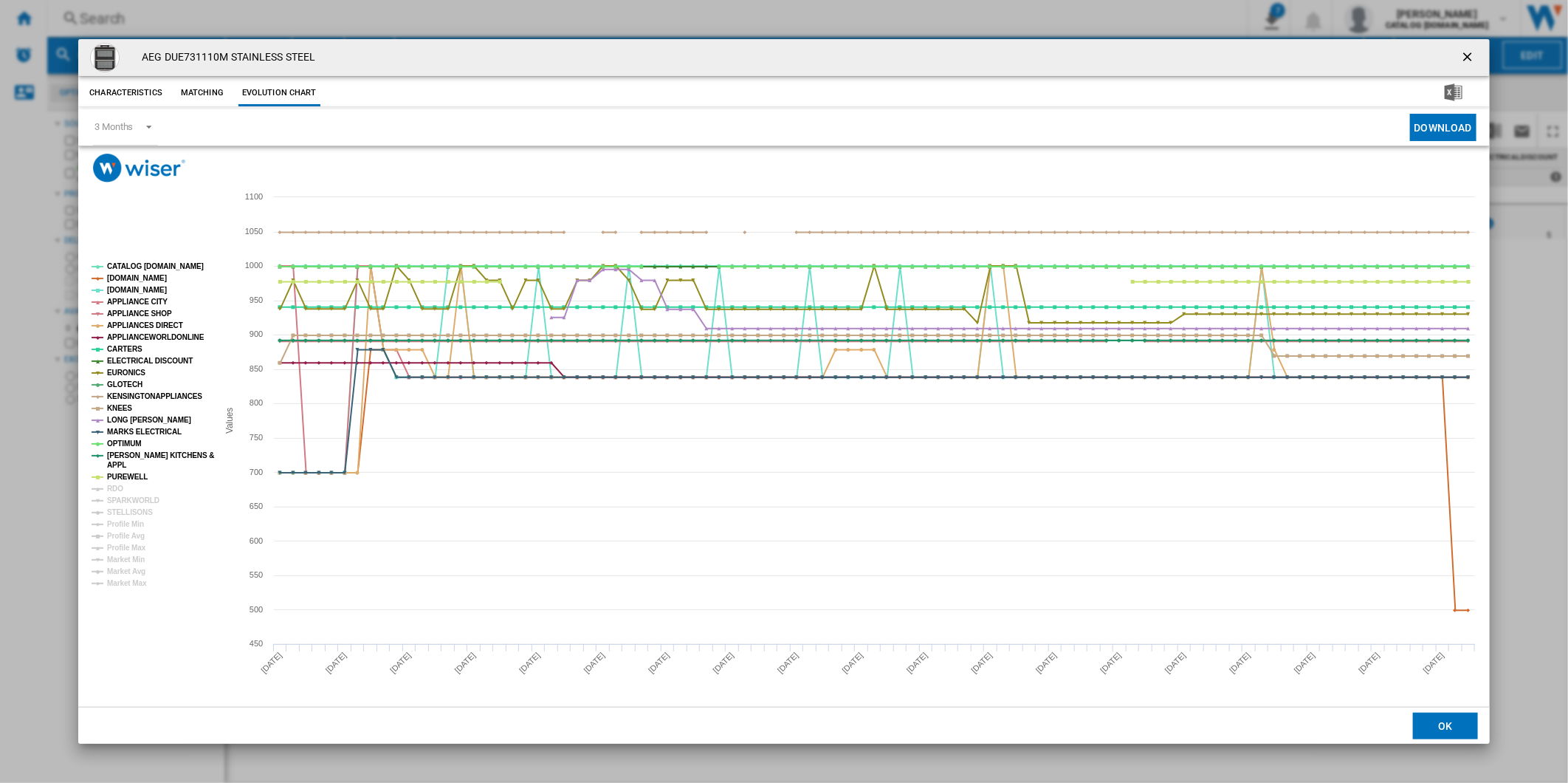
click at [116, 490] on tspan "RDO" at bounding box center [115, 489] width 16 height 9
click at [127, 498] on tspan "SPARKWORLD" at bounding box center [133, 501] width 52 height 9
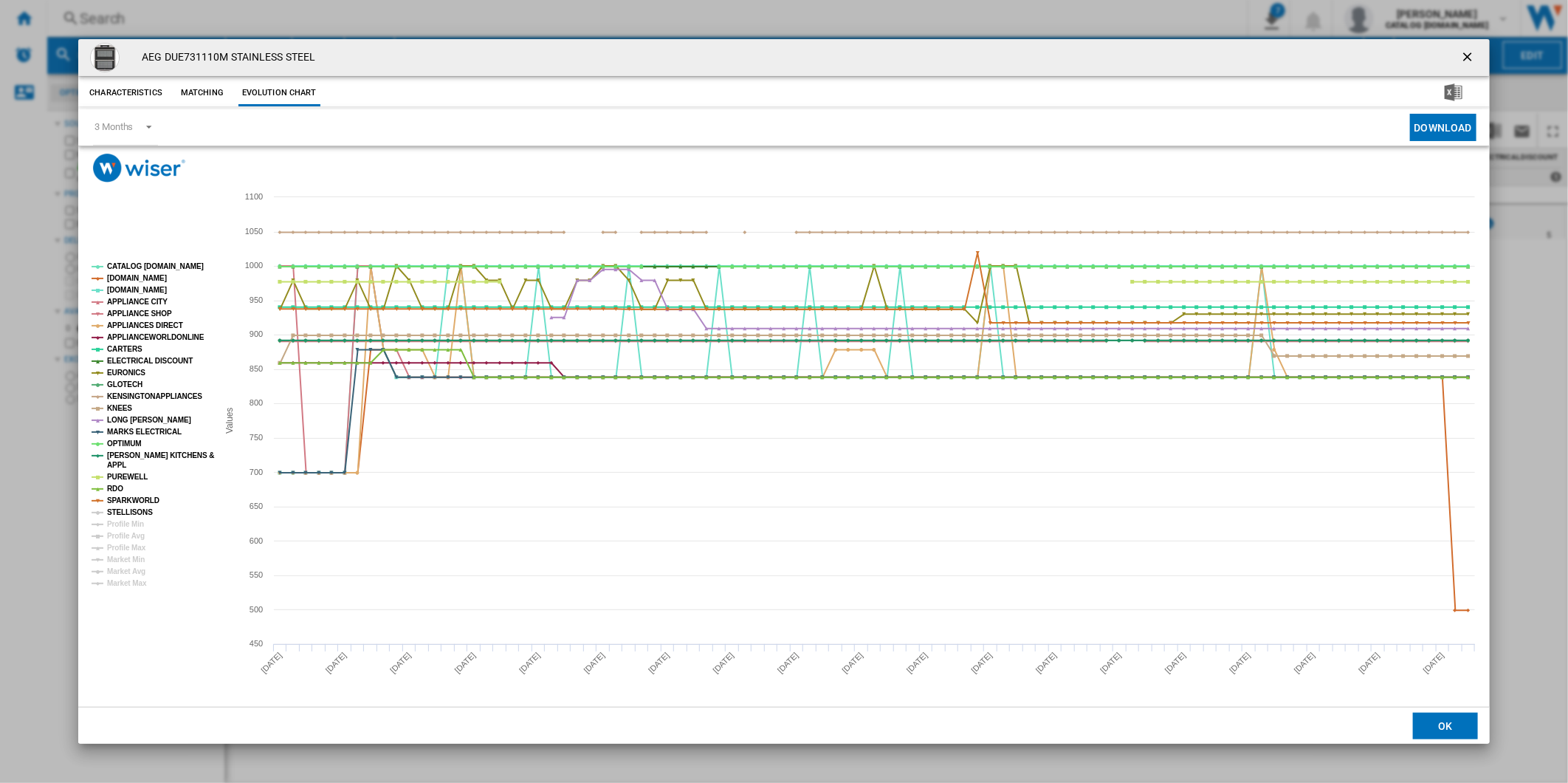
click at [129, 509] on tspan "STELLISONS" at bounding box center [130, 513] width 46 height 9
click at [152, 262] on tspan "CATALOG [DOMAIN_NAME]" at bounding box center [155, 266] width 96 height 9
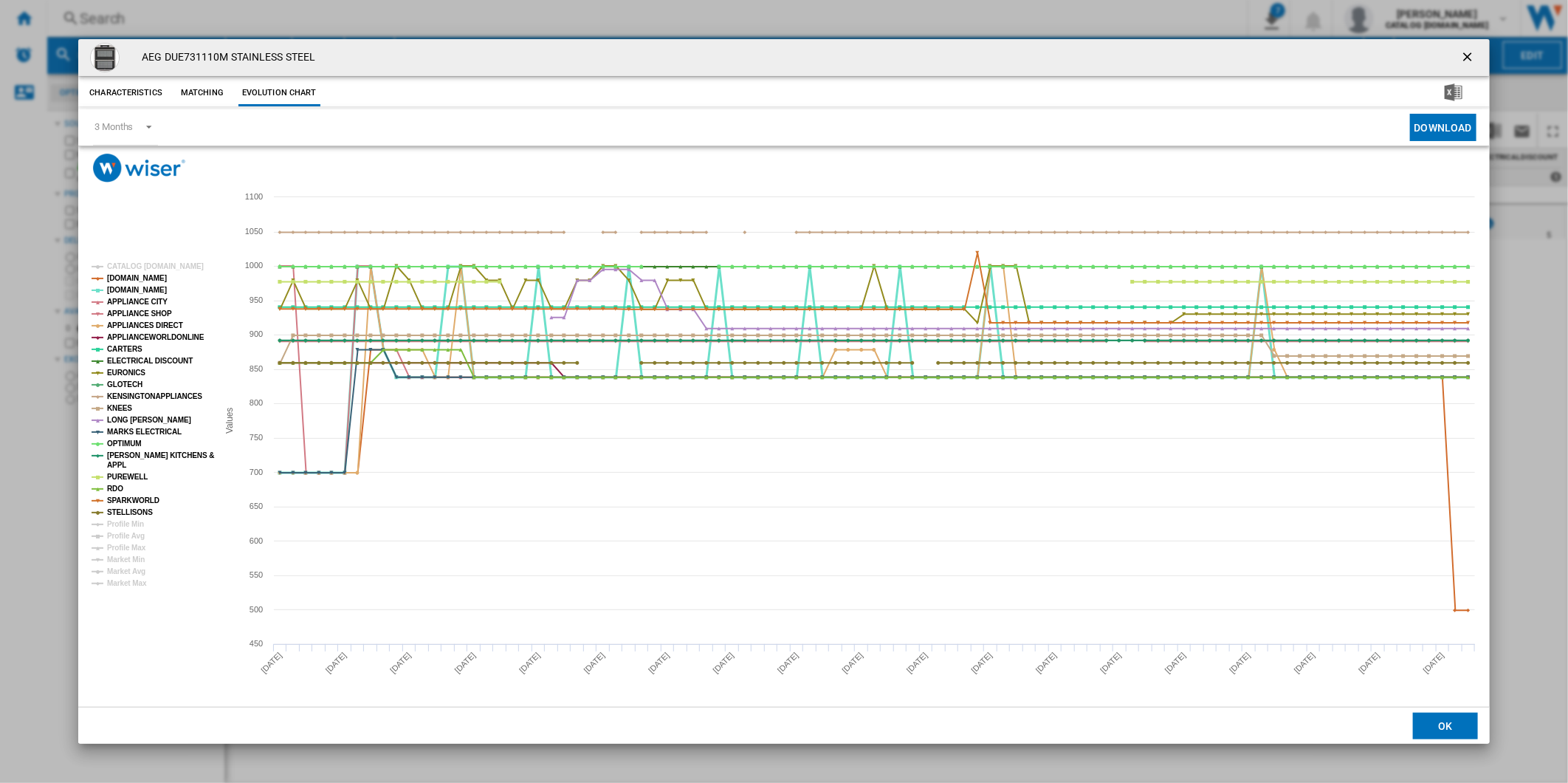
click at [124, 290] on tspan "[DOMAIN_NAME]" at bounding box center [137, 290] width 60 height 9
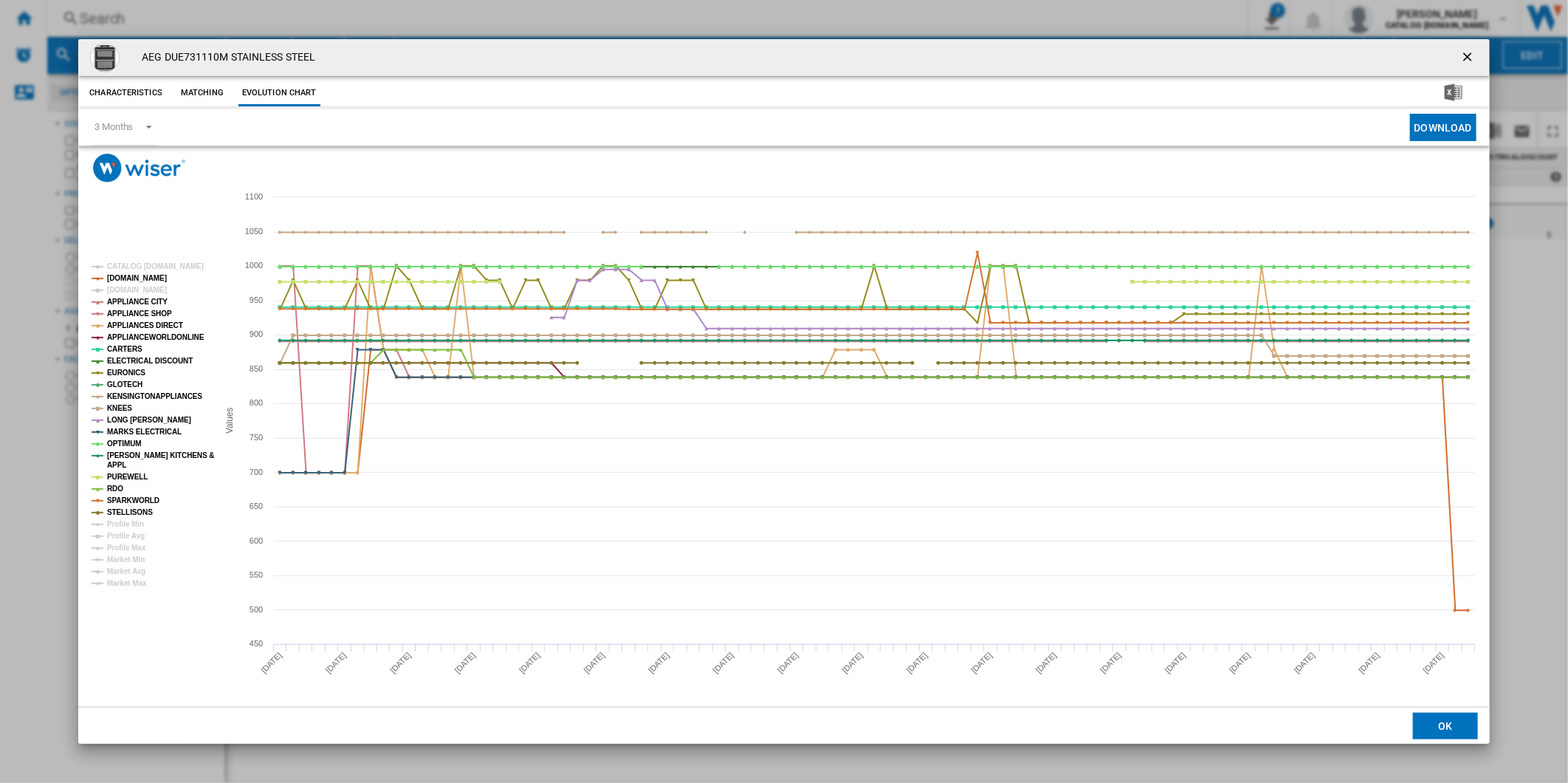
click at [124, 290] on tspan "[DOMAIN_NAME]" at bounding box center [137, 290] width 60 height 9
click at [126, 300] on tspan "APPLIANCE CITY" at bounding box center [137, 302] width 61 height 9
click at [136, 314] on tspan "APPLIANCE SHOP" at bounding box center [140, 314] width 65 height 9
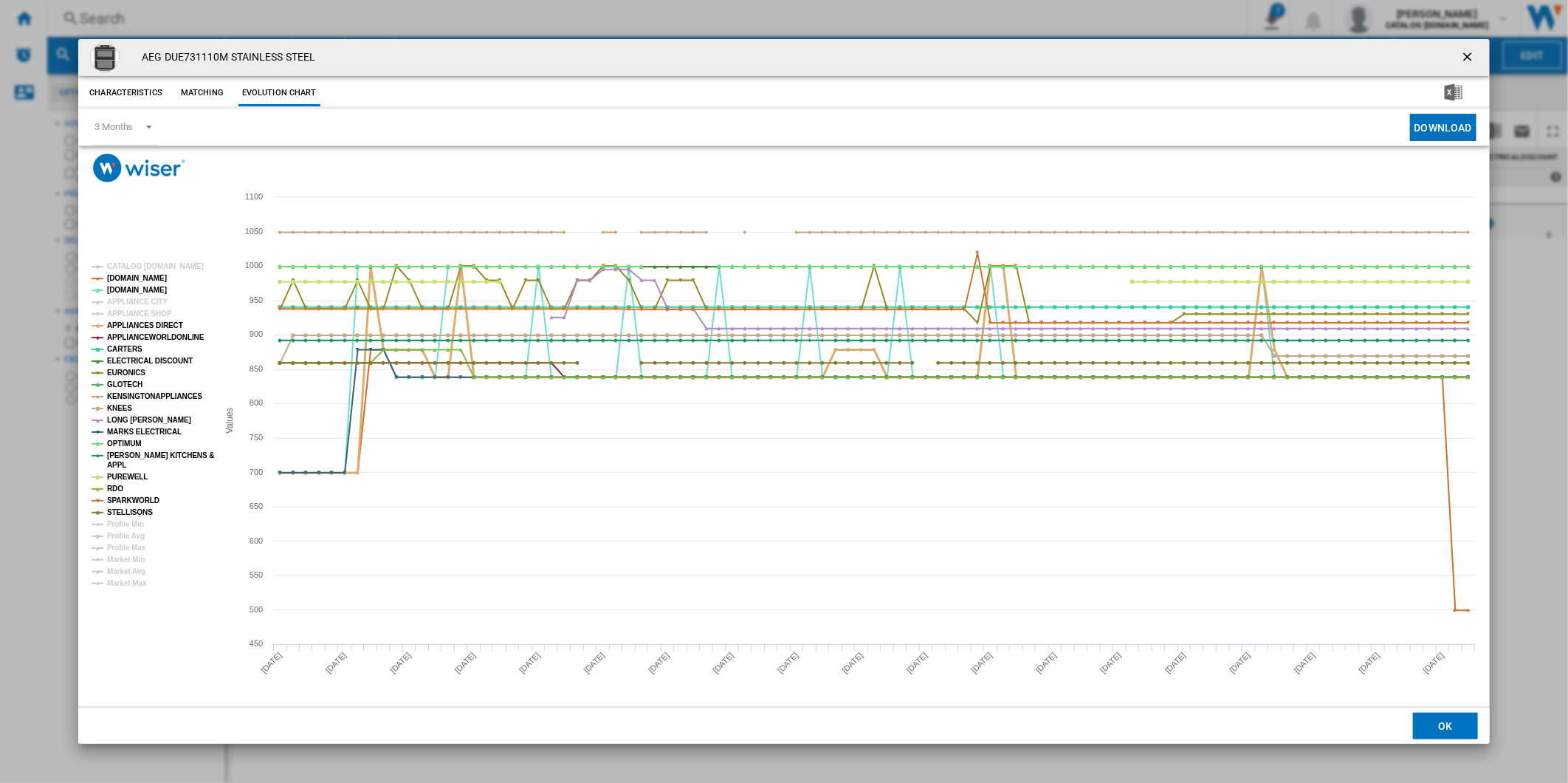
click at [138, 327] on tspan "APPLIANCES DIRECT" at bounding box center [145, 326] width 76 height 9
click at [141, 338] on tspan "APPLIANCEWORLDONLINE" at bounding box center [156, 338] width 97 height 9
click at [135, 347] on tspan "CARTERS" at bounding box center [125, 349] width 36 height 9
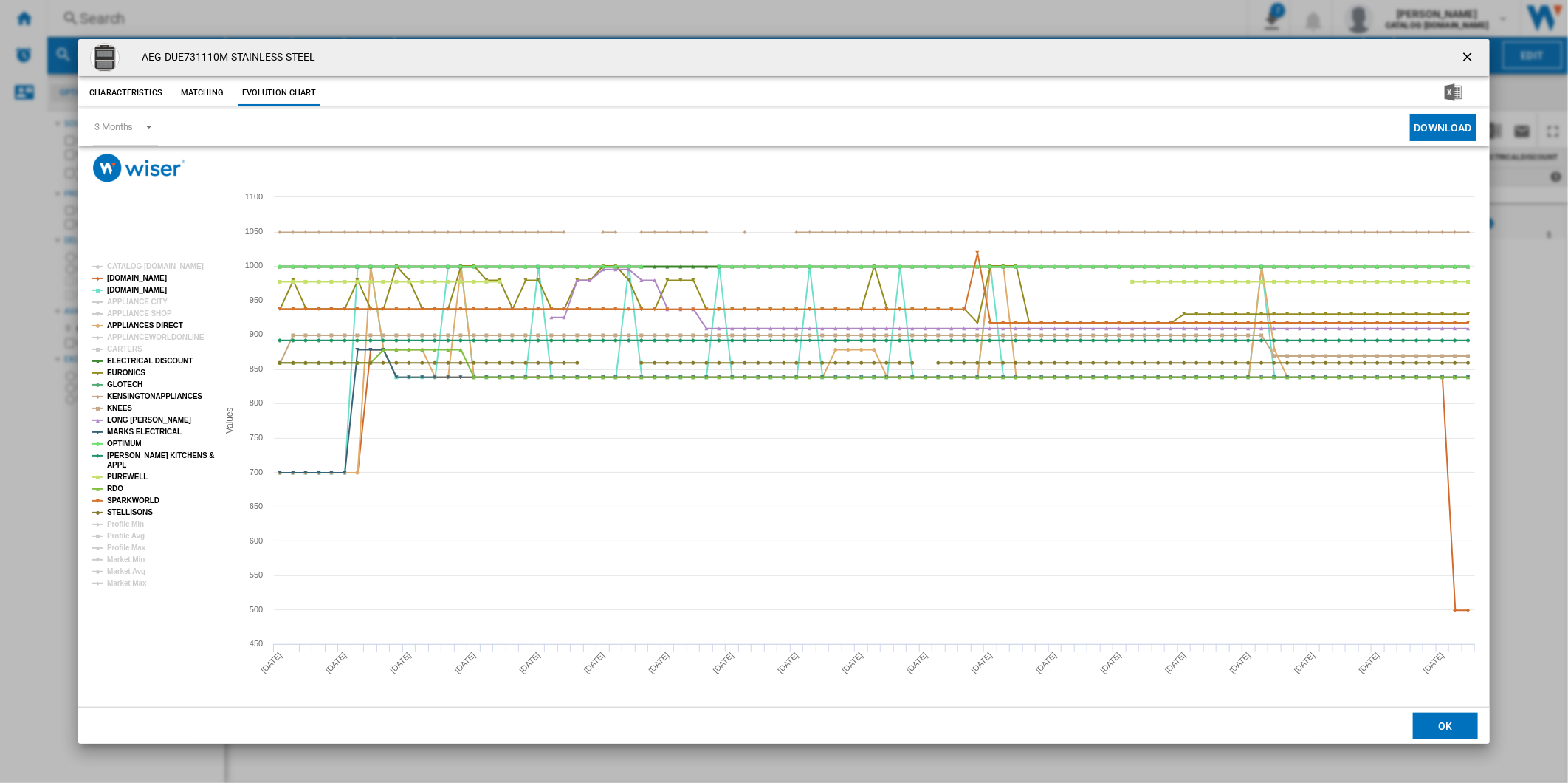
click at [144, 360] on tspan "ELECTRICAL DISCOUNT" at bounding box center [150, 361] width 85 height 9
click at [135, 370] on tspan "EURONICS" at bounding box center [126, 373] width 38 height 9
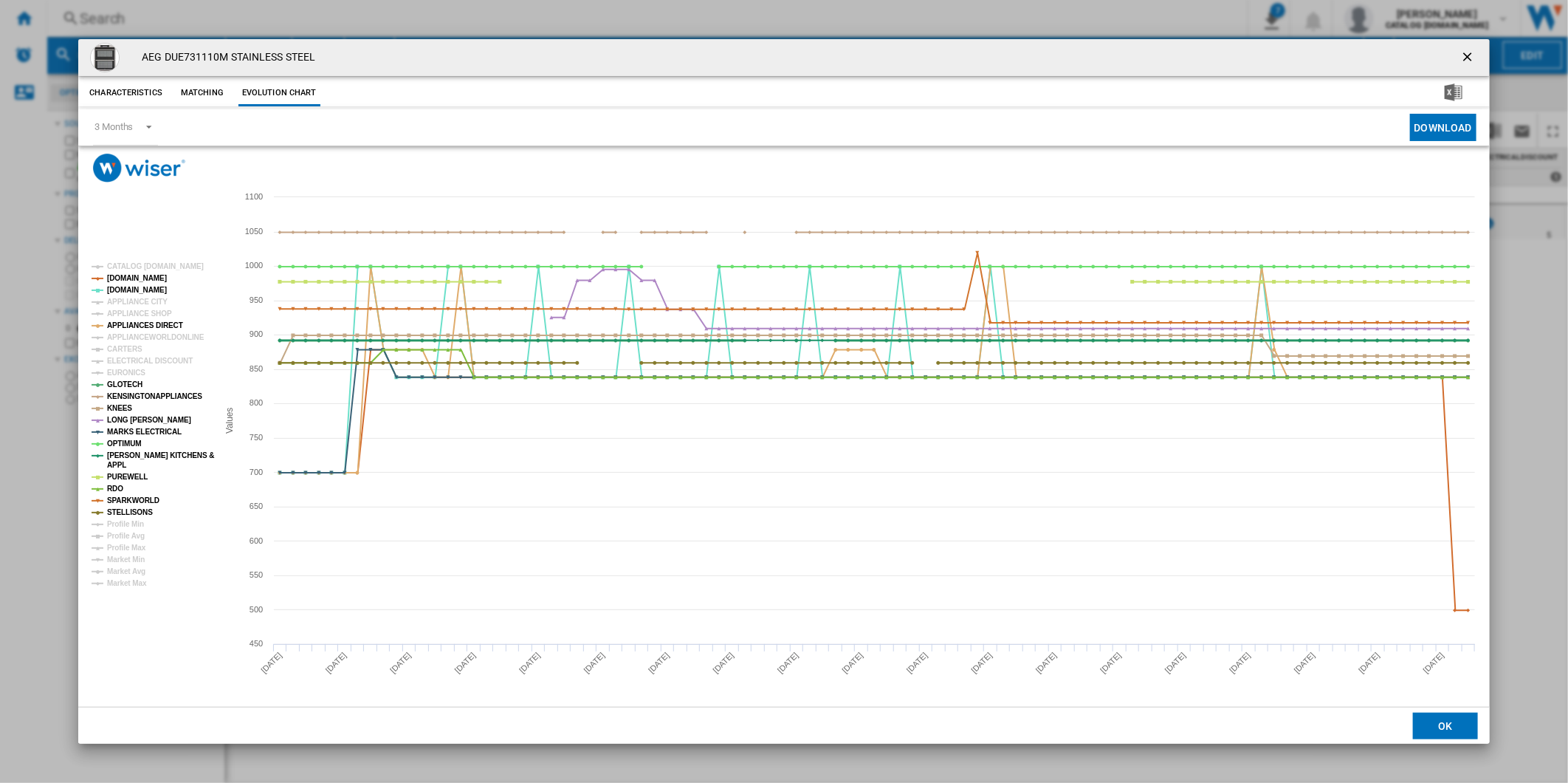
click at [126, 382] on tspan "GLOTECH" at bounding box center [125, 385] width 36 height 9
click at [130, 396] on tspan "KENSINGTONAPPLIANCES" at bounding box center [155, 397] width 95 height 9
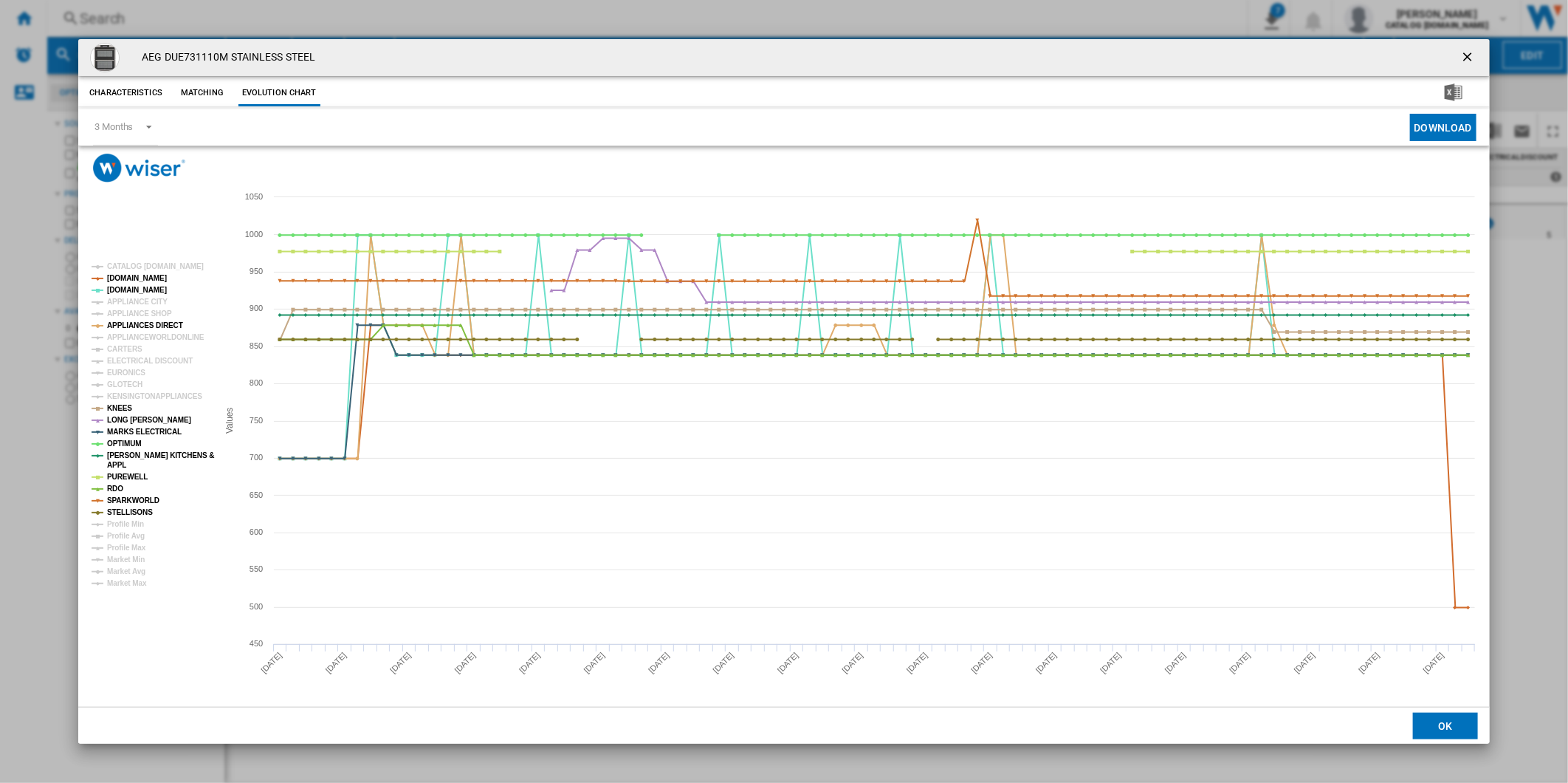
click at [130, 396] on tspan "KENSINGTONAPPLIANCES" at bounding box center [155, 397] width 95 height 9
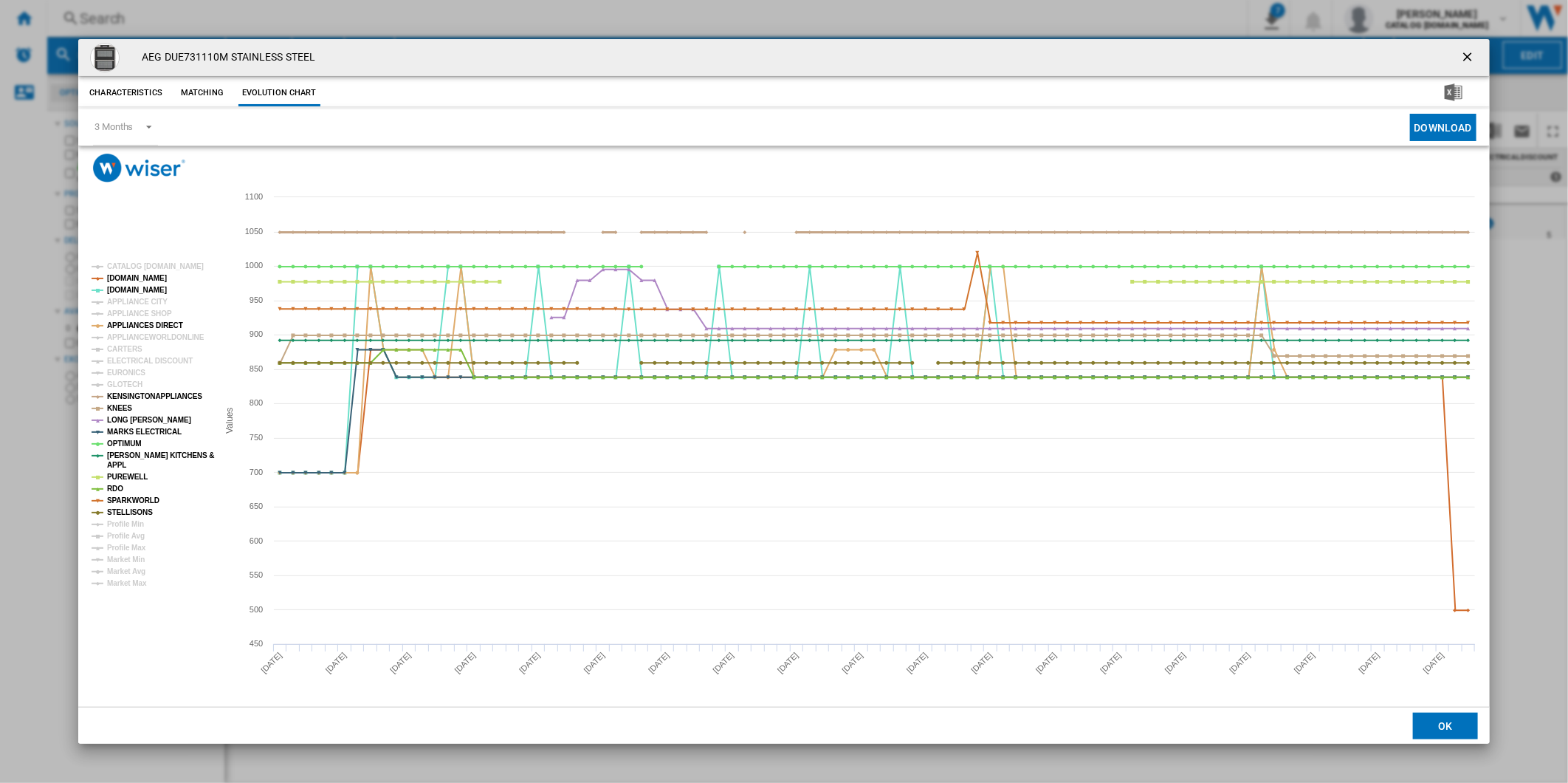
click at [130, 396] on tspan "KENSINGTONAPPLIANCES" at bounding box center [155, 397] width 95 height 9
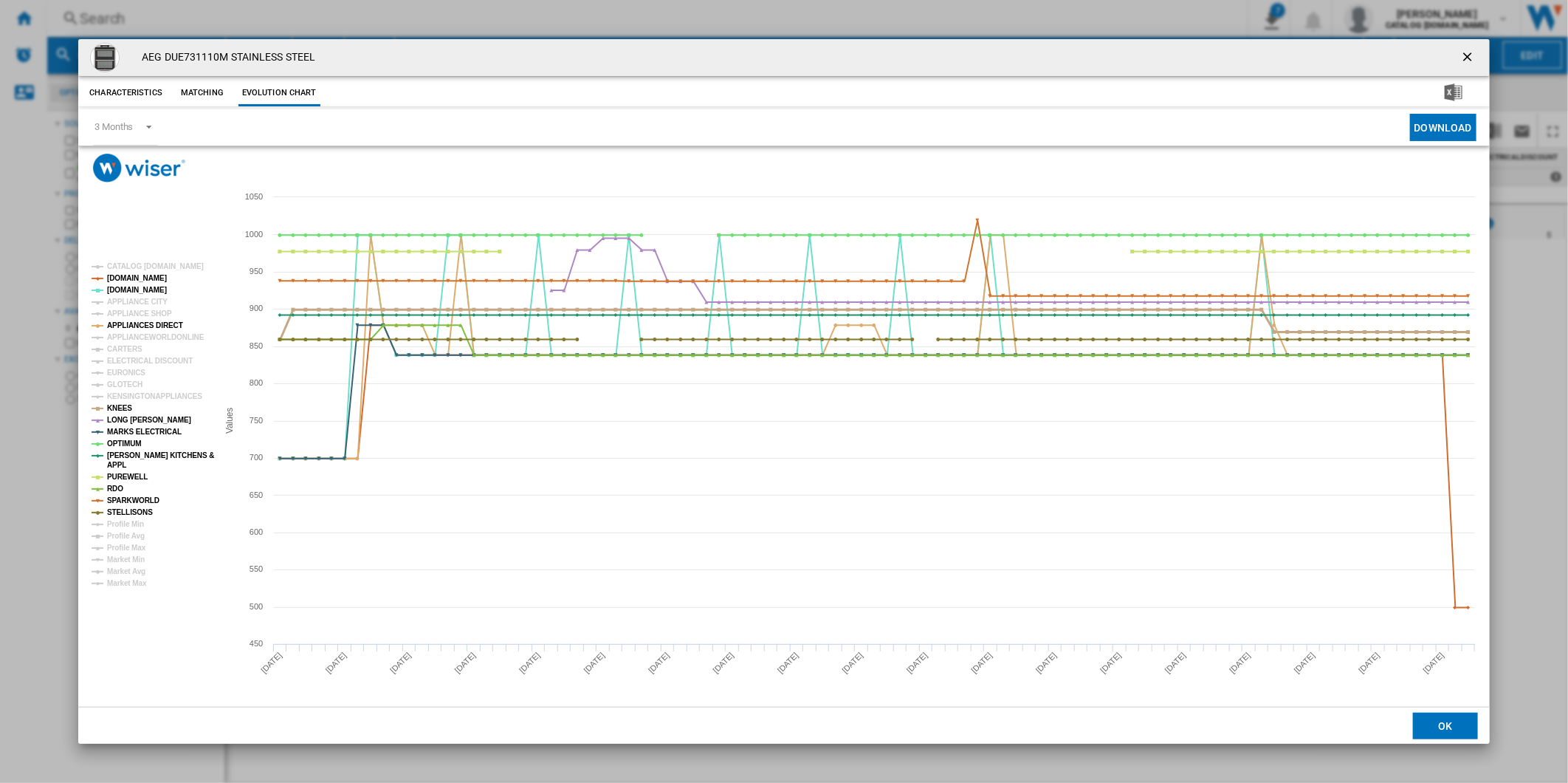
click at [122, 407] on tspan "KNEES" at bounding box center [119, 409] width 25 height 9
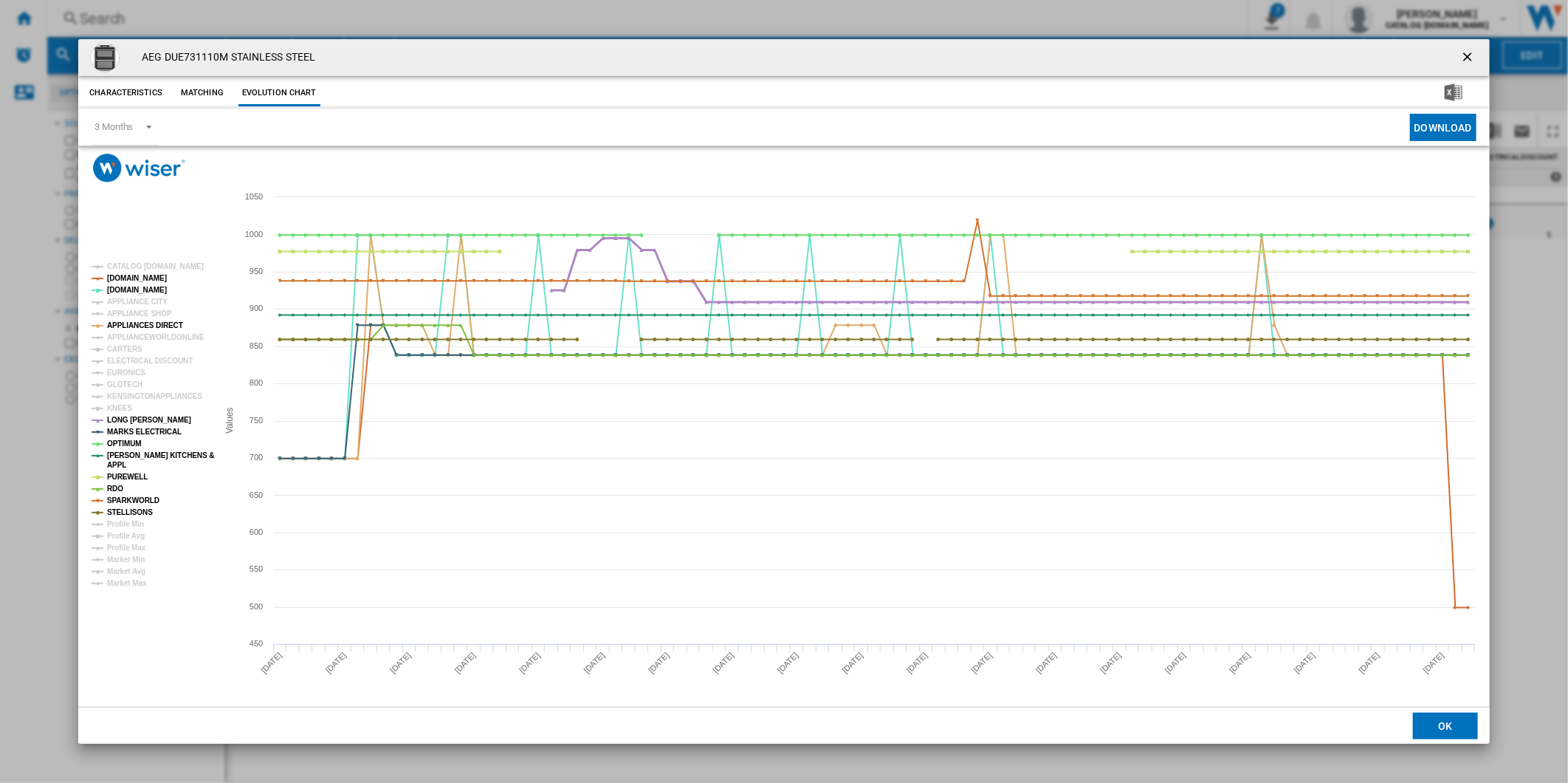
click at [122, 417] on tspan "LONG [PERSON_NAME]" at bounding box center [149, 420] width 84 height 9
click at [130, 442] on tspan "OPTIMUM" at bounding box center [124, 444] width 35 height 9
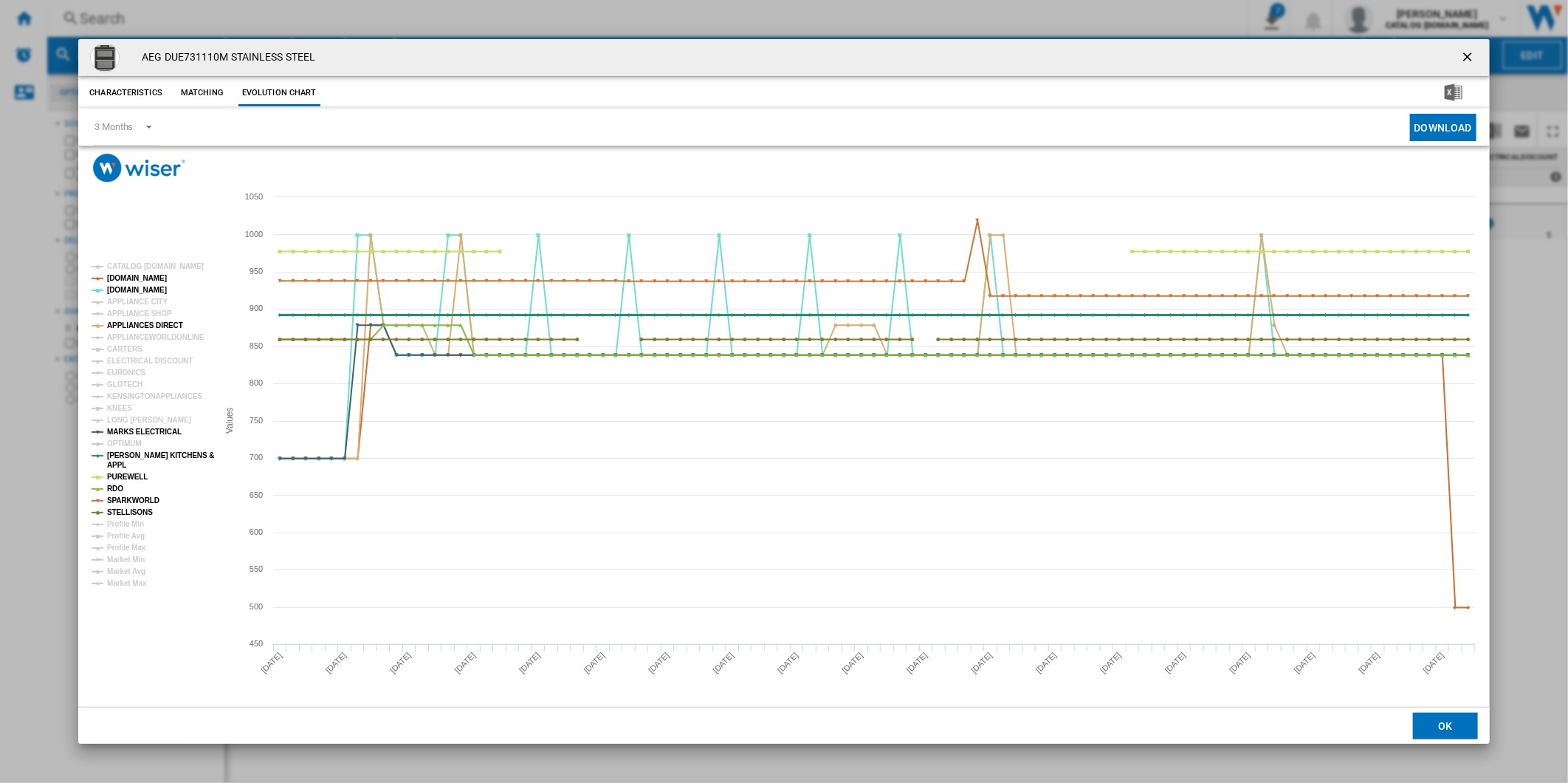
click at [136, 455] on tspan "[PERSON_NAME] KITCHENS &" at bounding box center [161, 455] width 107 height 9
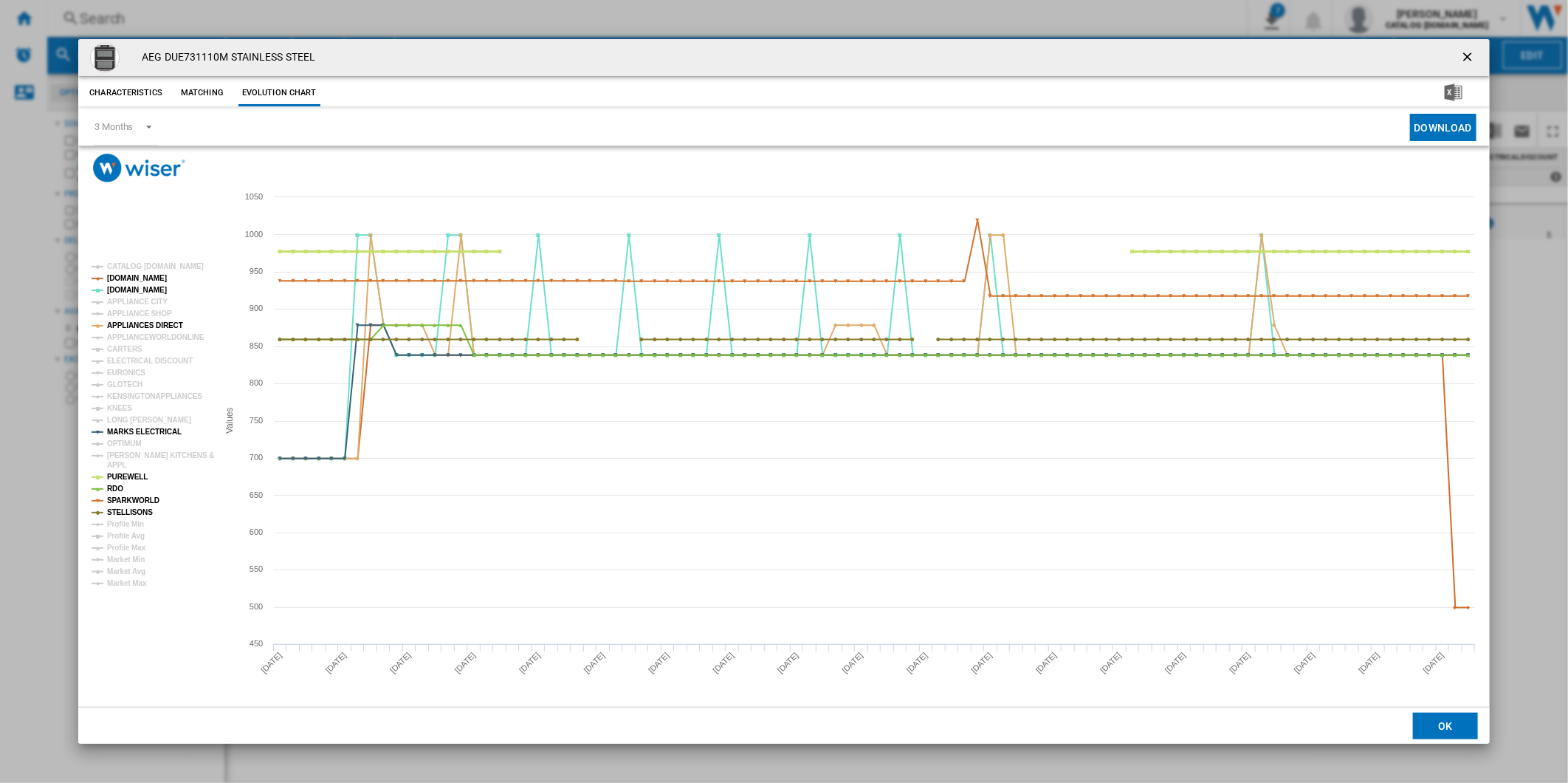
click at [130, 478] on tspan "PUREWELL" at bounding box center [128, 477] width 41 height 9
click at [113, 490] on tspan "RDO" at bounding box center [115, 489] width 16 height 9
click at [130, 499] on tspan "SPARKWORLD" at bounding box center [133, 501] width 52 height 9
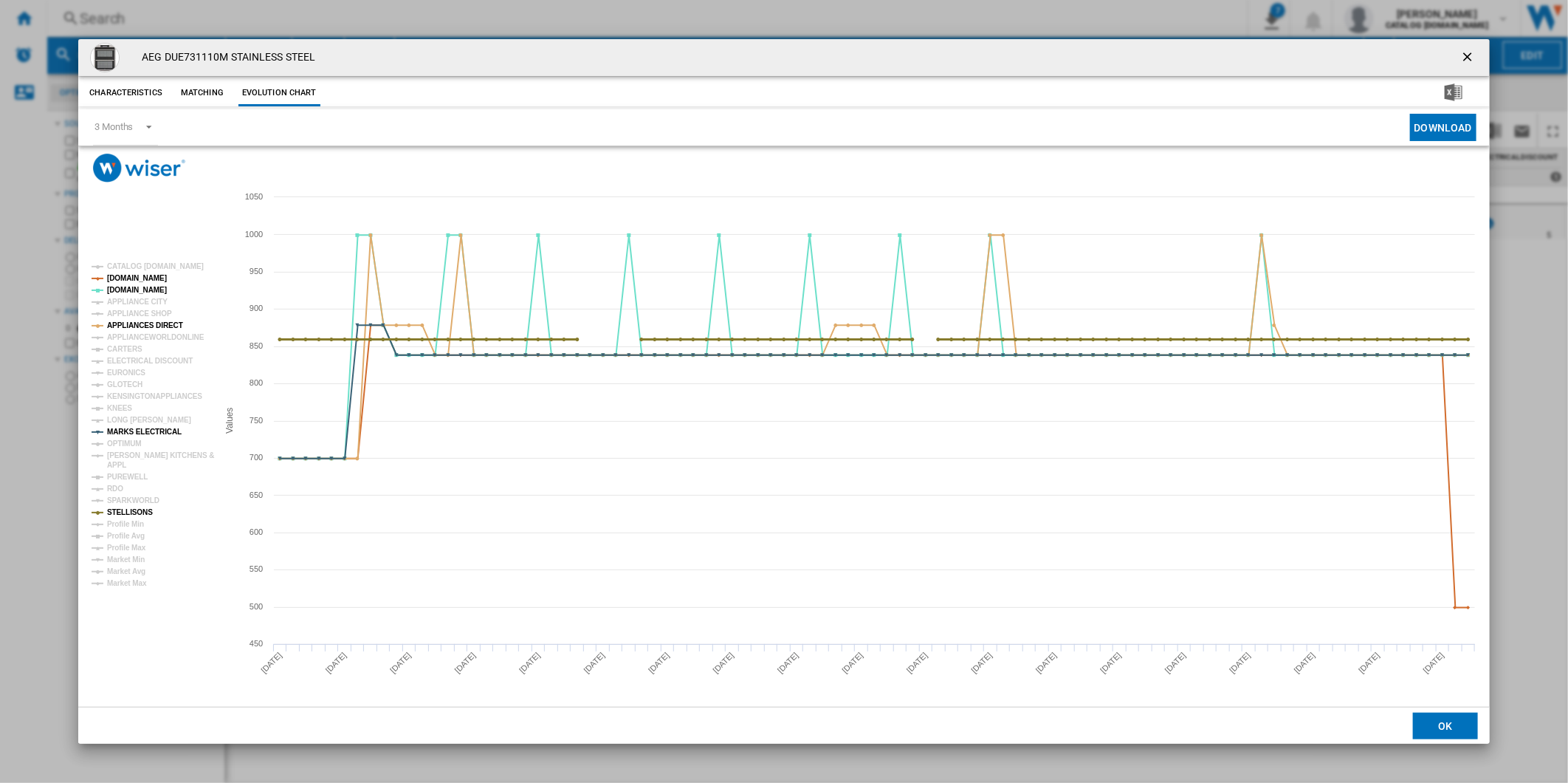
click at [133, 512] on tspan "STELLISONS" at bounding box center [130, 513] width 46 height 9
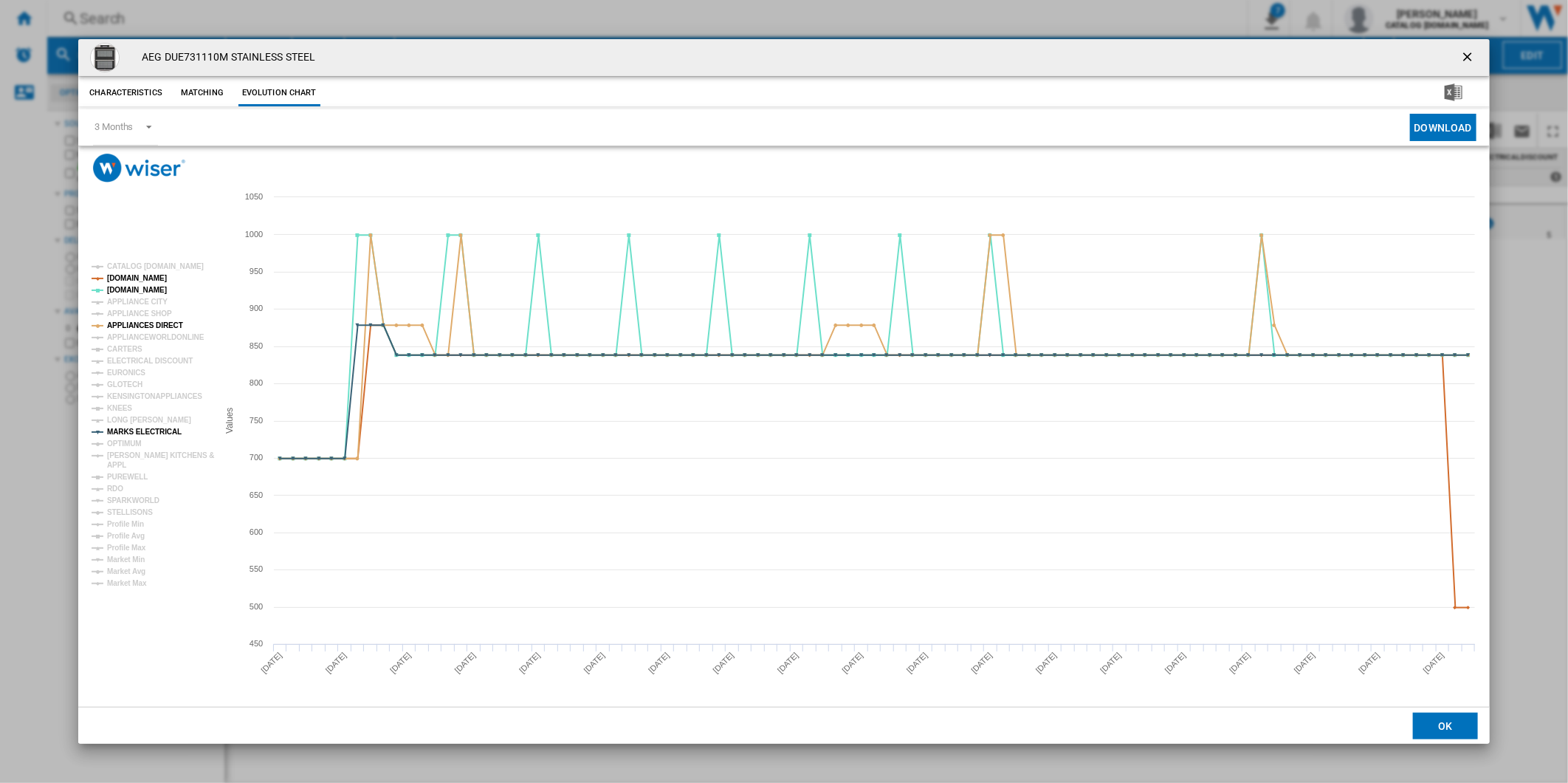
click at [133, 512] on tspan "STELLISONS" at bounding box center [130, 513] width 46 height 9
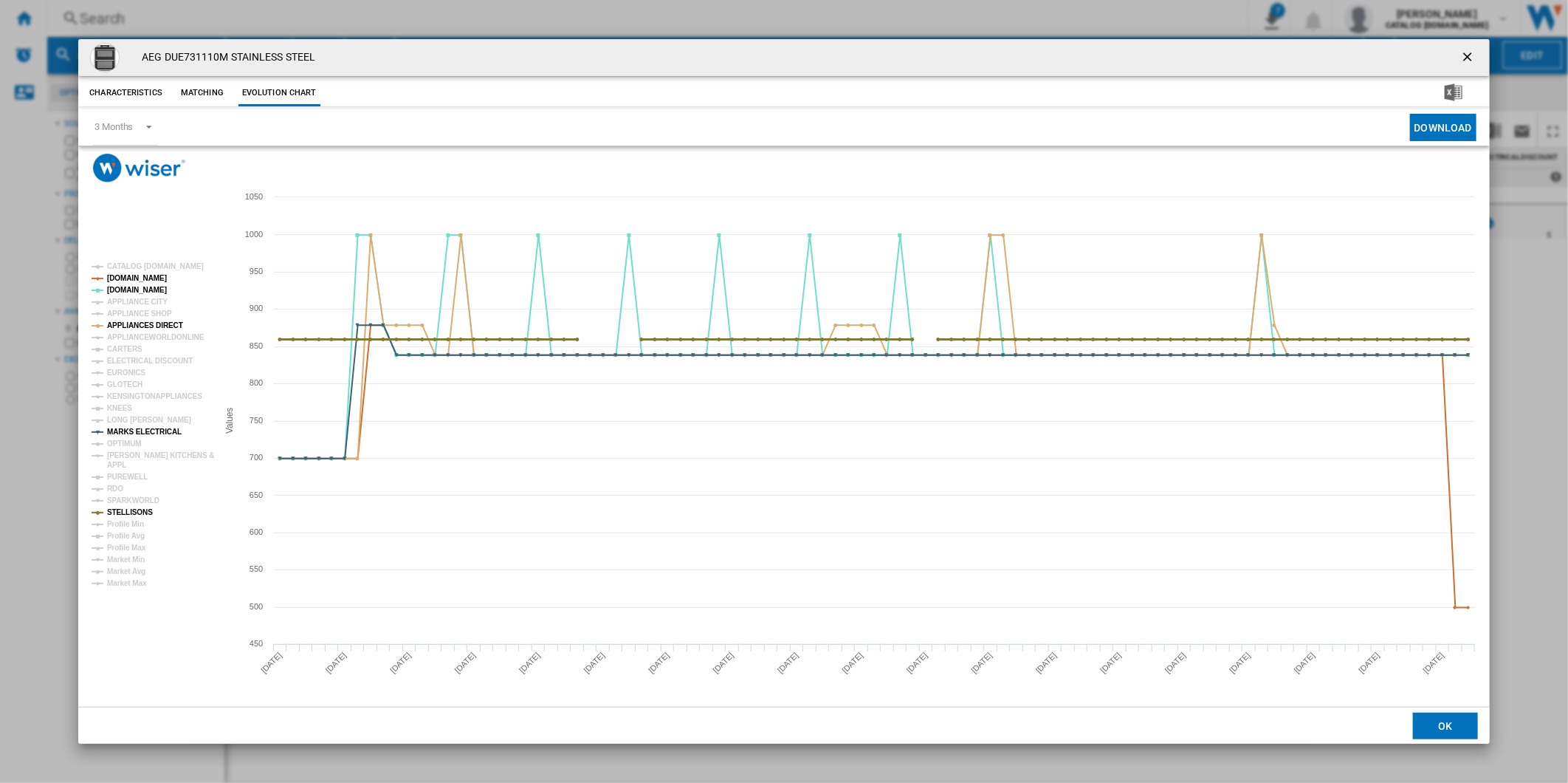
click at [133, 512] on tspan "STELLISONS" at bounding box center [130, 513] width 46 height 9
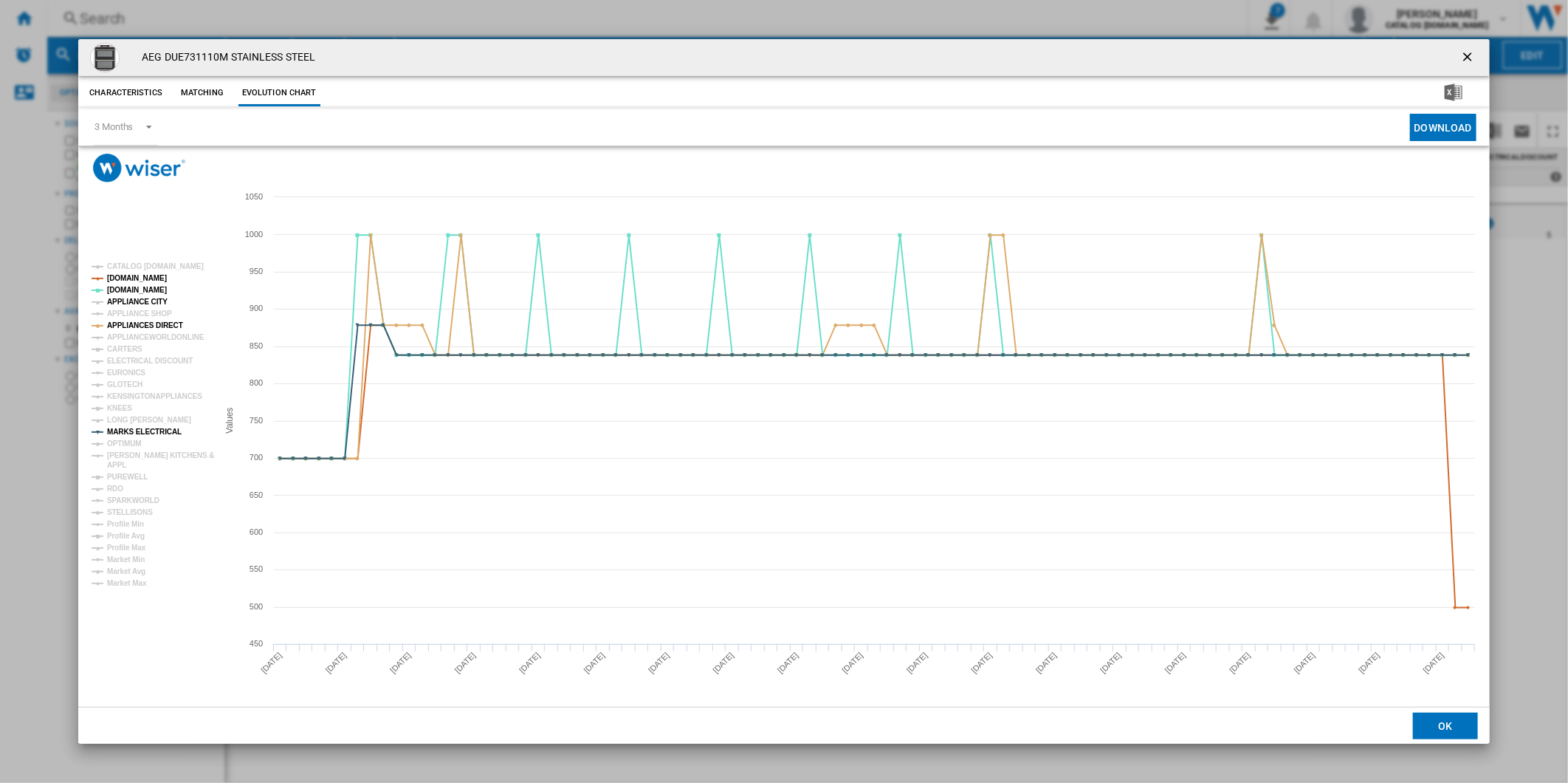
click at [137, 301] on tspan "APPLIANCE CITY" at bounding box center [137, 302] width 61 height 9
click at [137, 313] on tspan "APPLIANCE SHOP" at bounding box center [140, 314] width 65 height 9
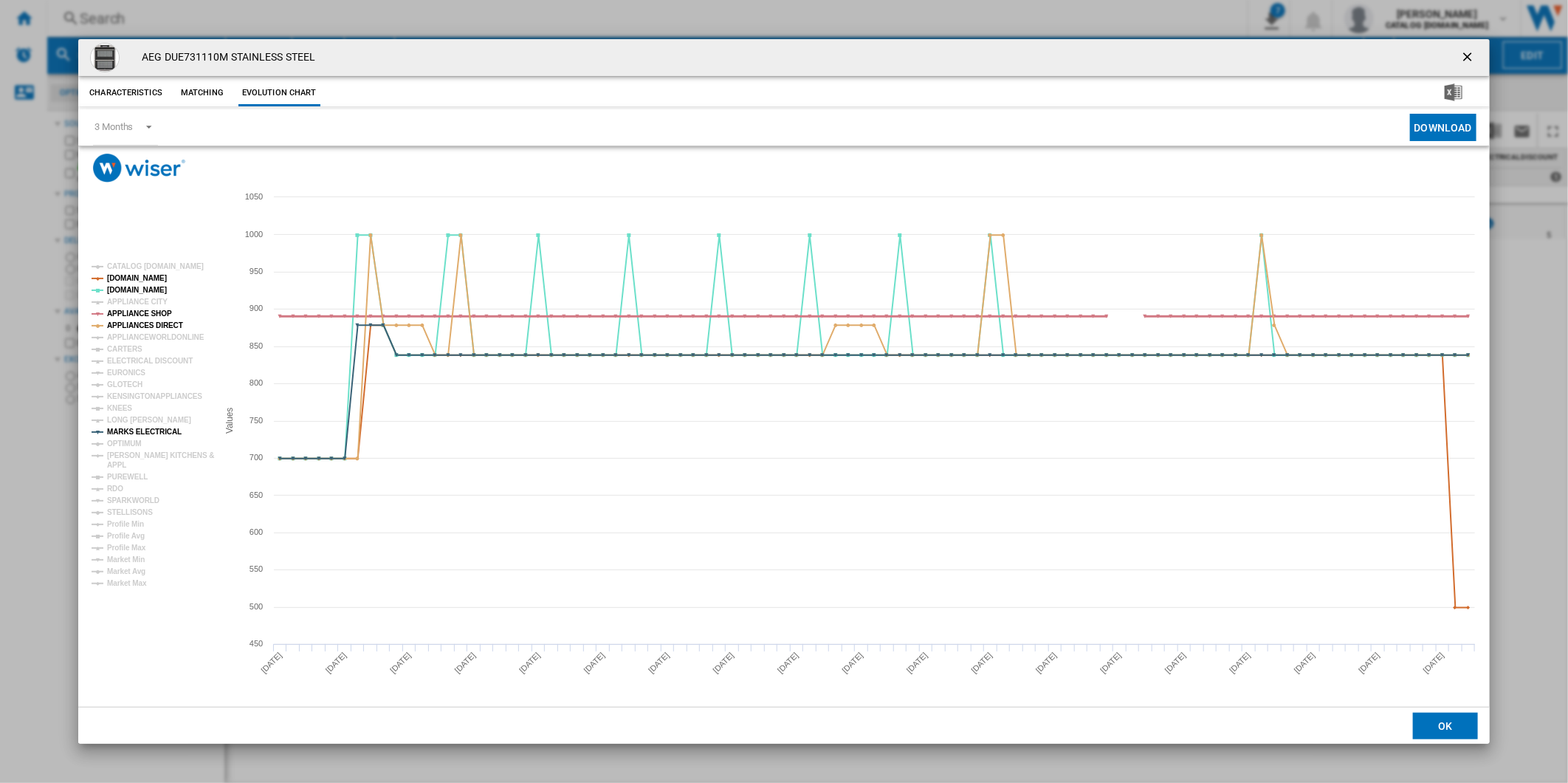
click at [137, 313] on tspan "APPLIANCE SHOP" at bounding box center [140, 314] width 65 height 9
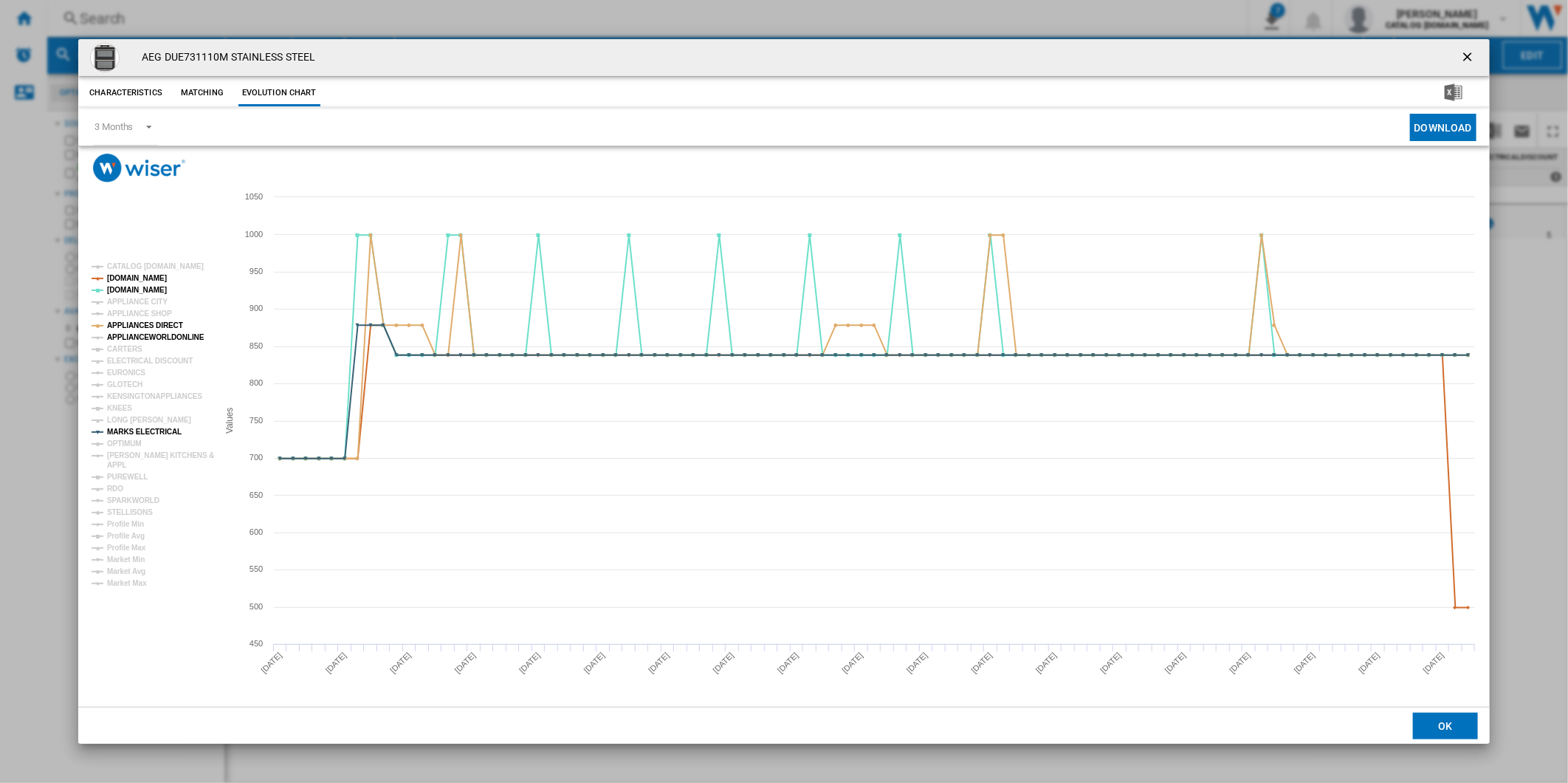
click at [135, 339] on tspan "APPLIANCEWORLDONLINE" at bounding box center [156, 338] width 97 height 9
click at [128, 373] on tspan "EURONICS" at bounding box center [126, 373] width 38 height 9
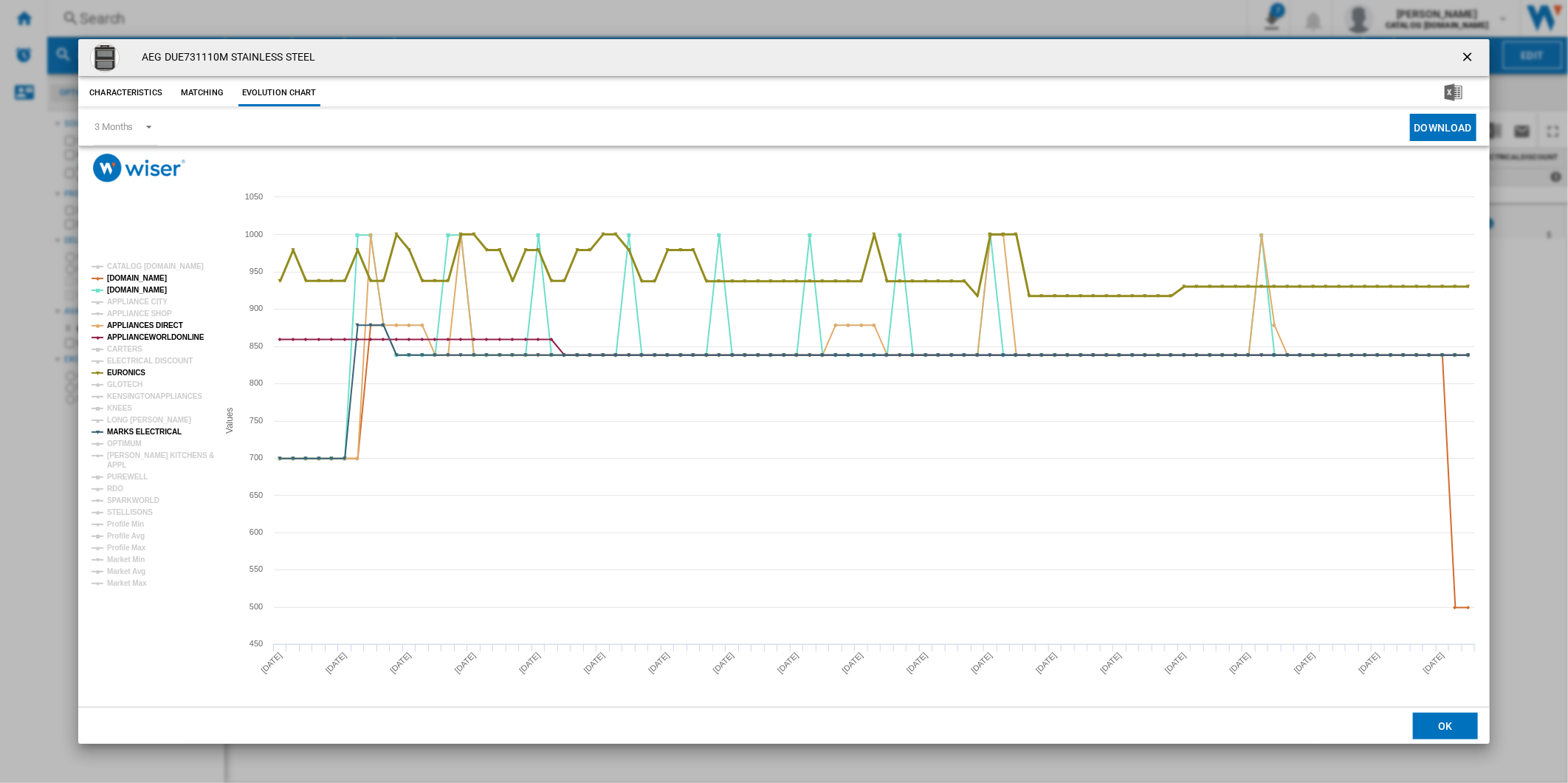
click at [128, 373] on tspan "EURONICS" at bounding box center [126, 373] width 38 height 9
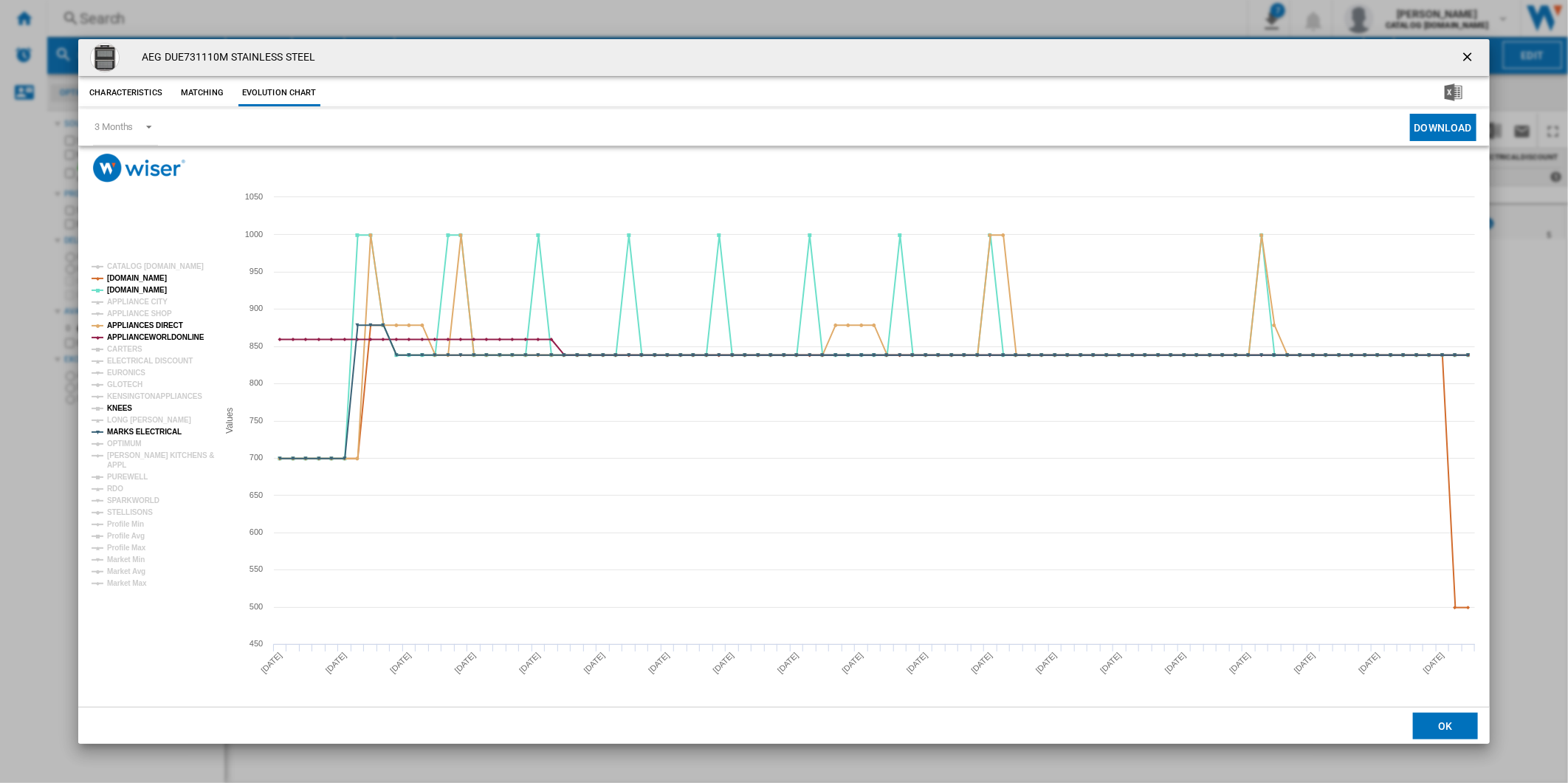
click at [124, 409] on tspan "KNEES" at bounding box center [119, 409] width 25 height 9
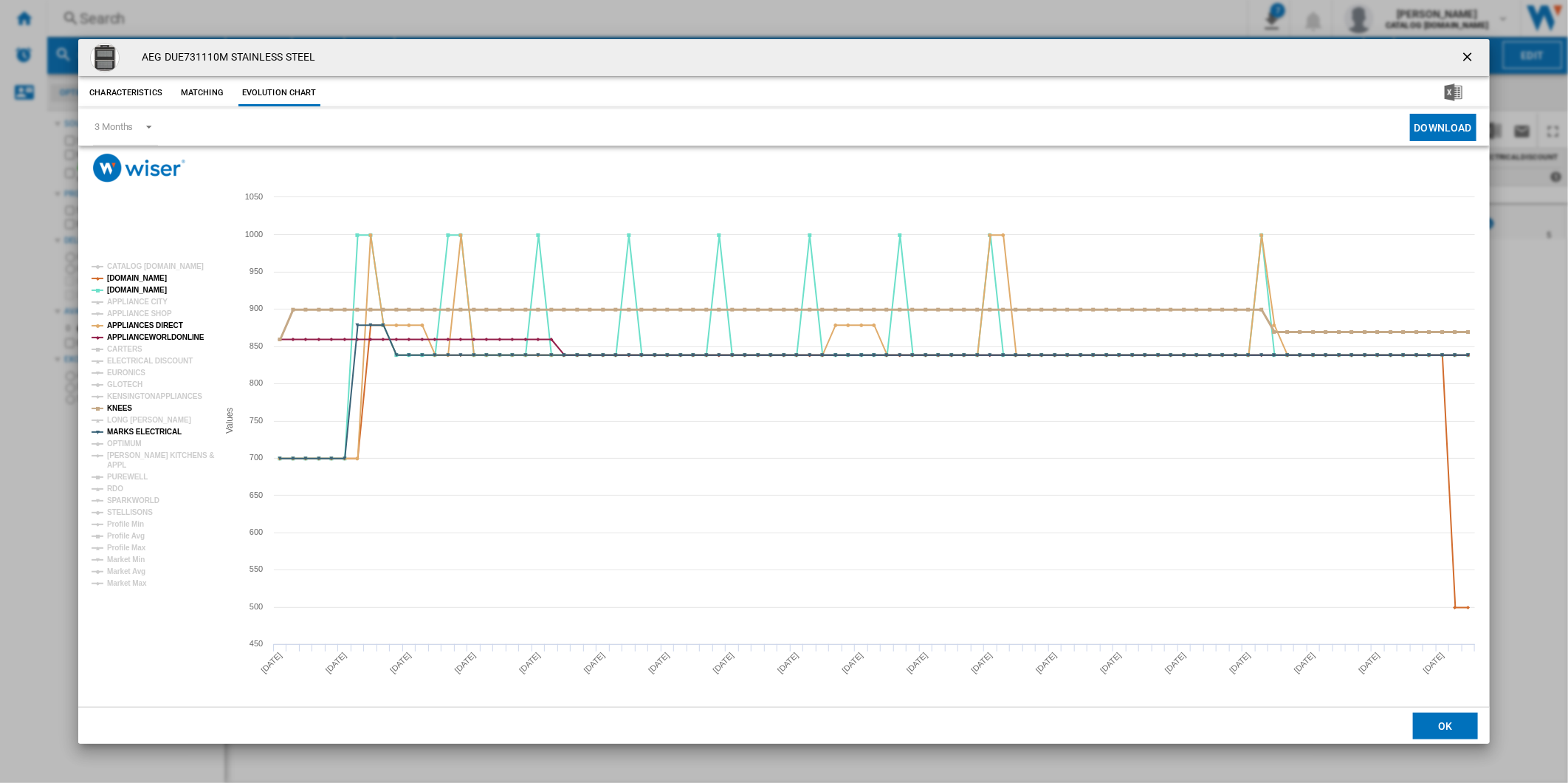
click at [124, 409] on tspan "KNEES" at bounding box center [119, 409] width 25 height 9
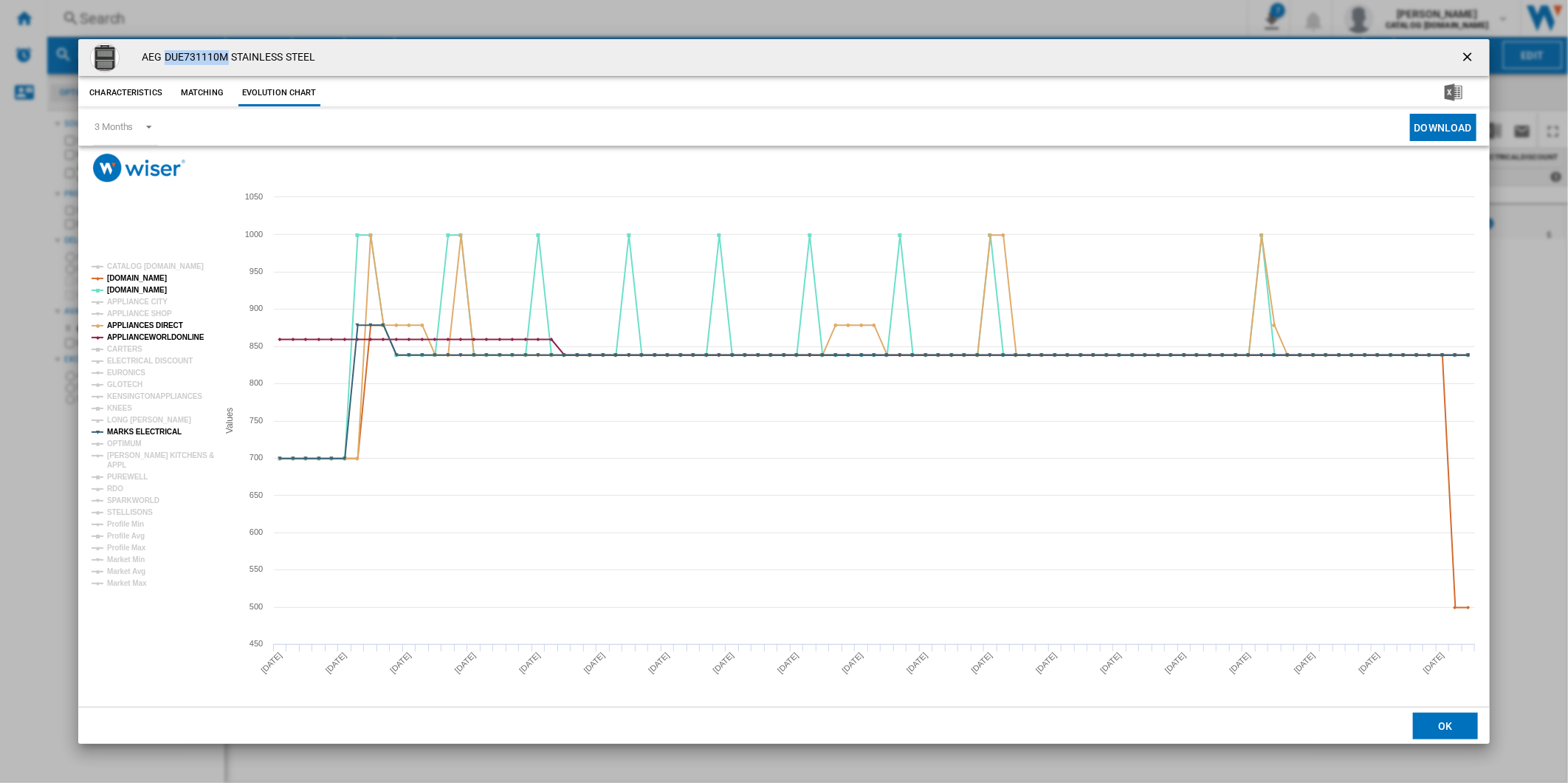
drag, startPoint x: 222, startPoint y: 55, endPoint x: 167, endPoint y: 61, distance: 55.3
click at [167, 61] on h4 "AEG DUE731110M STAINLESS STEEL" at bounding box center [225, 57] width 181 height 14
copy h4 "DUE731110M"
